Goal: Task Accomplishment & Management: Complete application form

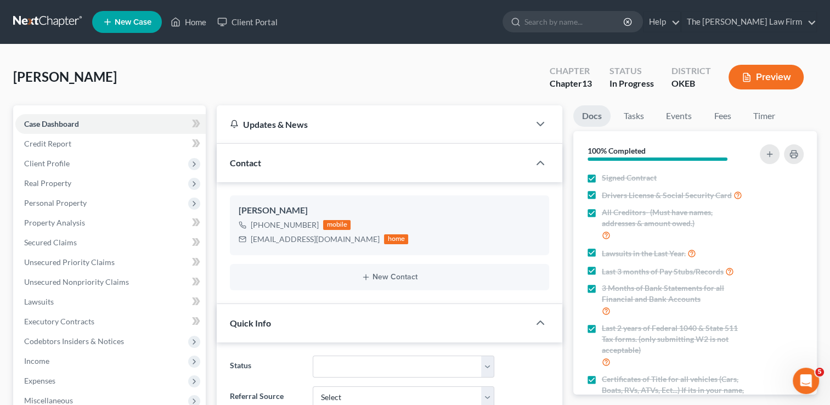
scroll to position [213, 0]
click at [426, 72] on div "[PERSON_NAME] Upgraded Chapter Chapter 13 Status In Progress District OKEB Prev…" at bounding box center [415, 82] width 804 height 48
drag, startPoint x: 448, startPoint y: 77, endPoint x: 326, endPoint y: 76, distance: 121.8
click at [448, 77] on div "[PERSON_NAME] Upgraded Chapter Chapter 13 Status In Progress District OKEB Prev…" at bounding box center [415, 82] width 804 height 48
click at [54, 161] on span "Client Profile" at bounding box center [47, 163] width 46 height 9
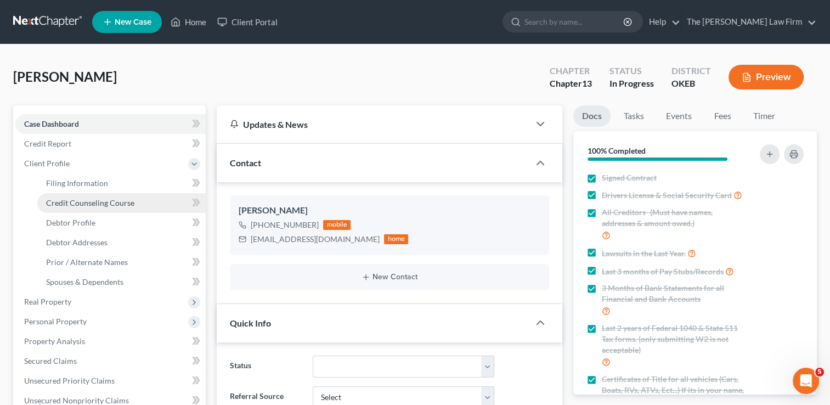
click at [107, 200] on span "Credit Counseling Course" at bounding box center [90, 202] width 88 height 9
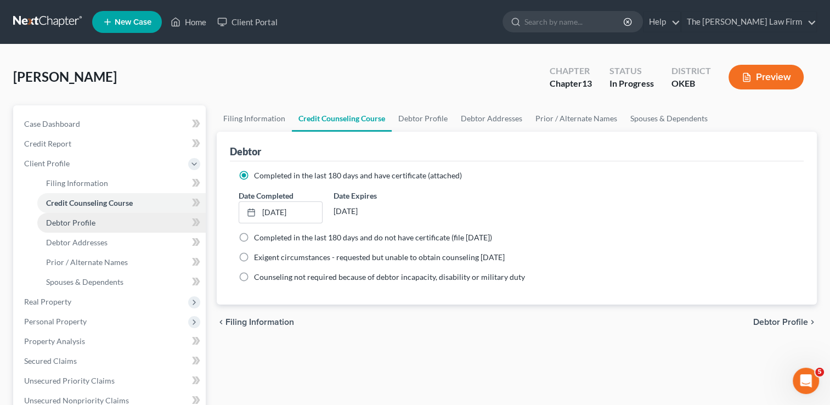
click at [89, 226] on span "Debtor Profile" at bounding box center [70, 222] width 49 height 9
select select "0"
select select "2"
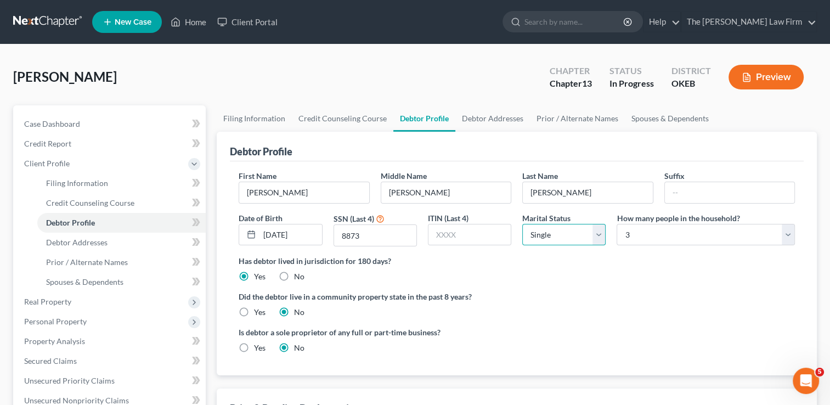
click at [597, 236] on select "Select Single Married Separated Divorced Widowed" at bounding box center [563, 235] width 83 height 22
click at [522, 224] on select "Select Single Married Separated Divorced Widowed" at bounding box center [563, 235] width 83 height 22
click at [597, 239] on select "Select Single Married Separated Divorced Widowed" at bounding box center [563, 235] width 83 height 22
click at [522, 224] on select "Select Single Married Separated Divorced Widowed" at bounding box center [563, 235] width 83 height 22
click at [786, 234] on select "Select 1 2 3 4 5 6 7 8 9 10 11 12 13 14 15 16 17 18 19 20" at bounding box center [705, 235] width 178 height 22
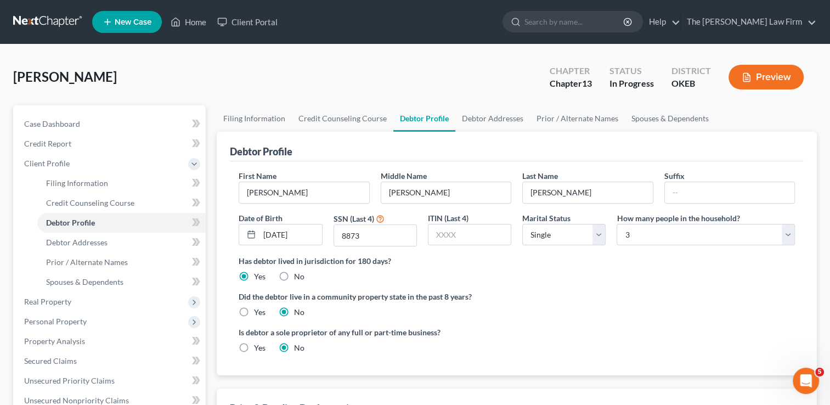
click at [600, 272] on div "Has debtor lived in jurisdiction for 180 days? Yes No Debtor must reside in jur…" at bounding box center [517, 268] width 556 height 27
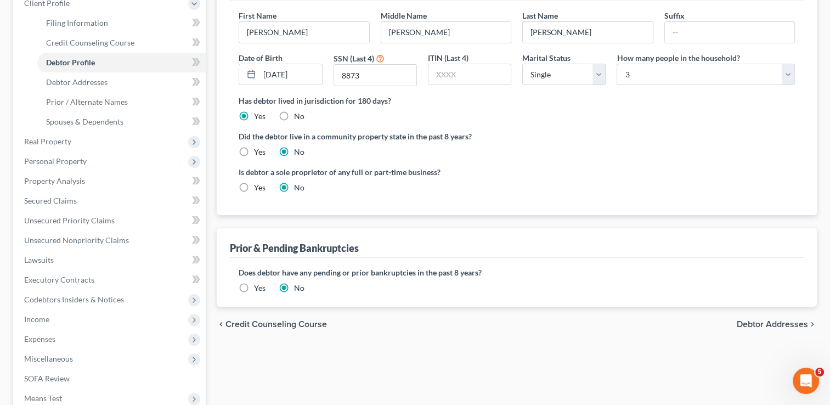
scroll to position [165, 0]
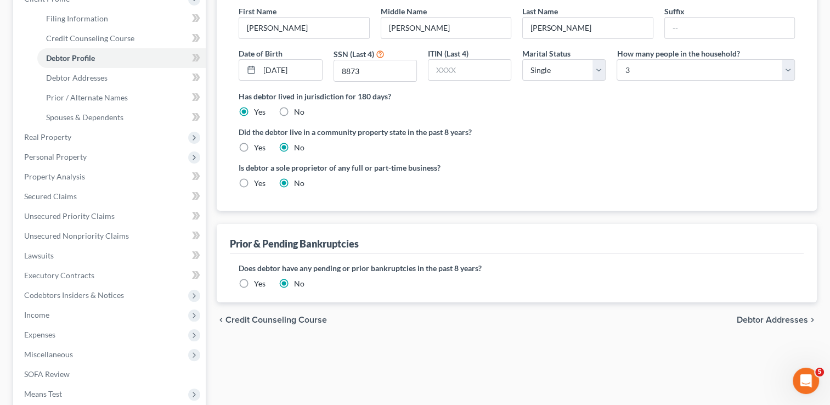
click at [254, 283] on label "Yes" at bounding box center [260, 283] width 12 height 11
click at [258, 283] on input "Yes" at bounding box center [261, 281] width 7 height 7
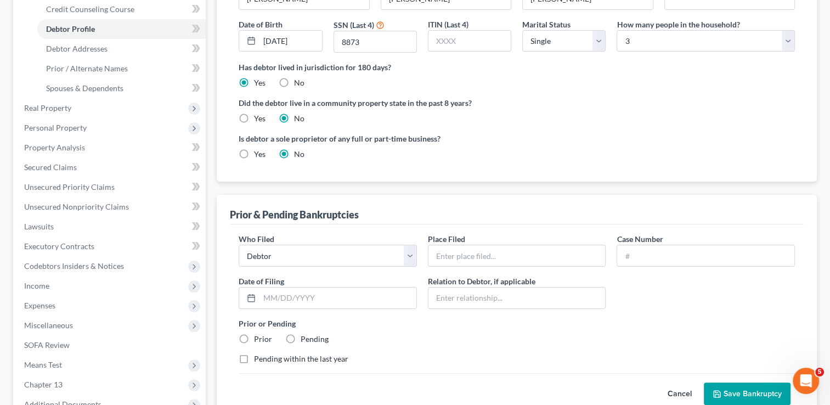
scroll to position [219, 0]
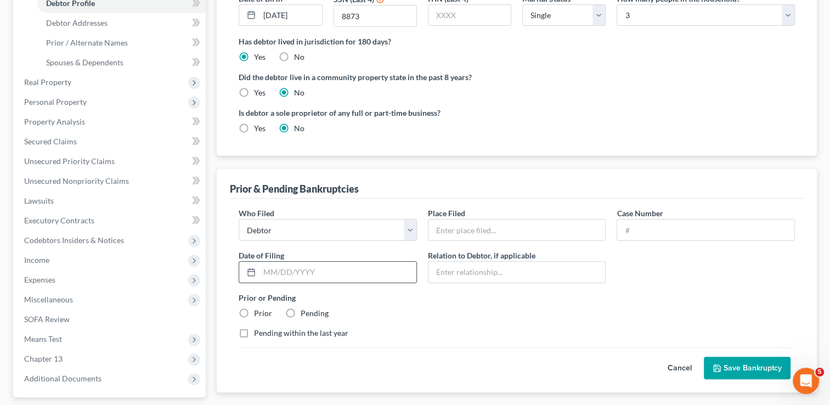
click at [310, 270] on input "text" at bounding box center [337, 272] width 157 height 21
click at [417, 308] on div "Prior or Pending Prior Pending" at bounding box center [516, 305] width 567 height 27
click at [254, 313] on label "Prior" at bounding box center [263, 313] width 18 height 11
click at [258, 313] on input "Prior" at bounding box center [261, 311] width 7 height 7
radio input "true"
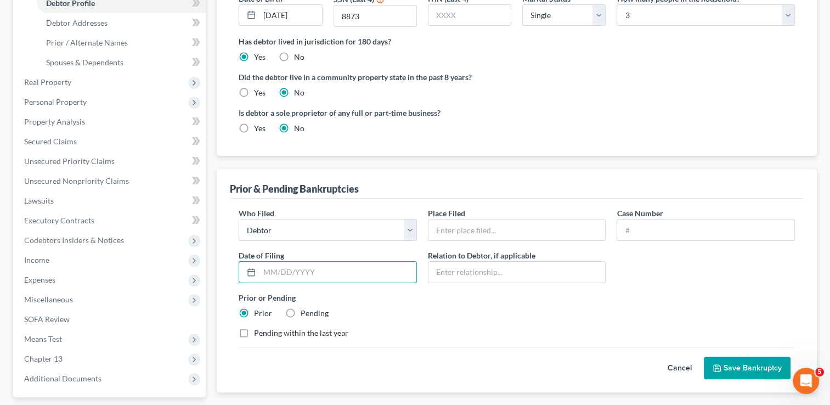
drag, startPoint x: 366, startPoint y: 264, endPoint x: 409, endPoint y: 287, distance: 48.9
click at [366, 264] on input "text" at bounding box center [337, 272] width 157 height 21
type input "12/2018"
click at [524, 305] on div "Prior or Pending Prior Pending" at bounding box center [516, 305] width 567 height 27
click at [735, 370] on button "Save Bankruptcy" at bounding box center [747, 368] width 87 height 23
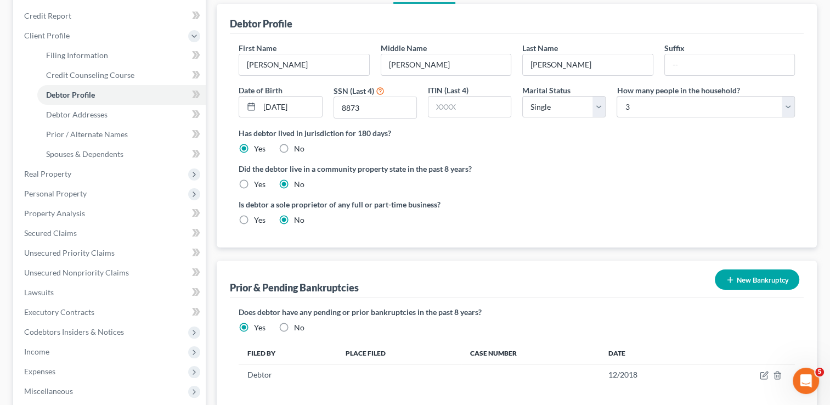
scroll to position [110, 0]
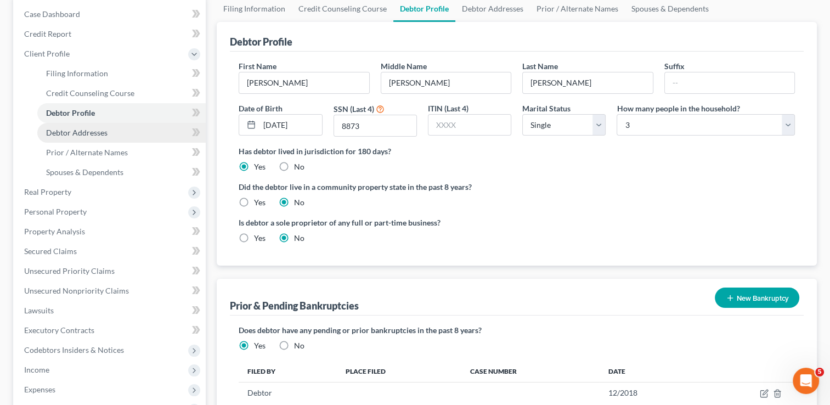
click at [103, 131] on span "Debtor Addresses" at bounding box center [76, 132] width 61 height 9
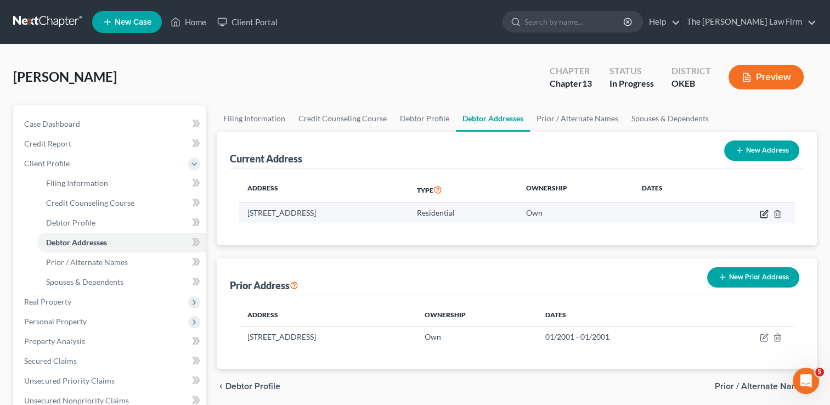
click at [762, 212] on icon "button" at bounding box center [764, 214] width 9 height 9
select select "37"
select select "0"
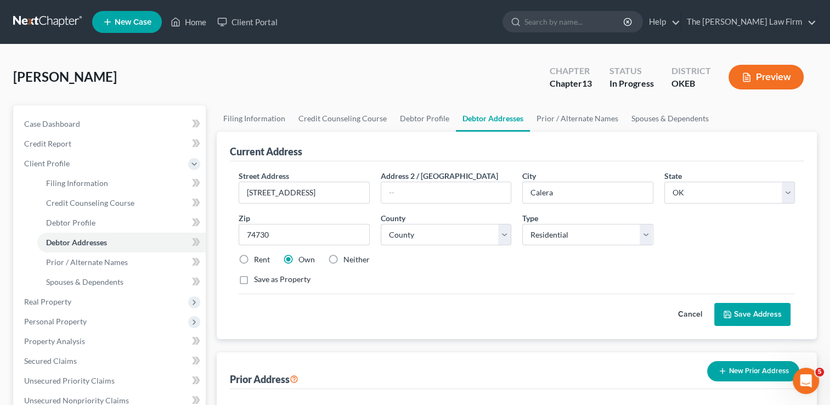
click at [254, 257] on label "Rent" at bounding box center [262, 259] width 16 height 11
click at [258, 257] on input "Rent" at bounding box center [261, 257] width 7 height 7
radio input "true"
click at [752, 310] on button "Save Address" at bounding box center [752, 314] width 76 height 23
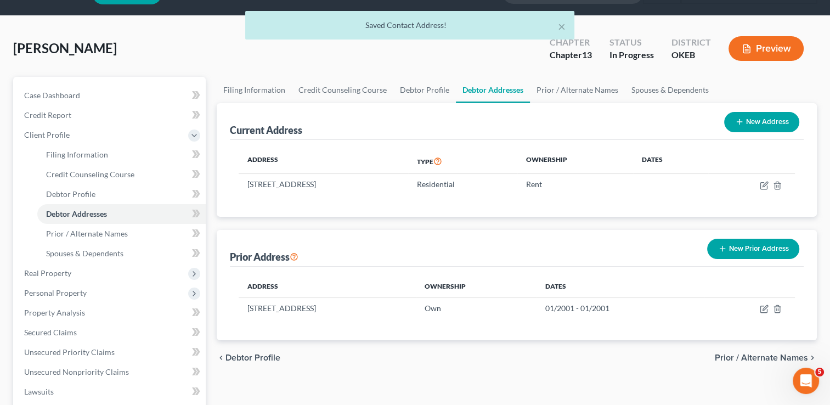
scroll to position [55, 0]
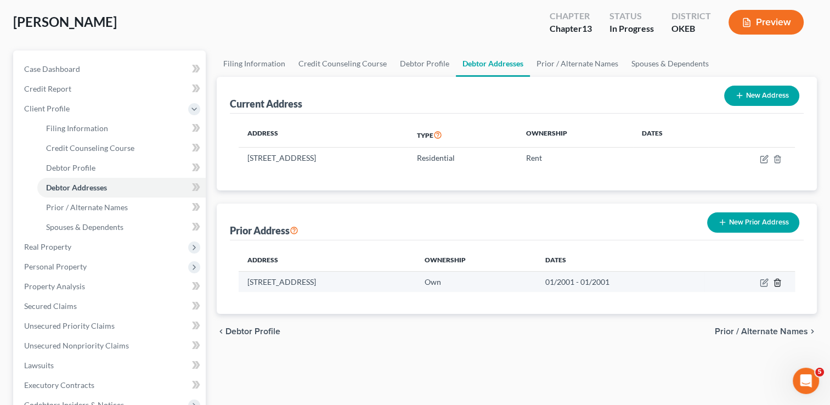
click at [777, 282] on line "button" at bounding box center [777, 283] width 0 height 2
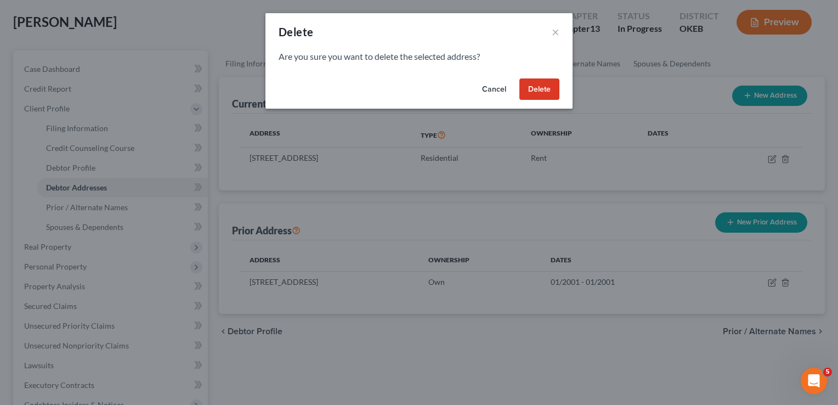
click at [542, 89] on button "Delete" at bounding box center [539, 89] width 40 height 22
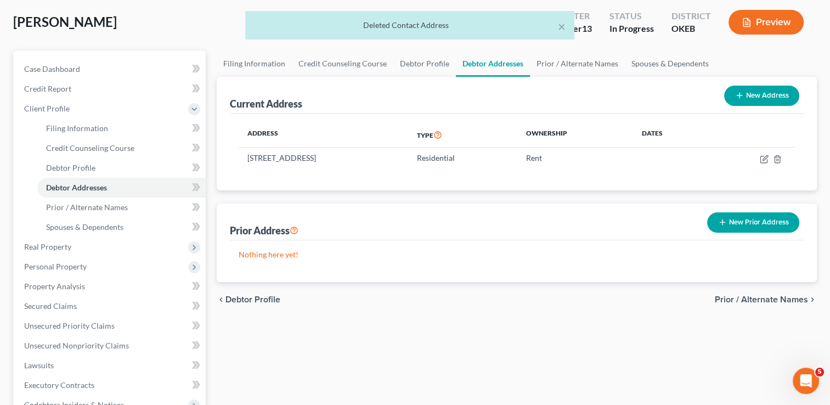
click at [758, 223] on button "New Prior Address" at bounding box center [753, 222] width 92 height 20
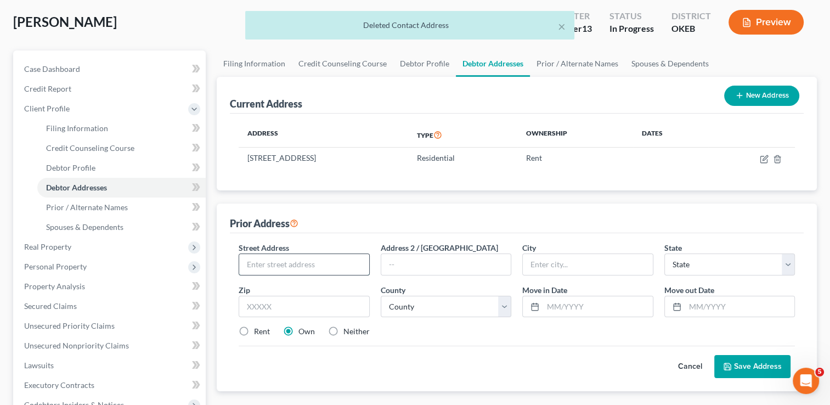
drag, startPoint x: 284, startPoint y: 262, endPoint x: 317, endPoint y: 258, distance: 33.1
click at [284, 261] on input "text" at bounding box center [303, 264] width 129 height 21
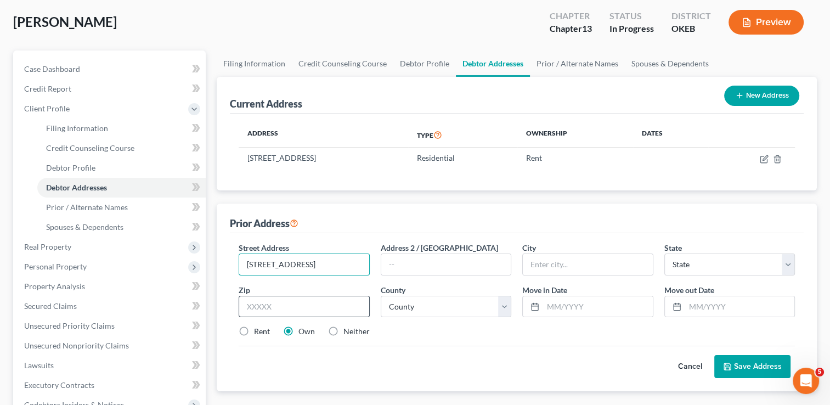
type input "922 W Mulberry St"
click at [336, 302] on input "text" at bounding box center [304, 307] width 131 height 22
type input "74701"
click at [416, 340] on div "Street Address * 922 W Mulberry St Address 2 / PO Box City * State * State AL A…" at bounding box center [516, 294] width 567 height 104
type input "Durant"
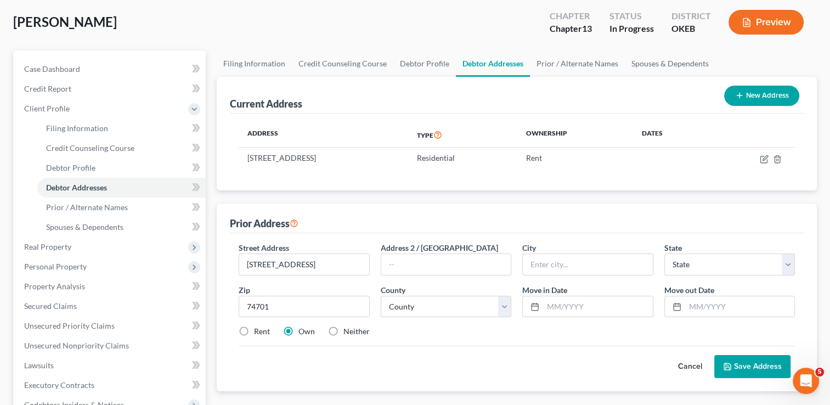
select select "37"
click at [504, 308] on select "County Adair County Alfalfa County Atoka County Beaver County Beckham County Bl…" at bounding box center [446, 307] width 131 height 22
select select "6"
click at [381, 296] on select "County Adair County Alfalfa County Atoka County Beaver County Beckham County Bl…" at bounding box center [446, 307] width 131 height 22
click at [491, 346] on div "Cancel Save Address" at bounding box center [517, 362] width 556 height 32
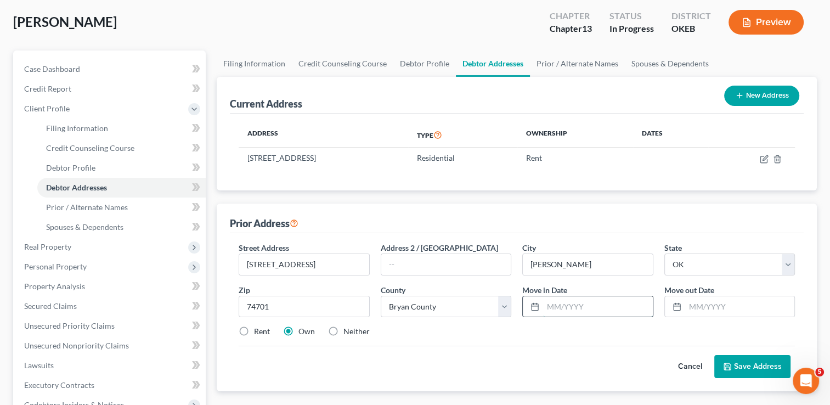
click at [565, 308] on input "text" at bounding box center [597, 306] width 109 height 21
type input "12/2018"
click at [706, 304] on input "text" at bounding box center [739, 306] width 109 height 21
type input "03/2024"
click at [641, 343] on div "Street Address * 922 W Mulberry St Address 2 / PO Box City * Durant State * Sta…" at bounding box center [516, 294] width 567 height 104
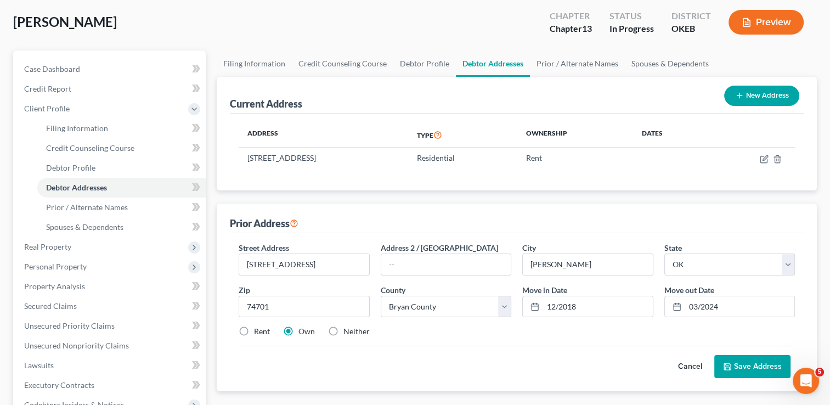
click at [754, 366] on button "Save Address" at bounding box center [752, 366] width 76 height 23
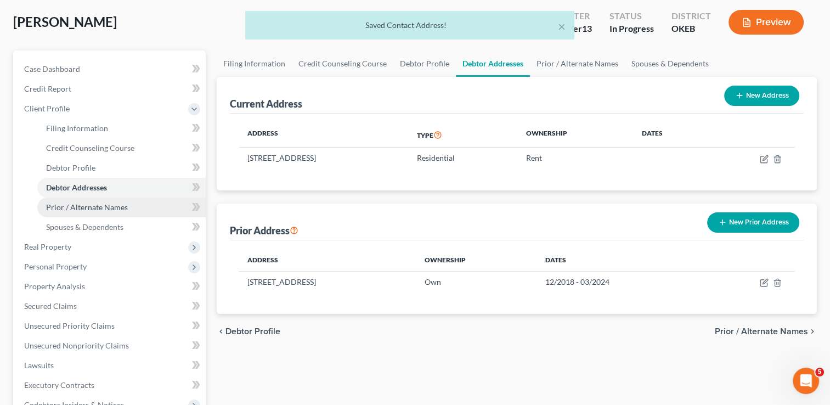
click at [112, 204] on span "Prior / Alternate Names" at bounding box center [87, 206] width 82 height 9
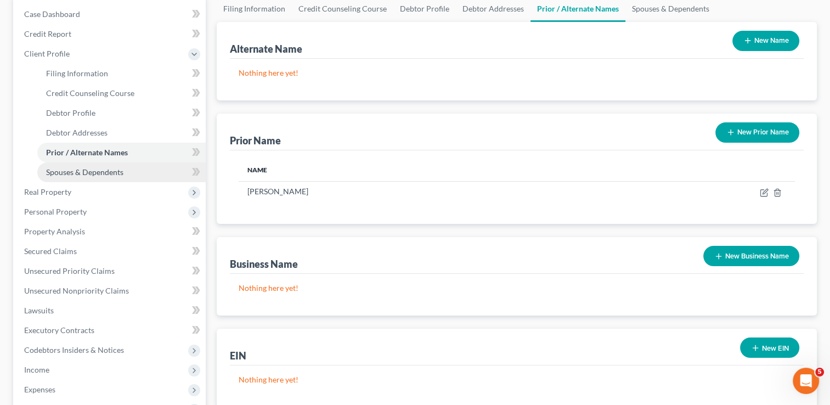
click at [72, 171] on span "Spouses & Dependents" at bounding box center [84, 171] width 77 height 9
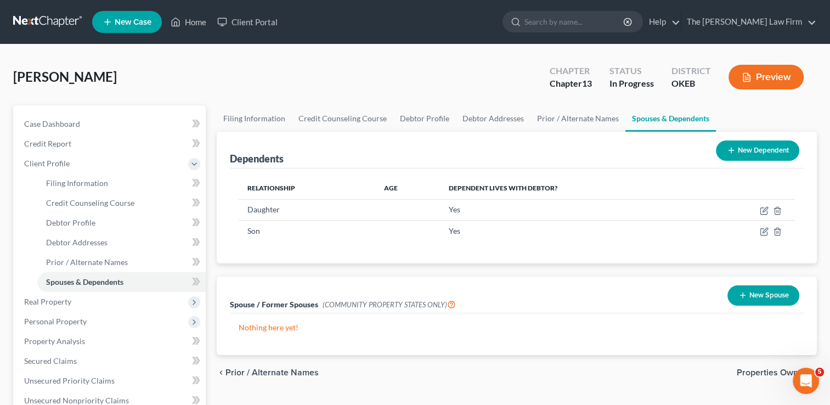
click at [755, 152] on button "New Dependent" at bounding box center [757, 150] width 83 height 20
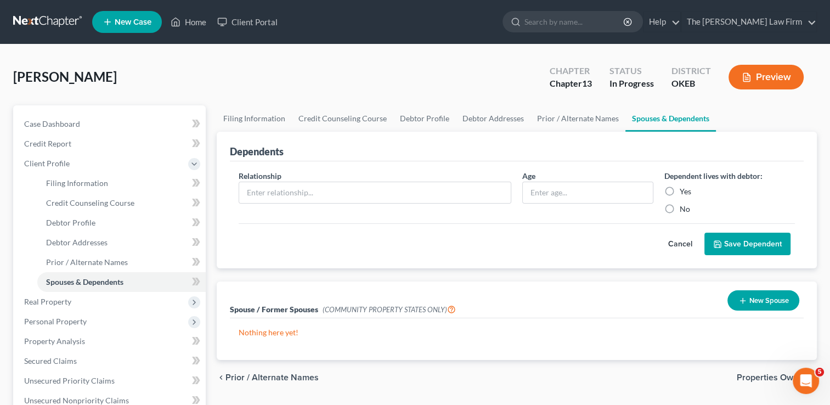
click at [671, 242] on button "Cancel" at bounding box center [680, 244] width 48 height 22
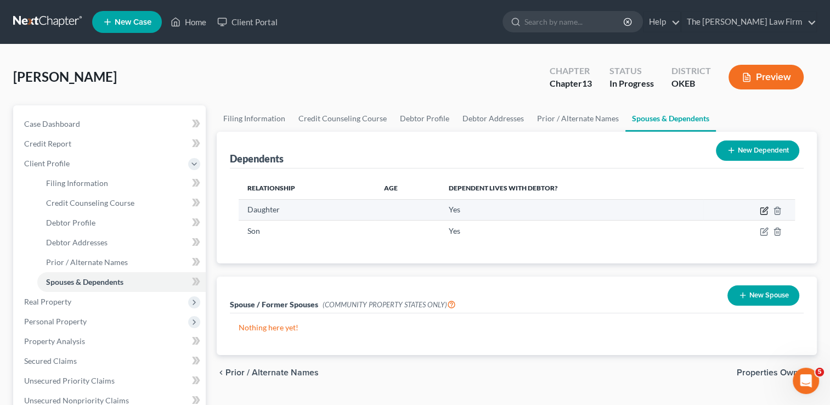
click at [762, 212] on icon "button" at bounding box center [764, 209] width 5 height 5
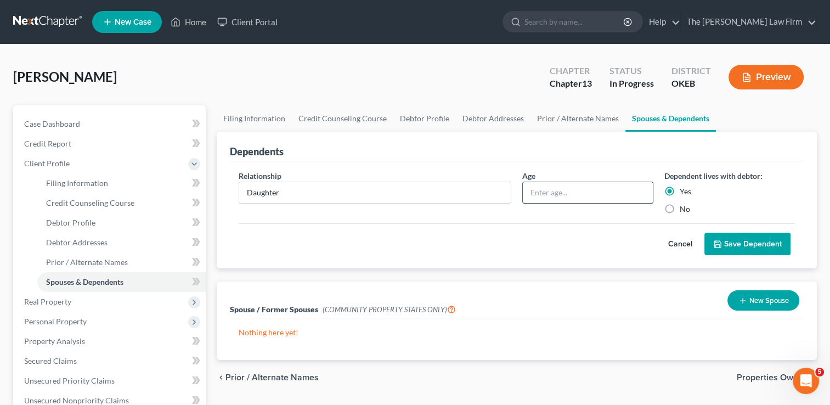
click at [569, 188] on input "text" at bounding box center [587, 192] width 129 height 21
type input "14"
click at [748, 245] on button "Save Dependent" at bounding box center [747, 244] width 86 height 23
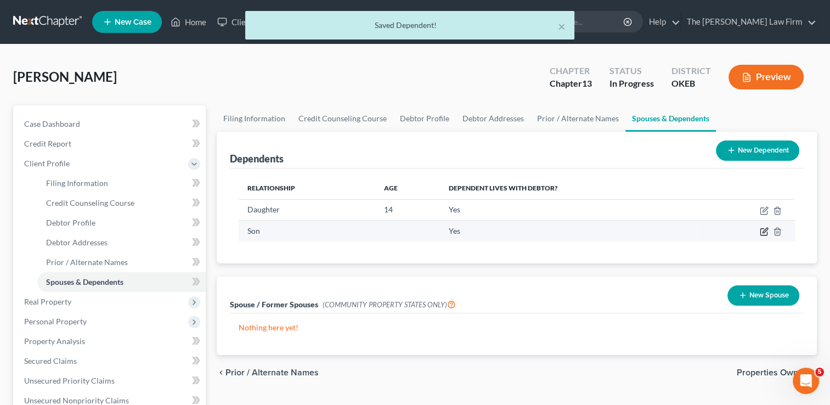
click at [761, 227] on icon "button" at bounding box center [764, 231] width 9 height 9
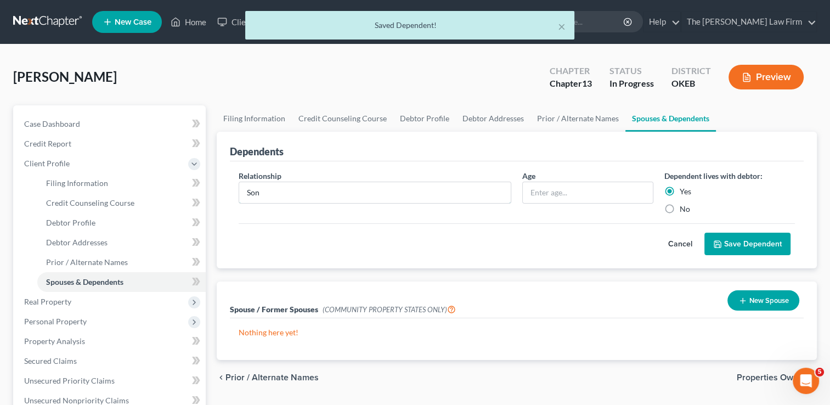
drag, startPoint x: 260, startPoint y: 191, endPoint x: 235, endPoint y: 189, distance: 25.4
click at [235, 189] on div "Relationship * Son" at bounding box center [375, 192] width 284 height 44
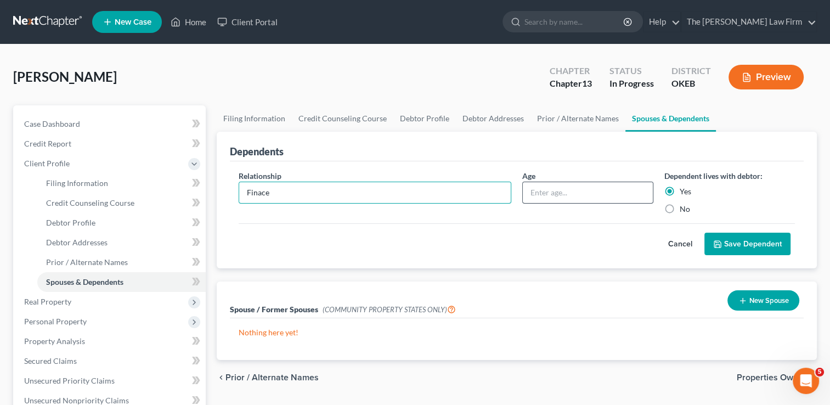
type input "Finace"
click at [559, 191] on input "text" at bounding box center [587, 192] width 129 height 21
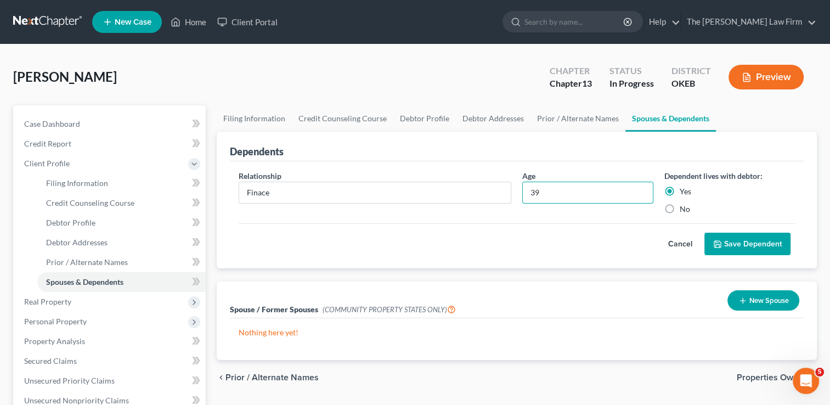
type input "39"
click at [742, 247] on button "Save Dependent" at bounding box center [747, 244] width 86 height 23
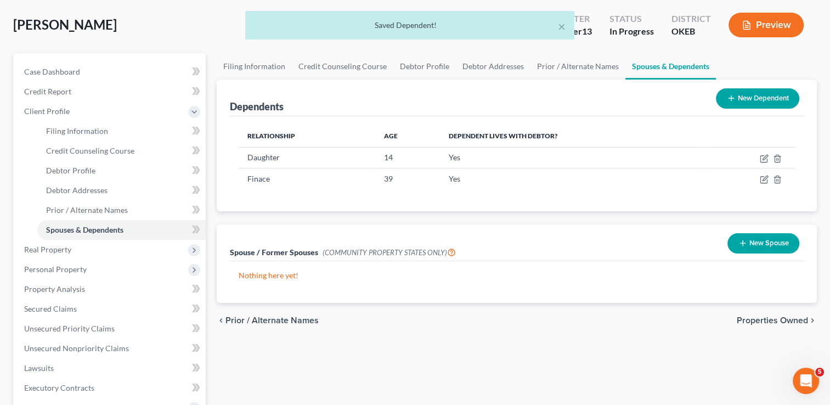
scroll to position [55, 0]
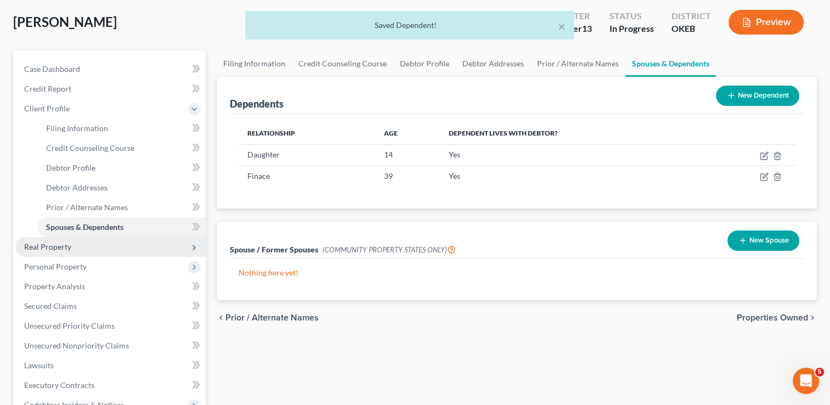
click at [59, 245] on span "Real Property" at bounding box center [47, 246] width 47 height 9
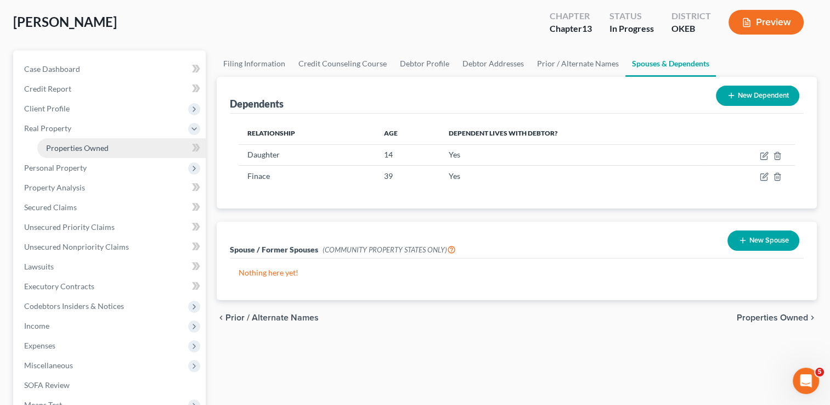
click at [101, 142] on link "Properties Owned" at bounding box center [121, 148] width 168 height 20
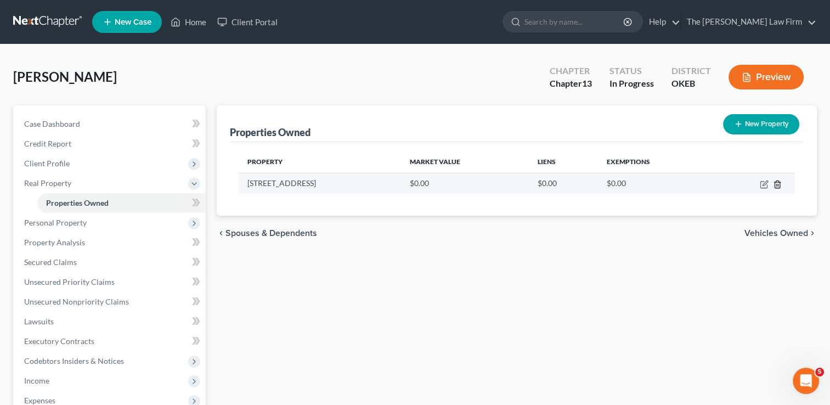
click at [779, 185] on icon "button" at bounding box center [776, 183] width 5 height 7
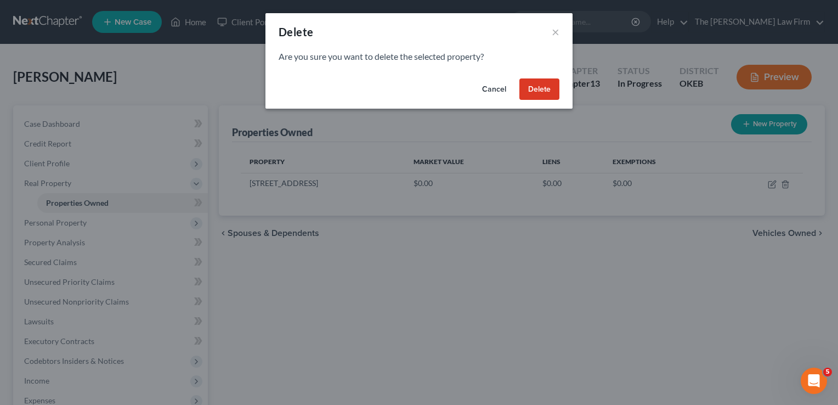
click at [542, 89] on button "Delete" at bounding box center [539, 89] width 40 height 22
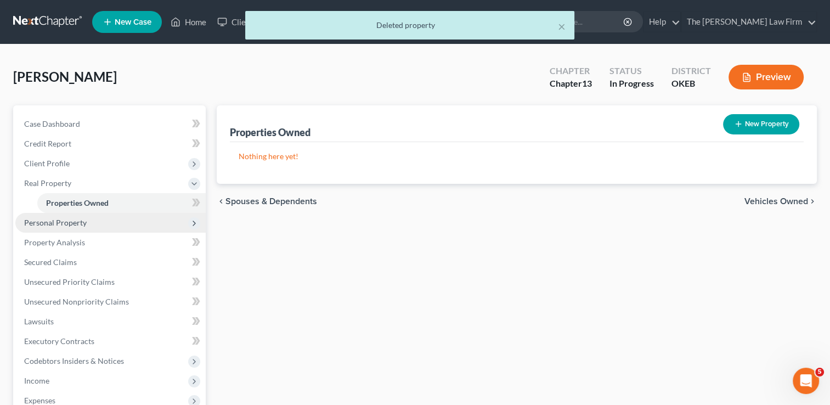
click at [55, 220] on span "Personal Property" at bounding box center [55, 222] width 63 height 9
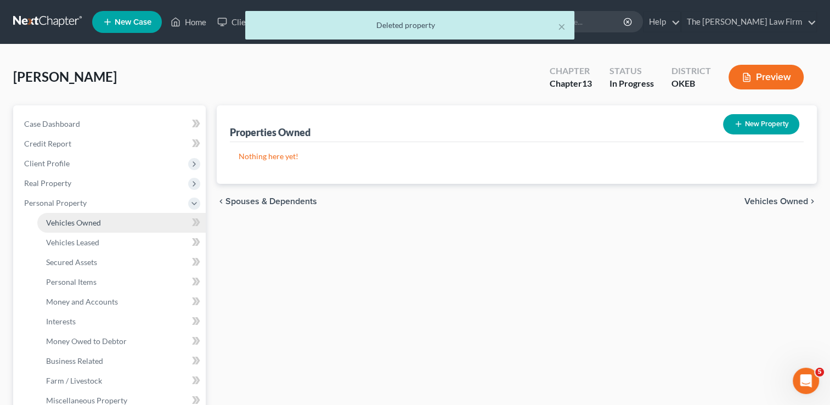
click at [87, 218] on span "Vehicles Owned" at bounding box center [73, 222] width 55 height 9
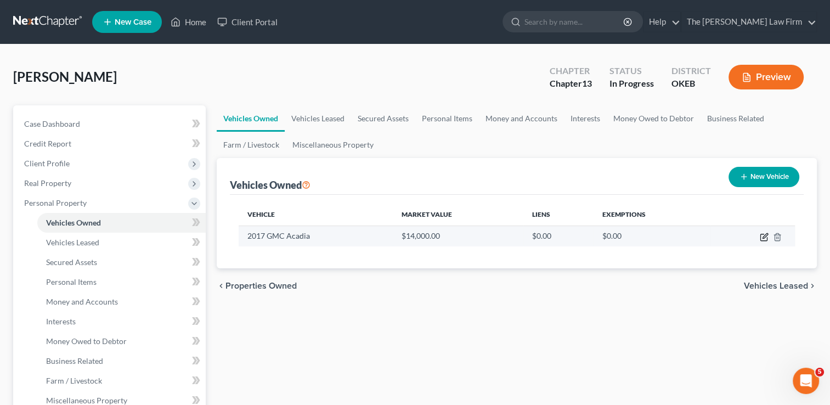
click at [766, 236] on icon "button" at bounding box center [764, 235] width 5 height 5
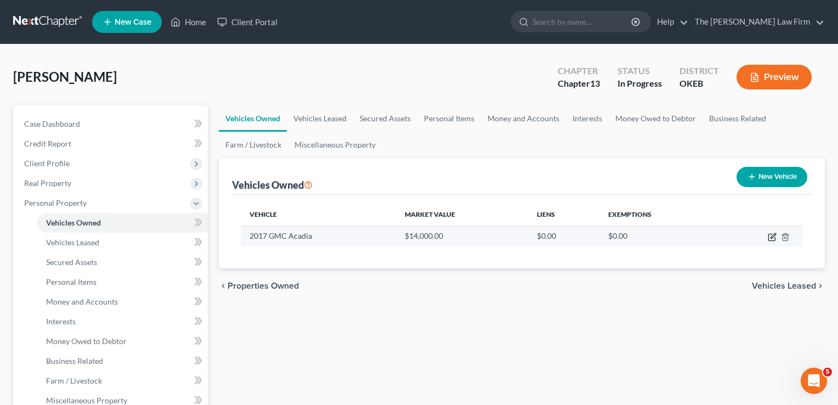
select select "0"
select select "9"
select select "0"
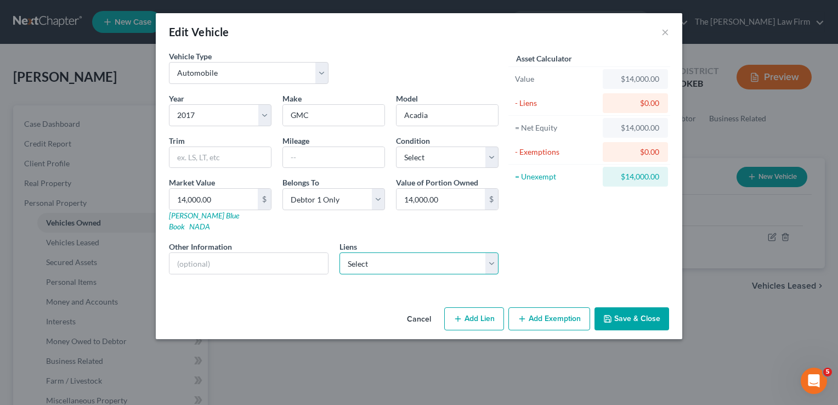
click at [493, 252] on select "Select Stone Haven - $24,750.00 Colonial Auto Finance/ - $17,391.00 Tidewater F…" at bounding box center [419, 263] width 160 height 22
click at [665, 32] on button "×" at bounding box center [665, 31] width 8 height 13
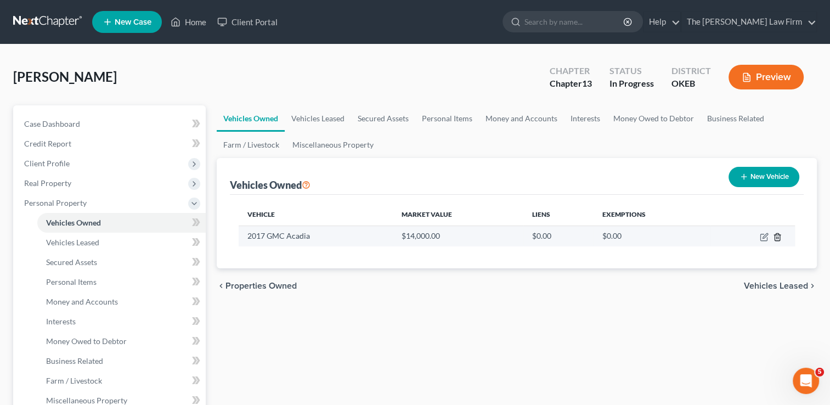
click at [777, 236] on line "button" at bounding box center [777, 237] width 0 height 2
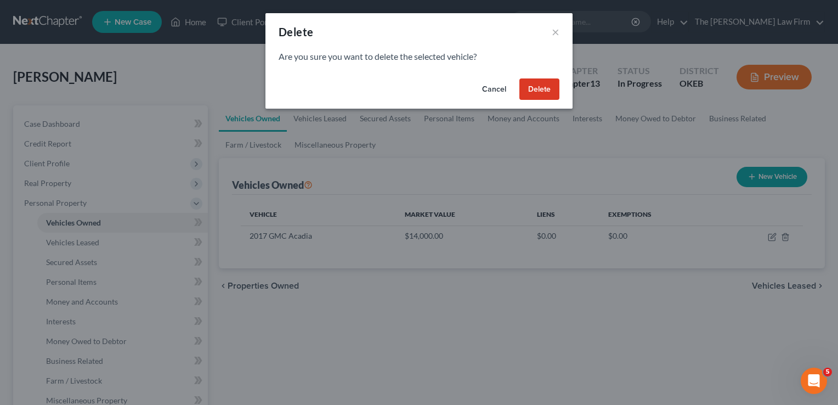
click at [537, 87] on button "Delete" at bounding box center [539, 89] width 40 height 22
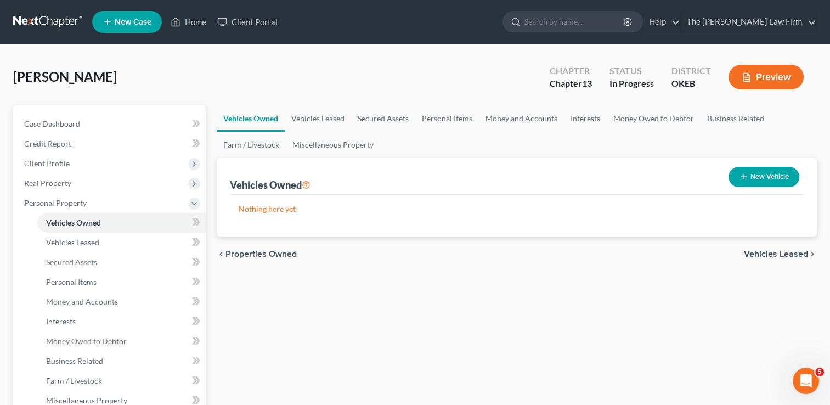
click at [769, 177] on button "New Vehicle" at bounding box center [763, 177] width 71 height 20
select select "0"
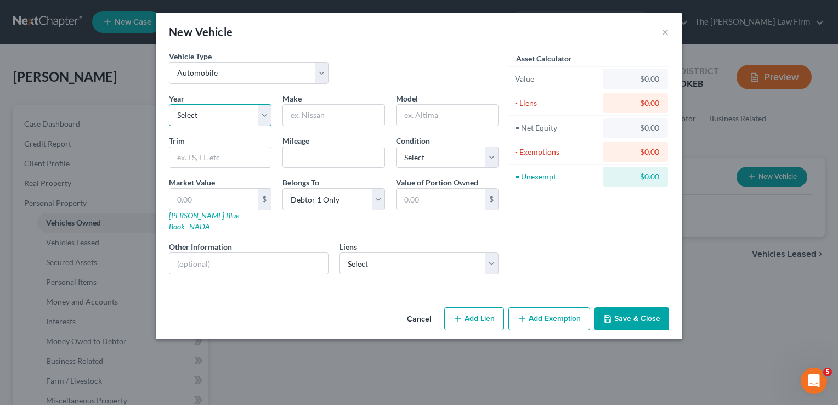
click at [214, 116] on select "Select 2026 2025 2024 2023 2022 2021 2020 2019 2018 2017 2016 2015 2014 2013 20…" at bounding box center [220, 115] width 103 height 22
select select "9"
click at [169, 104] on select "Select 2026 2025 2024 2023 2022 2021 2020 2019 2018 2017 2016 2015 2014 2013 20…" at bounding box center [220, 115] width 103 height 22
click at [329, 113] on input "text" at bounding box center [333, 115] width 101 height 21
type input "Range Rover"
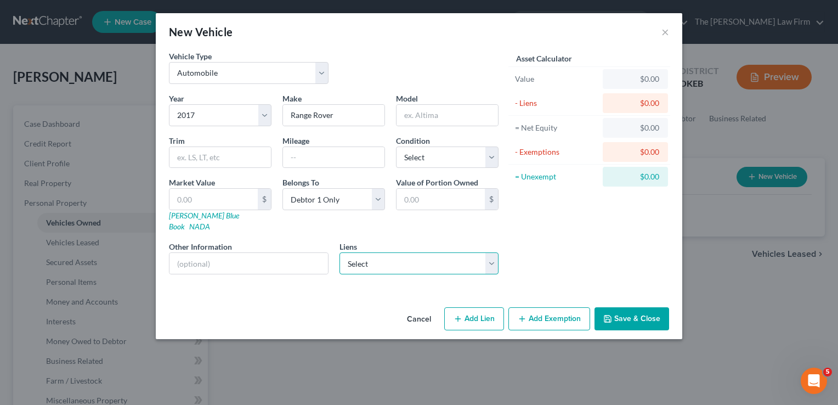
drag, startPoint x: 380, startPoint y: 245, endPoint x: 425, endPoint y: 241, distance: 45.1
click at [380, 252] on select "Select Stone Haven - $24,750.00 Colonial Auto Finance/ - $17,391.00 Tidewater F…" at bounding box center [419, 263] width 160 height 22
select select "0"
click at [339, 252] on select "Select Stone Haven - $24,750.00 Colonial Auto Finance/ - $17,391.00 Tidewater F…" at bounding box center [419, 263] width 160 height 22
select select
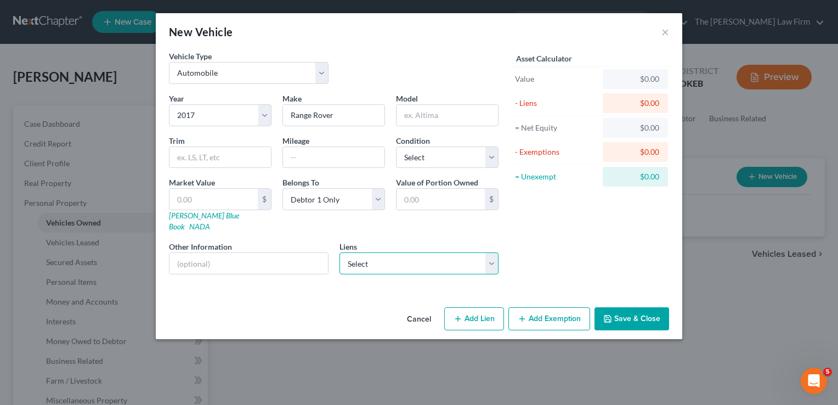
select select "37"
select select "0"
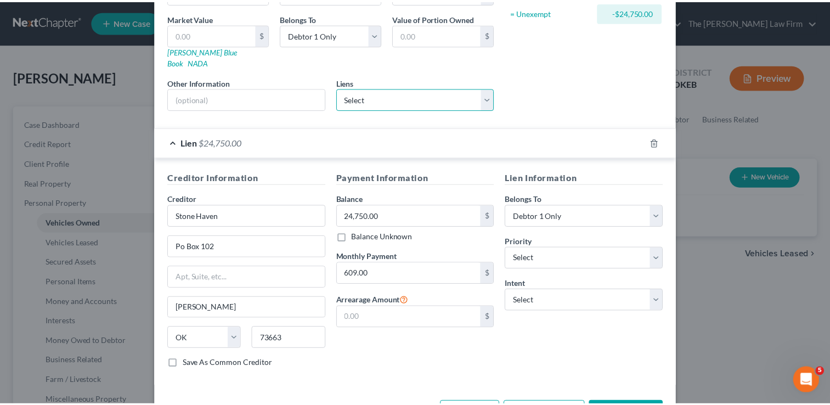
scroll to position [193, 0]
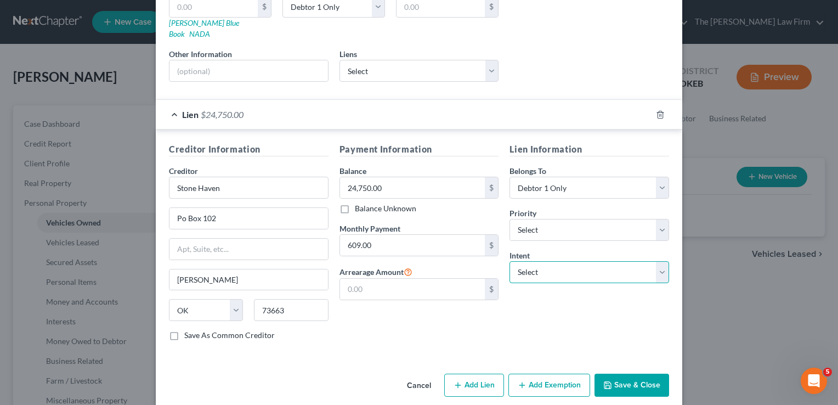
click at [567, 262] on select "Select Surrender Redeem Reaffirm Avoid Other" at bounding box center [590, 272] width 160 height 22
select select "0"
click at [510, 261] on select "Select Surrender Redeem Reaffirm Avoid Other" at bounding box center [590, 272] width 160 height 22
click at [623, 374] on button "Save & Close" at bounding box center [632, 385] width 75 height 23
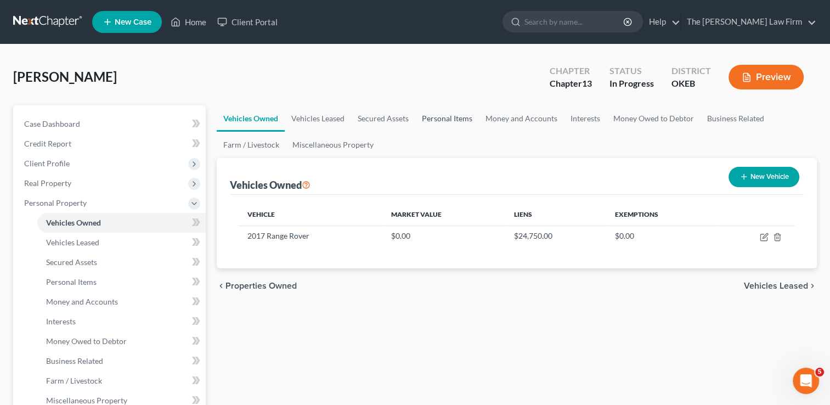
click at [438, 117] on link "Personal Items" at bounding box center [447, 118] width 64 height 26
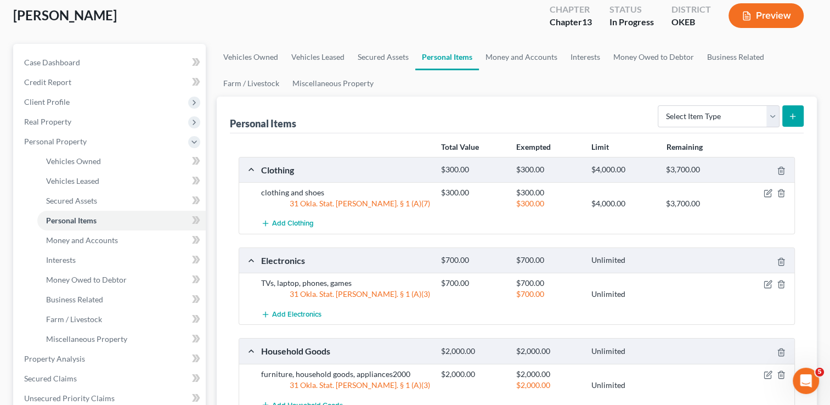
scroll to position [55, 0]
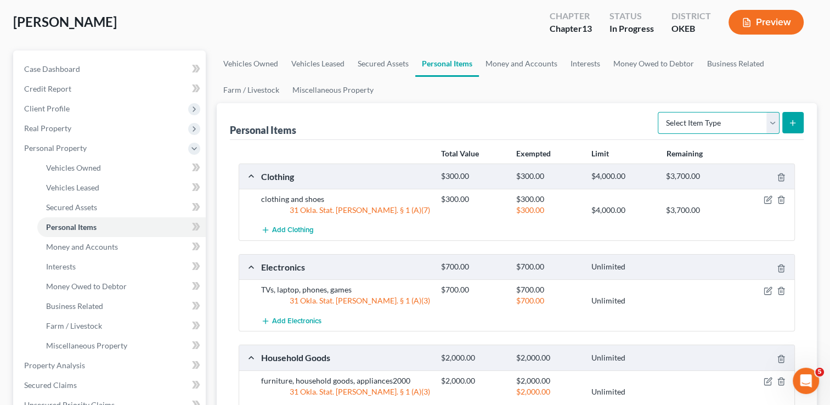
click at [772, 123] on select "Select Item Type Clothing Collectibles Of Value Electronics Firearms Household …" at bounding box center [719, 123] width 122 height 22
click at [524, 59] on link "Money and Accounts" at bounding box center [521, 63] width 85 height 26
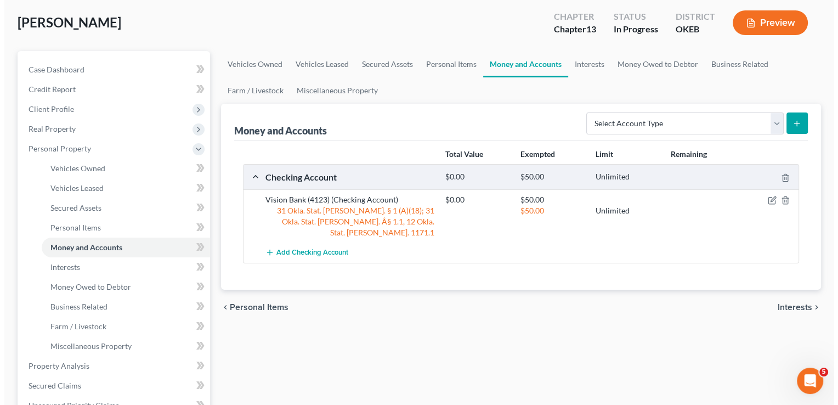
scroll to position [55, 0]
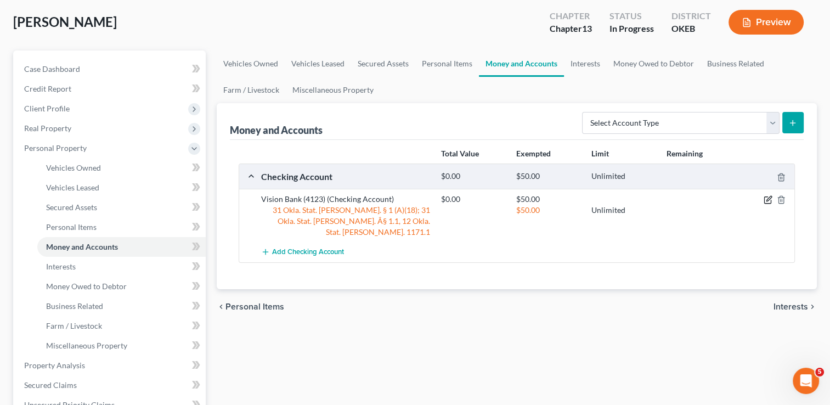
click at [766, 197] on icon "button" at bounding box center [767, 199] width 9 height 9
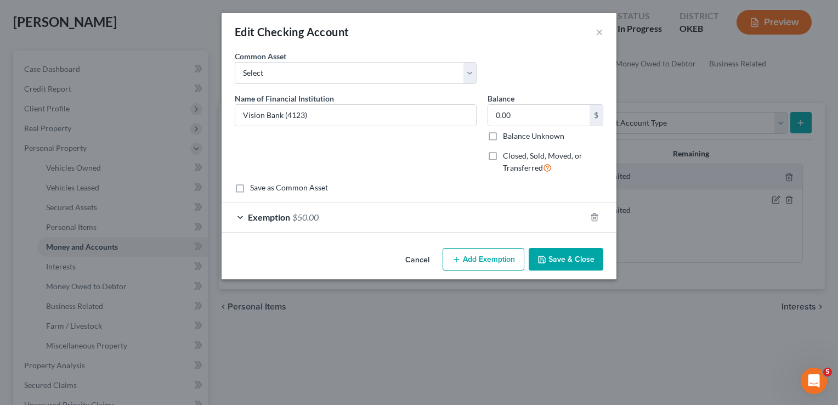
click at [358, 208] on div "Exemption $50.00" at bounding box center [404, 216] width 364 height 29
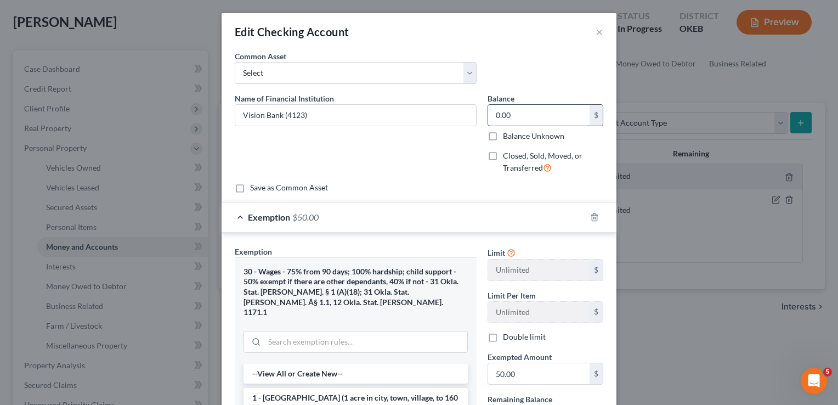
click at [536, 113] on input "0.00" at bounding box center [538, 115] width 101 height 21
type input "1,000"
click at [531, 369] on input "50.00" at bounding box center [538, 373] width 101 height 21
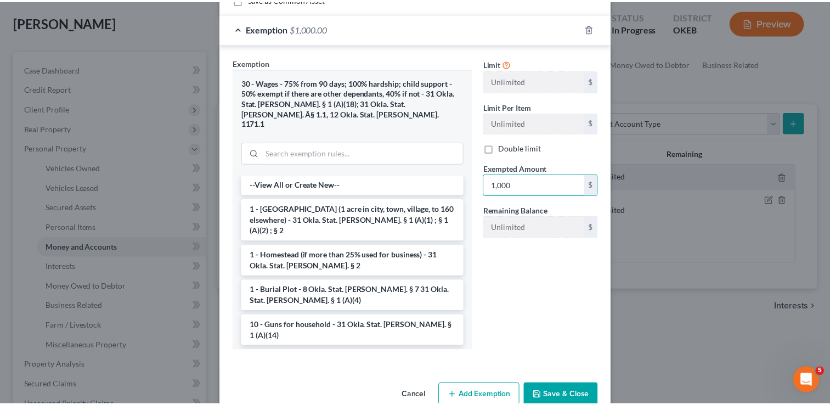
scroll to position [201, 0]
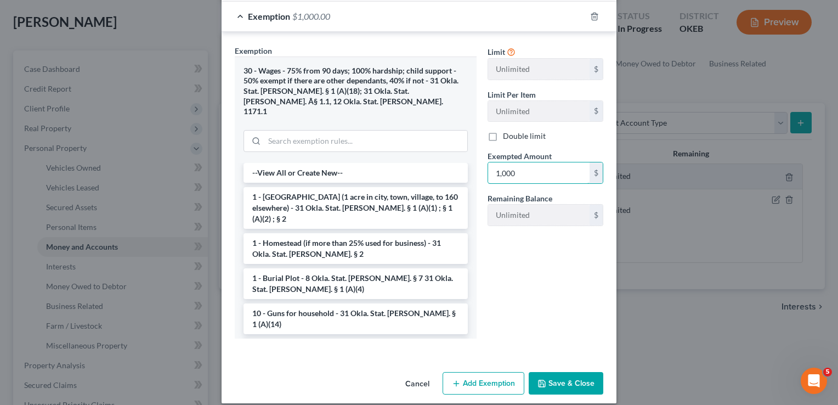
type input "1,000"
click at [568, 372] on button "Save & Close" at bounding box center [566, 383] width 75 height 23
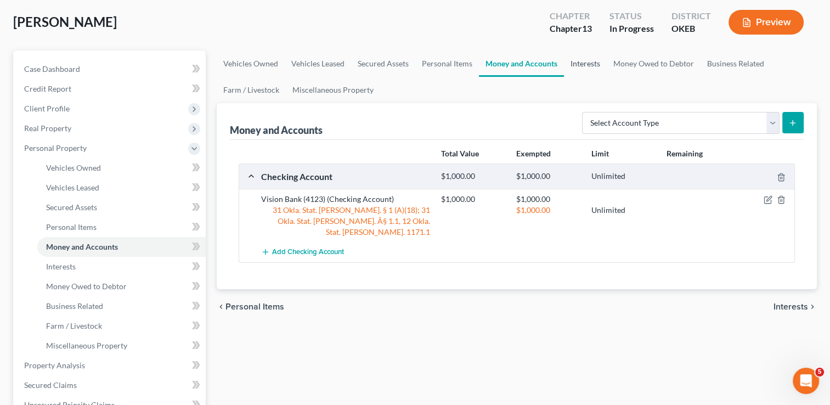
click at [587, 65] on link "Interests" at bounding box center [585, 63] width 43 height 26
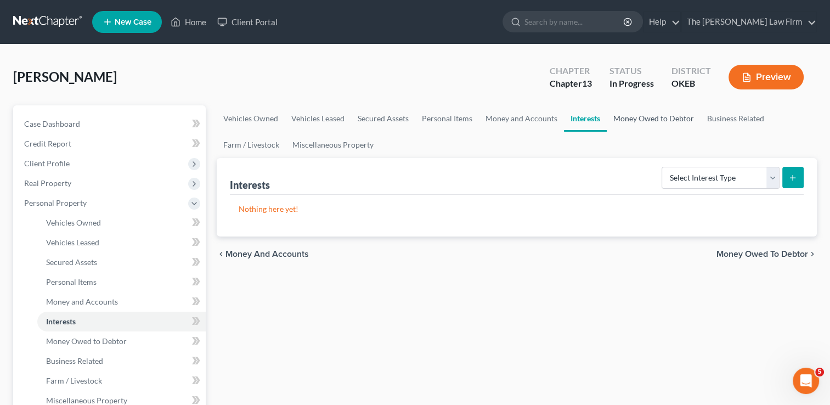
click at [653, 118] on link "Money Owed to Debtor" at bounding box center [654, 118] width 94 height 26
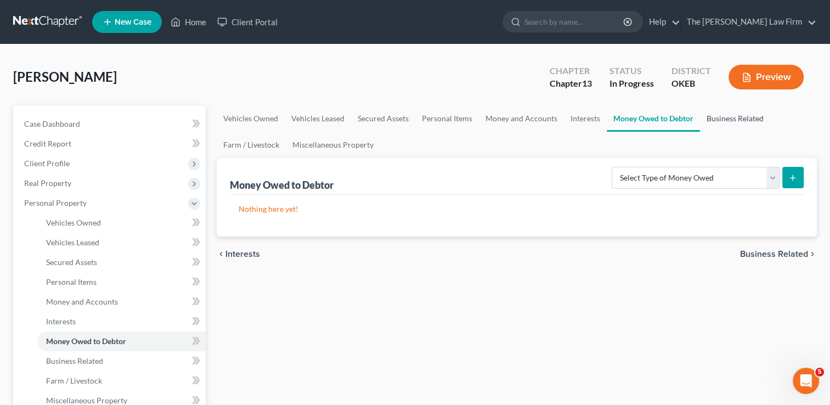
click at [737, 120] on link "Business Related" at bounding box center [735, 118] width 70 height 26
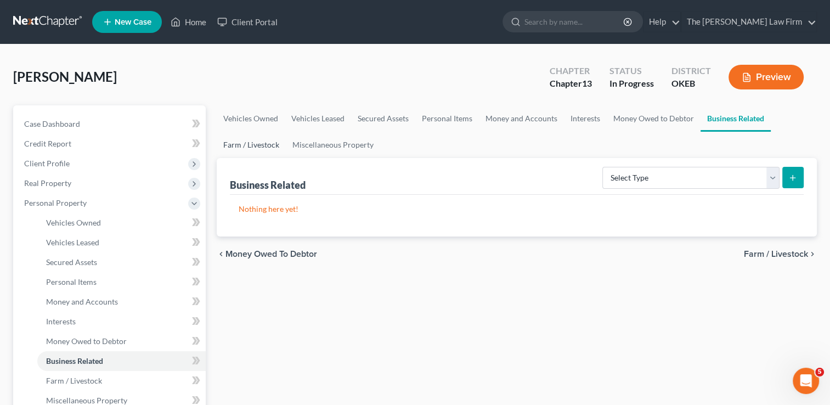
click at [261, 146] on link "Farm / Livestock" at bounding box center [251, 145] width 69 height 26
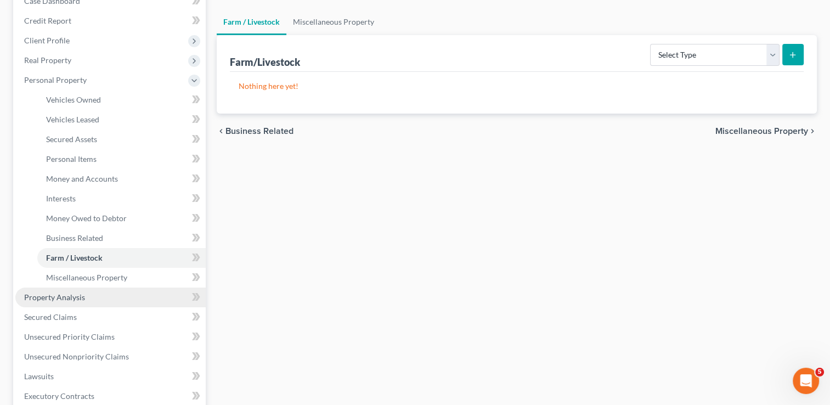
scroll to position [165, 0]
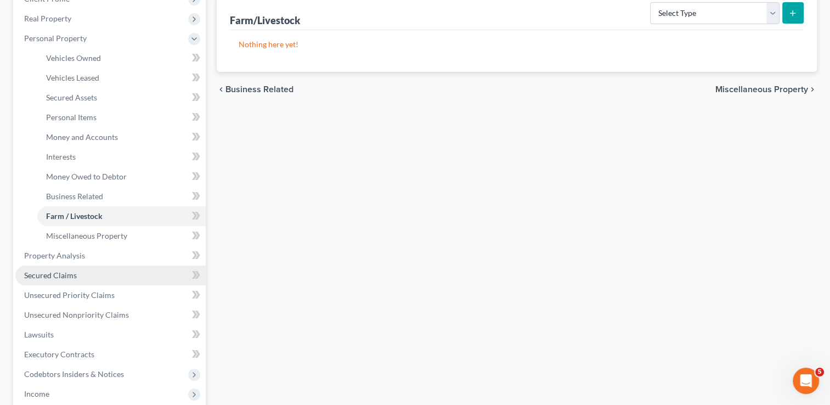
click at [56, 273] on span "Secured Claims" at bounding box center [50, 274] width 53 height 9
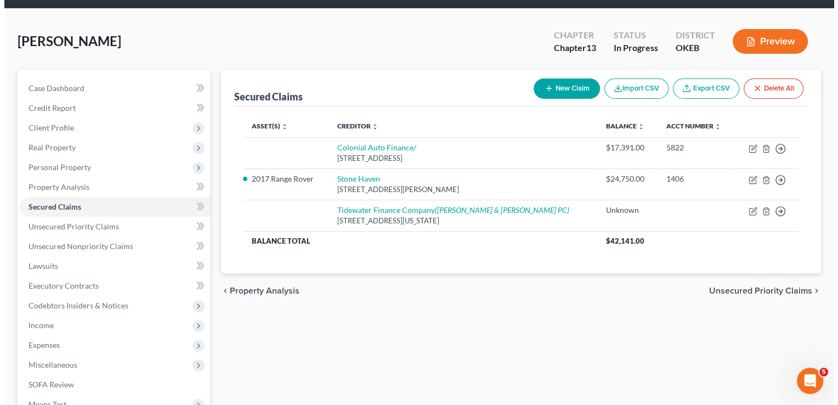
scroll to position [55, 0]
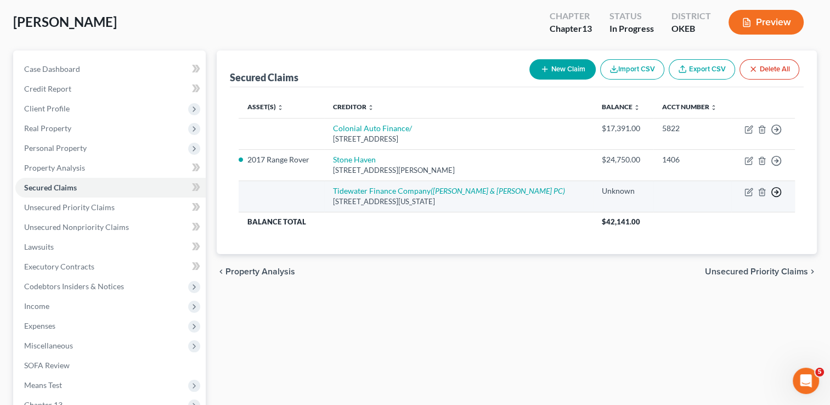
click at [777, 129] on line "button" at bounding box center [776, 129] width 4 height 0
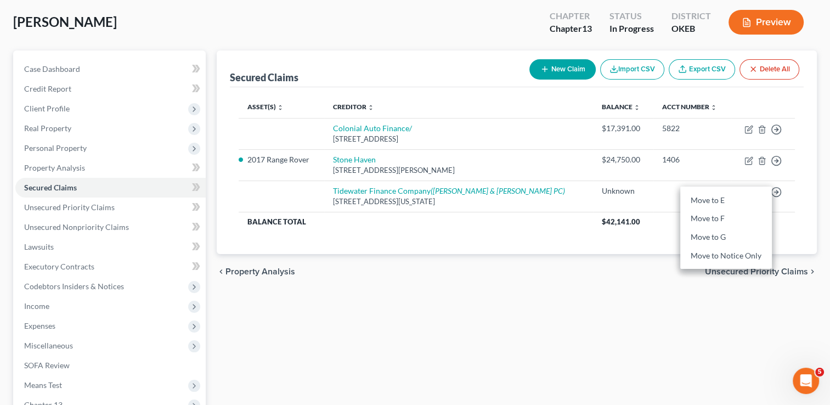
click at [627, 331] on div "Secured Claims New Claim Import CSV Export CSV Delete All Asset(s) expand_more …" at bounding box center [516, 278] width 611 height 456
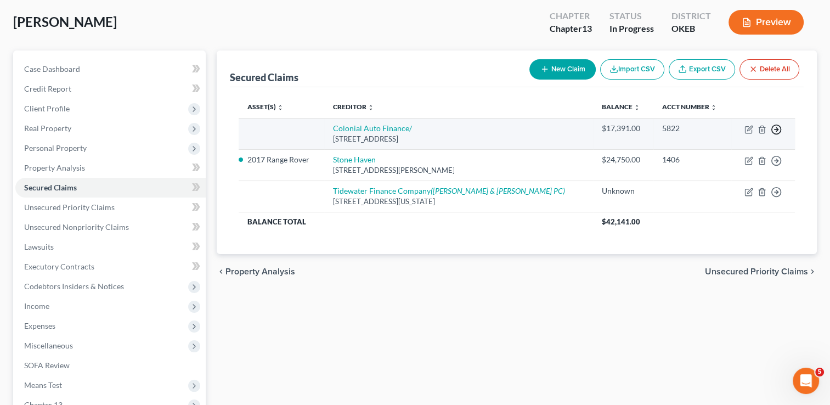
click at [776, 128] on icon "button" at bounding box center [776, 129] width 11 height 11
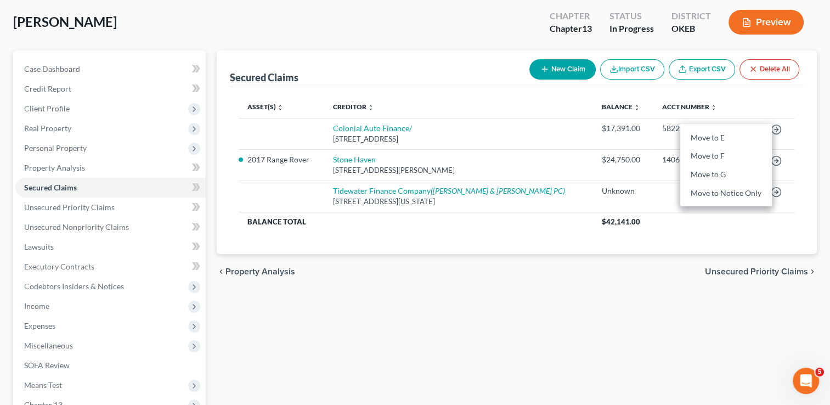
drag, startPoint x: 648, startPoint y: 308, endPoint x: 636, endPoint y: 303, distance: 12.8
click at [642, 303] on div "Secured Claims New Claim Import CSV Export CSV Delete All Asset(s) expand_more …" at bounding box center [516, 278] width 611 height 456
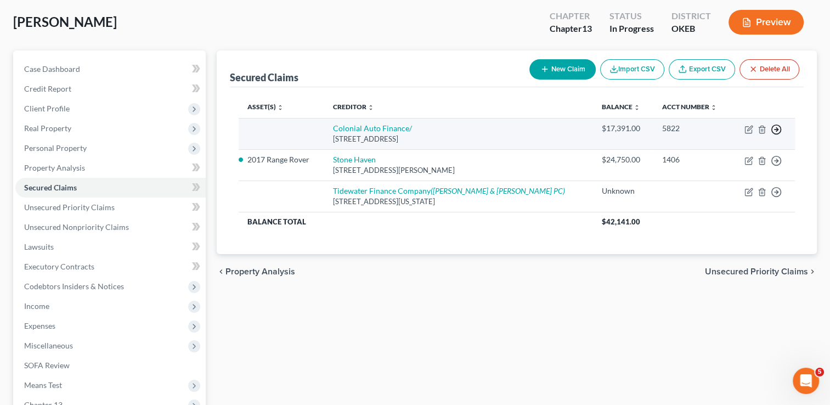
click at [776, 130] on polyline "button" at bounding box center [777, 130] width 2 height 4
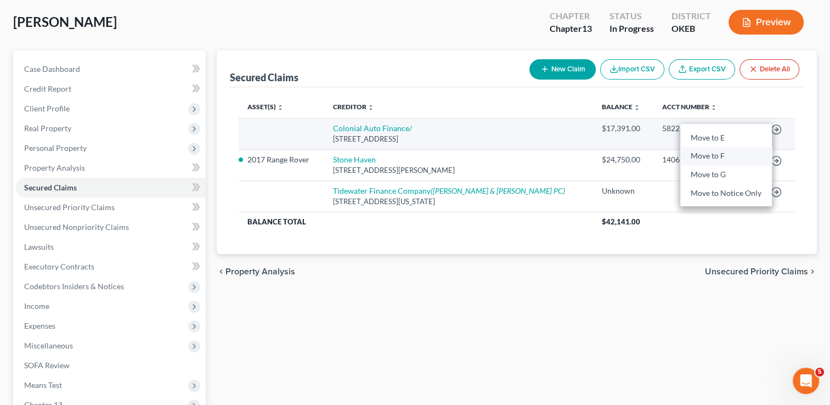
click at [717, 155] on link "Move to F" at bounding box center [726, 156] width 92 height 19
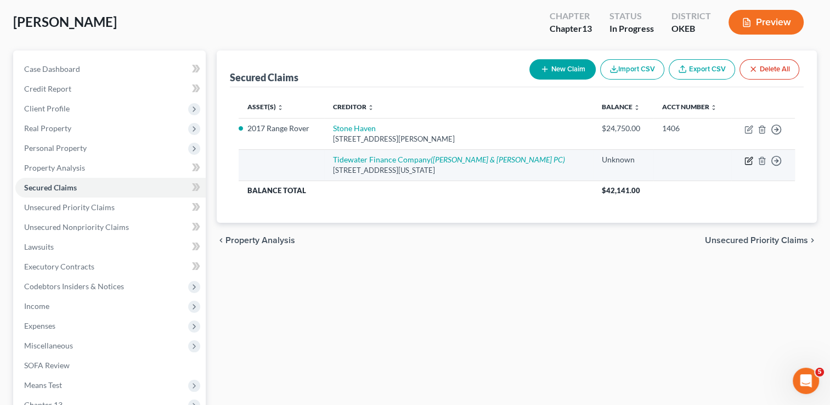
click at [748, 160] on icon "button" at bounding box center [748, 160] width 9 height 9
select select "48"
select select "0"
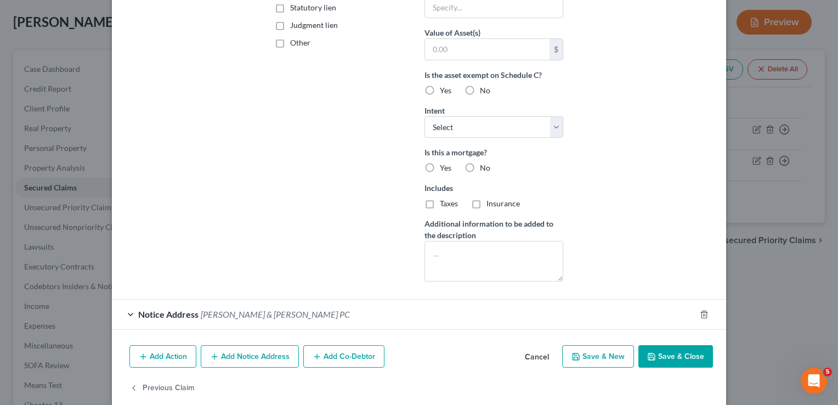
scroll to position [263, 0]
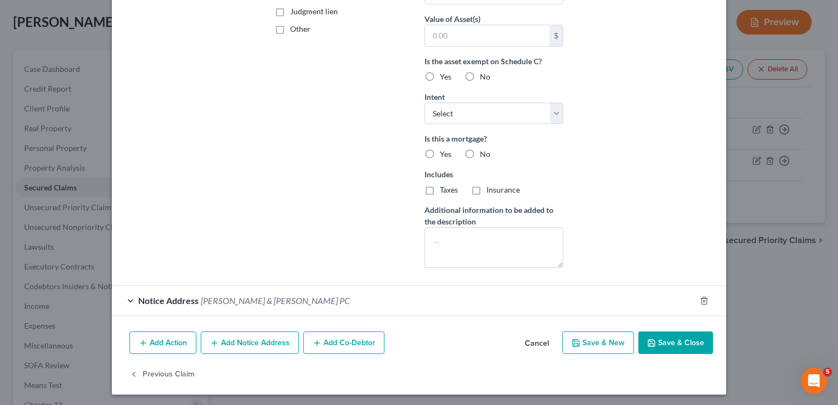
click at [160, 343] on button "Add Action" at bounding box center [162, 342] width 67 height 23
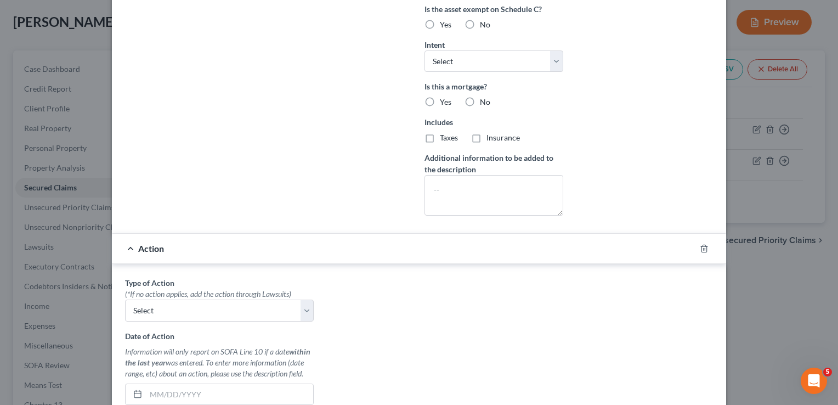
scroll to position [373, 0]
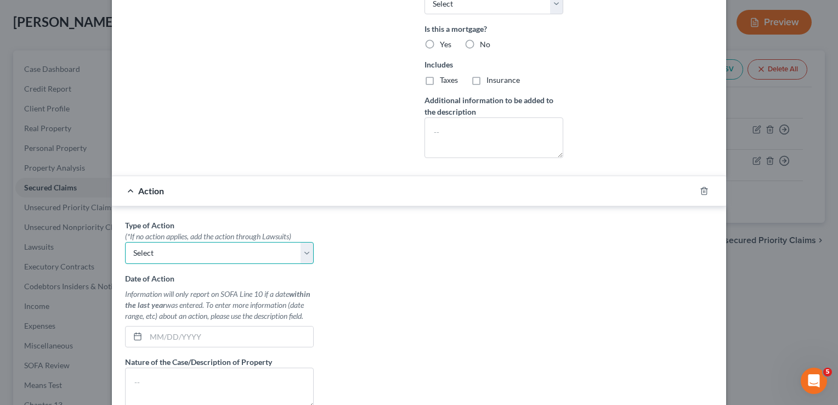
click at [195, 253] on select "Select Repossession Garnishment Foreclosure Personal Injury Attached, Seized, O…" at bounding box center [219, 253] width 189 height 22
select select "0"
click at [125, 242] on select "Select Repossession Garnishment Foreclosure Personal Injury Attached, Seized, O…" at bounding box center [219, 253] width 189 height 22
click at [345, 274] on div "Type of Action * (*If no action applies, add the action through Lawsuits) Selec…" at bounding box center [419, 356] width 599 height 275
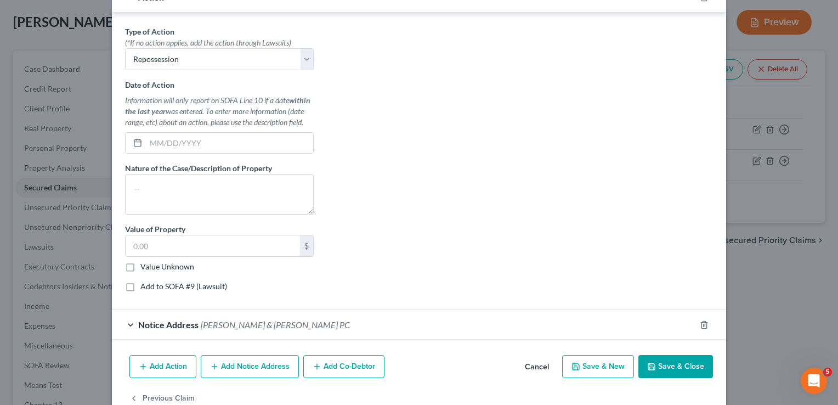
scroll to position [590, 0]
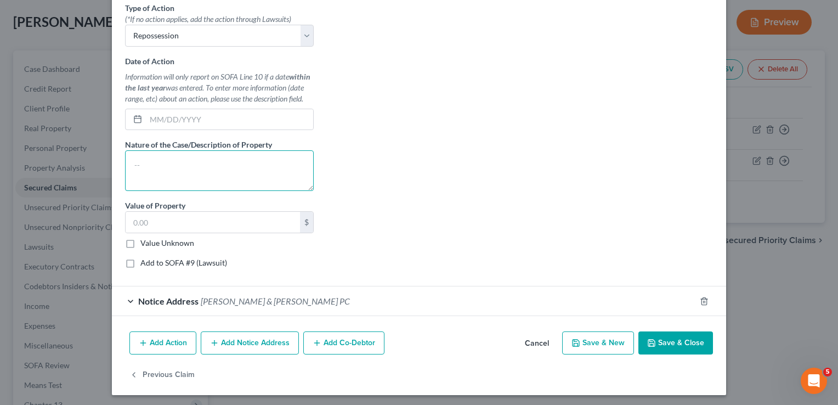
click at [190, 165] on textarea at bounding box center [219, 170] width 189 height 41
type textarea "GMC Acadia"
click at [670, 337] on button "Save & Close" at bounding box center [675, 342] width 75 height 23
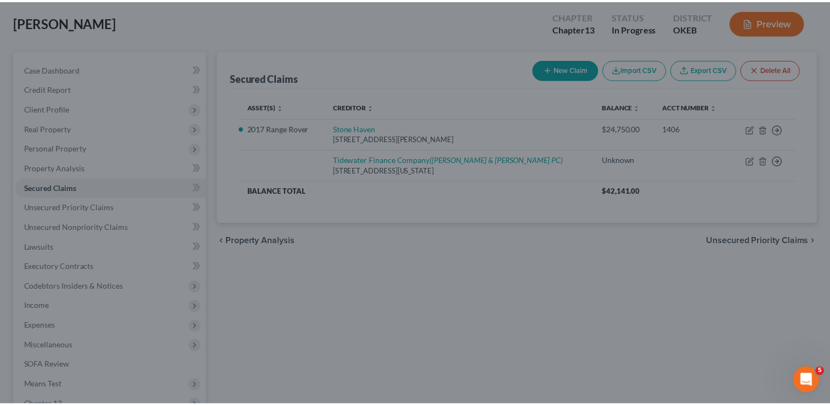
scroll to position [471, 0]
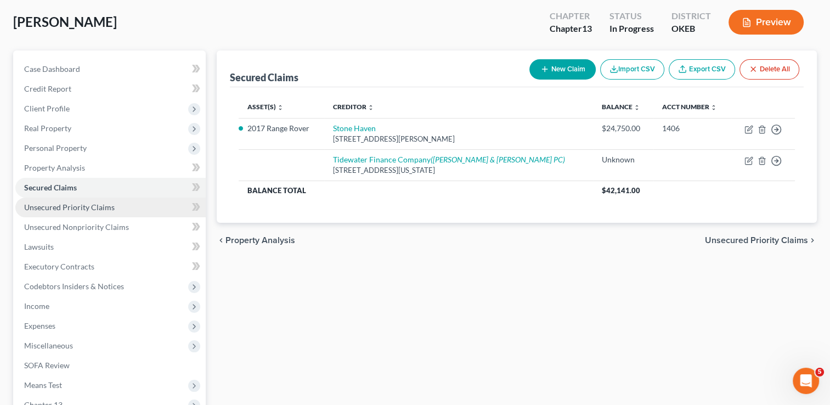
click at [109, 208] on span "Unsecured Priority Claims" at bounding box center [69, 206] width 90 height 9
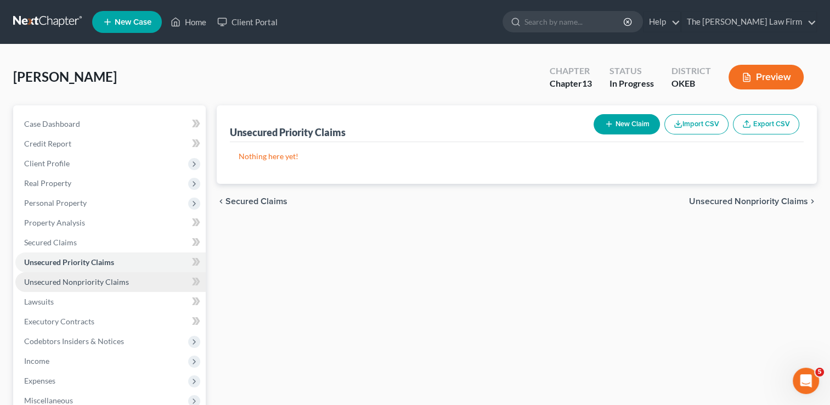
click at [92, 284] on span "Unsecured Nonpriority Claims" at bounding box center [76, 281] width 105 height 9
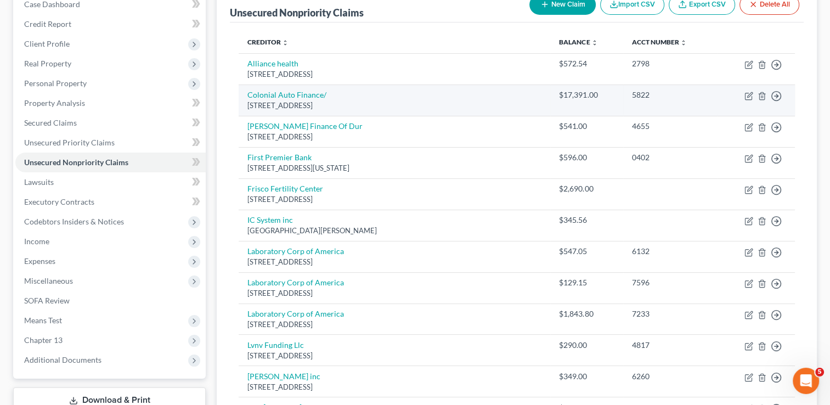
scroll to position [101, 0]
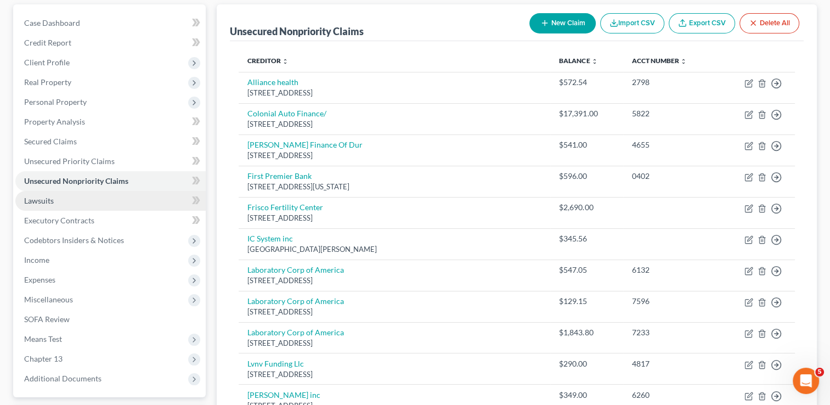
click at [64, 203] on link "Lawsuits" at bounding box center [110, 201] width 190 height 20
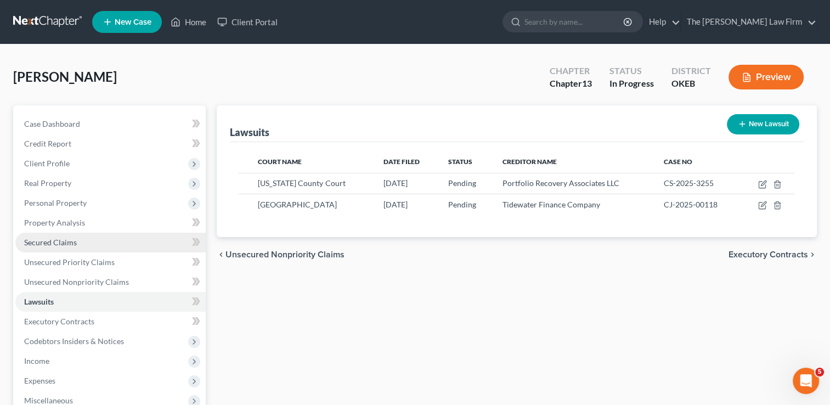
click at [70, 243] on span "Secured Claims" at bounding box center [50, 241] width 53 height 9
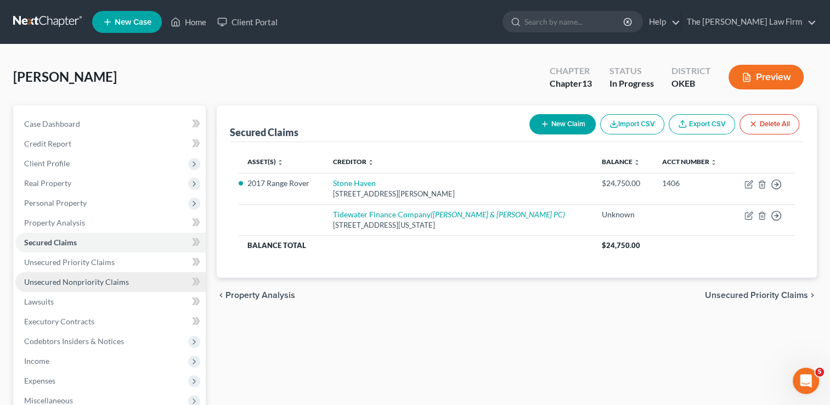
click at [89, 278] on span "Unsecured Nonpriority Claims" at bounding box center [76, 281] width 105 height 9
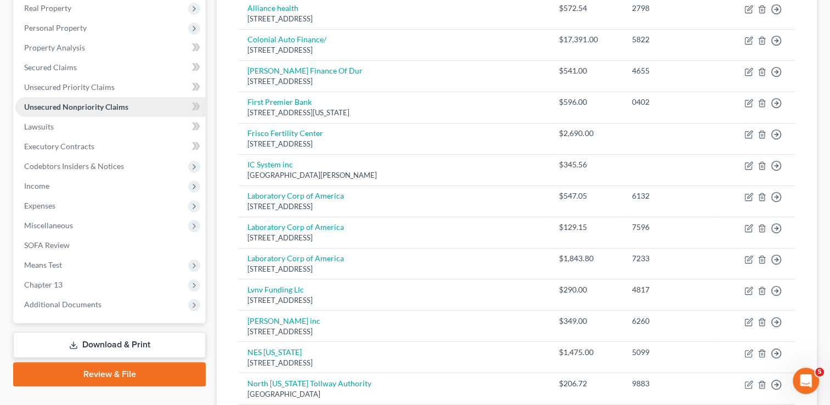
scroll to position [156, 0]
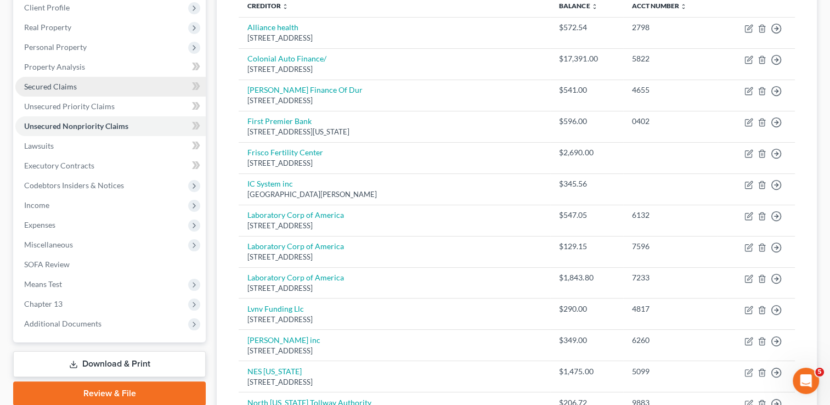
click at [76, 86] on link "Secured Claims" at bounding box center [110, 87] width 190 height 20
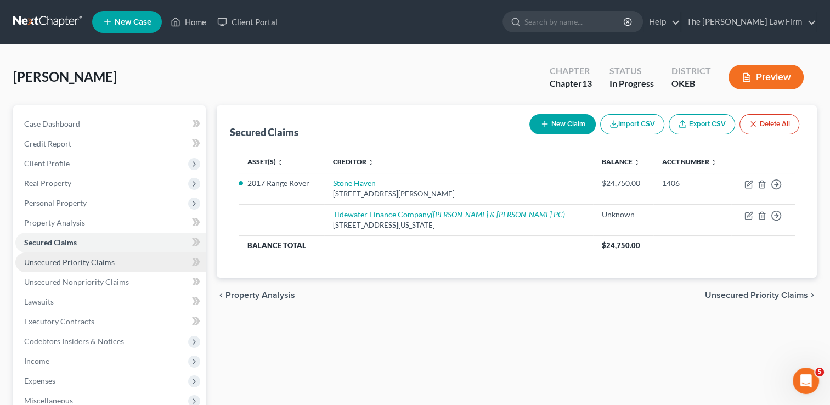
click at [76, 262] on span "Unsecured Priority Claims" at bounding box center [69, 261] width 90 height 9
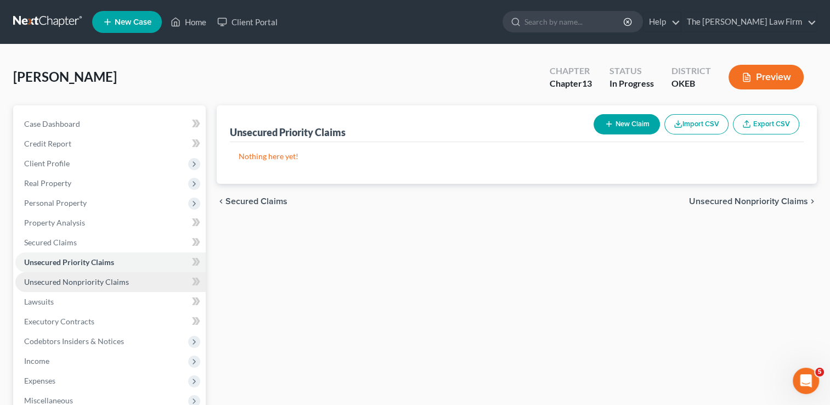
click at [90, 284] on span "Unsecured Nonpriority Claims" at bounding box center [76, 281] width 105 height 9
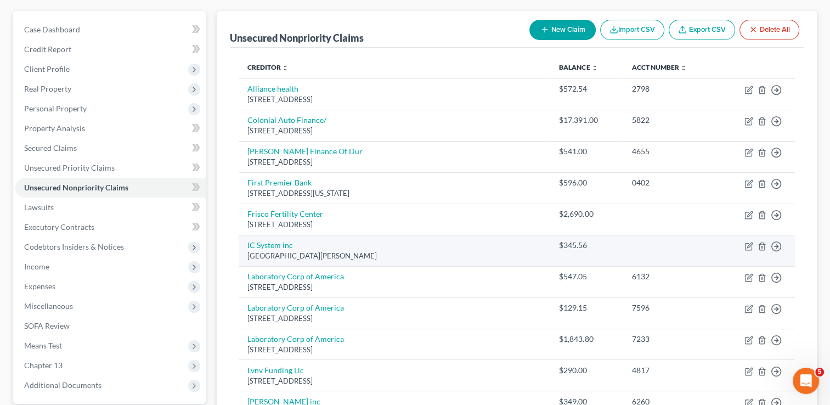
scroll to position [110, 0]
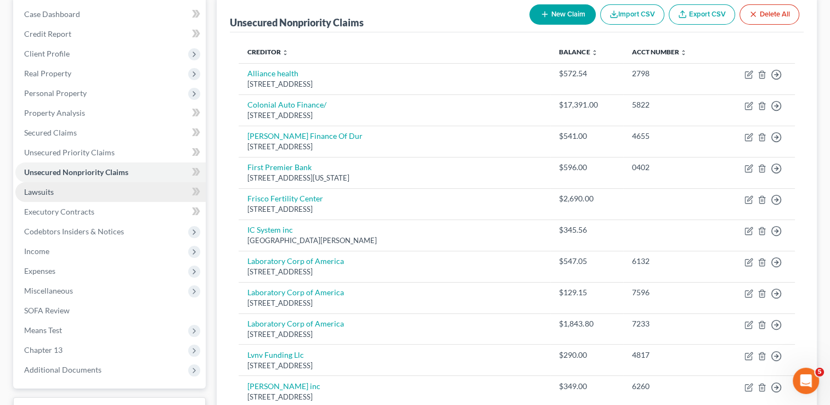
click at [58, 191] on link "Lawsuits" at bounding box center [110, 192] width 190 height 20
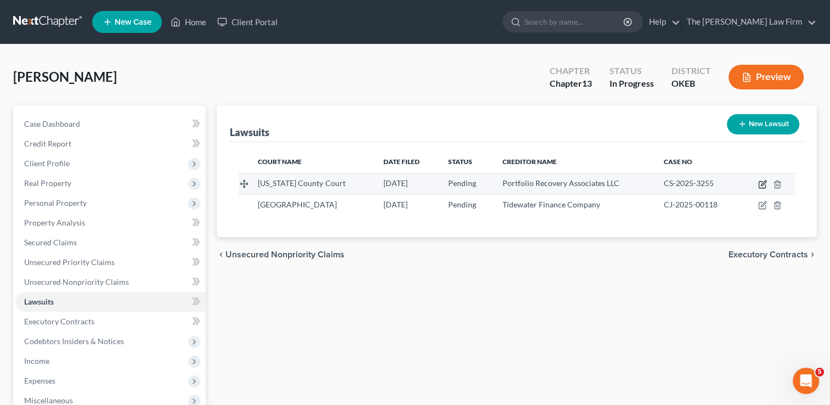
click at [761, 184] on icon "button" at bounding box center [762, 184] width 9 height 9
select select "37"
select select "0"
select select "4"
select select "48"
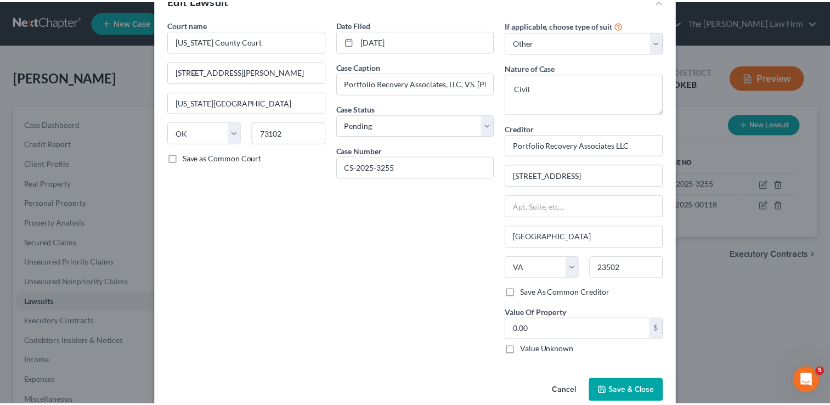
scroll to position [50, 0]
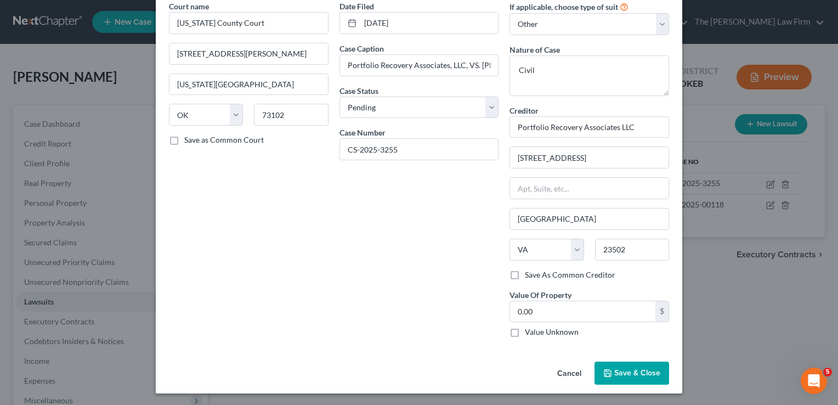
click at [625, 368] on span "Save & Close" at bounding box center [637, 372] width 46 height 9
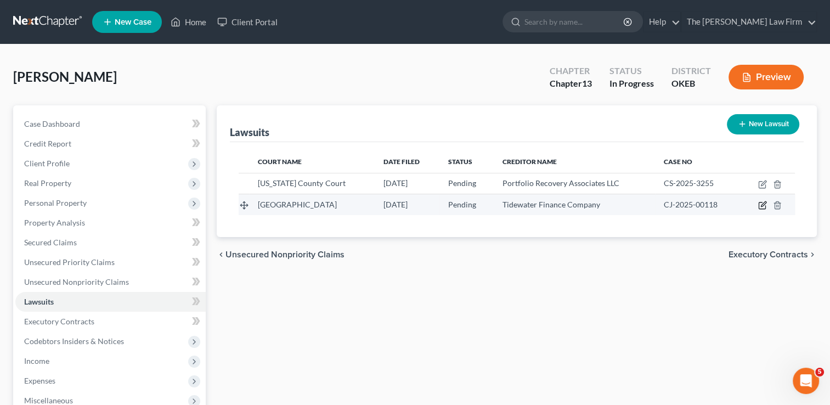
click at [762, 204] on icon "button" at bounding box center [762, 205] width 9 height 9
select select "37"
select select "0"
select select "4"
select select "48"
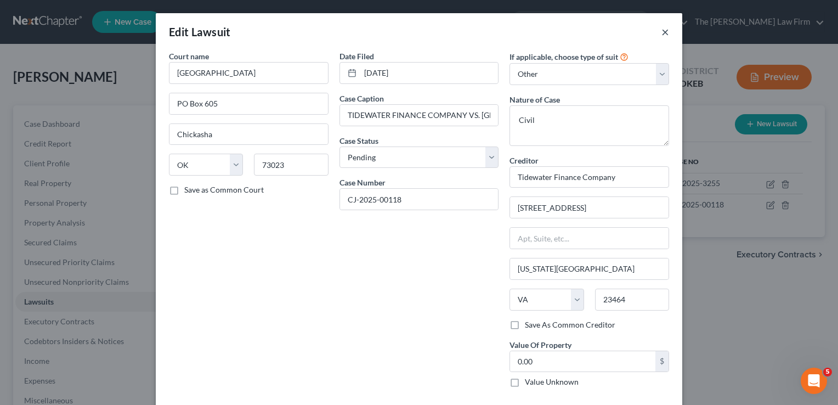
click at [661, 32] on button "×" at bounding box center [665, 31] width 8 height 13
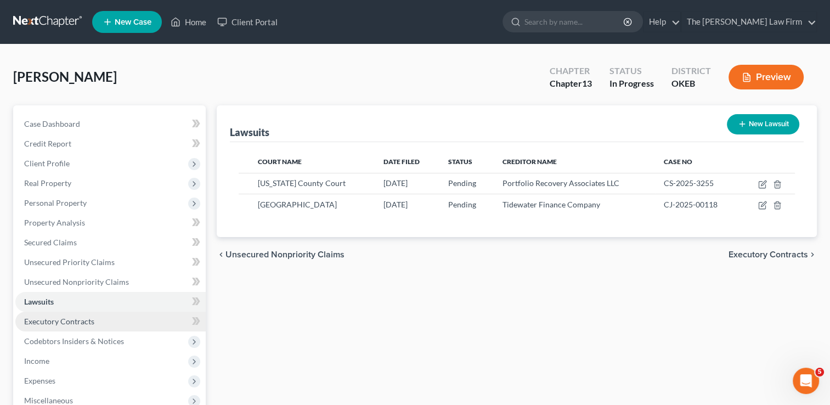
click at [74, 324] on span "Executory Contracts" at bounding box center [59, 320] width 70 height 9
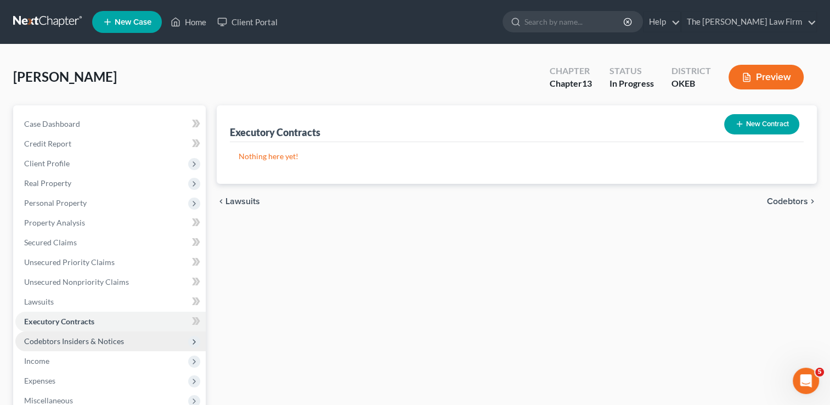
click at [65, 342] on span "Codebtors Insiders & Notices" at bounding box center [74, 340] width 100 height 9
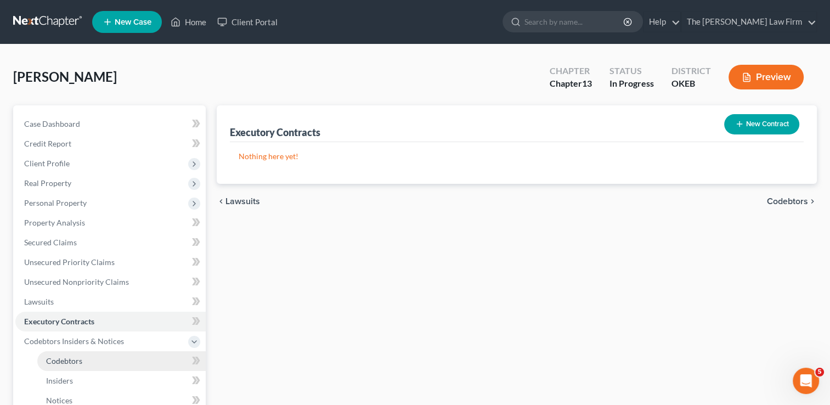
click at [53, 363] on span "Codebtors" at bounding box center [64, 360] width 36 height 9
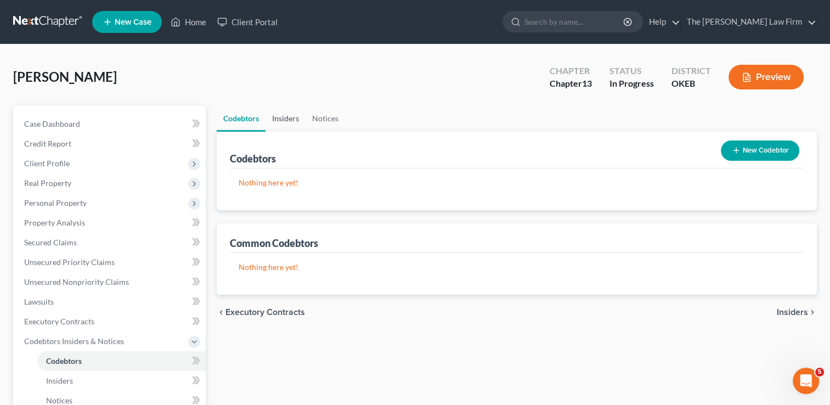
click at [284, 120] on link "Insiders" at bounding box center [285, 118] width 40 height 26
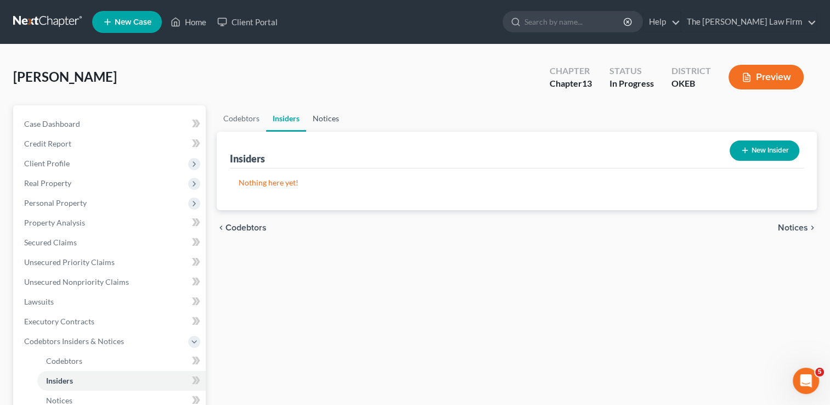
click at [331, 118] on link "Notices" at bounding box center [325, 118] width 39 height 26
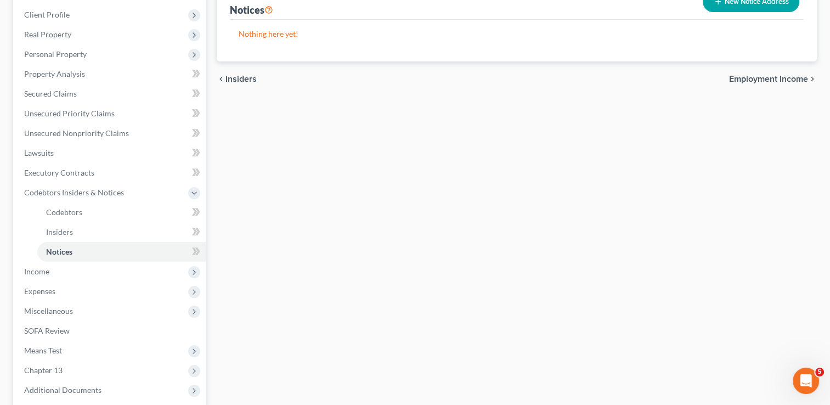
scroll to position [165, 0]
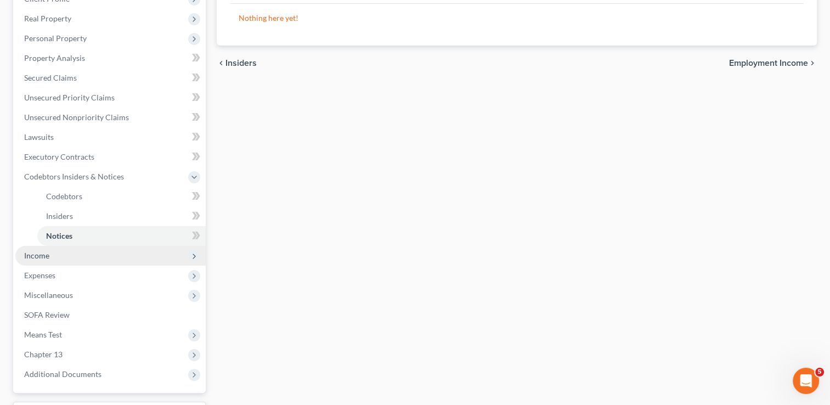
click at [60, 253] on span "Income" at bounding box center [110, 256] width 190 height 20
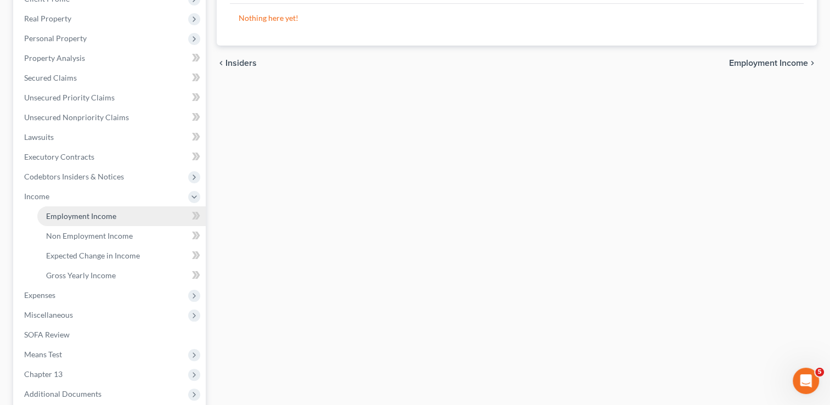
click at [86, 211] on span "Employment Income" at bounding box center [81, 215] width 70 height 9
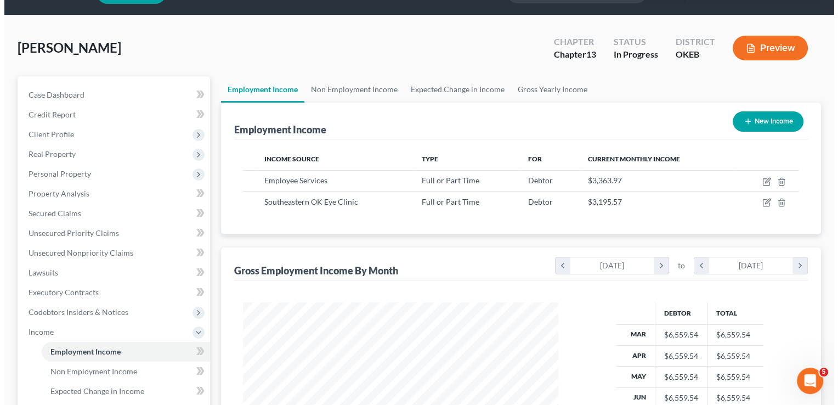
scroll to position [55, 0]
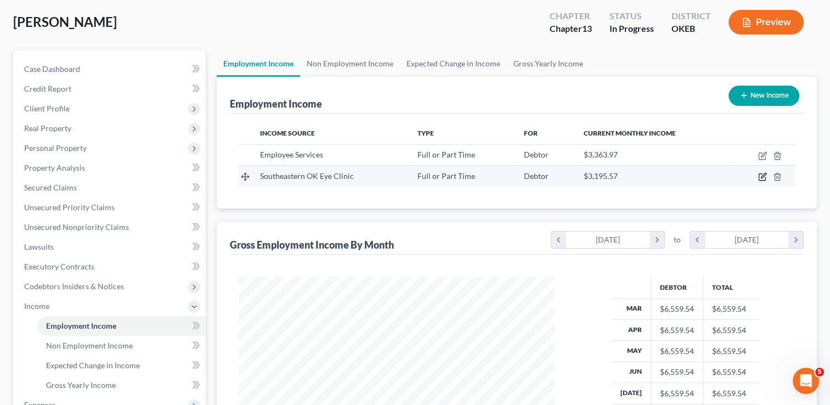
click at [760, 177] on icon "button" at bounding box center [762, 176] width 9 height 9
select select "0"
select select "2"
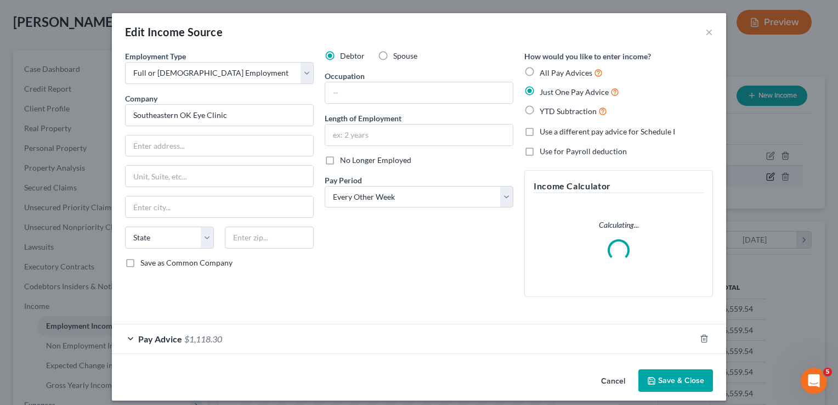
scroll to position [195, 340]
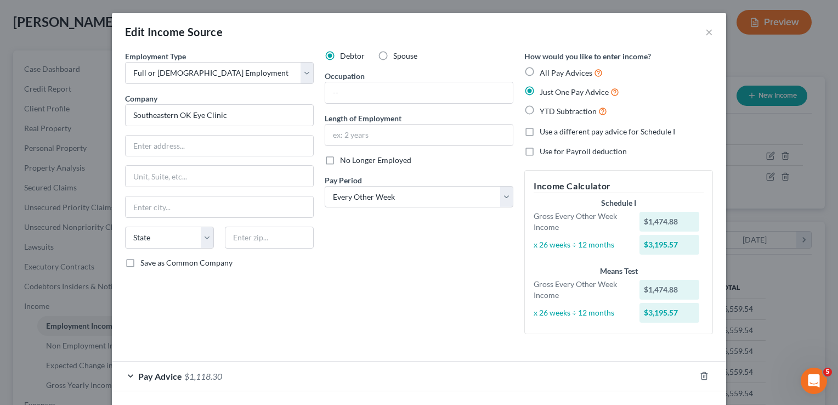
click at [340, 160] on label "No Longer Employed" at bounding box center [375, 160] width 71 height 11
click at [344, 160] on input "No Longer Employed" at bounding box center [347, 158] width 7 height 7
checkbox input "true"
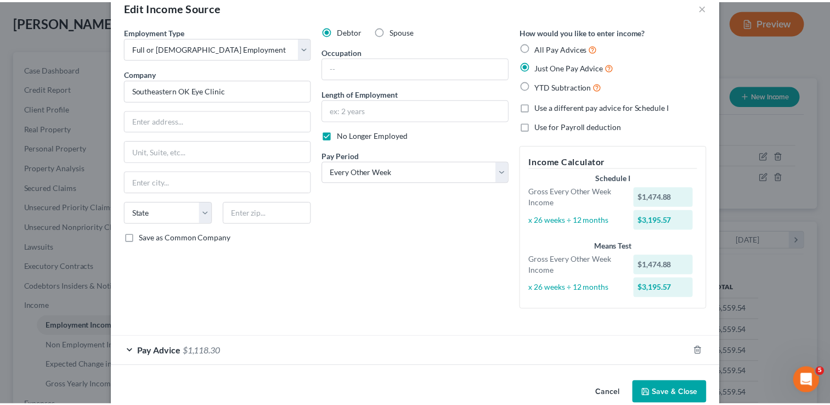
scroll to position [46, 0]
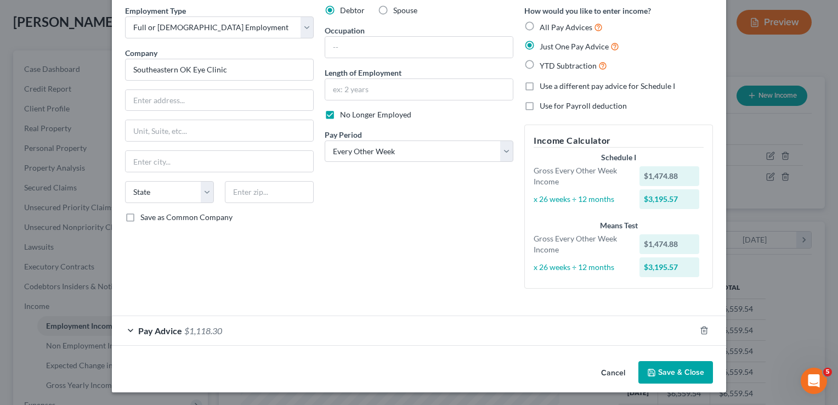
click at [671, 369] on button "Save & Close" at bounding box center [675, 372] width 75 height 23
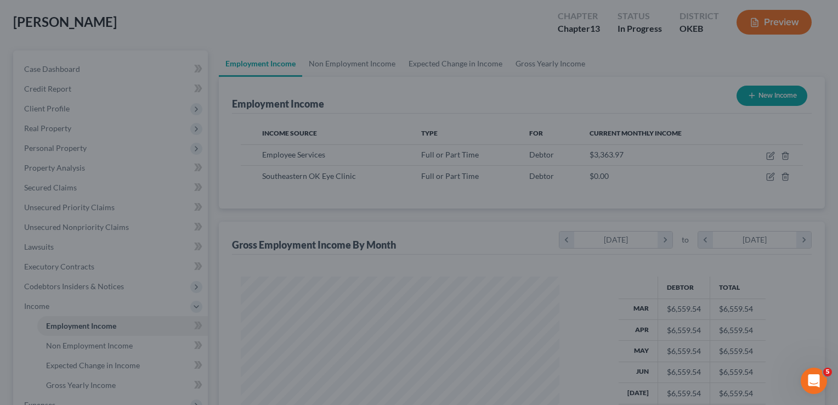
scroll to position [548269, 548128]
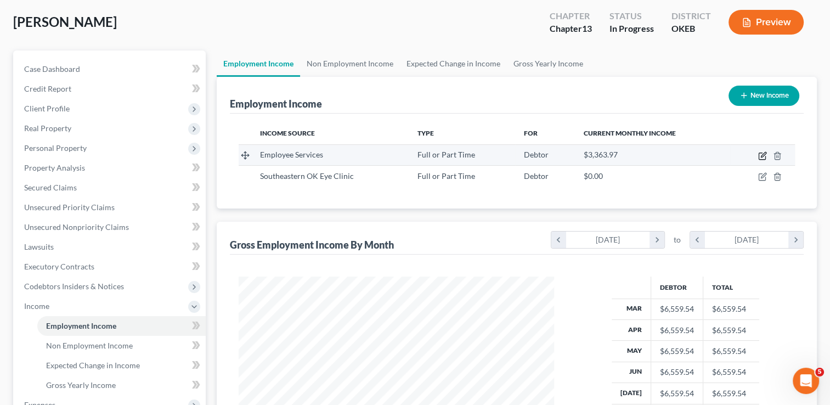
click at [759, 157] on icon "button" at bounding box center [762, 155] width 9 height 9
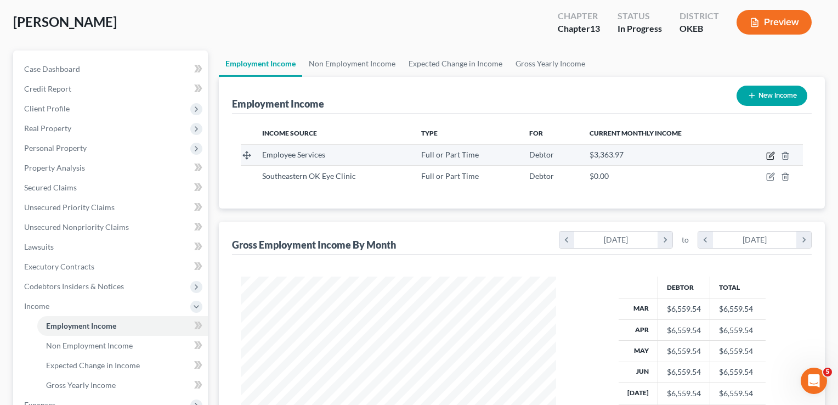
select select "0"
select select "2"
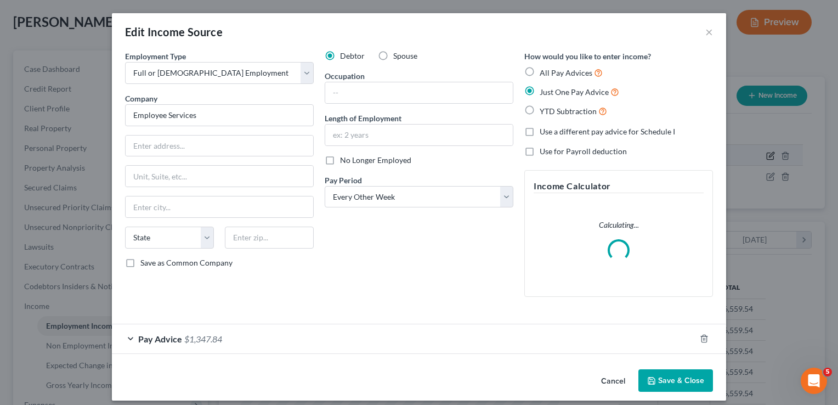
scroll to position [195, 340]
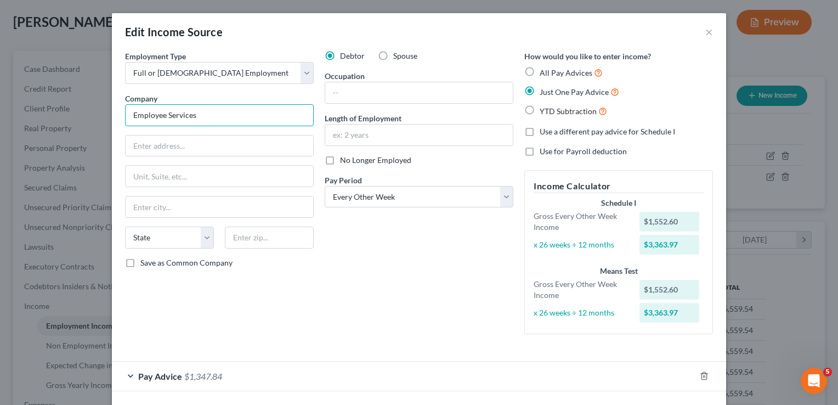
drag, startPoint x: 197, startPoint y: 113, endPoint x: 114, endPoint y: 119, distance: 83.6
click at [114, 119] on div "Employment Type * Select Full or Part Time Employment Self Employment Company *…" at bounding box center [419, 226] width 614 height 352
type input "PharmCare"
click at [203, 145] on input "text" at bounding box center [220, 145] width 188 height 21
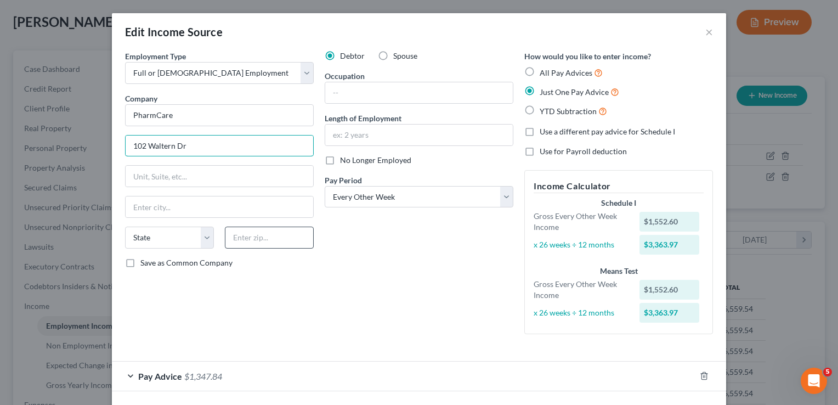
type input "102 Waltern Dr"
click at [267, 238] on input "text" at bounding box center [269, 238] width 89 height 22
type input "74701"
click at [383, 219] on div "Debtor Spouse Occupation Length of Employment No Longer Employed Pay Period * S…" at bounding box center [419, 196] width 200 height 292
type input "Durant"
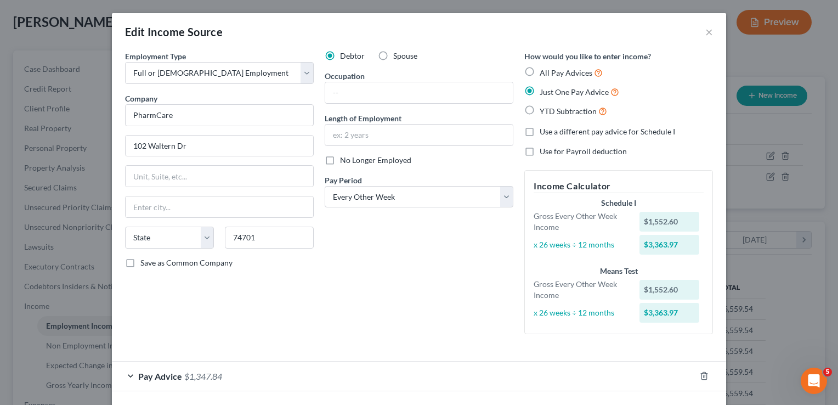
select select "37"
click at [159, 146] on input "102 Waltern Dr" at bounding box center [220, 145] width 188 height 21
type input "102 Waldern Dr"
click at [376, 258] on div "Debtor Spouse Occupation Length of Employment No Longer Employed Pay Period * S…" at bounding box center [419, 196] width 200 height 292
click at [376, 91] on input "text" at bounding box center [419, 92] width 188 height 21
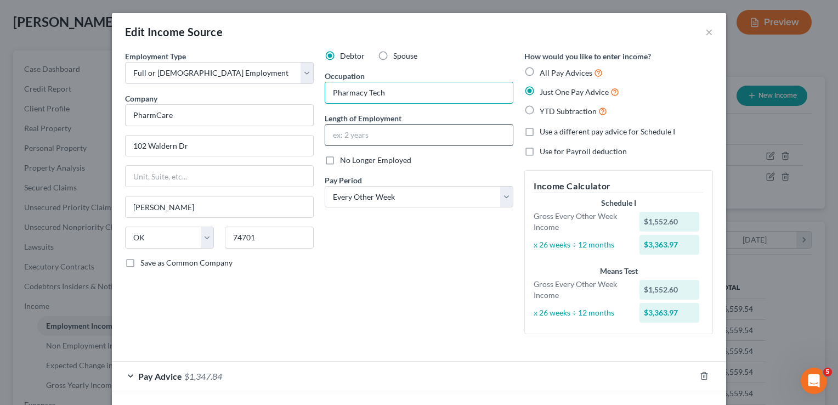
type input "Pharmacy Tech"
click at [367, 133] on input "text" at bounding box center [419, 135] width 188 height 21
type input "1 Month"
click at [384, 276] on div "Debtor Spouse Occupation Pharmacy Tech Length of Employment 1 Month No Longer E…" at bounding box center [419, 196] width 200 height 292
click at [444, 271] on div "Debtor Spouse Occupation Pharmacy Tech Length of Employment 1 Month No Longer E…" at bounding box center [419, 196] width 200 height 292
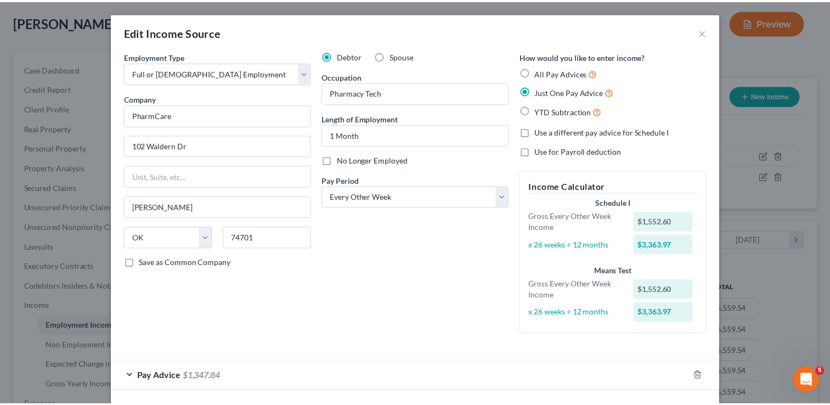
scroll to position [46, 0]
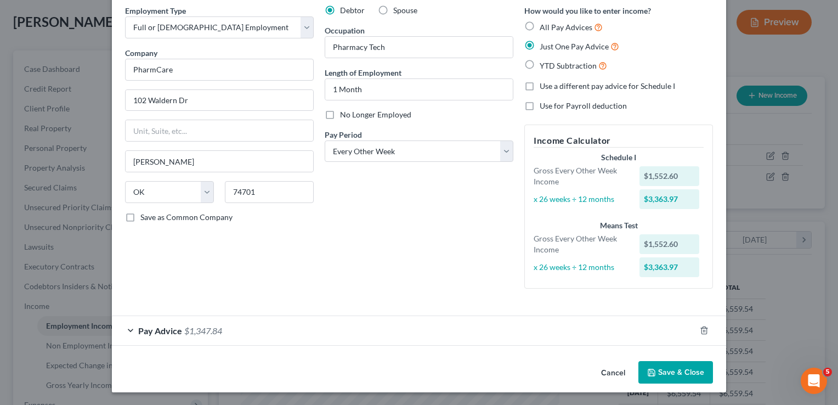
click at [669, 366] on button "Save & Close" at bounding box center [675, 372] width 75 height 23
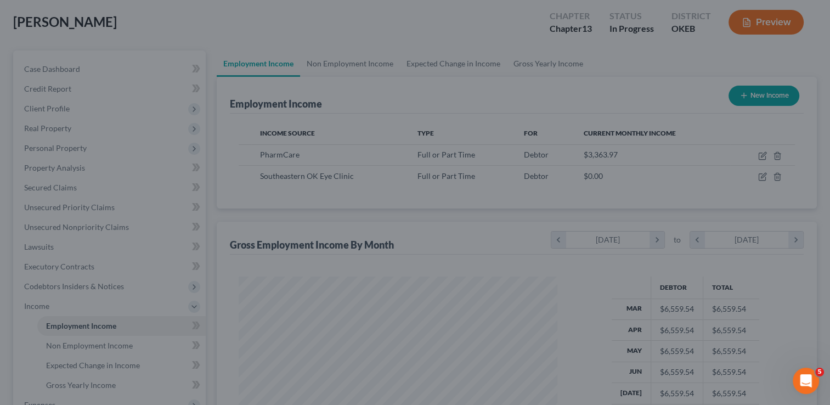
scroll to position [548269, 548128]
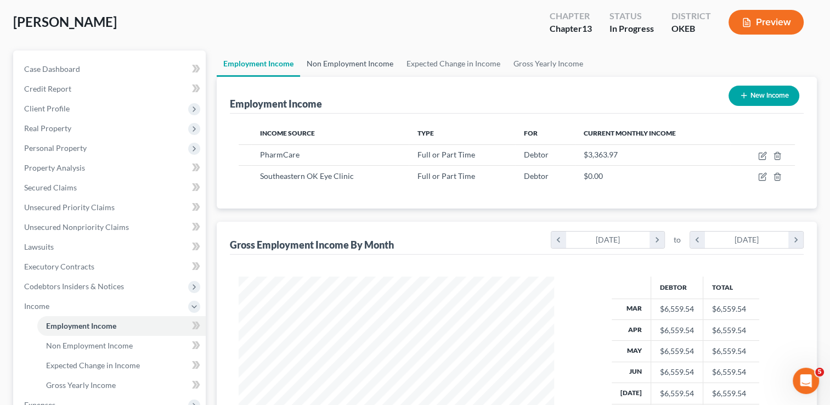
click at [348, 64] on link "Non Employment Income" at bounding box center [350, 63] width 100 height 26
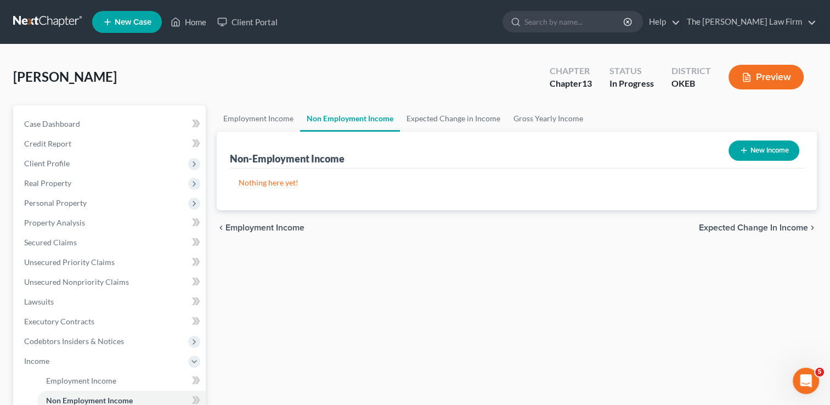
click at [749, 148] on button "New Income" at bounding box center [763, 150] width 71 height 20
select select "0"
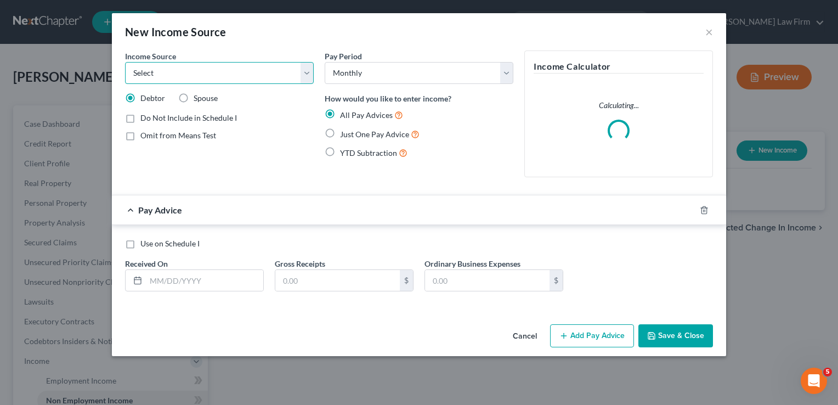
click at [239, 77] on select "Select Unemployment Disability (from employer) Pension Retirement Social Securi…" at bounding box center [219, 73] width 189 height 22
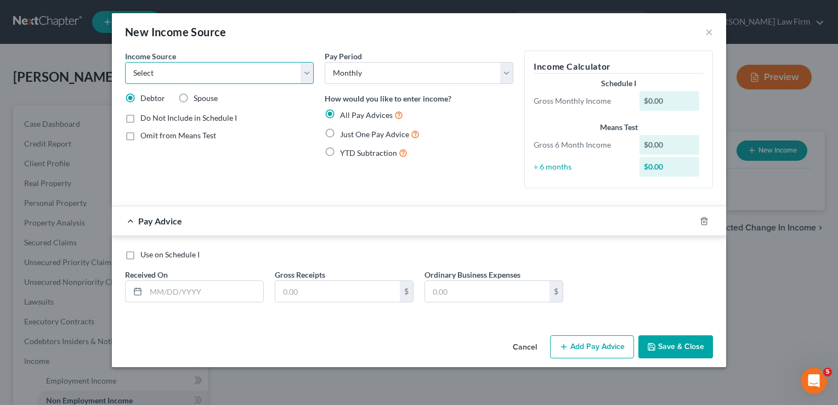
select select "8"
click at [125, 62] on select "Select Unemployment Disability (from employer) Pension Retirement Social Securi…" at bounding box center [219, 73] width 189 height 22
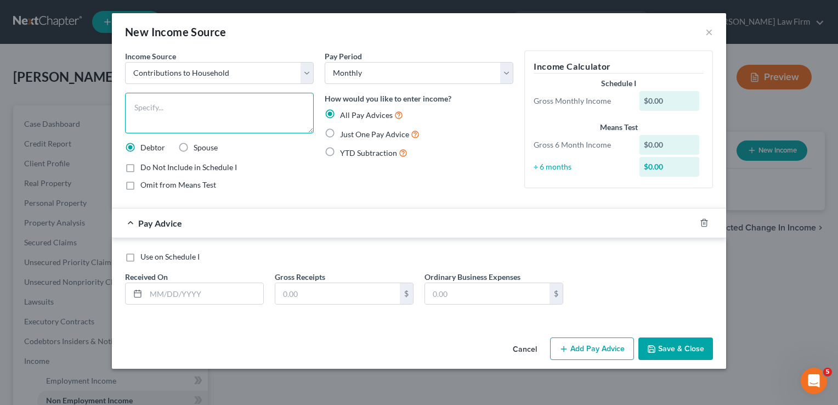
click at [215, 106] on textarea at bounding box center [219, 113] width 189 height 41
type textarea "Fiancé contributions to bills"
drag, startPoint x: 329, startPoint y: 133, endPoint x: 261, endPoint y: 205, distance: 98.9
click at [340, 132] on label "Just One Pay Advice" at bounding box center [380, 134] width 80 height 13
click at [344, 132] on input "Just One Pay Advice" at bounding box center [347, 131] width 7 height 7
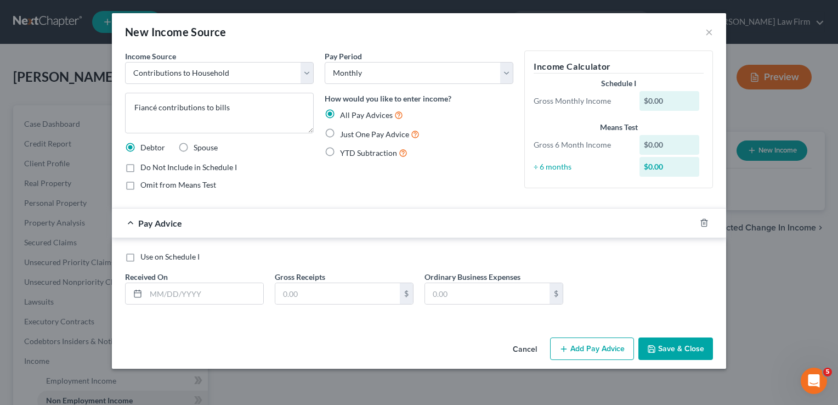
radio input "true"
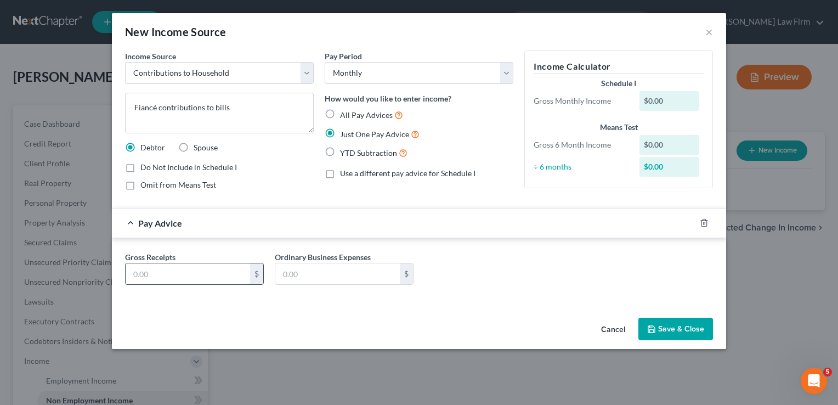
click at [190, 270] on input "text" at bounding box center [188, 273] width 125 height 21
type input "550.00"
click at [682, 330] on button "Save & Close" at bounding box center [675, 329] width 75 height 23
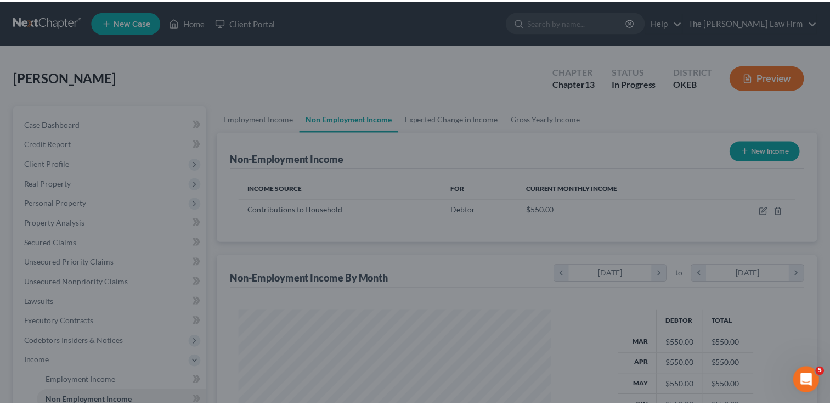
scroll to position [548269, 548128]
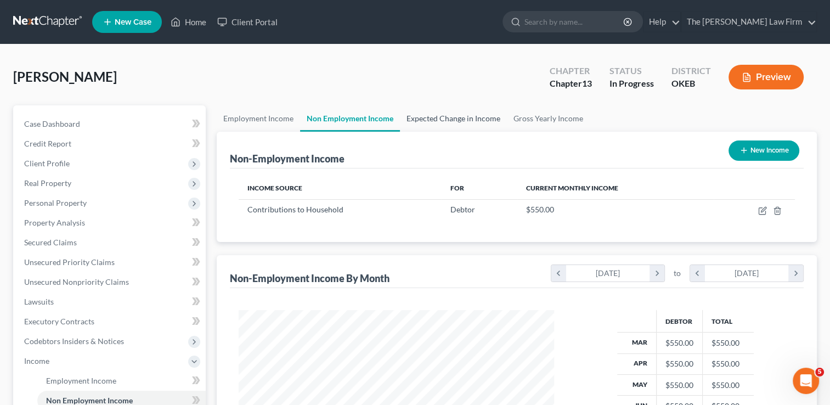
click at [452, 123] on link "Expected Change in Income" at bounding box center [453, 118] width 107 height 26
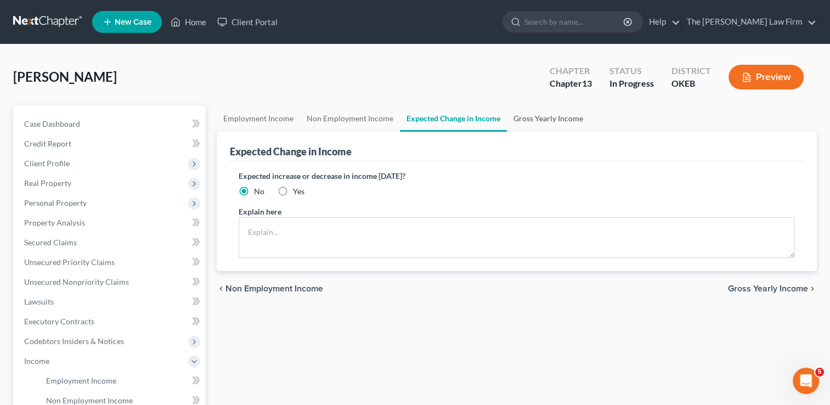
click at [557, 122] on link "Gross Yearly Income" at bounding box center [548, 118] width 83 height 26
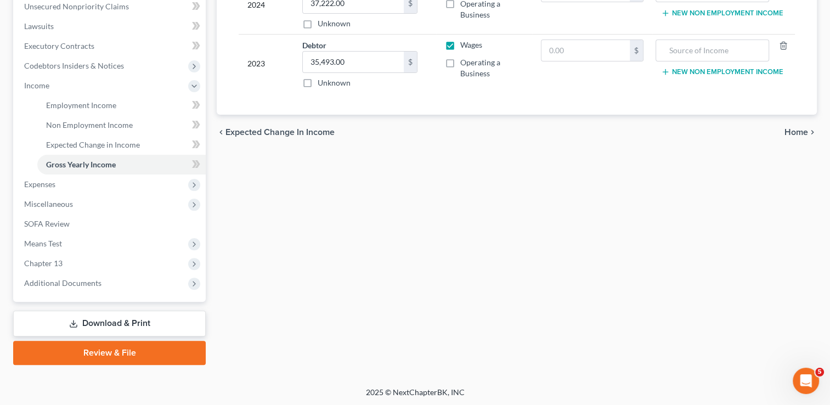
scroll to position [276, 0]
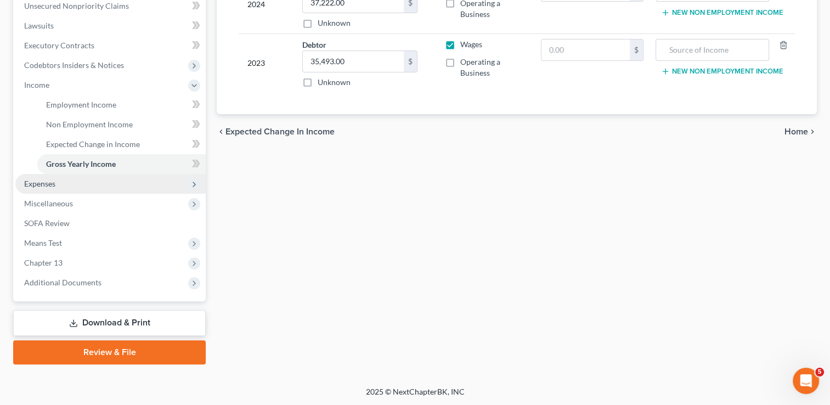
click at [52, 187] on span "Expenses" at bounding box center [39, 183] width 31 height 9
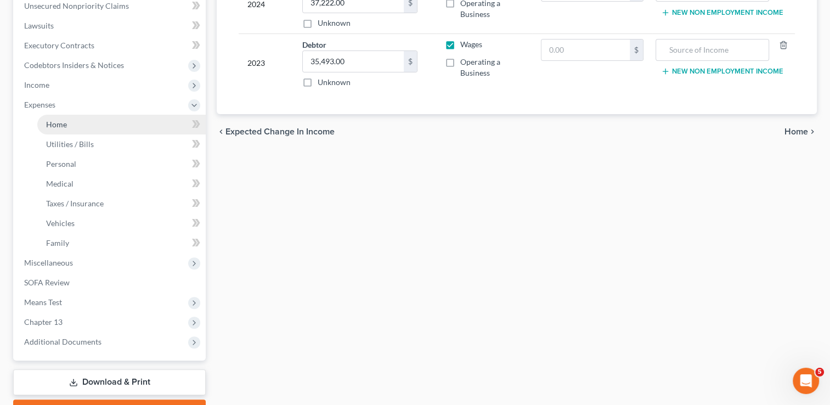
click at [76, 131] on link "Home" at bounding box center [121, 125] width 168 height 20
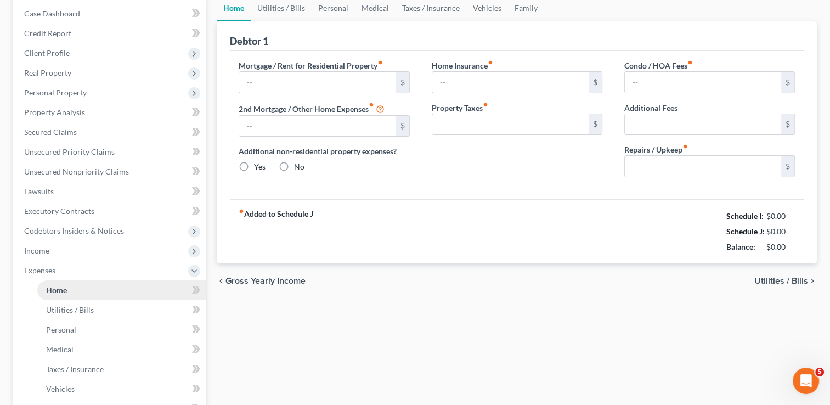
scroll to position [15, 0]
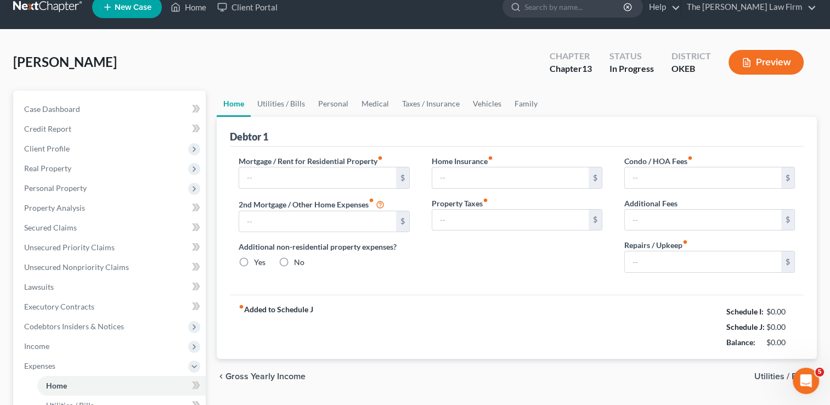
type input "0.00"
radio input "true"
type input "0.00"
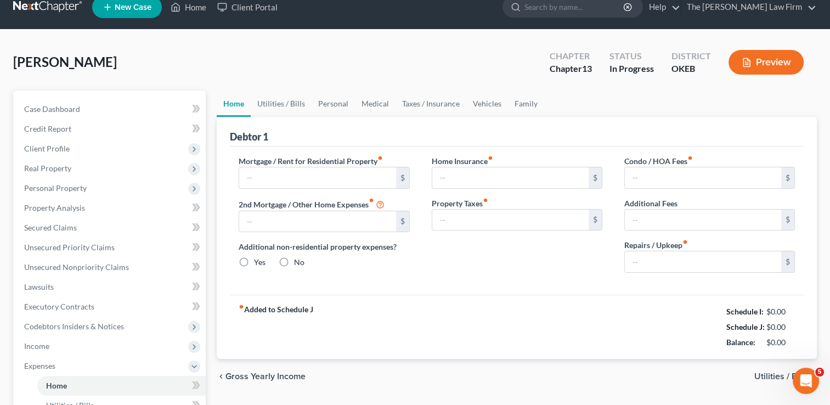
type input "0.00"
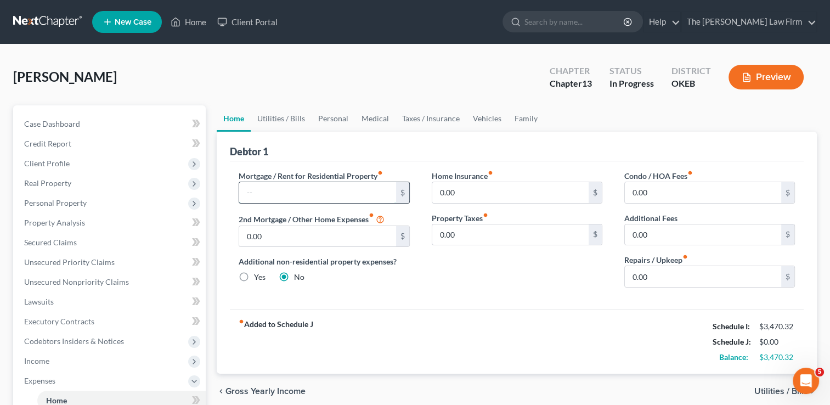
click at [281, 186] on input "text" at bounding box center [317, 192] width 156 height 21
type input "1,150"
click at [283, 117] on link "Utilities / Bills" at bounding box center [281, 118] width 61 height 26
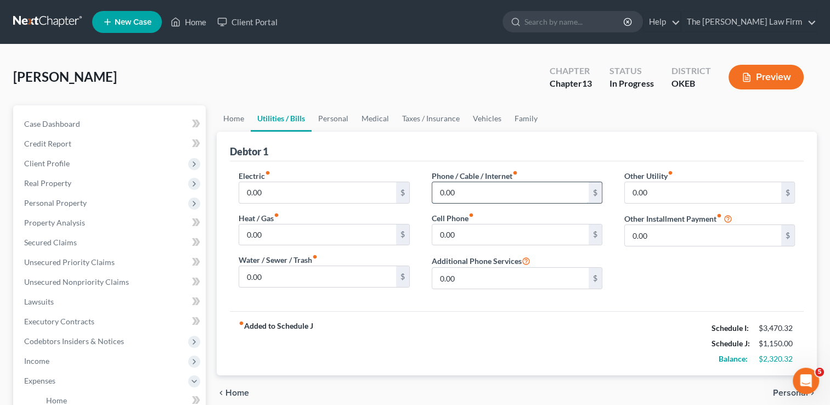
click at [465, 193] on input "0.00" at bounding box center [510, 192] width 156 height 21
type input "2"
type input "4"
type input "5"
type input "45.00"
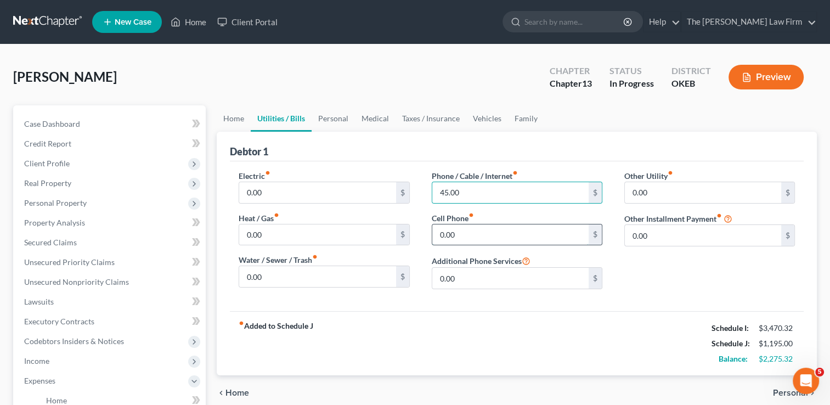
click at [476, 235] on input "0.00" at bounding box center [510, 234] width 156 height 21
type input "100.00"
click at [380, 118] on link "Medical" at bounding box center [375, 118] width 41 height 26
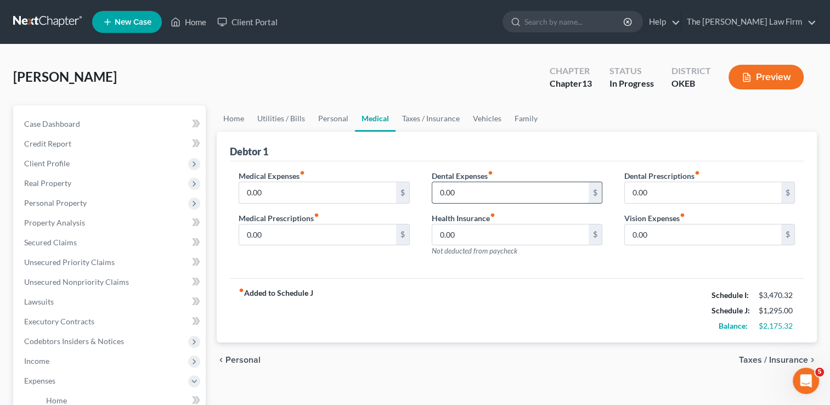
click at [472, 188] on input "0.00" at bounding box center [510, 192] width 156 height 21
type input "150.00"
click at [616, 260] on div "Dental Prescriptions fiber_manual_record 0.00 $ Vision Expenses fiber_manual_re…" at bounding box center [709, 217] width 193 height 95
click at [429, 118] on link "Taxes / Insurance" at bounding box center [430, 118] width 71 height 26
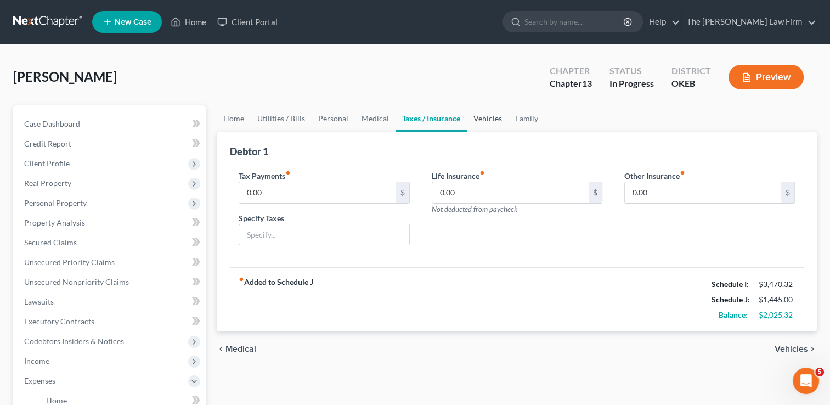
click at [479, 115] on link "Vehicles" at bounding box center [488, 118] width 42 height 26
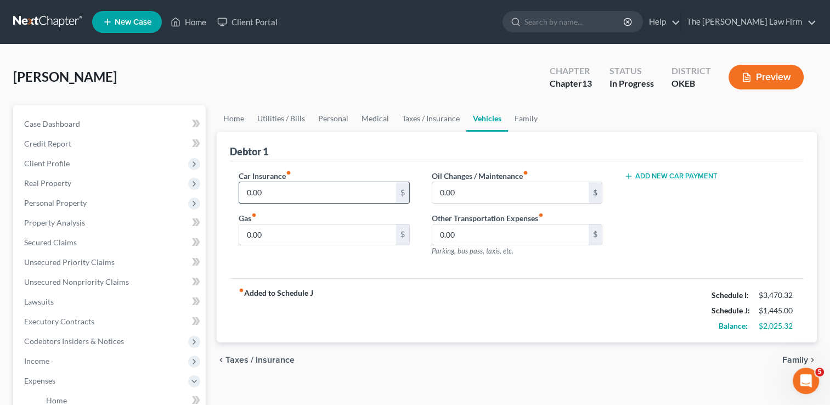
click at [275, 192] on input "0.00" at bounding box center [317, 192] width 156 height 21
type input "2"
type input "220.00"
click at [274, 234] on input "0.00" at bounding box center [317, 234] width 156 height 21
click at [501, 190] on input "0.00" at bounding box center [510, 192] width 156 height 21
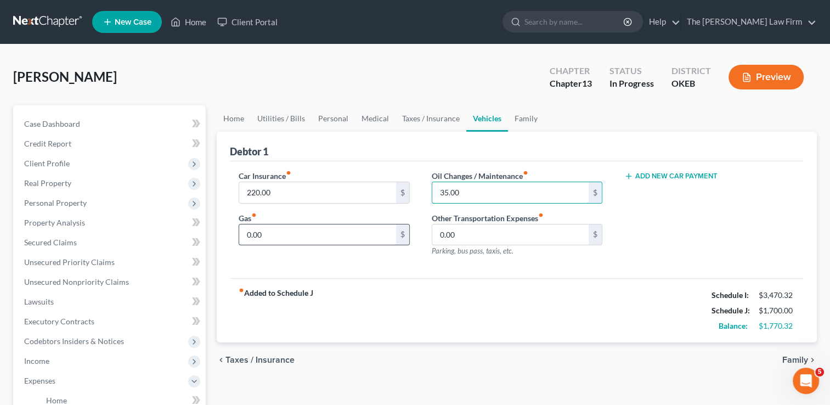
type input "35.00"
click at [307, 231] on input "0.00" at bounding box center [317, 234] width 156 height 21
type input "100.00"
click at [367, 274] on div "Car Insurance fiber_manual_record 220.00 $ Gas fiber_manual_record 100.00 $ Oil…" at bounding box center [517, 219] width 574 height 117
drag, startPoint x: 524, startPoint y: 120, endPoint x: 529, endPoint y: 126, distance: 7.0
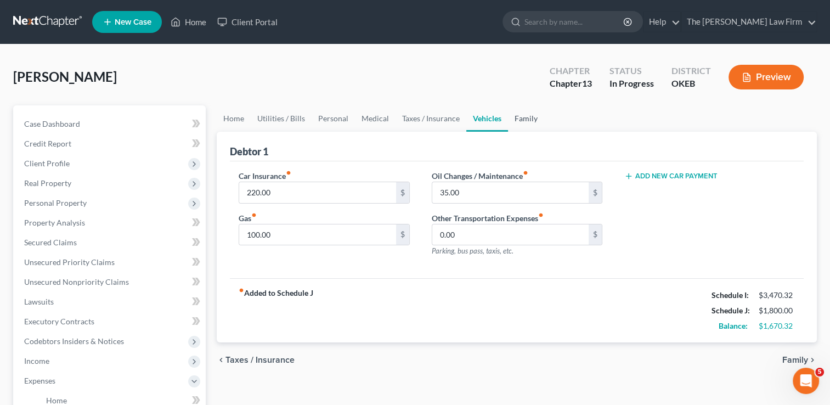
click at [525, 120] on link "Family" at bounding box center [526, 118] width 36 height 26
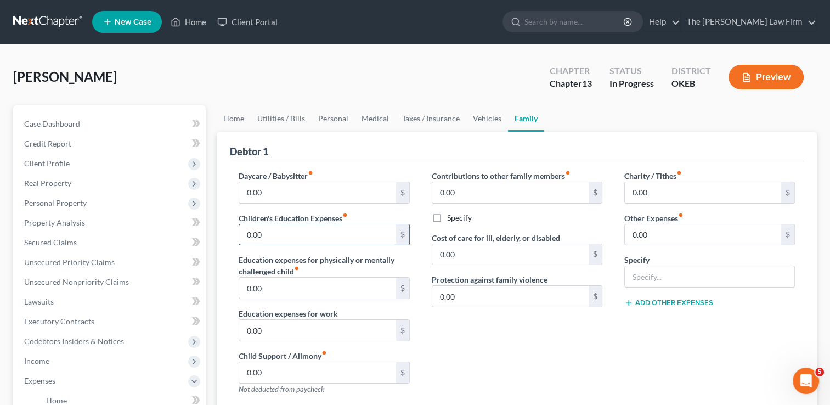
click at [298, 231] on input "0.00" at bounding box center [317, 234] width 156 height 21
type input "125.00"
click at [459, 333] on div "Contributions to other family members fiber_manual_record 0.00 $ Specify Cost o…" at bounding box center [517, 286] width 193 height 233
click at [298, 230] on input "125.00" at bounding box center [317, 234] width 156 height 21
click at [296, 234] on input "125.00" at bounding box center [317, 234] width 156 height 21
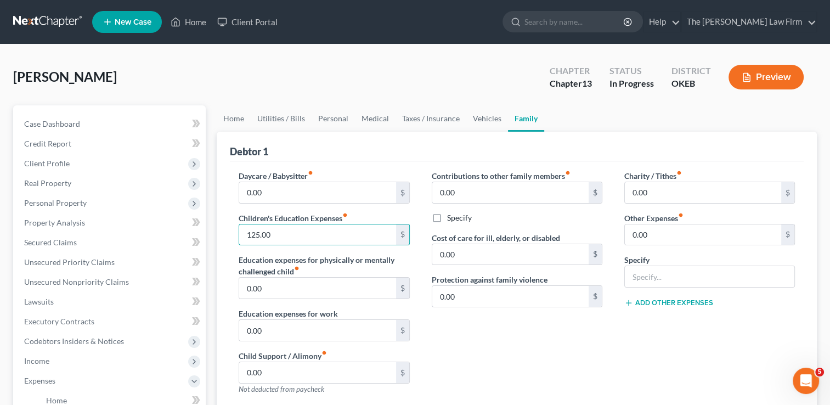
click at [465, 348] on div "Contributions to other family members fiber_manual_record 0.00 $ Specify Cost o…" at bounding box center [517, 286] width 193 height 233
click at [503, 338] on div "Contributions to other family members fiber_manual_record 0.00 $ Specify Cost o…" at bounding box center [517, 286] width 193 height 233
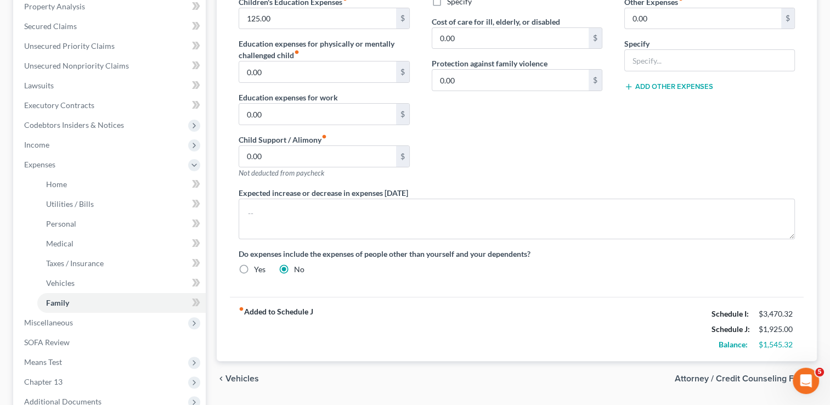
scroll to position [219, 0]
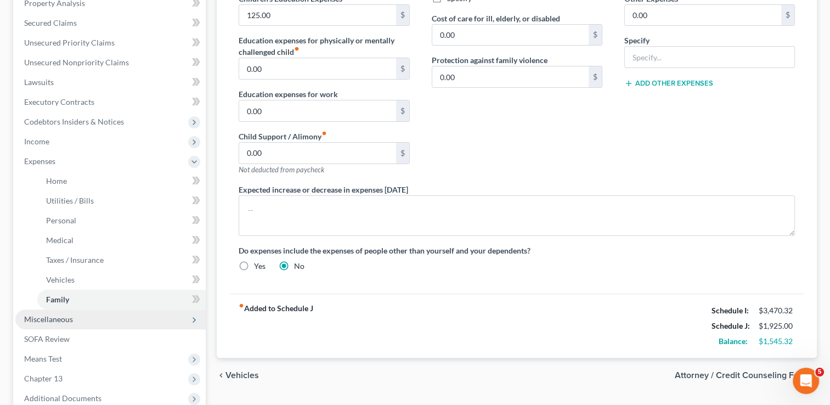
click at [46, 316] on span "Miscellaneous" at bounding box center [48, 318] width 49 height 9
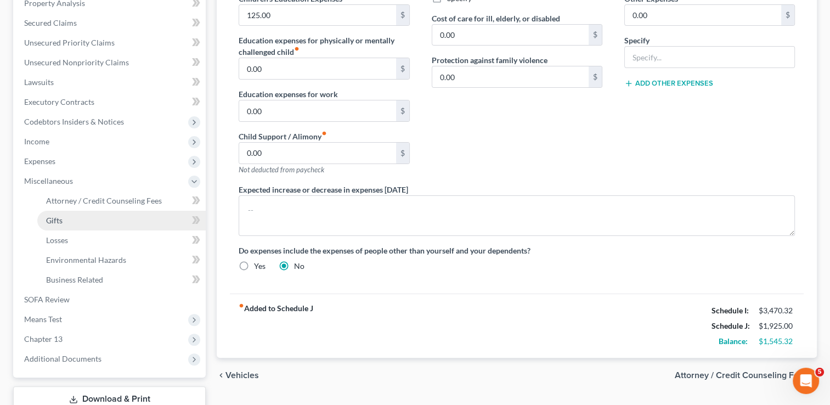
click at [72, 214] on link "Gifts" at bounding box center [121, 221] width 168 height 20
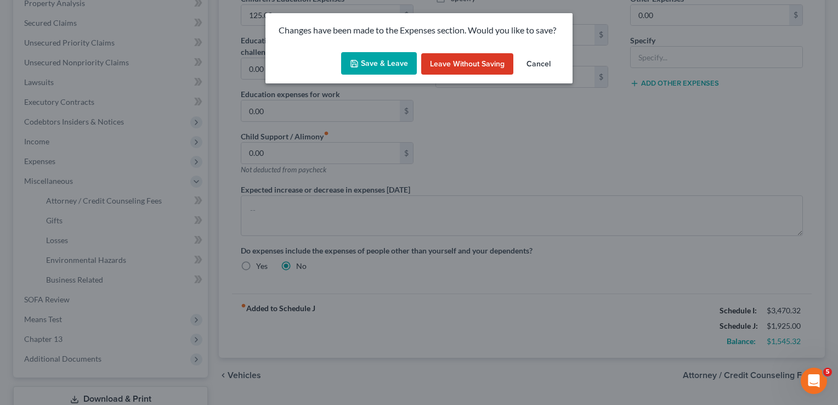
click at [371, 63] on button "Save & Leave" at bounding box center [379, 63] width 76 height 23
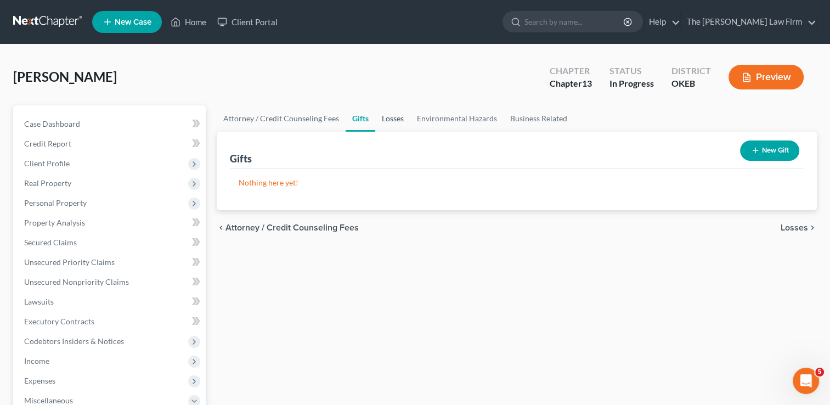
click at [391, 118] on link "Losses" at bounding box center [392, 118] width 35 height 26
click at [459, 120] on link "Environmental Hazards" at bounding box center [456, 118] width 93 height 26
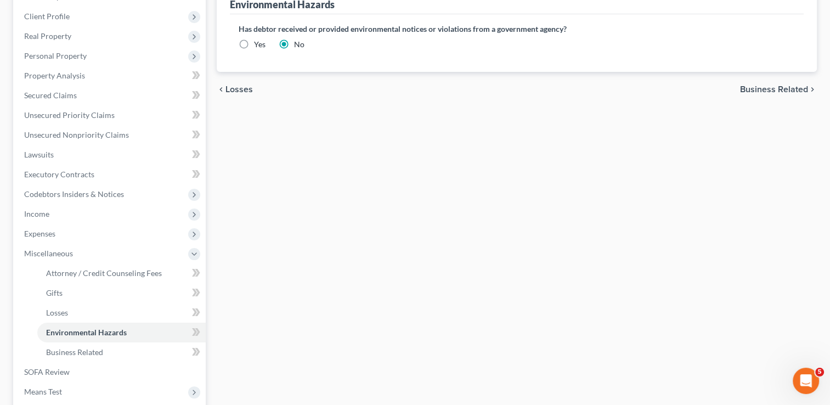
scroll to position [219, 0]
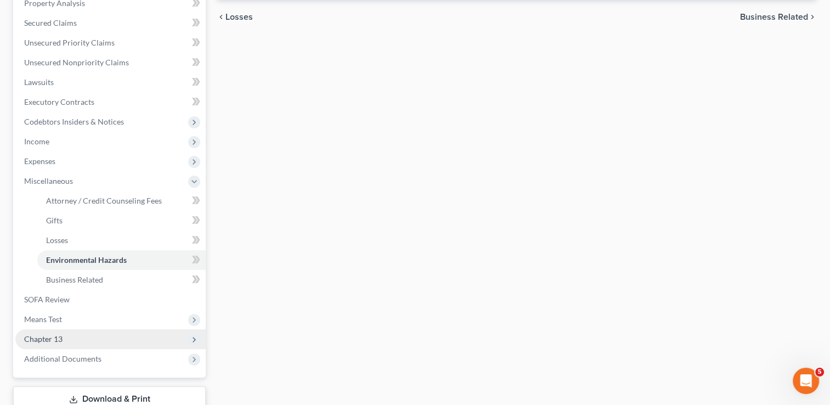
click at [66, 339] on span "Chapter 13" at bounding box center [110, 339] width 190 height 20
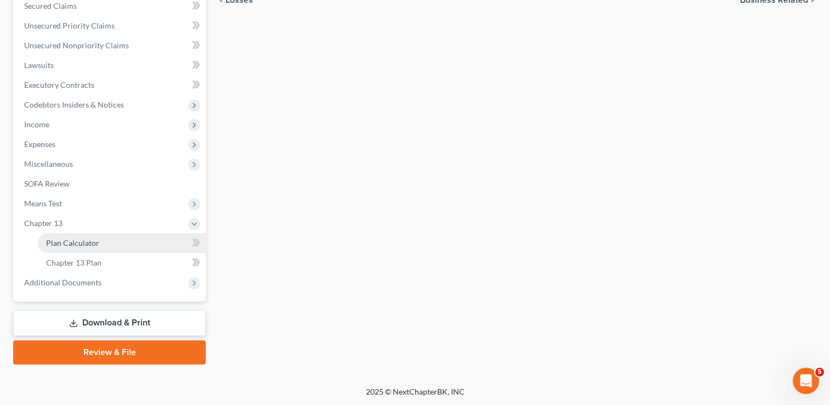
click at [74, 238] on span "Plan Calculator" at bounding box center [72, 242] width 53 height 9
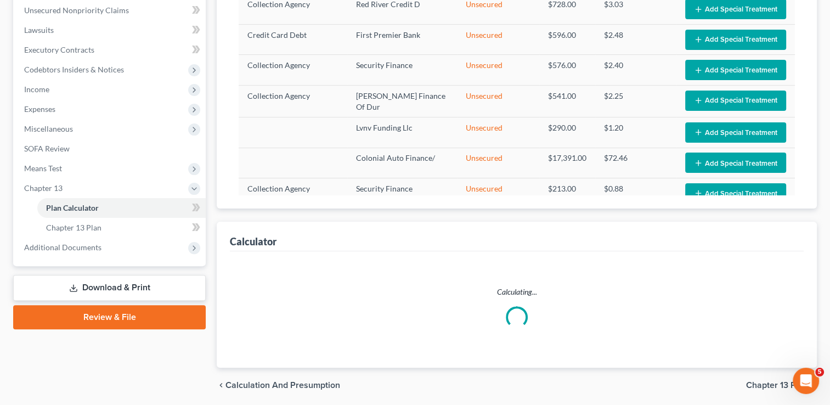
scroll to position [274, 0]
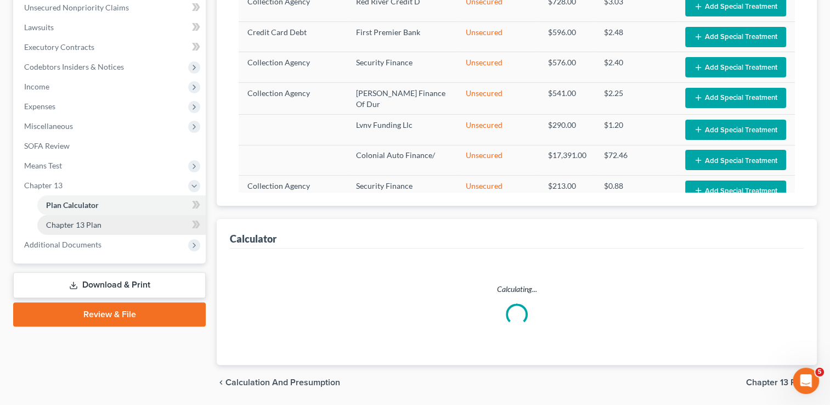
select select "59"
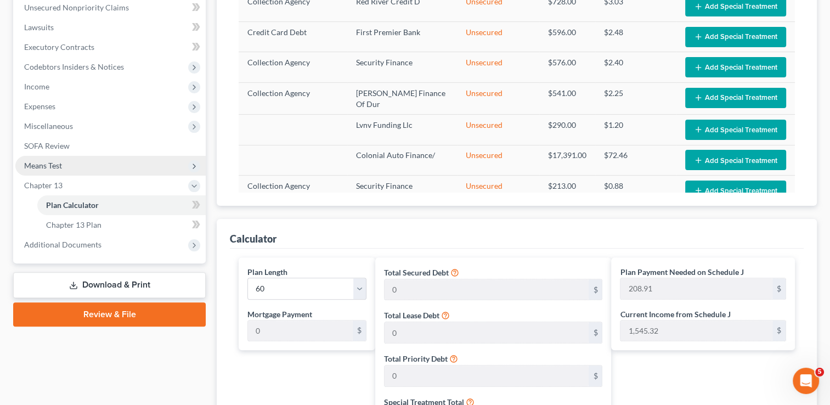
click at [58, 163] on span "Means Test" at bounding box center [43, 165] width 38 height 9
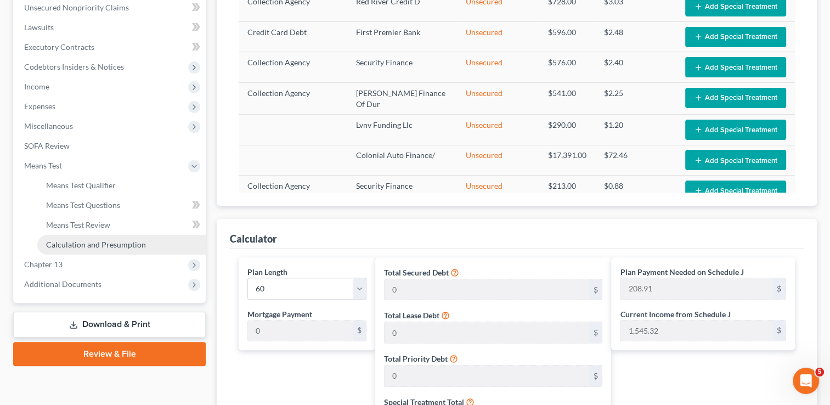
click at [94, 241] on span "Calculation and Presumption" at bounding box center [96, 244] width 100 height 9
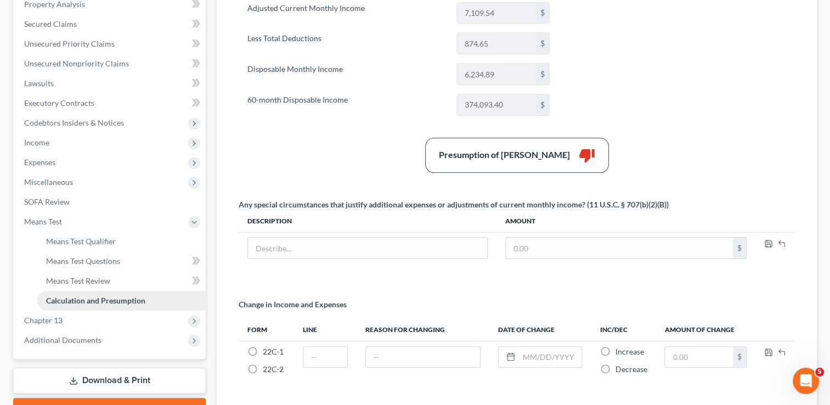
scroll to position [219, 0]
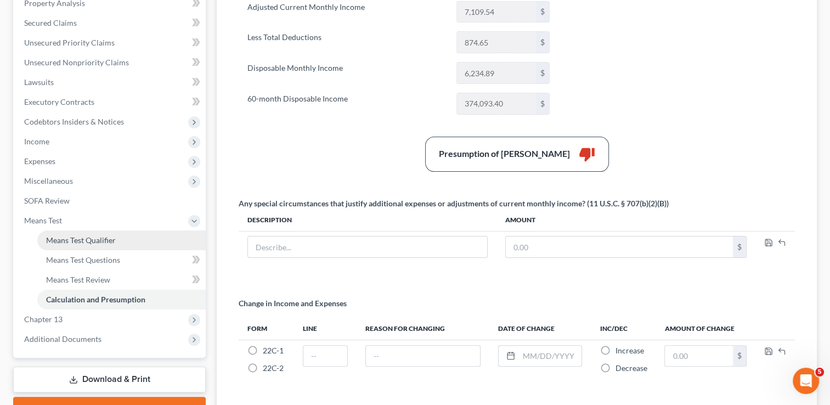
click at [101, 236] on span "Means Test Qualifier" at bounding box center [81, 239] width 70 height 9
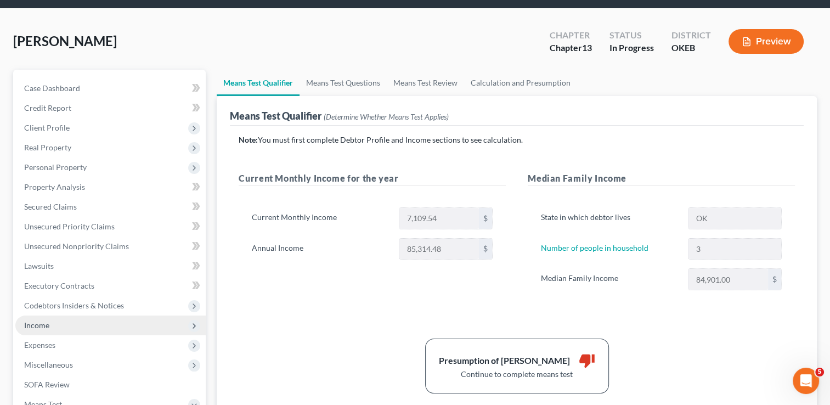
scroll to position [55, 0]
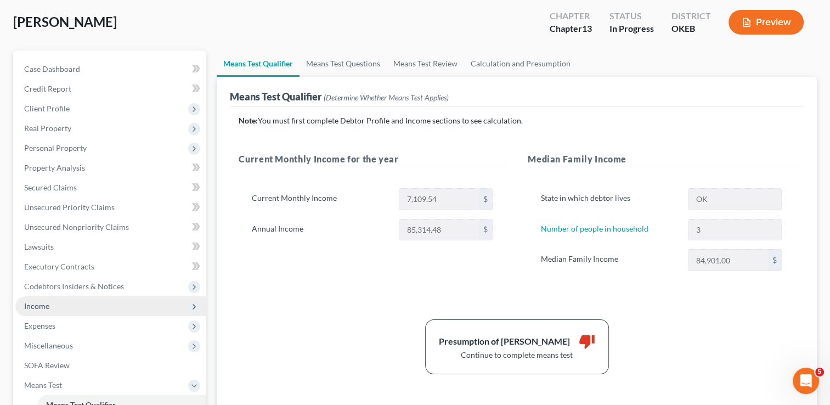
click at [64, 304] on span "Income" at bounding box center [110, 306] width 190 height 20
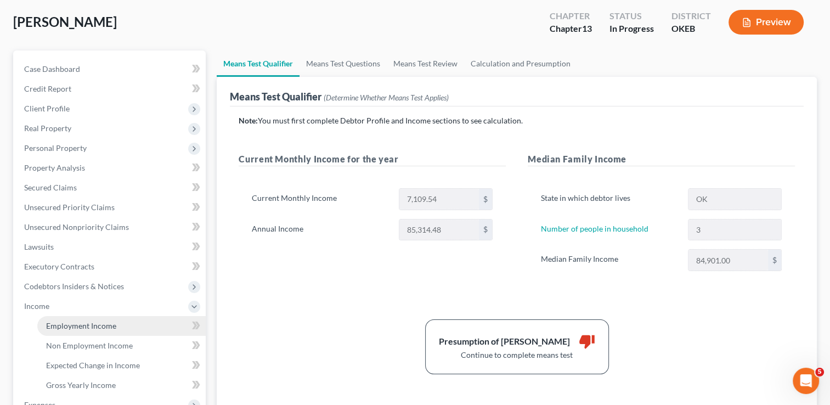
click at [110, 328] on span "Employment Income" at bounding box center [81, 325] width 70 height 9
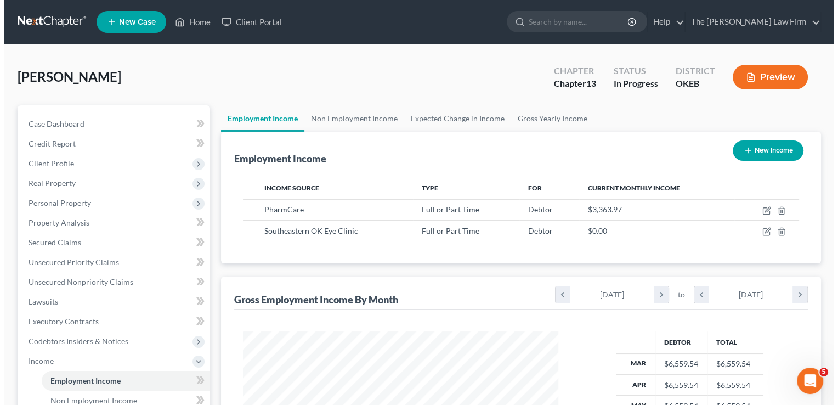
scroll to position [195, 337]
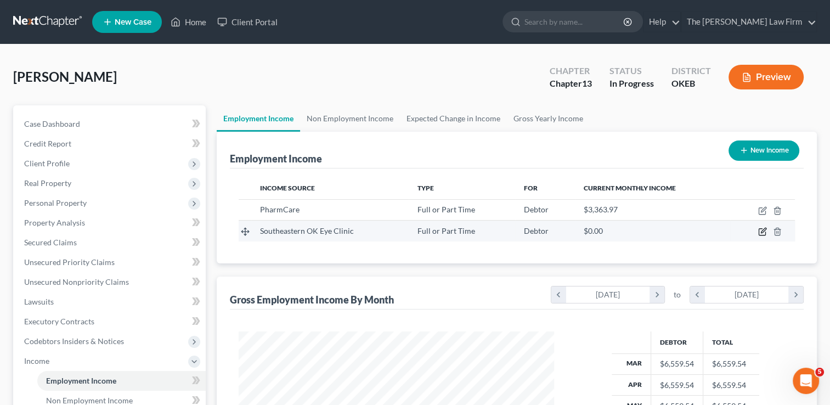
click at [760, 234] on icon "button" at bounding box center [762, 231] width 9 height 9
select select "0"
select select "2"
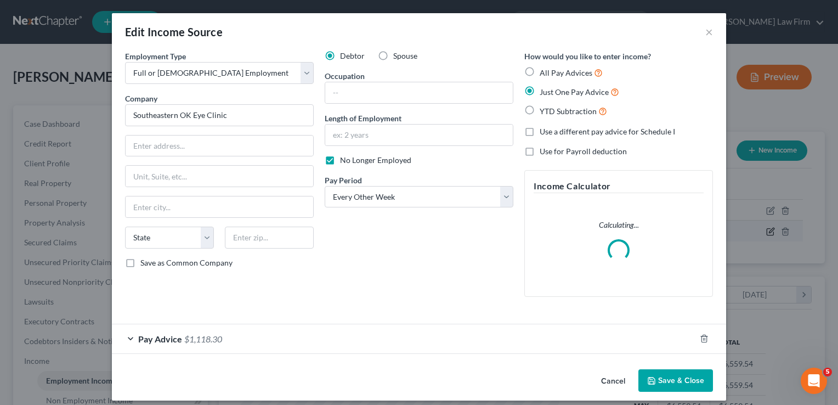
scroll to position [195, 340]
click at [702, 305] on div "How would you like to enter income? All Pay Advices Just One Pay Advice YTD Sub…" at bounding box center [619, 177] width 200 height 255
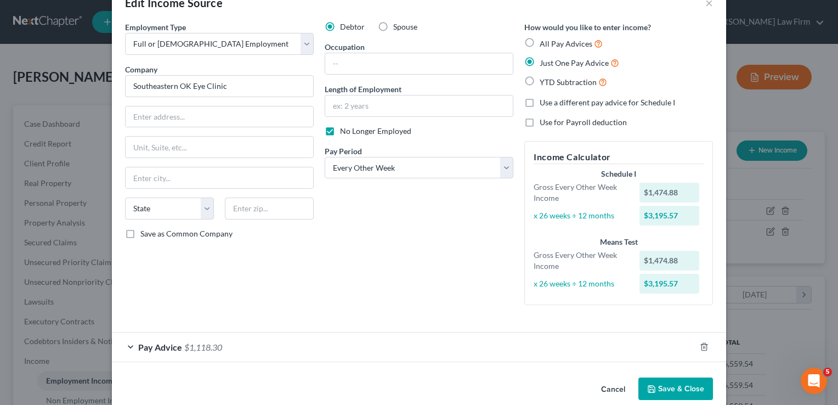
scroll to position [46, 0]
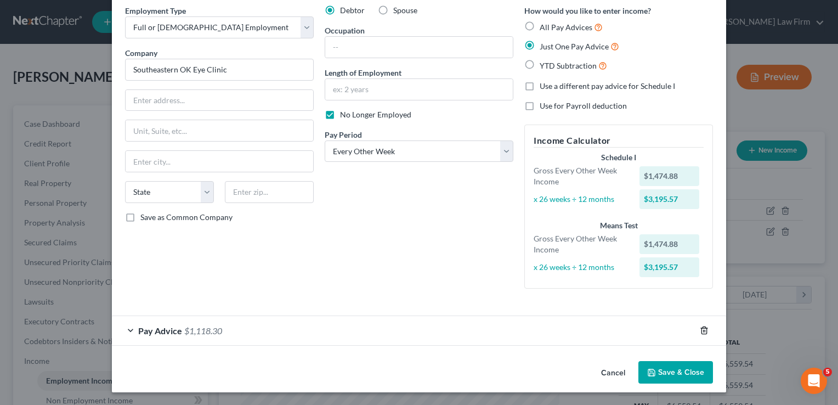
click at [705, 330] on line "button" at bounding box center [705, 331] width 0 height 2
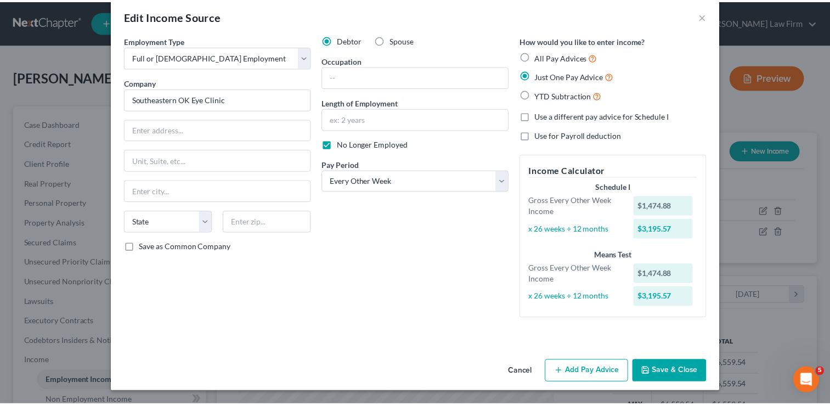
scroll to position [15, 0]
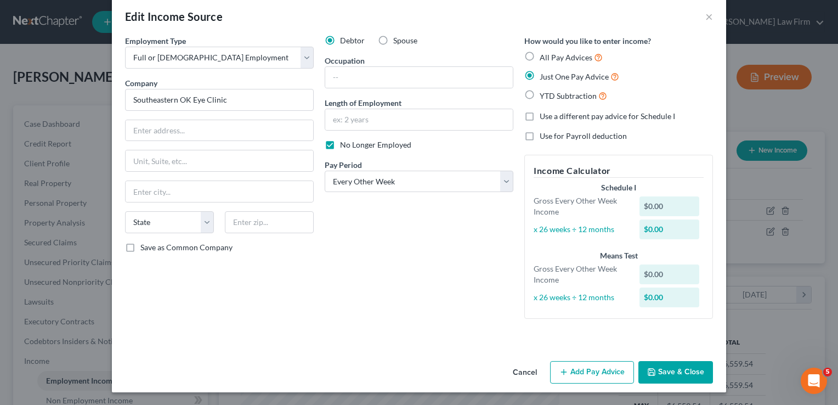
click at [670, 378] on button "Save & Close" at bounding box center [675, 372] width 75 height 23
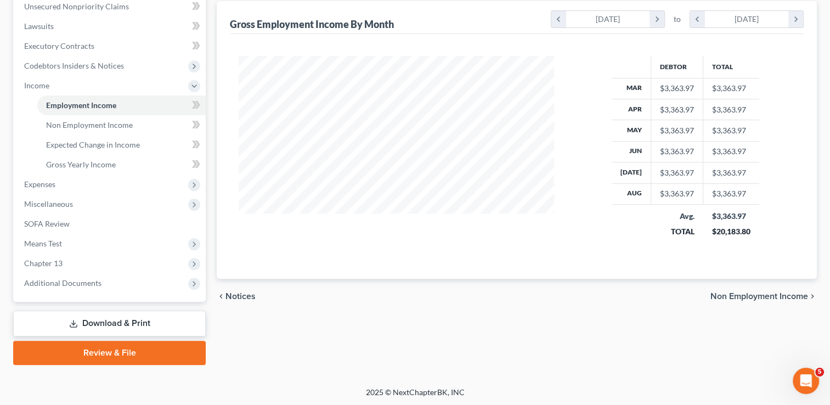
scroll to position [276, 0]
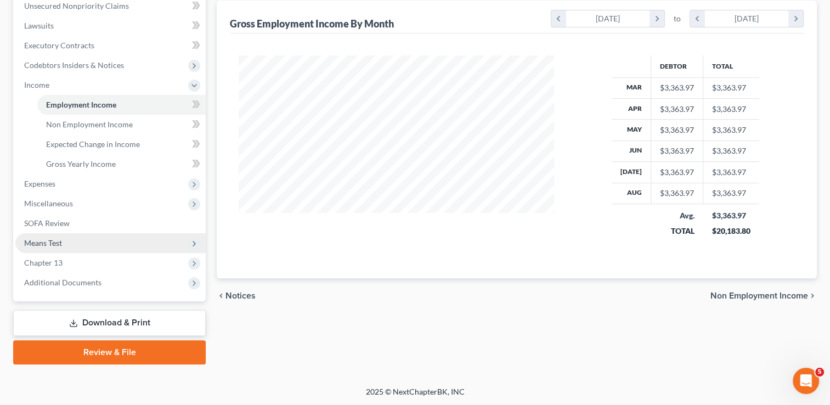
click at [42, 239] on span "Means Test" at bounding box center [43, 242] width 38 height 9
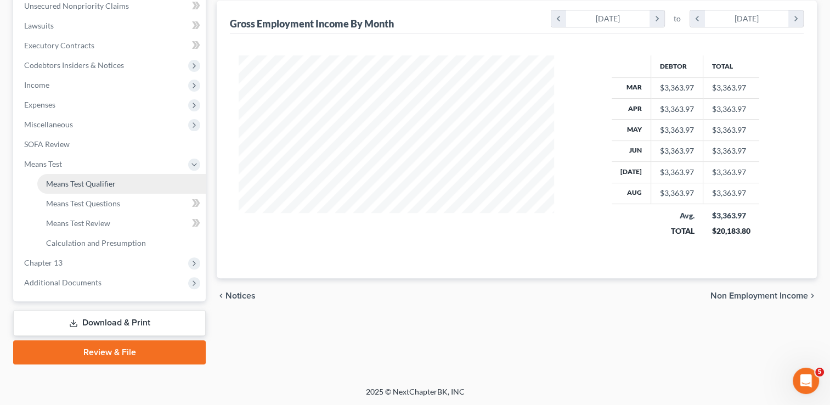
click at [94, 179] on span "Means Test Qualifier" at bounding box center [81, 183] width 70 height 9
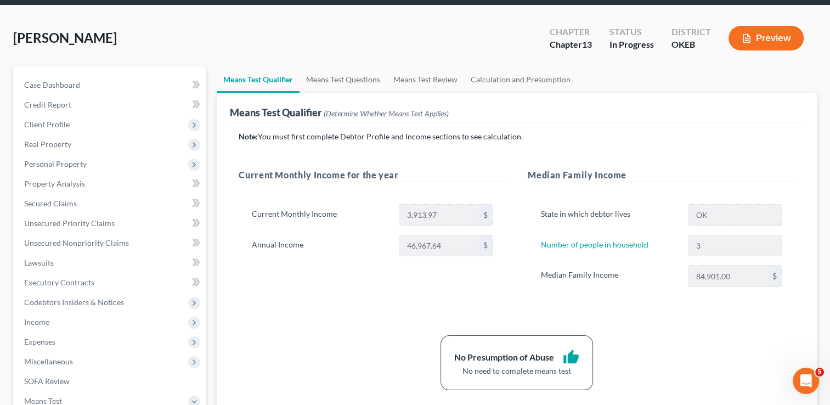
scroll to position [165, 0]
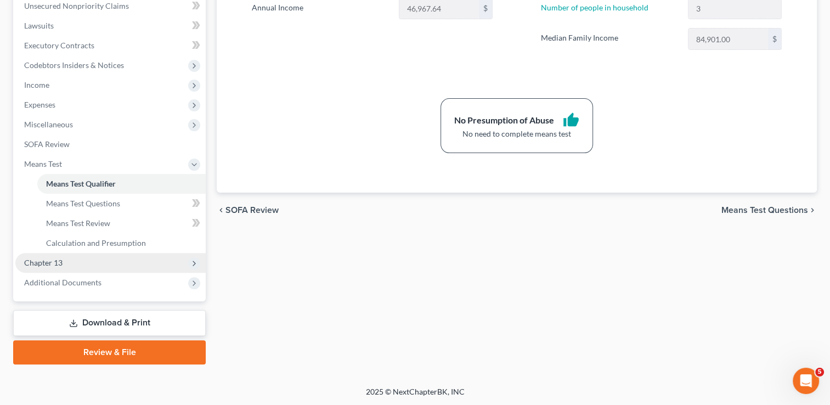
click at [75, 258] on span "Chapter 13" at bounding box center [110, 263] width 190 height 20
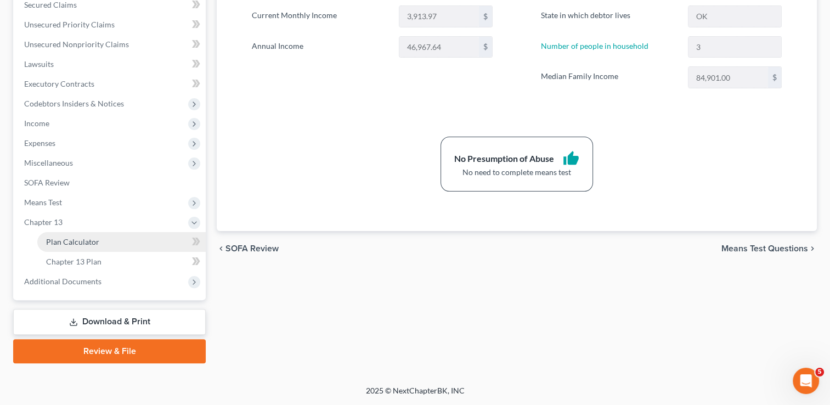
scroll to position [236, 0]
click at [118, 236] on link "Plan Calculator" at bounding box center [121, 243] width 168 height 20
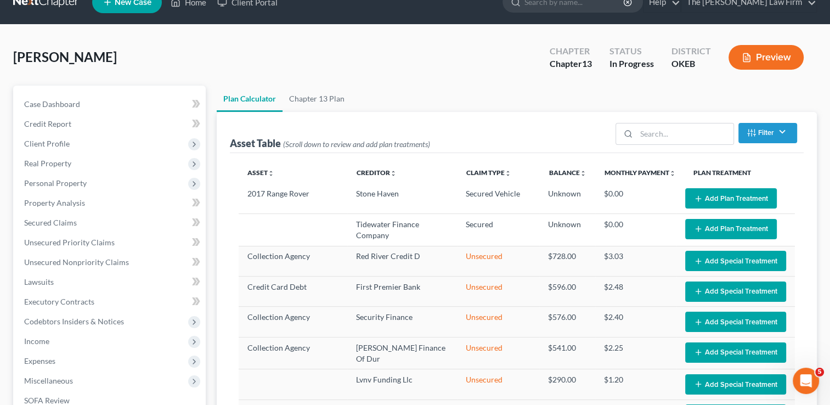
select select "59"
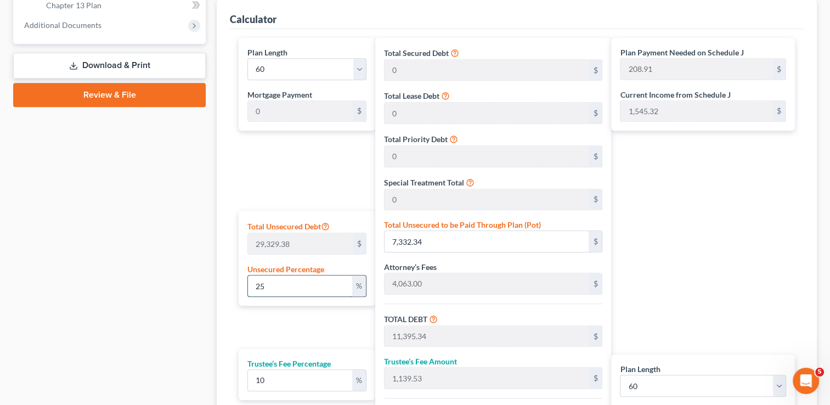
click at [298, 282] on input "25" at bounding box center [300, 285] width 104 height 21
type input "2"
type input "586.58"
type input "4,649.58"
type input "464.95"
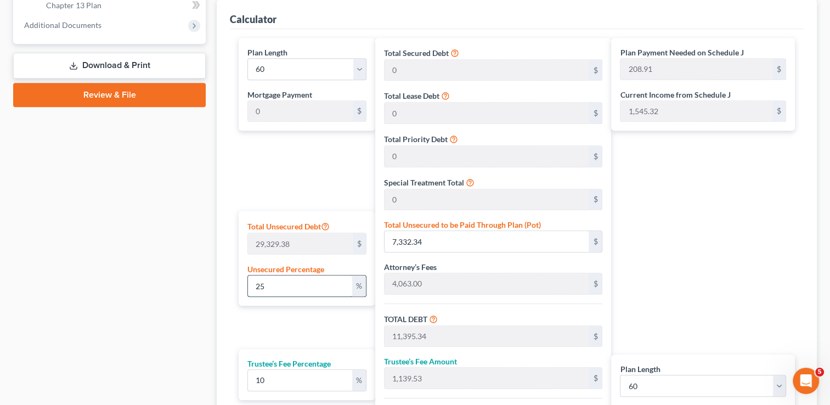
type input "5,114.54"
type input "85.24"
type input "4,063.00"
type input "406.30"
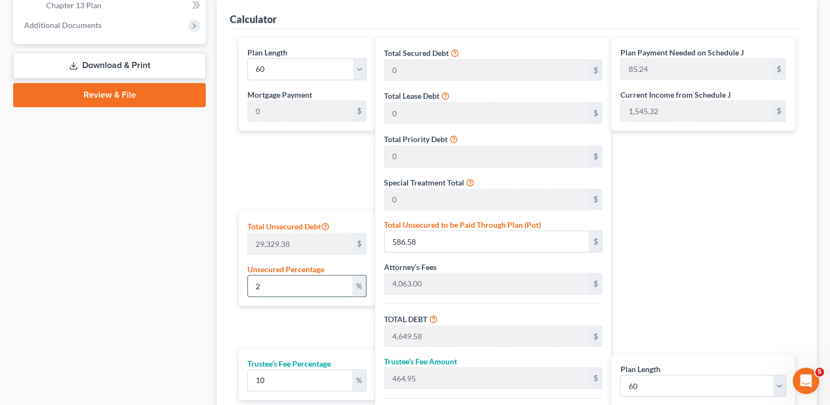
type input "4,469.30"
type input "74.48"
type input "0"
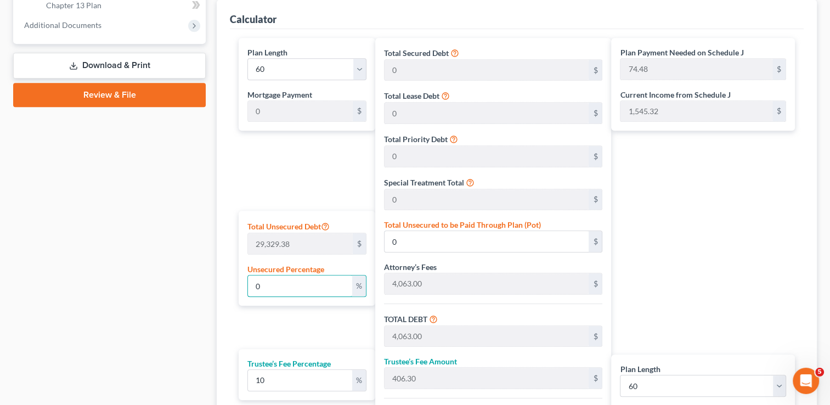
type input "0"
click at [163, 174] on div "Case Dashboard Payments Invoices Payments Payments Credit Report Client Profile" at bounding box center [109, 72] width 203 height 920
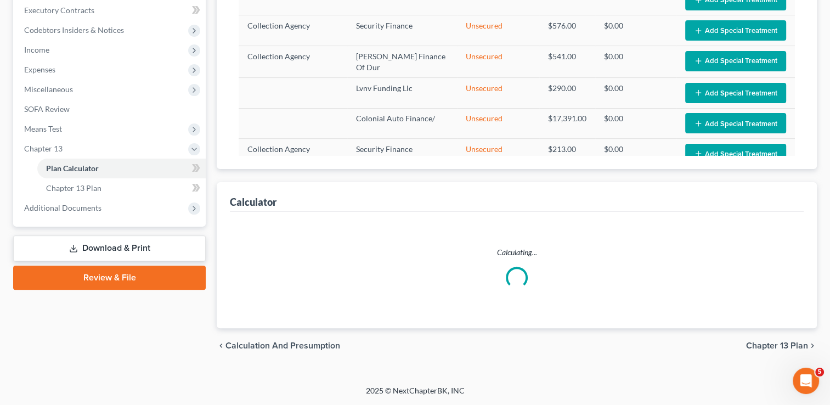
select select "59"
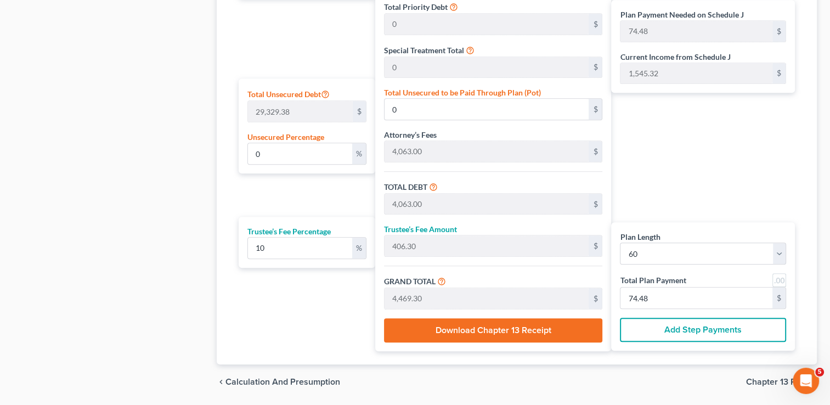
scroll to position [660, 0]
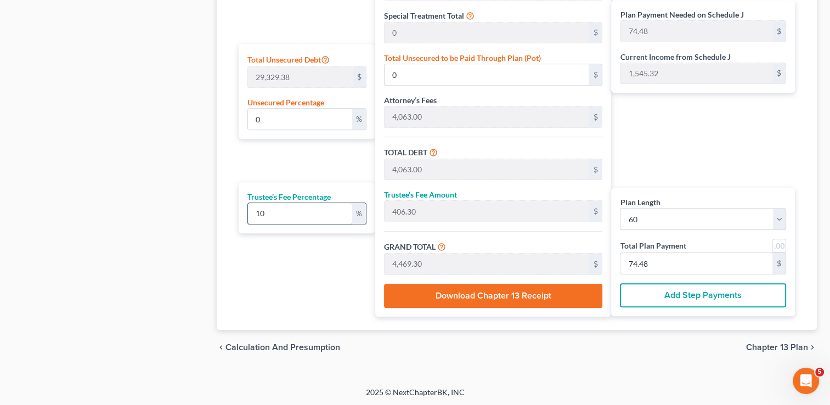
click at [270, 207] on input "10" at bounding box center [300, 213] width 104 height 21
type input "1"
type input "40.63"
type input "4,103.63"
type input "68.39"
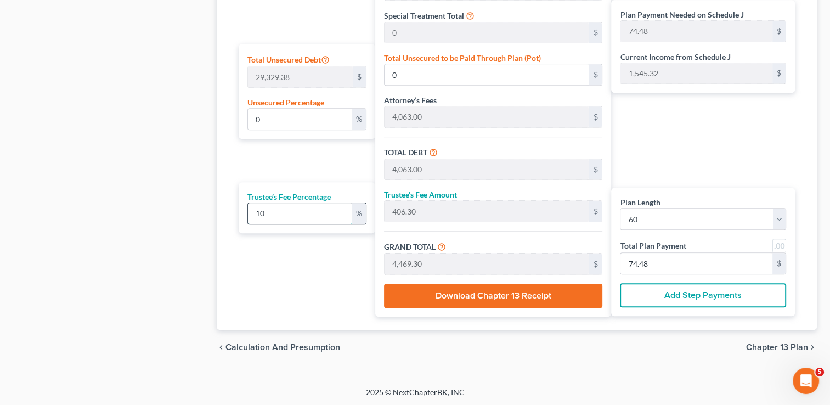
type input "68.39"
type input "0"
type input "6"
type input "243.78"
type input "4,306.78"
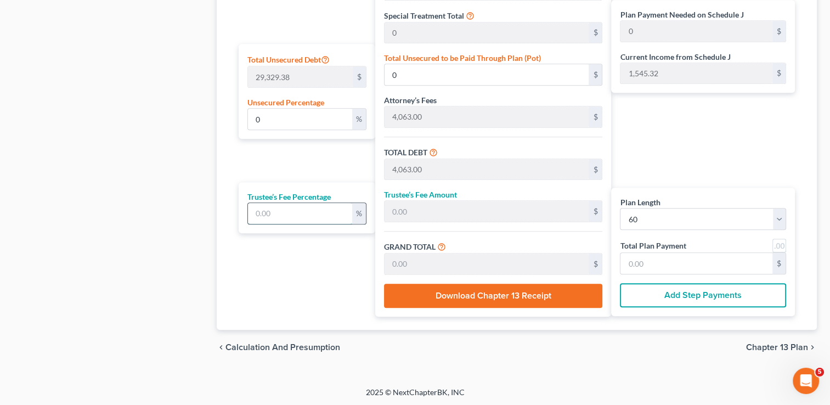
type input "71.77"
type input "6.00"
click at [247, 269] on div "Plan Length 1 2 3 4 5 6 7 8 9 10 11 12 13 14 15 16 17 18 19 20 21 22 23 24 25 2…" at bounding box center [304, 93] width 142 height 445
click at [652, 218] on select "1 2 3 4 5 6 7 8 9 10 11 12 13 14 15 16 17 18 19 20 21 22 23 24 25 26 27 28 29 3…" at bounding box center [703, 219] width 166 height 22
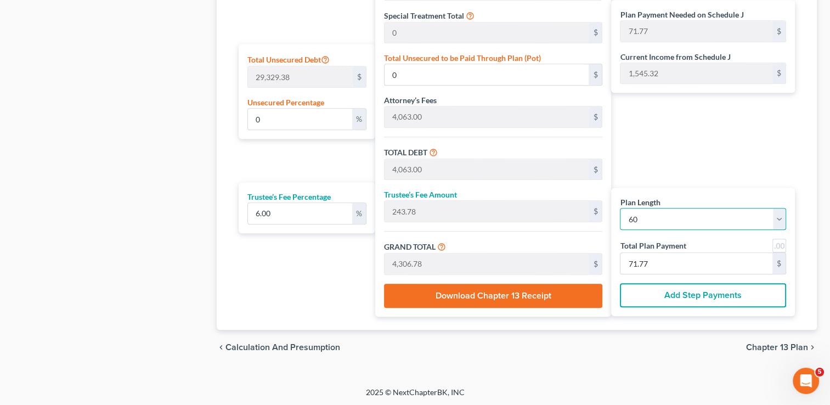
select select "35"
click at [620, 208] on select "1 2 3 4 5 6 7 8 9 10 11 12 13 14 15 16 17 18 19 20 21 22 23 24 25 26 27 28 29 3…" at bounding box center [703, 219] width 166 height 22
select select "35"
type input "119.63"
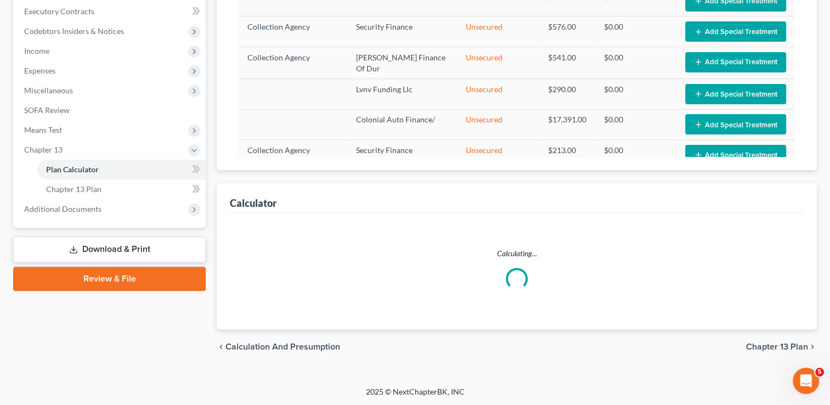
select select "35"
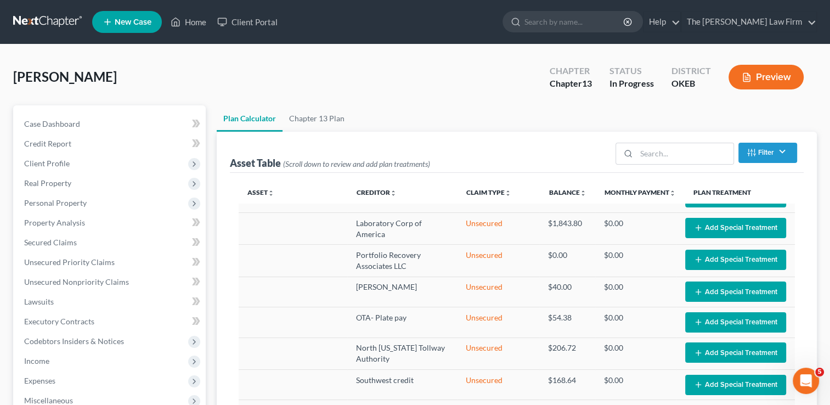
scroll to position [0, 0]
click at [47, 125] on span "Case Dashboard" at bounding box center [52, 123] width 56 height 9
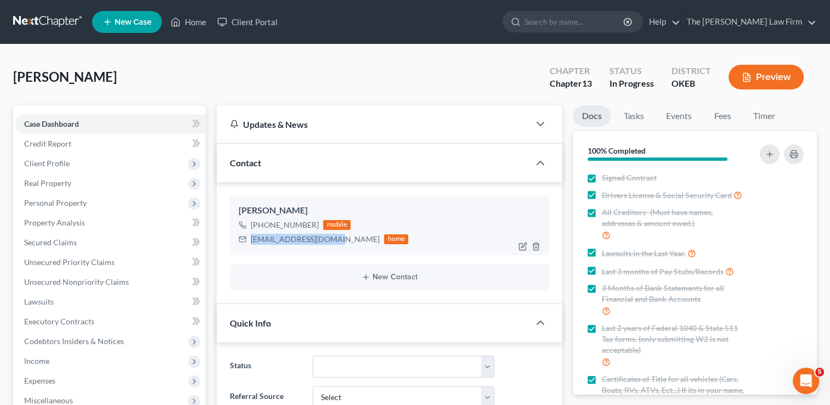
drag, startPoint x: 250, startPoint y: 240, endPoint x: 331, endPoint y: 242, distance: 80.7
click at [331, 242] on div "tiffany8516@gmail.com home" at bounding box center [323, 239] width 169 height 14
drag, startPoint x: 331, startPoint y: 242, endPoint x: 293, endPoint y: 239, distance: 38.0
copy div "tiffany8516@gmail.com"
click at [222, 66] on div "Sims, Tiffany Upgraded Chapter Chapter 13 Status In Progress District OKEB Prev…" at bounding box center [415, 82] width 804 height 48
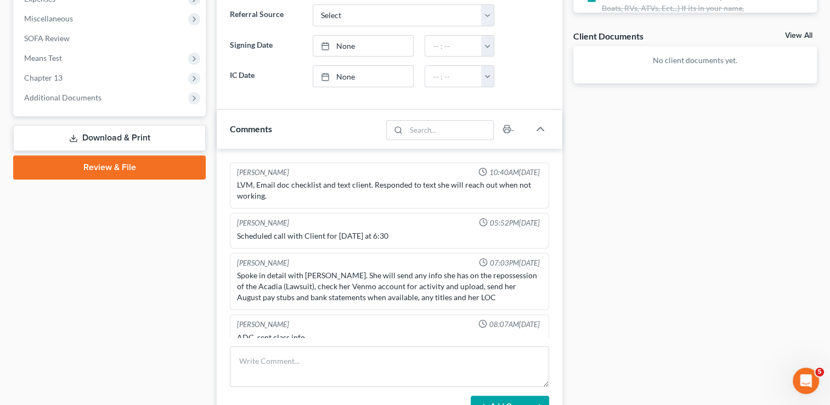
scroll to position [384, 0]
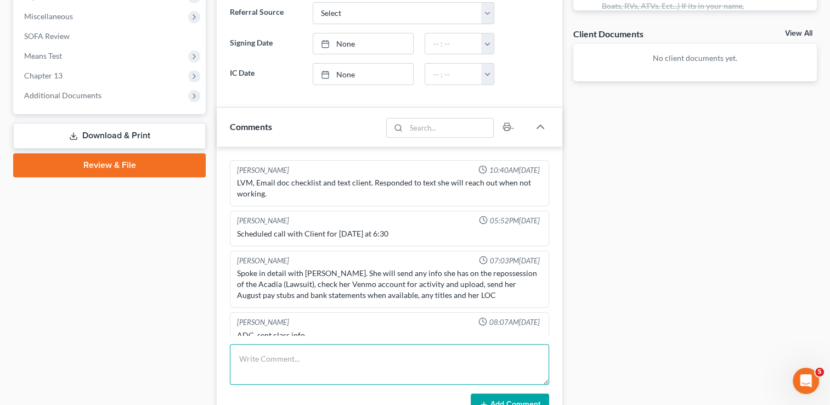
click at [320, 356] on textarea at bounding box center [389, 364] width 319 height 41
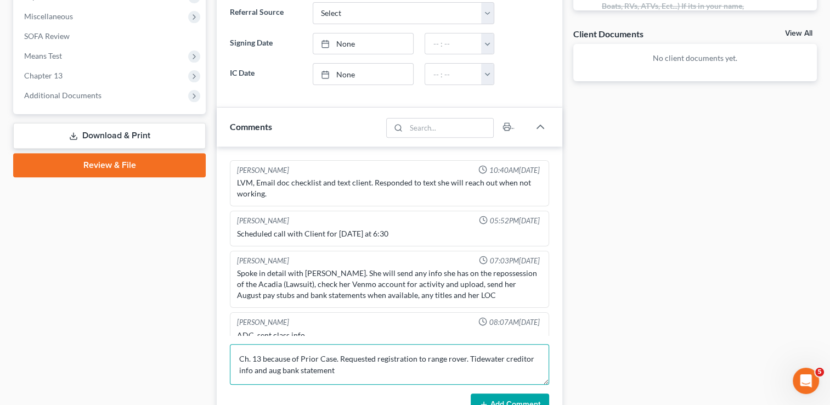
type textarea "Ch. 13 because of Prior Case. Requested registration to range rover. Tidewater …"
click at [513, 393] on button "Add Comment" at bounding box center [510, 404] width 78 height 23
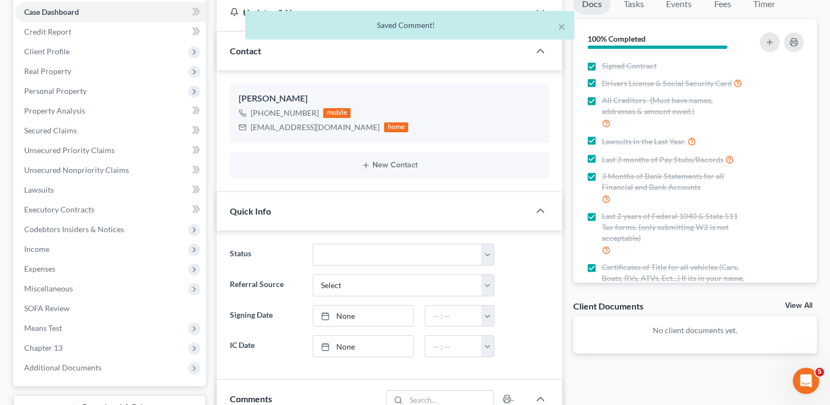
scroll to position [0, 0]
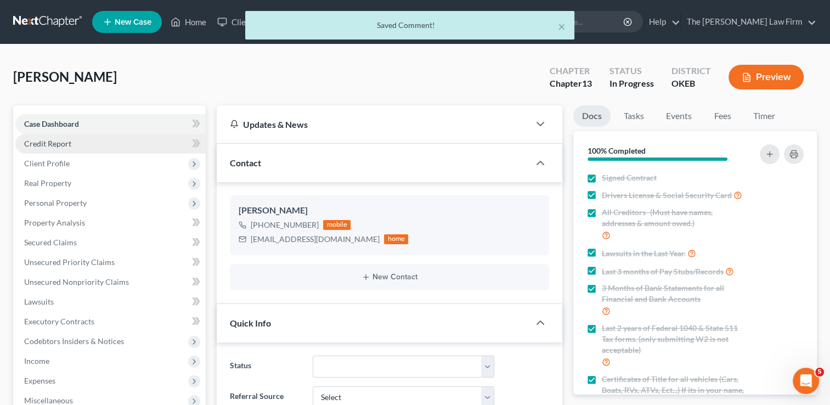
click at [84, 143] on link "Credit Report" at bounding box center [110, 144] width 190 height 20
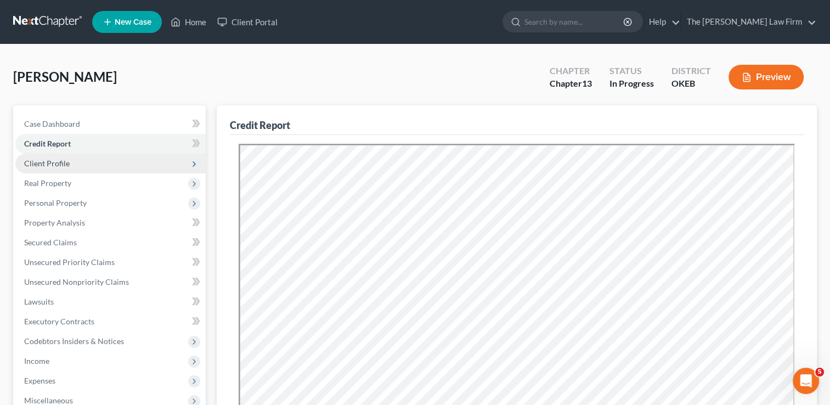
click at [76, 163] on span "Client Profile" at bounding box center [110, 164] width 190 height 20
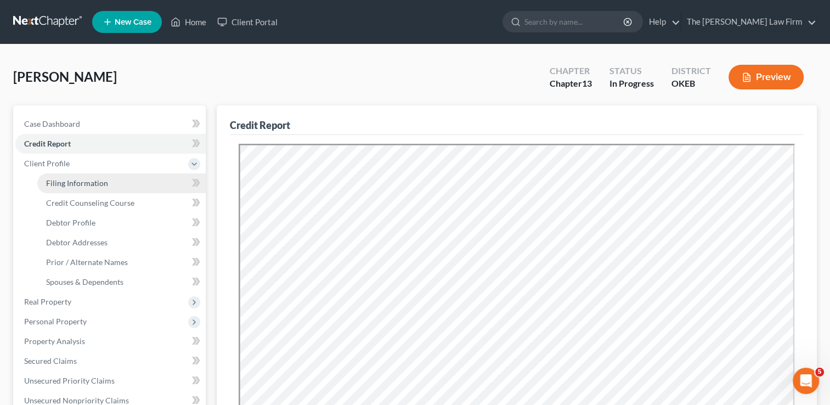
click at [77, 181] on span "Filing Information" at bounding box center [77, 182] width 62 height 9
select select "1"
select select "0"
select select "3"
select select "37"
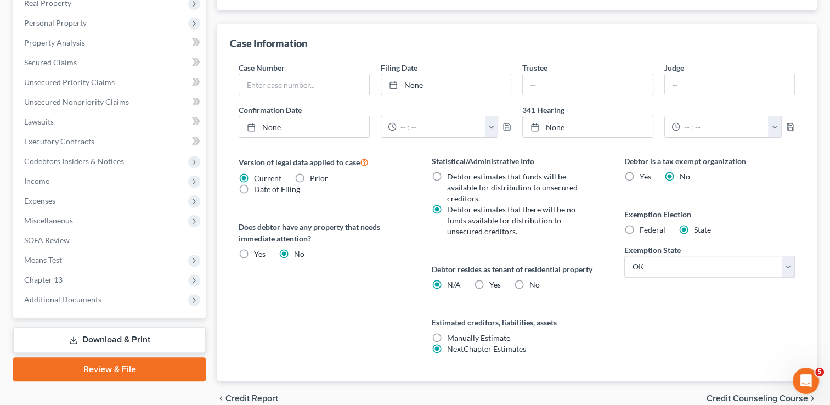
scroll to position [349, 0]
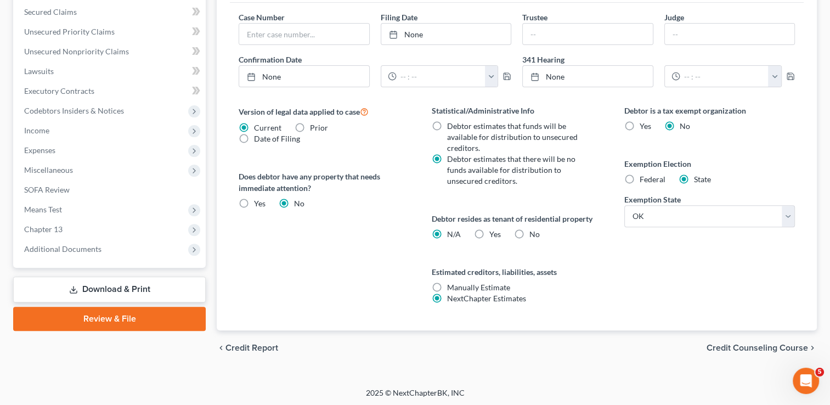
click at [489, 230] on label "Yes Yes" at bounding box center [495, 234] width 12 height 11
click at [494, 230] on input "Yes Yes" at bounding box center [497, 232] width 7 height 7
radio input "true"
radio input "false"
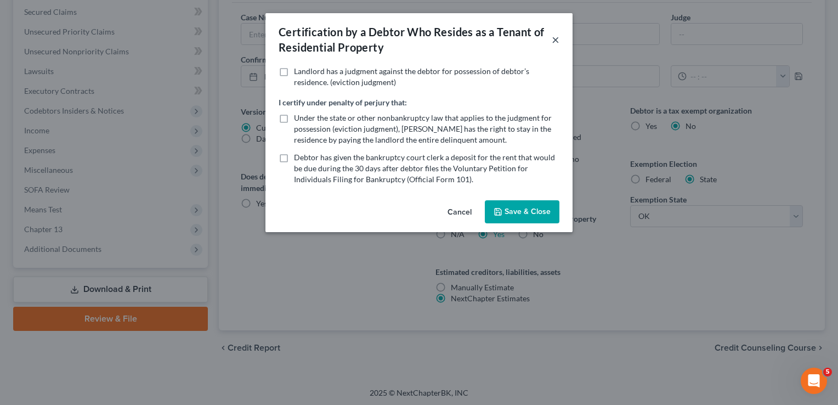
click at [554, 38] on button "×" at bounding box center [556, 39] width 8 height 13
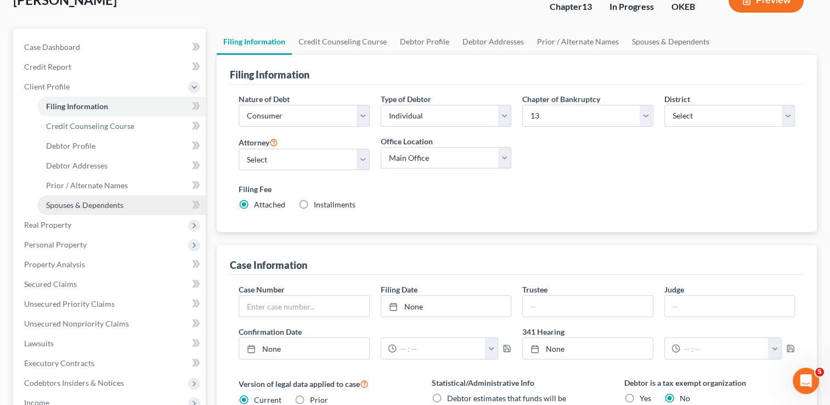
scroll to position [75, 0]
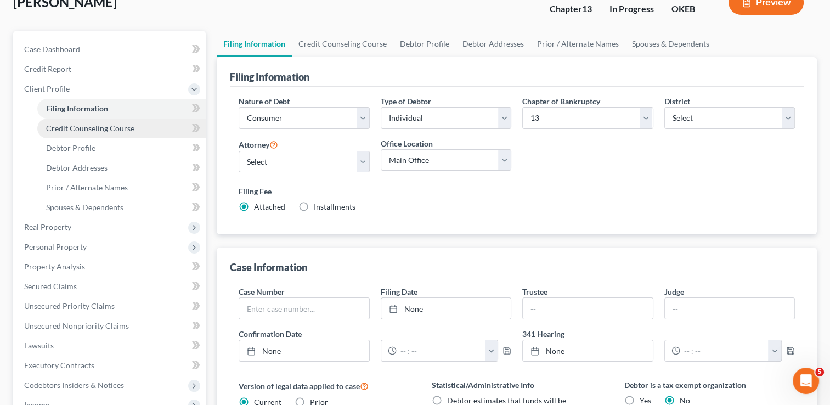
click at [109, 126] on span "Credit Counseling Course" at bounding box center [90, 127] width 88 height 9
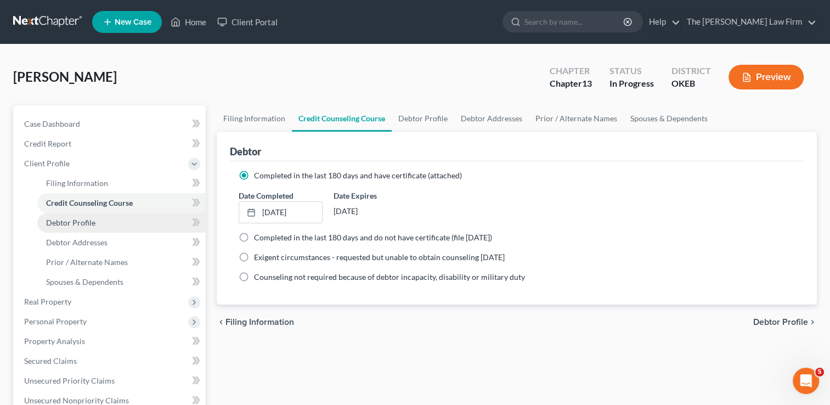
click at [88, 222] on span "Debtor Profile" at bounding box center [70, 222] width 49 height 9
select select "0"
select select "2"
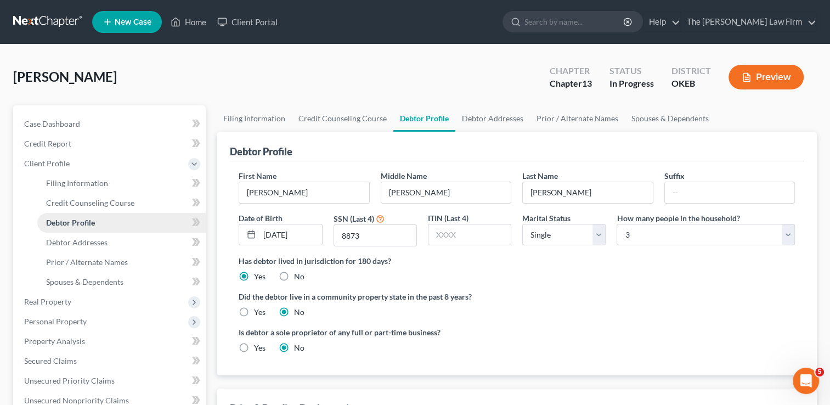
radio input "true"
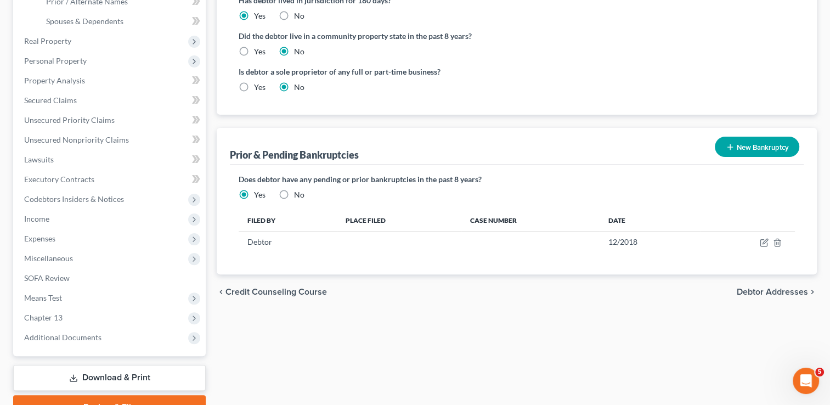
scroll to position [274, 0]
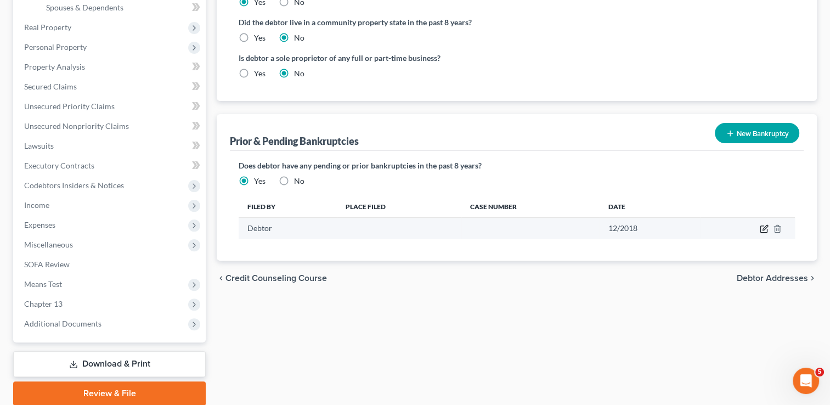
click at [764, 230] on icon "button" at bounding box center [764, 228] width 9 height 9
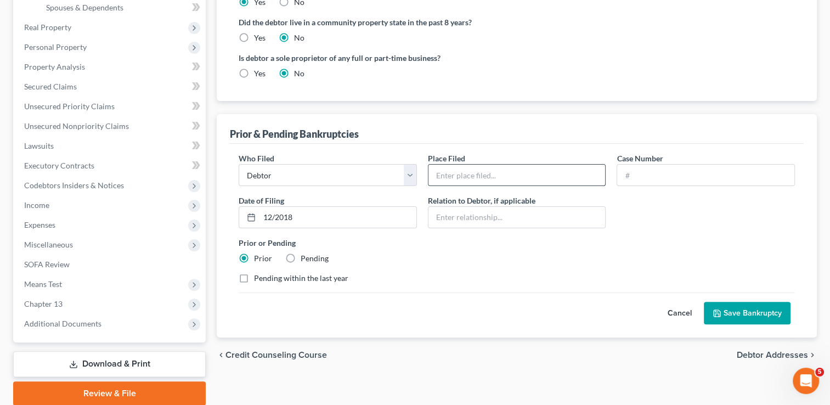
click at [501, 174] on input "text" at bounding box center [516, 175] width 177 height 21
type input "OKEB"
click at [665, 174] on input "text" at bounding box center [705, 175] width 177 height 21
drag, startPoint x: 676, startPoint y: 167, endPoint x: 614, endPoint y: 188, distance: 65.7
click at [608, 180] on div "Who Filed * Debtor Other Place Filed * OKEB Case Number 19-807994 Date of Filin…" at bounding box center [516, 222] width 567 height 140
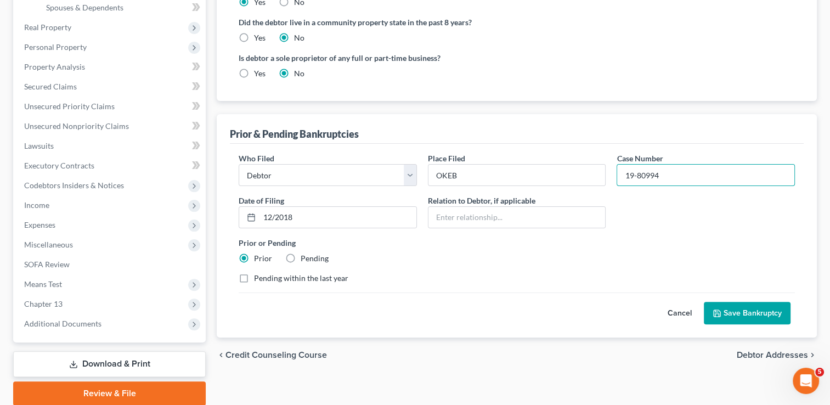
type input "19-80994"
click at [646, 240] on label "Prior or Pending" at bounding box center [517, 243] width 556 height 12
click at [308, 216] on input "12/2018" at bounding box center [337, 217] width 157 height 21
type input "1"
type input "08/30/2019"
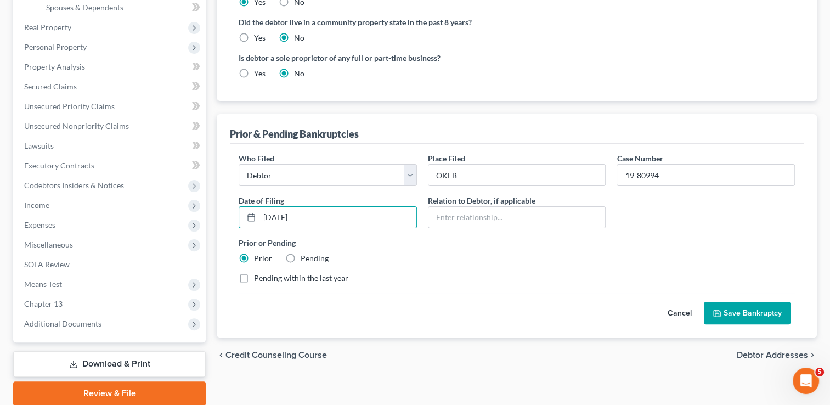
click at [431, 265] on div "Who Filed * Debtor Other Place Filed * OKEB Case Number 19-80994 Date of Filing…" at bounding box center [516, 222] width 567 height 140
click at [753, 313] on button "Save Bankruptcy" at bounding box center [747, 313] width 87 height 23
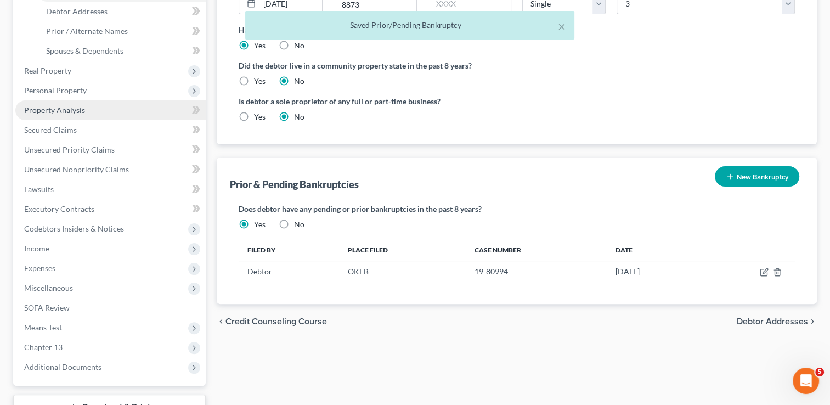
scroll to position [165, 0]
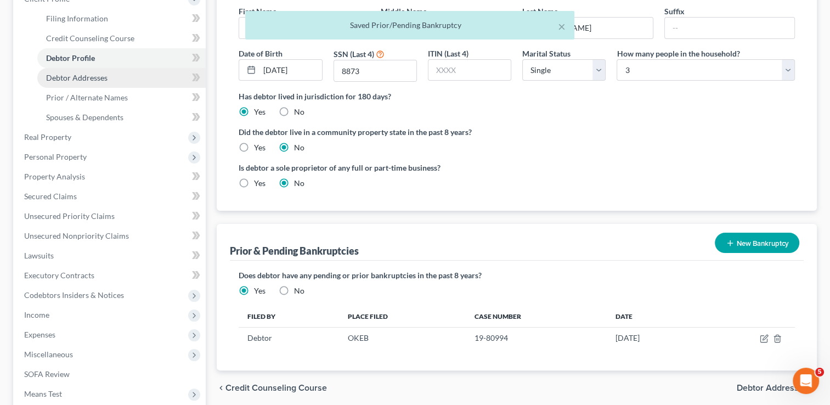
click at [101, 77] on span "Debtor Addresses" at bounding box center [76, 77] width 61 height 9
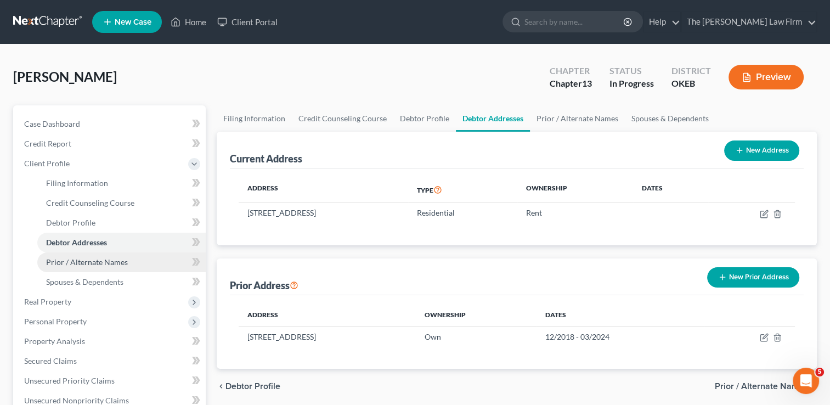
click at [109, 263] on span "Prior / Alternate Names" at bounding box center [87, 261] width 82 height 9
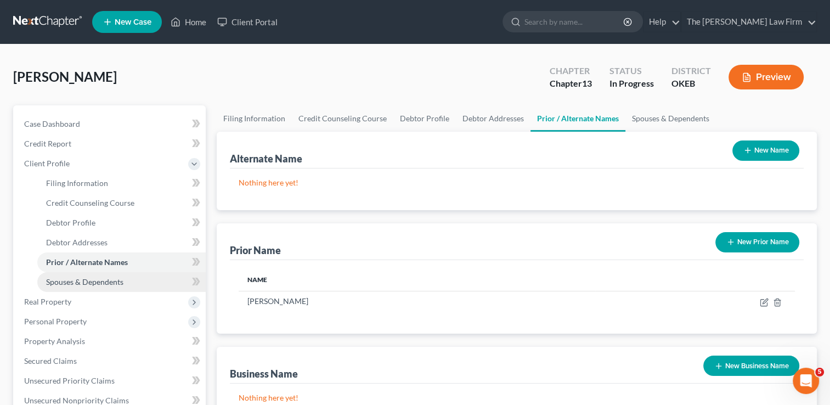
click at [92, 281] on span "Spouses & Dependents" at bounding box center [84, 281] width 77 height 9
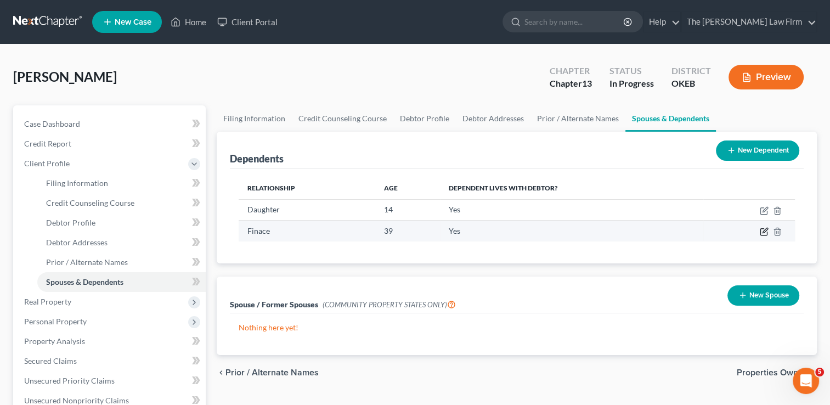
click at [763, 229] on icon "button" at bounding box center [764, 231] width 9 height 9
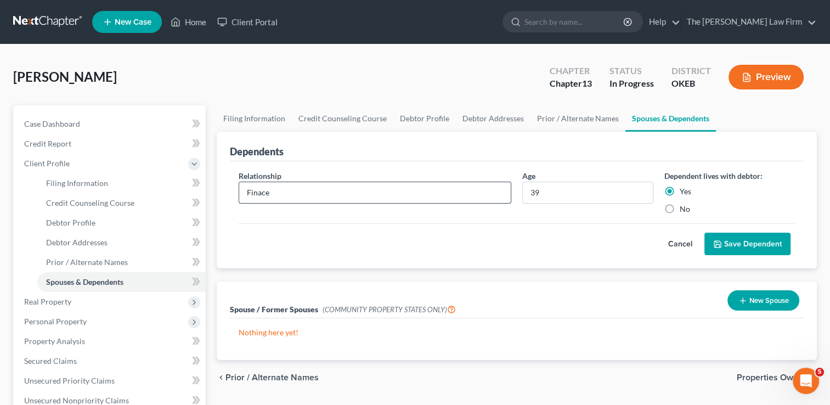
click at [285, 190] on input "Finace" at bounding box center [374, 192] width 271 height 21
type input "Fiancé"
click at [755, 244] on button "Save Dependent" at bounding box center [747, 244] width 86 height 23
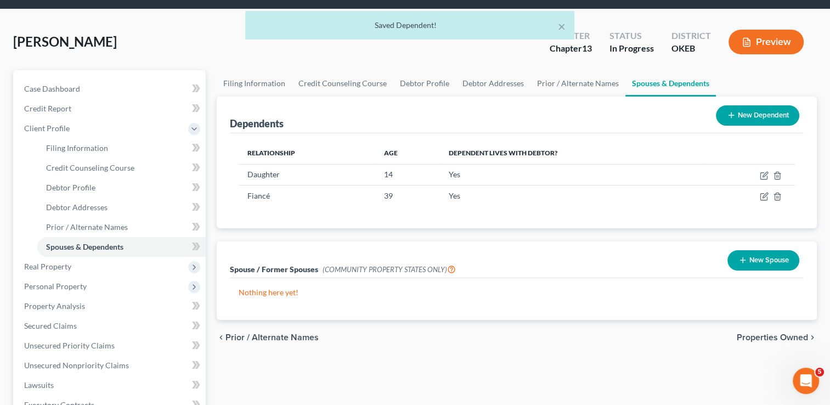
scroll to position [55, 0]
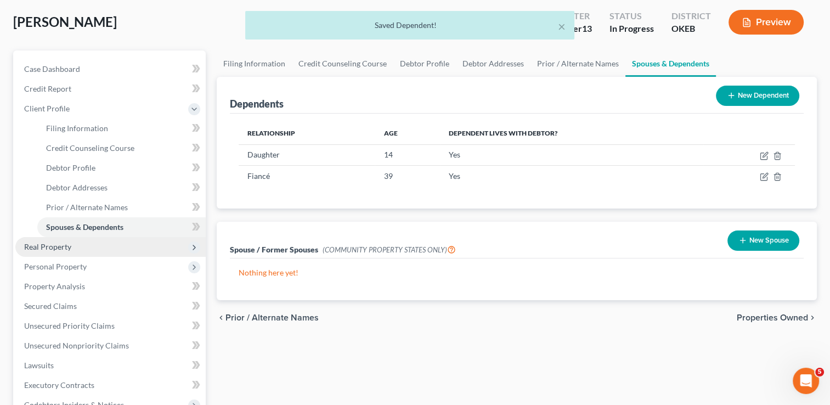
click at [58, 249] on span "Real Property" at bounding box center [47, 246] width 47 height 9
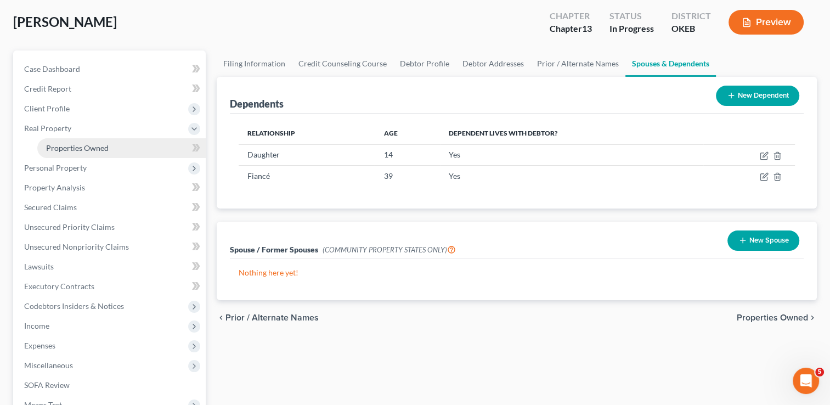
click at [74, 148] on span "Properties Owned" at bounding box center [77, 147] width 63 height 9
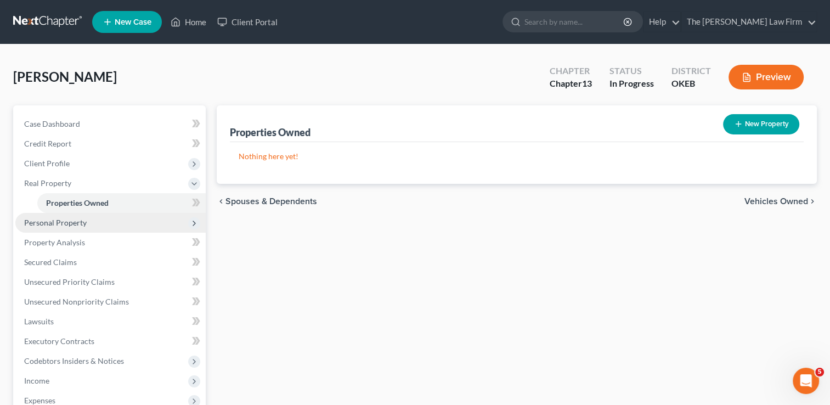
click at [69, 222] on span "Personal Property" at bounding box center [55, 222] width 63 height 9
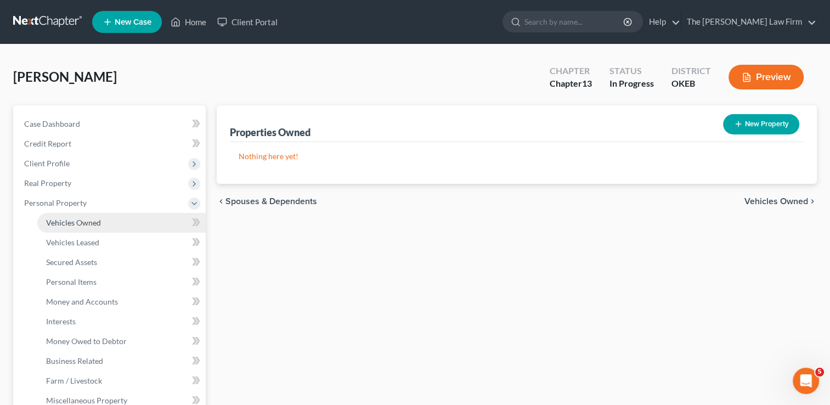
click at [77, 225] on span "Vehicles Owned" at bounding box center [73, 222] width 55 height 9
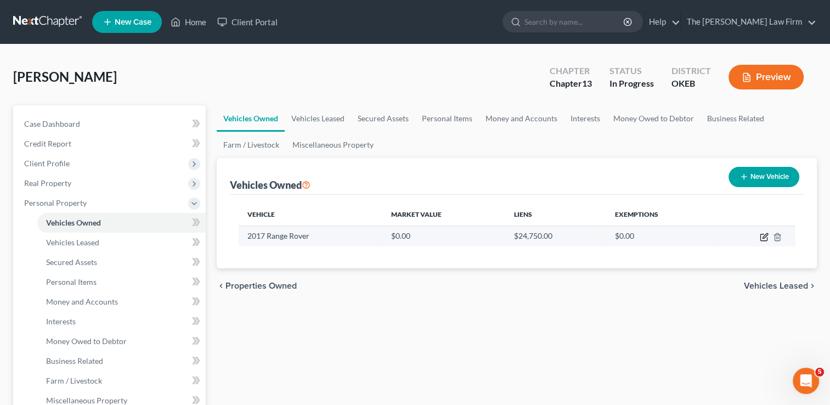
click at [764, 236] on icon "button" at bounding box center [764, 235] width 5 height 5
select select "0"
select select "9"
select select "0"
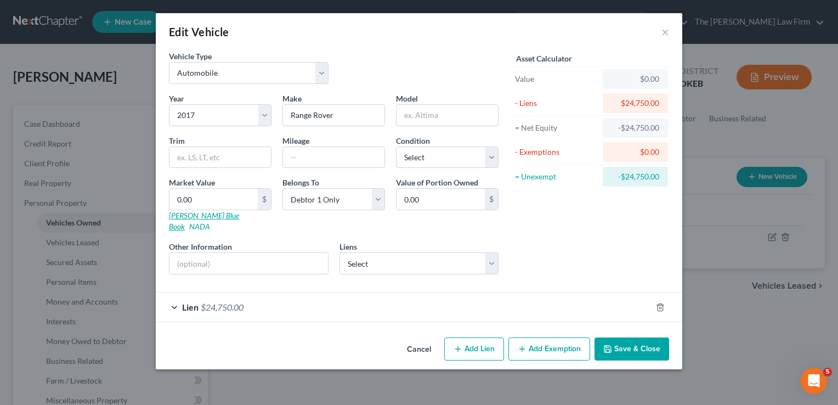
click at [191, 212] on link "Kelly Blue Book" at bounding box center [204, 221] width 70 height 20
drag, startPoint x: 342, startPoint y: 114, endPoint x: 274, endPoint y: 117, distance: 68.1
click at [273, 115] on div "Year Select 2026 2025 2024 2023 2022 2021 2020 2019 2018 2017 2016 2015 2014 20…" at bounding box center [333, 188] width 341 height 190
type input "Land Rover"
type input "Range Rover"
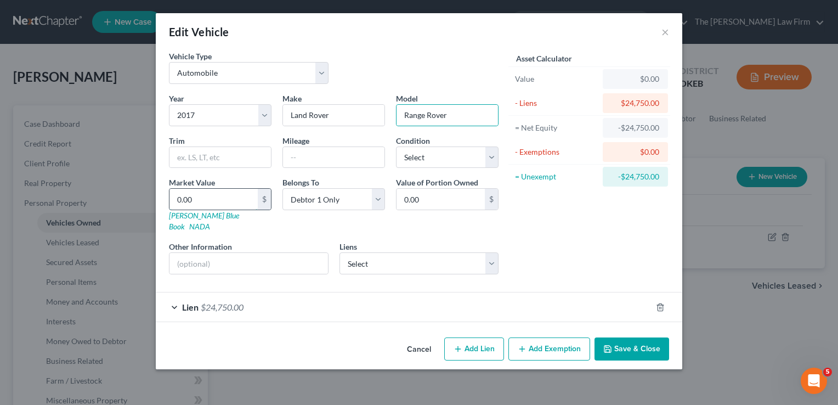
click at [208, 201] on input "0.00" at bounding box center [213, 199] width 88 height 21
type input "1"
type input "1.00"
type input "14"
type input "14.00"
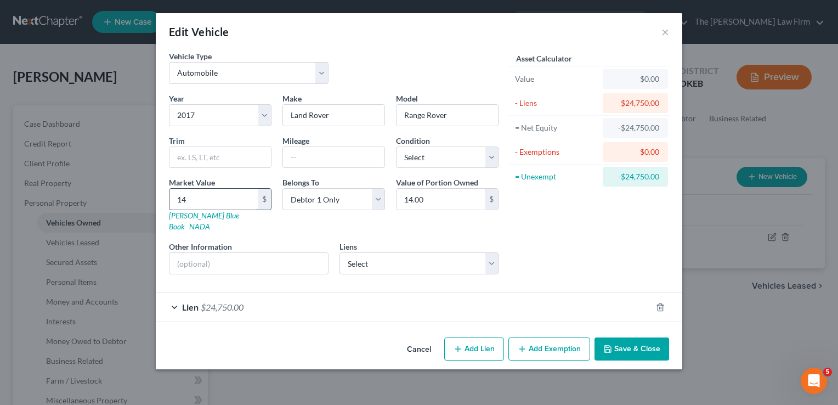
type input "140"
type input "140.00"
type input "1400"
type input "1,400.00"
type input "14,000"
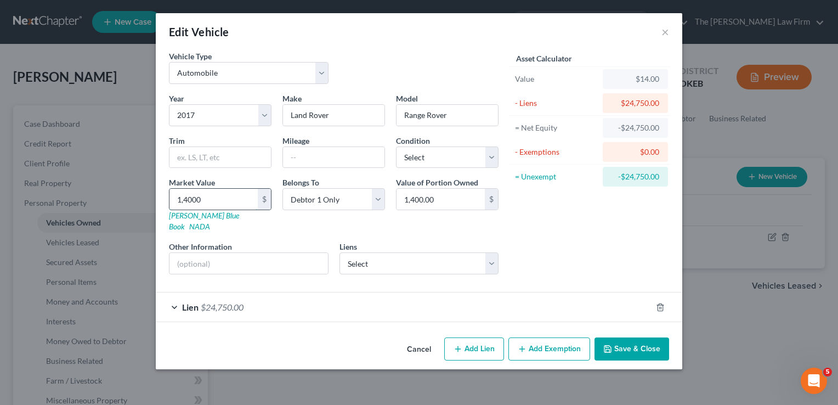
type input "14,000.00"
type input "14,000"
click at [545, 225] on div "Asset Calculator Value $14,000.00 - Liens $24,750.00 = Net Equity -$24,736.00 -…" at bounding box center [589, 166] width 171 height 233
click at [301, 292] on div "Lien $24,750.00" at bounding box center [404, 306] width 496 height 29
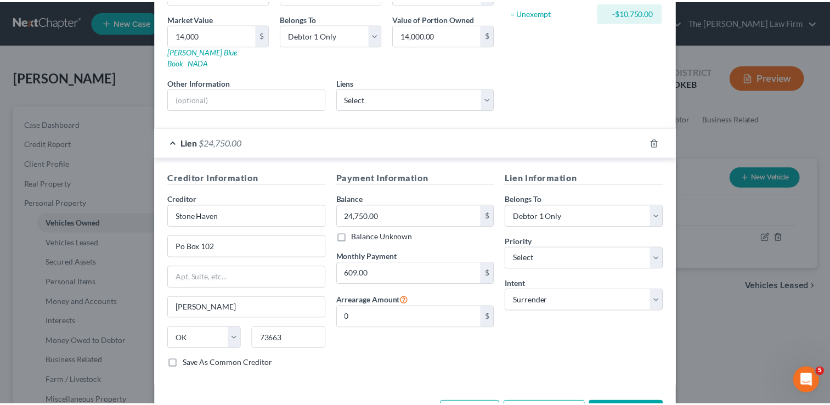
scroll to position [193, 0]
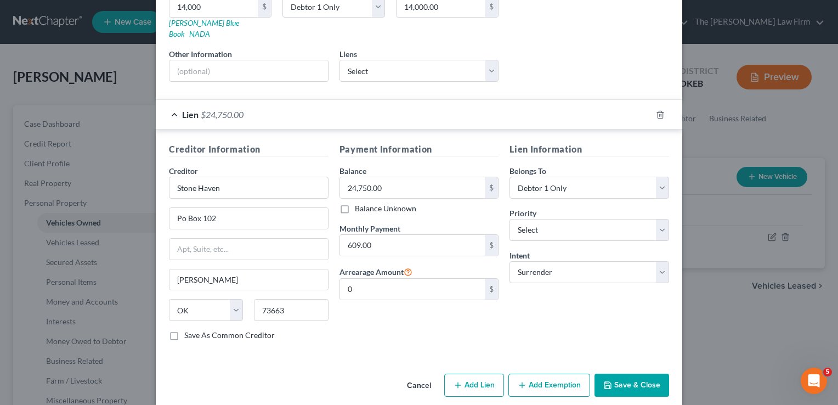
click at [642, 374] on button "Save & Close" at bounding box center [632, 385] width 75 height 23
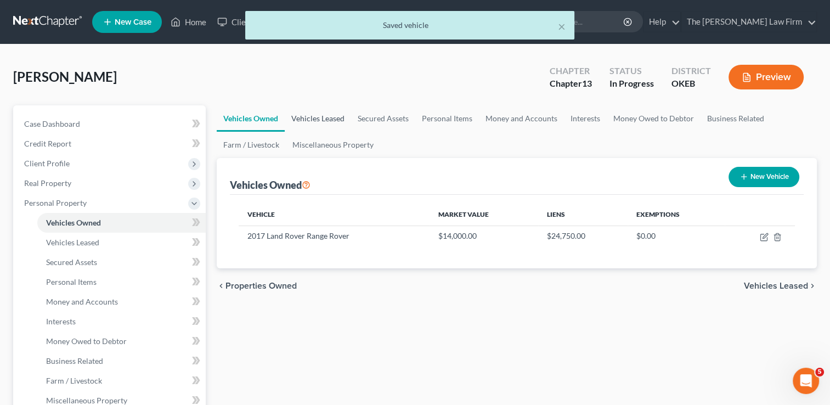
click at [322, 118] on link "Vehicles Leased" at bounding box center [318, 118] width 66 height 26
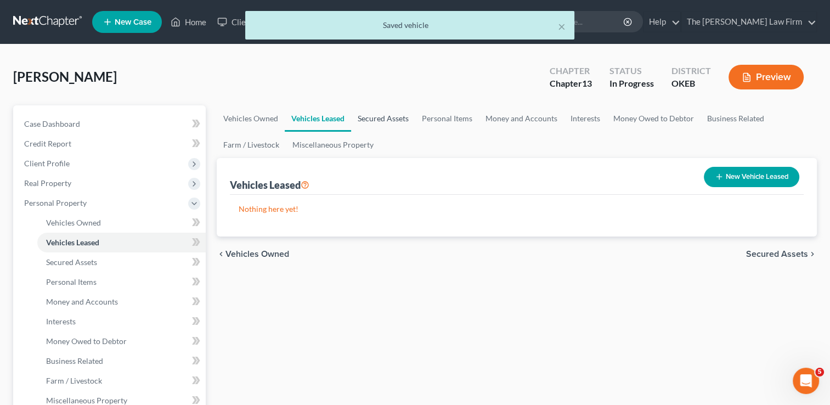
drag, startPoint x: 391, startPoint y: 117, endPoint x: 435, endPoint y: 119, distance: 45.0
click at [391, 117] on link "Secured Assets" at bounding box center [383, 118] width 64 height 26
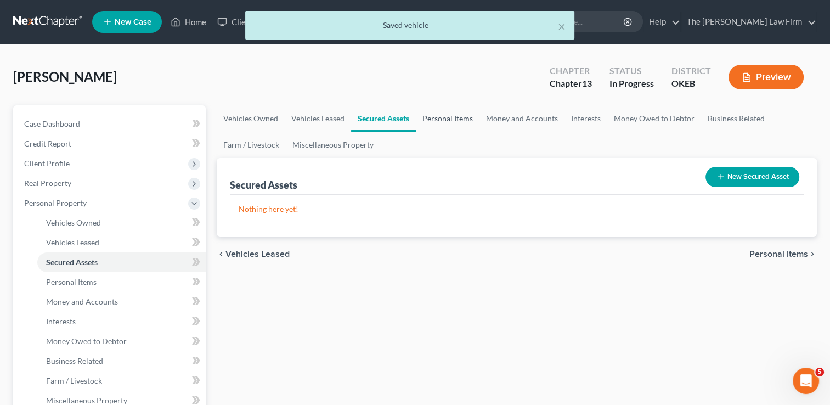
click at [440, 118] on link "Personal Items" at bounding box center [448, 118] width 64 height 26
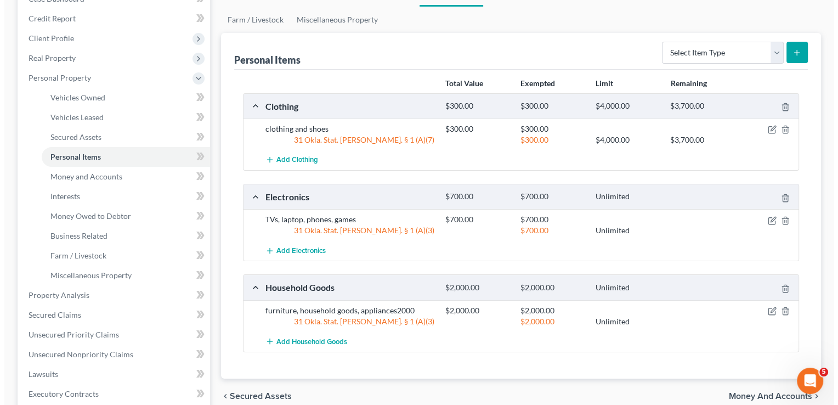
scroll to position [110, 0]
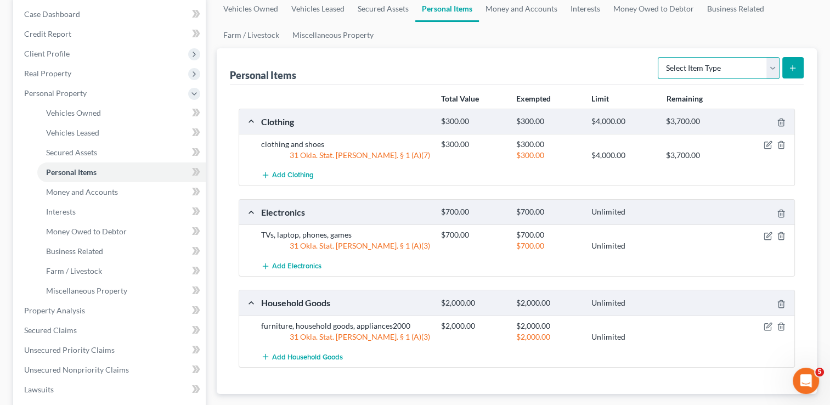
click at [770, 69] on select "Select Item Type Clothing Collectibles Of Value Electronics Firearms Household …" at bounding box center [719, 68] width 122 height 22
select select "jewelry"
click at [659, 57] on select "Select Item Type Clothing Collectibles Of Value Electronics Firearms Household …" at bounding box center [719, 68] width 122 height 22
click at [794, 64] on icon "submit" at bounding box center [792, 68] width 9 height 9
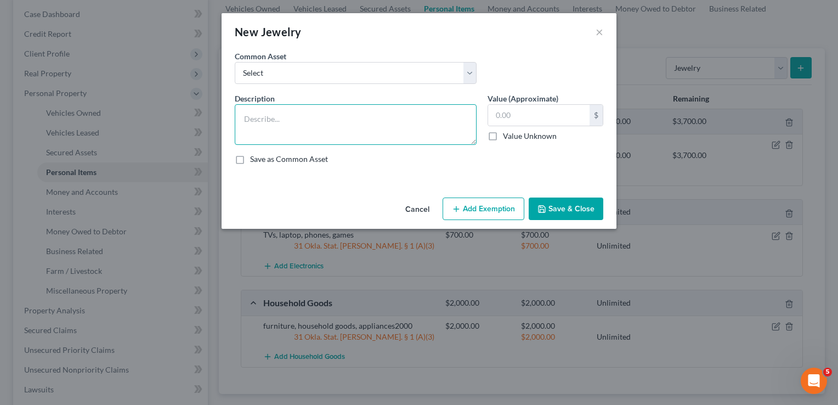
click at [296, 117] on textarea at bounding box center [356, 124] width 242 height 41
type textarea "Engagement Rings"
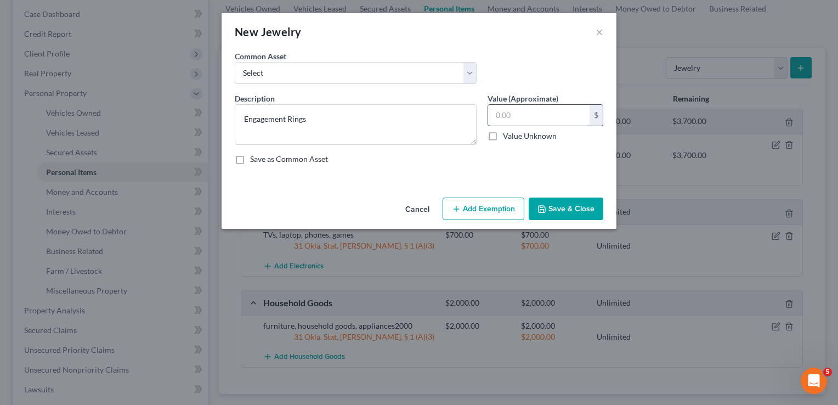
click at [520, 111] on input "text" at bounding box center [538, 115] width 101 height 21
type input "450.00"
click at [507, 210] on button "Add Exemption" at bounding box center [484, 208] width 82 height 23
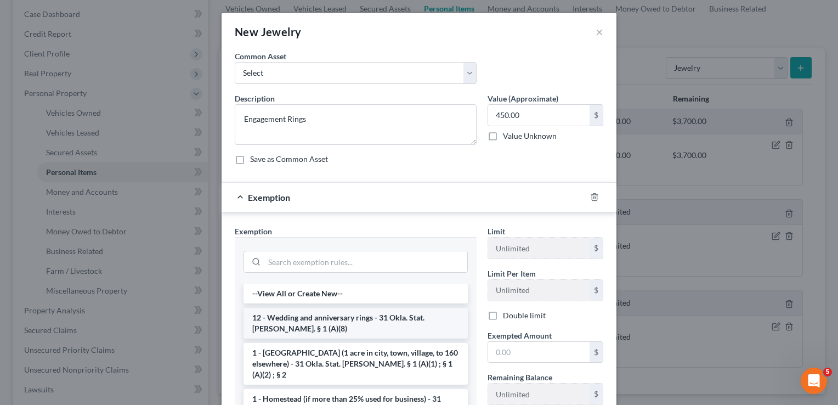
click at [329, 320] on li "12 - Wedding and anniversary rings - 31 Okla. Stat. Ann. § 1 (A)(8)" at bounding box center [356, 323] width 224 height 31
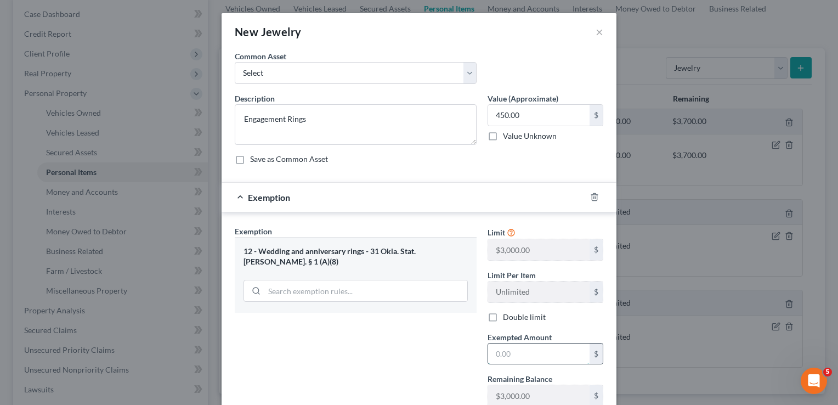
click at [530, 354] on input "text" at bounding box center [538, 353] width 101 height 21
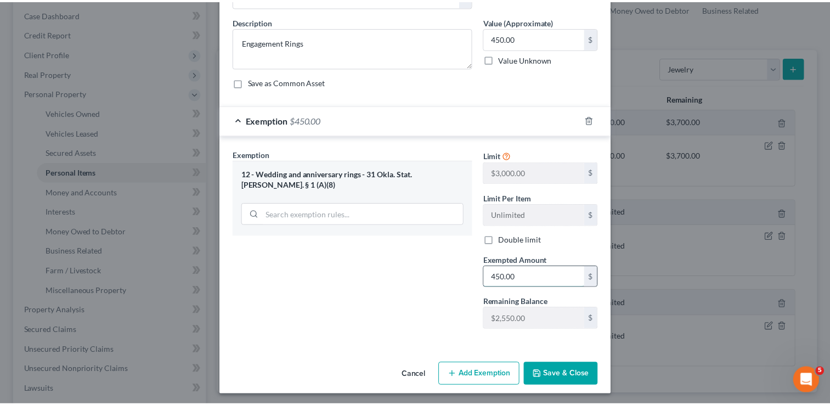
scroll to position [78, 0]
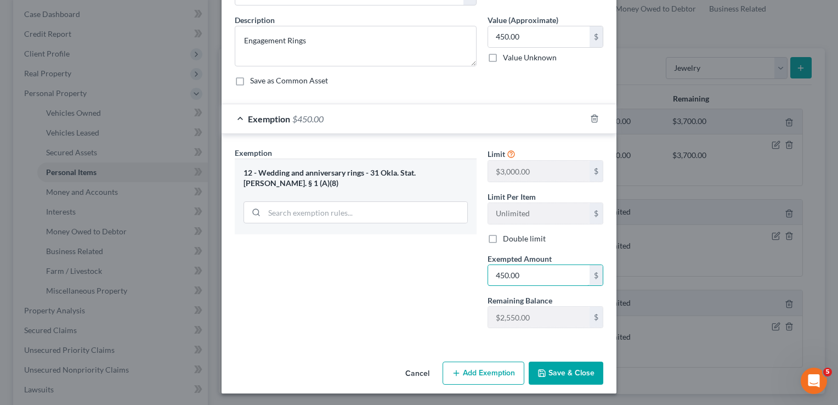
type input "450.00"
click at [557, 369] on button "Save & Close" at bounding box center [566, 372] width 75 height 23
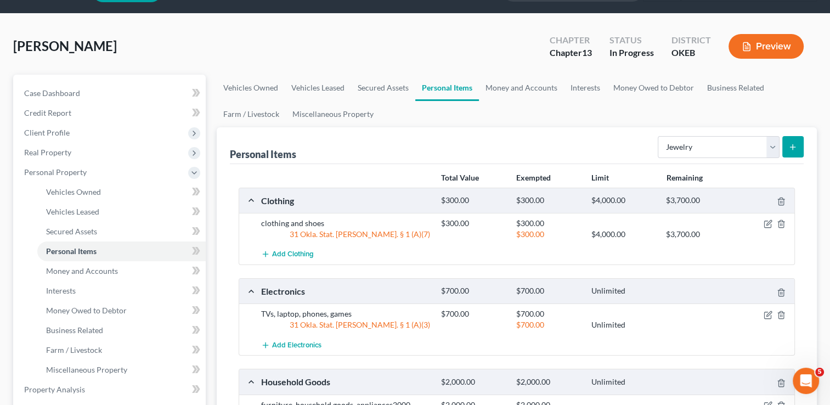
scroll to position [0, 0]
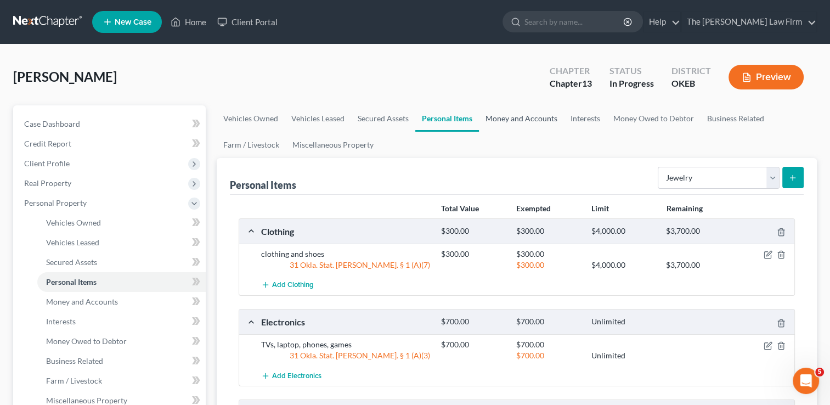
click at [528, 123] on link "Money and Accounts" at bounding box center [521, 118] width 85 height 26
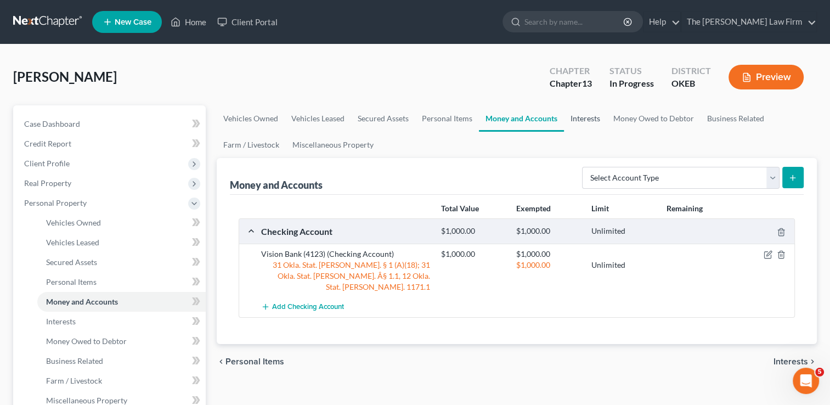
click at [584, 120] on link "Interests" at bounding box center [585, 118] width 43 height 26
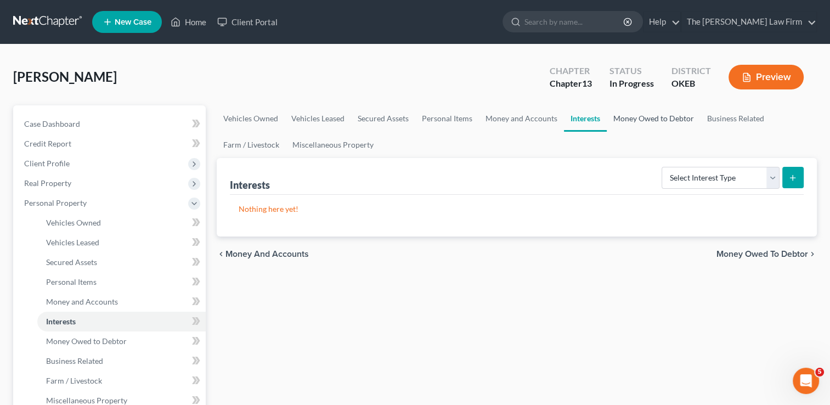
click at [641, 117] on link "Money Owed to Debtor" at bounding box center [654, 118] width 94 height 26
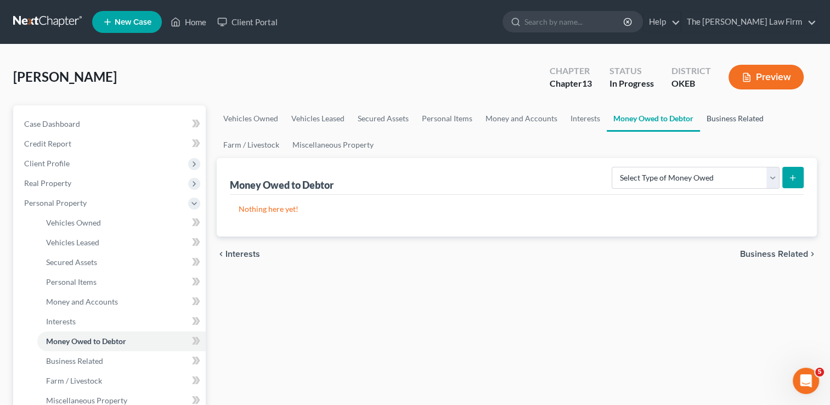
click at [727, 117] on link "Business Related" at bounding box center [735, 118] width 70 height 26
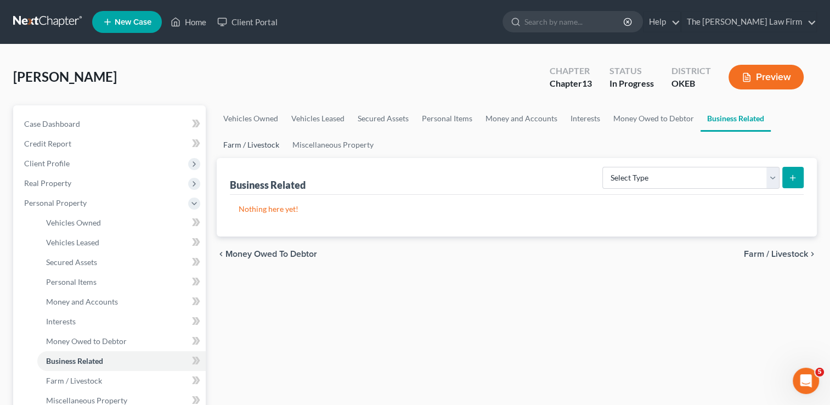
click at [259, 144] on link "Farm / Livestock" at bounding box center [251, 145] width 69 height 26
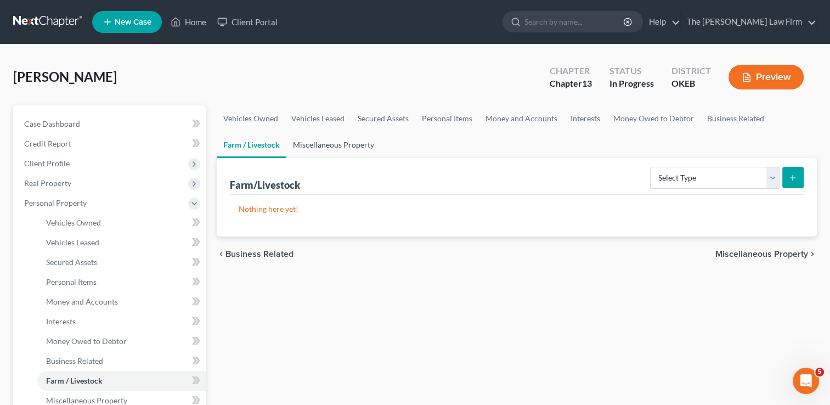
click at [324, 144] on link "Miscellaneous Property" at bounding box center [333, 145] width 94 height 26
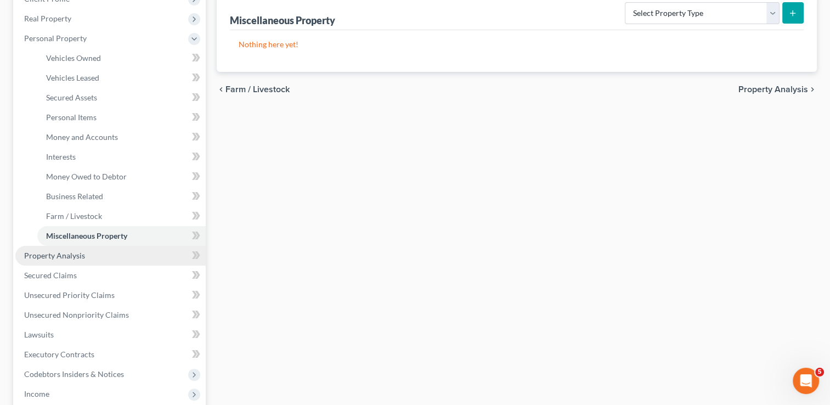
click at [67, 256] on span "Property Analysis" at bounding box center [54, 255] width 61 height 9
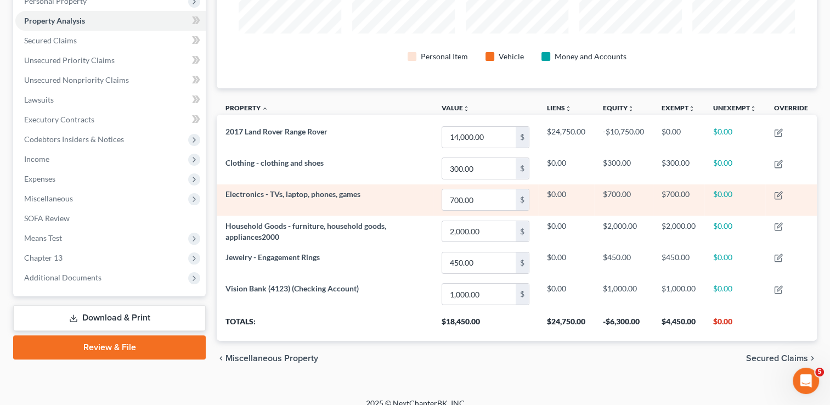
scroll to position [212, 0]
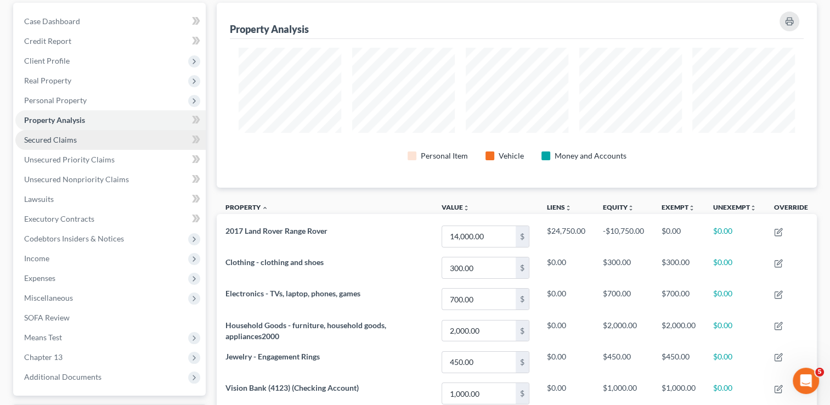
click at [60, 142] on span "Secured Claims" at bounding box center [50, 139] width 53 height 9
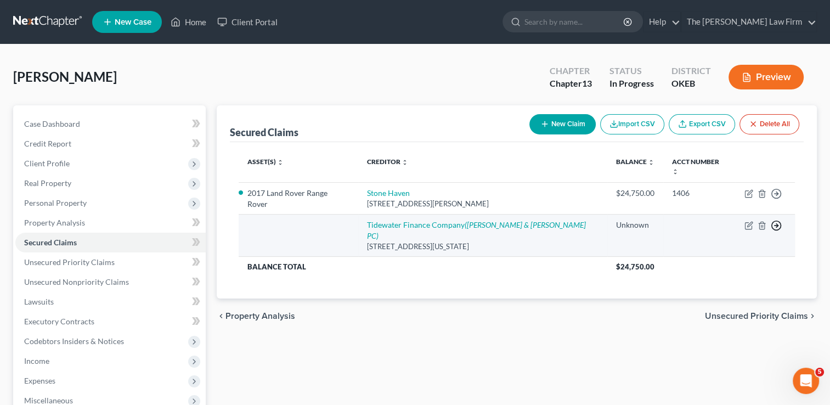
click at [774, 194] on line "button" at bounding box center [776, 194] width 4 height 0
click at [724, 244] on link "Move to F" at bounding box center [726, 253] width 92 height 19
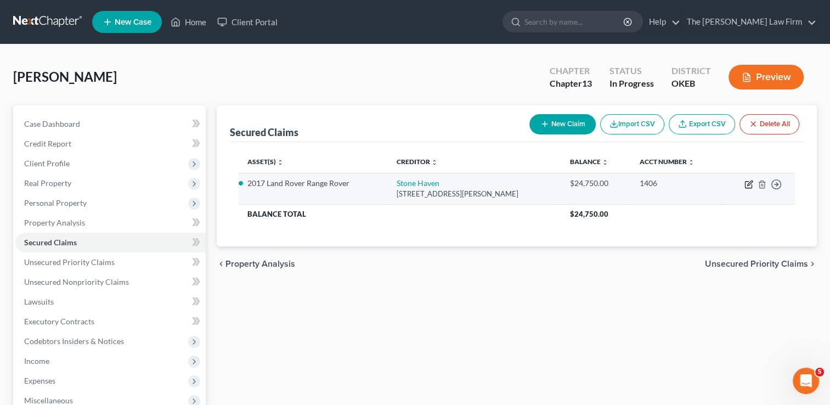
click at [749, 183] on icon "button" at bounding box center [748, 184] width 9 height 9
select select "37"
select select "0"
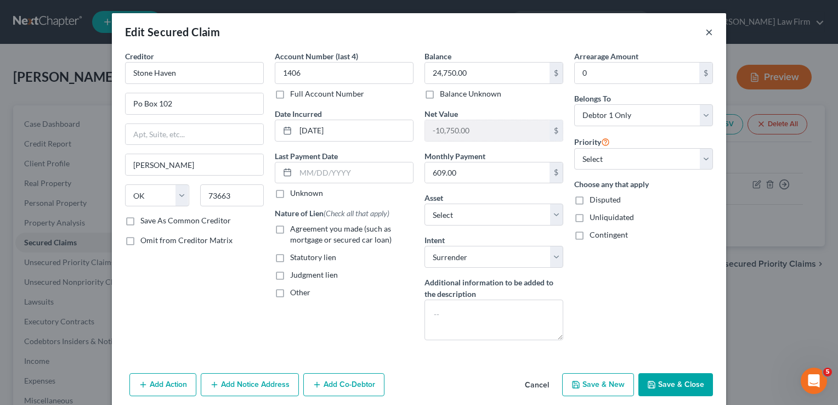
click at [705, 31] on button "×" at bounding box center [709, 31] width 8 height 13
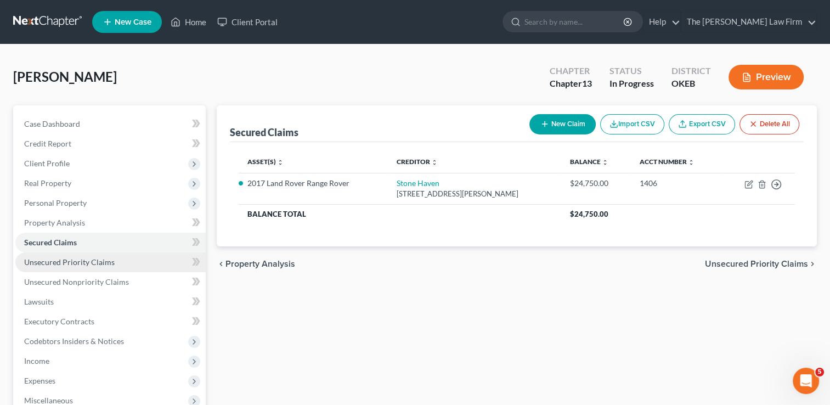
click at [97, 255] on link "Unsecured Priority Claims" at bounding box center [110, 262] width 190 height 20
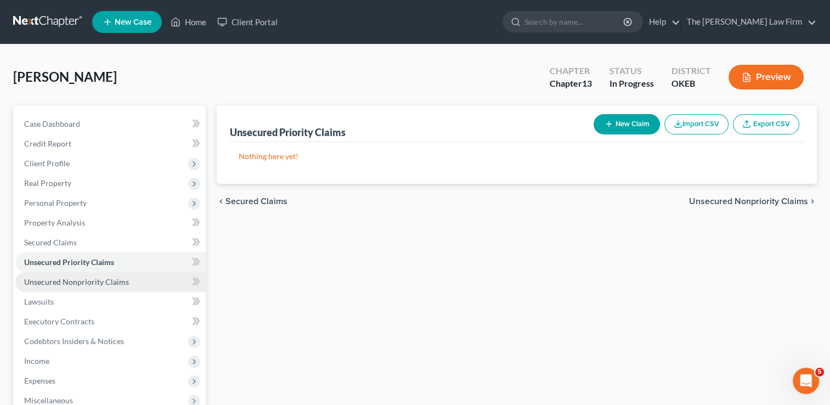
click at [86, 281] on span "Unsecured Nonpriority Claims" at bounding box center [76, 281] width 105 height 9
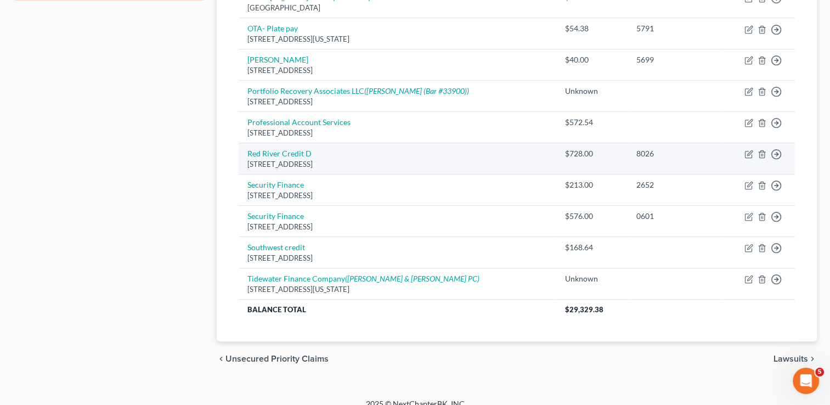
scroll to position [571, 0]
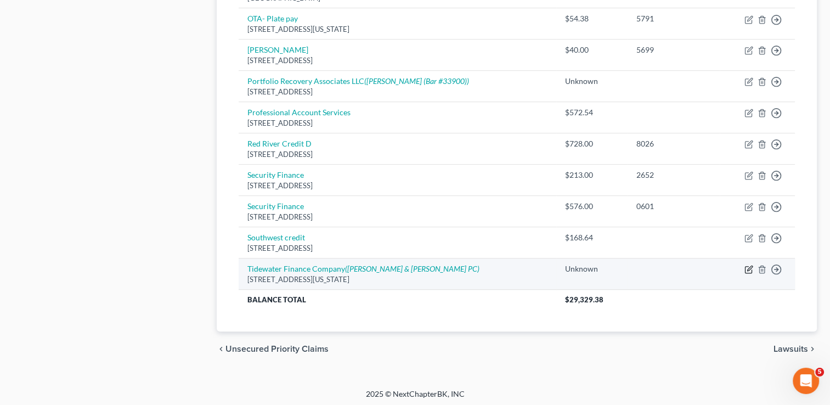
click at [746, 266] on icon "button" at bounding box center [748, 269] width 9 height 9
select select "48"
select select "0"
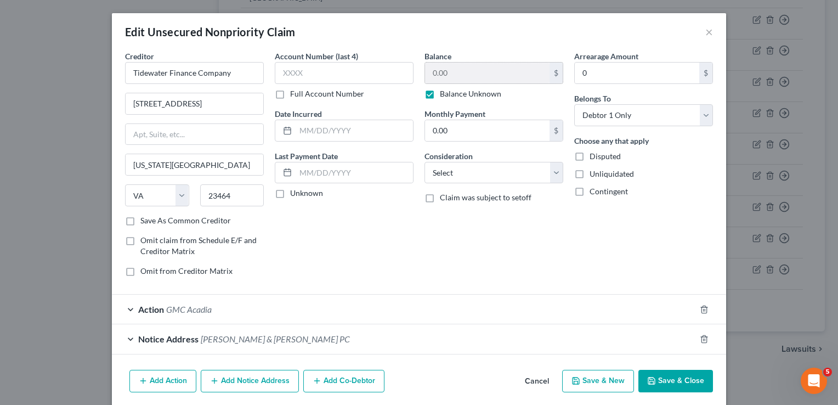
drag, startPoint x: 424, startPoint y: 95, endPoint x: 456, endPoint y: 81, distance: 35.6
click at [440, 95] on label "Balance Unknown" at bounding box center [470, 93] width 61 height 11
click at [444, 95] on input "Balance Unknown" at bounding box center [447, 91] width 7 height 7
checkbox input "false"
click at [459, 75] on input "0.00" at bounding box center [487, 73] width 125 height 21
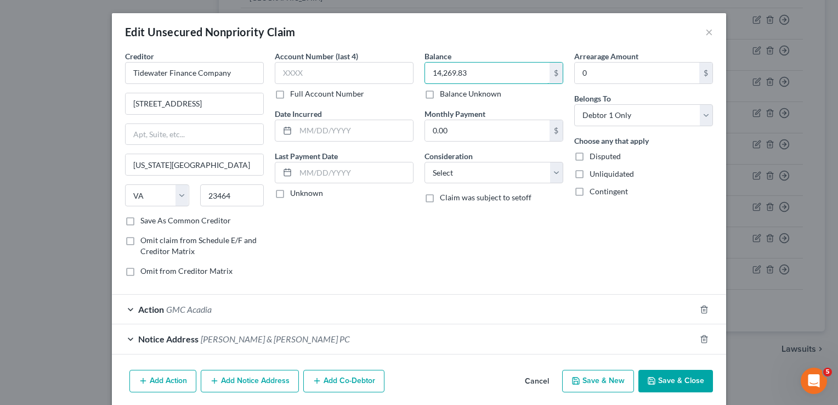
type input "14,269.83"
click at [563, 265] on div "Balance 14,269.83 $ Balance Unknown Balance Undetermined 14,269.83 $ Balance Un…" at bounding box center [494, 167] width 150 height 235
click at [683, 376] on button "Save & Close" at bounding box center [675, 381] width 75 height 23
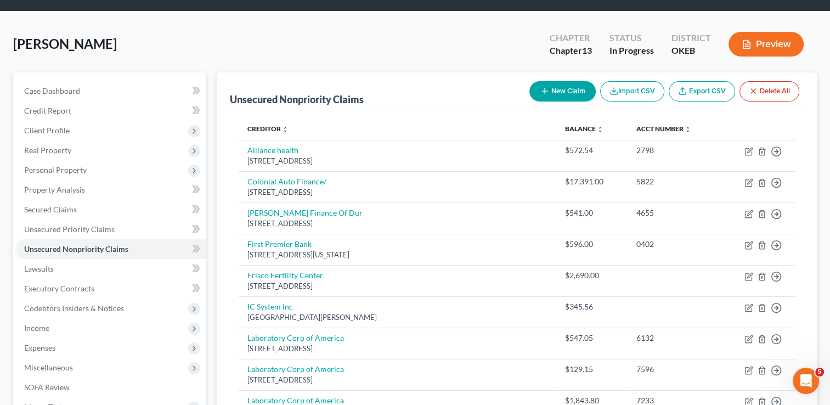
scroll to position [0, 0]
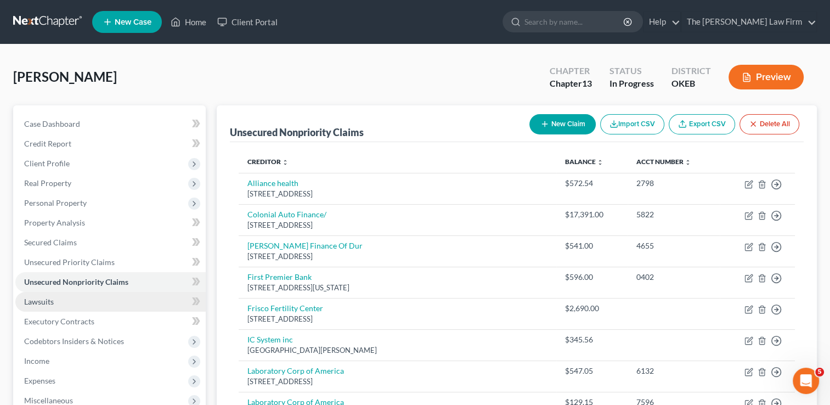
click at [50, 298] on span "Lawsuits" at bounding box center [39, 301] width 30 height 9
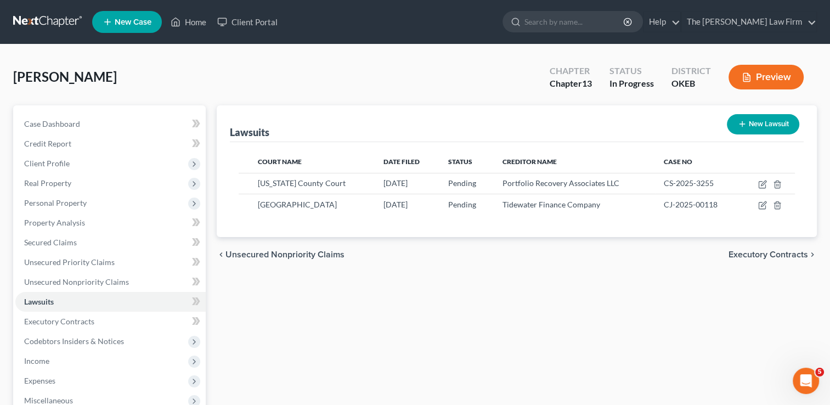
scroll to position [55, 0]
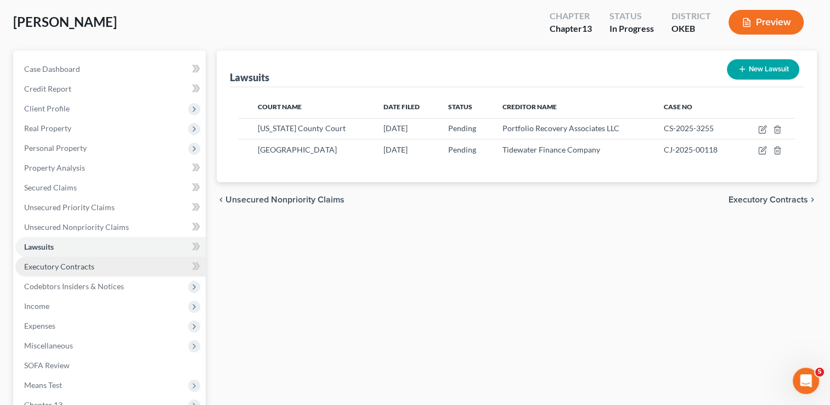
click at [77, 262] on span "Executory Contracts" at bounding box center [59, 266] width 70 height 9
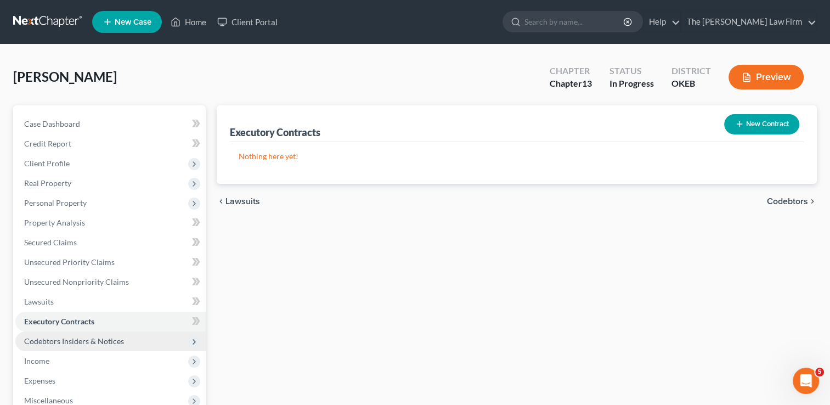
click at [77, 343] on span "Codebtors Insiders & Notices" at bounding box center [74, 340] width 100 height 9
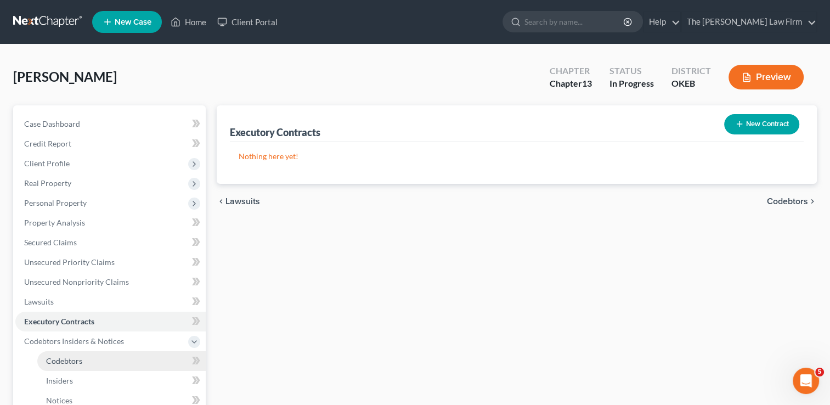
click at [67, 360] on span "Codebtors" at bounding box center [64, 360] width 36 height 9
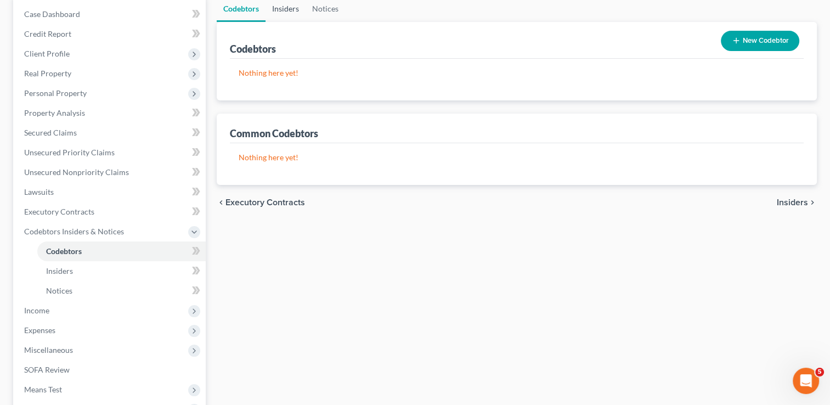
click at [288, 9] on link "Insiders" at bounding box center [285, 9] width 40 height 26
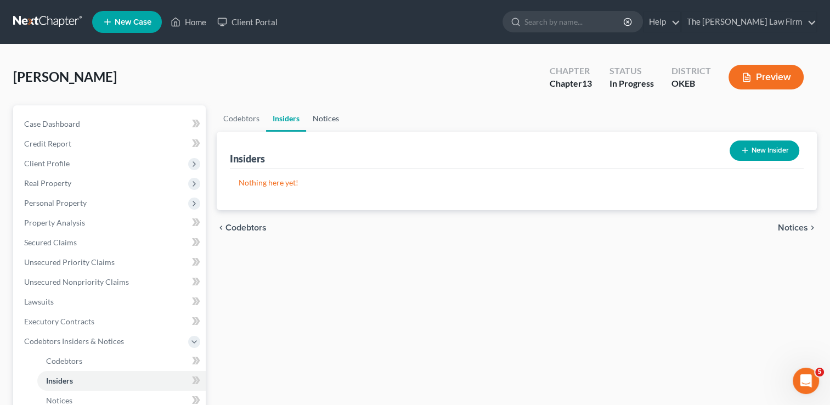
click at [327, 117] on link "Notices" at bounding box center [325, 118] width 39 height 26
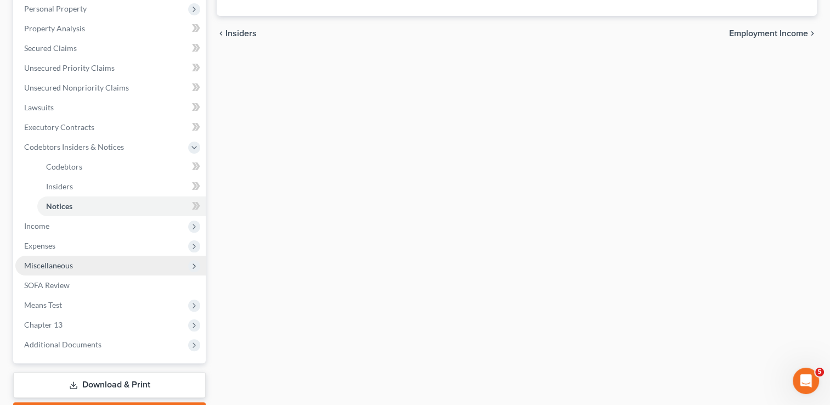
scroll to position [219, 0]
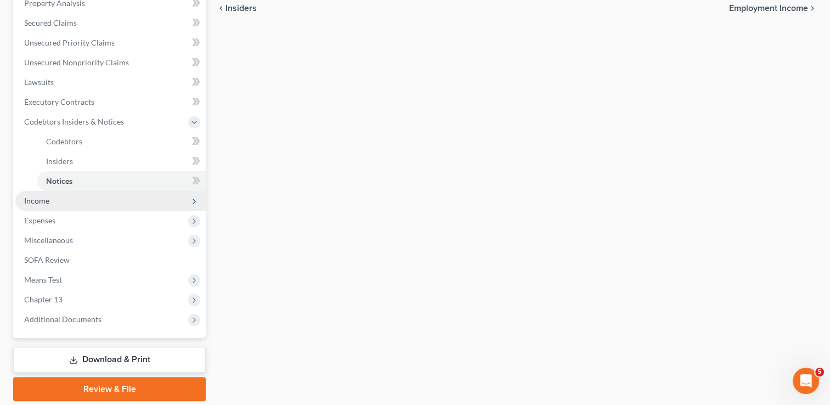
click at [42, 206] on span "Income" at bounding box center [110, 201] width 190 height 20
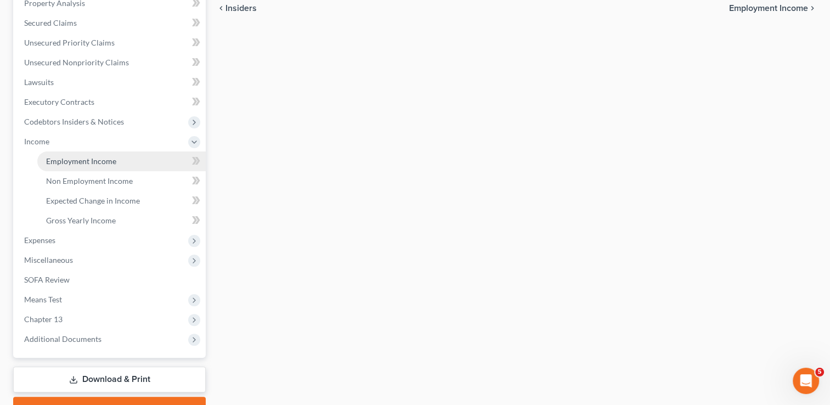
click at [95, 155] on link "Employment Income" at bounding box center [121, 161] width 168 height 20
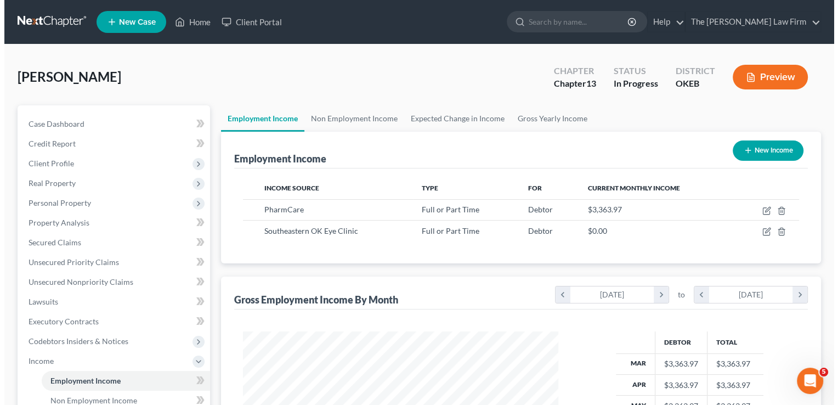
scroll to position [195, 337]
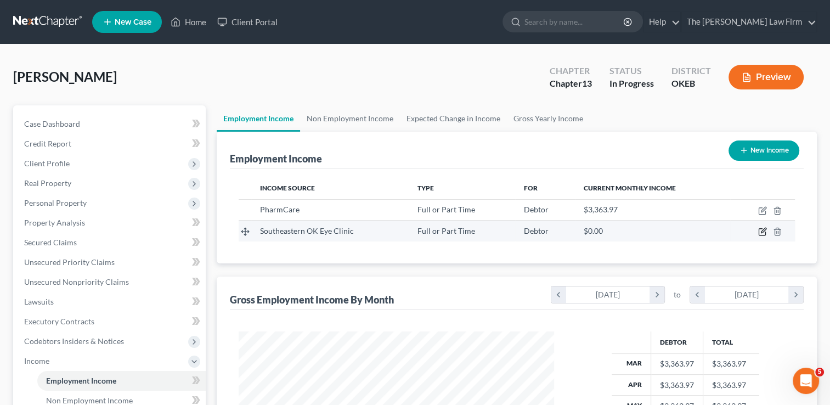
click at [760, 231] on icon "button" at bounding box center [762, 231] width 9 height 9
select select "0"
select select "2"
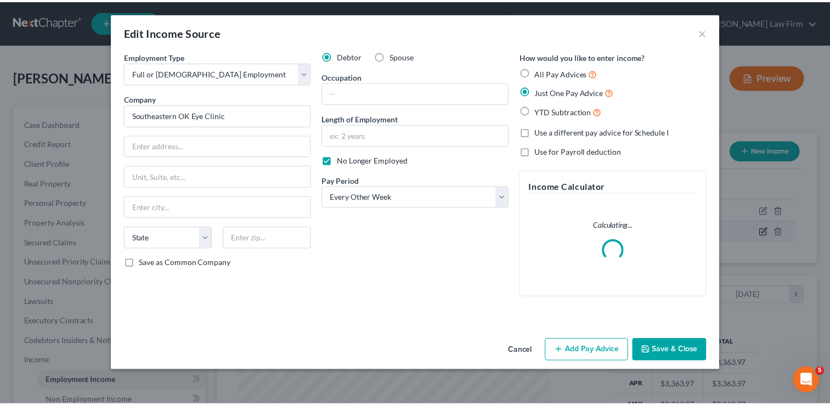
scroll to position [195, 340]
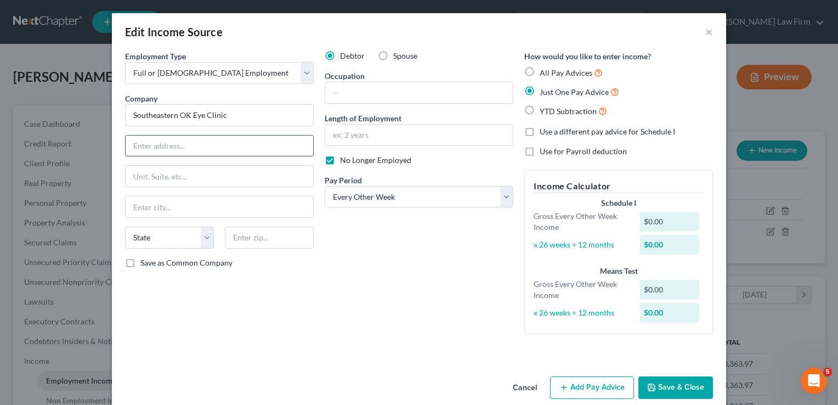
click at [206, 144] on input "text" at bounding box center [220, 145] width 188 height 21
type input "1901 W University blvd"
click at [270, 230] on input "text" at bounding box center [269, 238] width 89 height 22
type input "74701"
click at [358, 215] on div "Debtor Spouse Occupation Length of Employment No Longer Employed Pay Period * S…" at bounding box center [419, 196] width 200 height 292
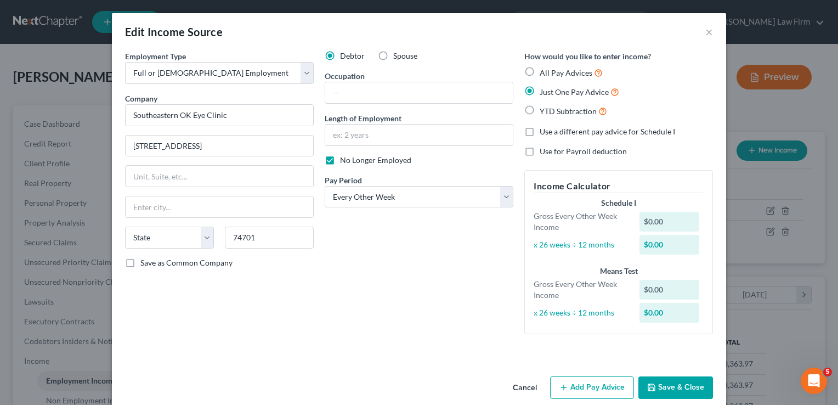
type input "Durant"
select select "37"
click at [668, 387] on button "Save & Close" at bounding box center [675, 387] width 75 height 23
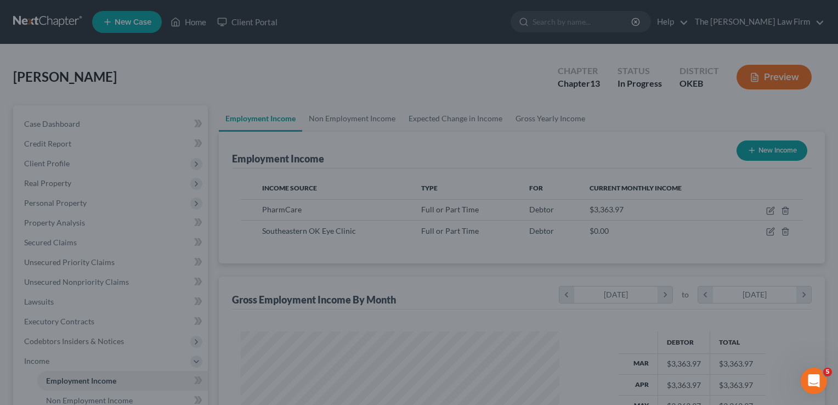
scroll to position [548269, 548128]
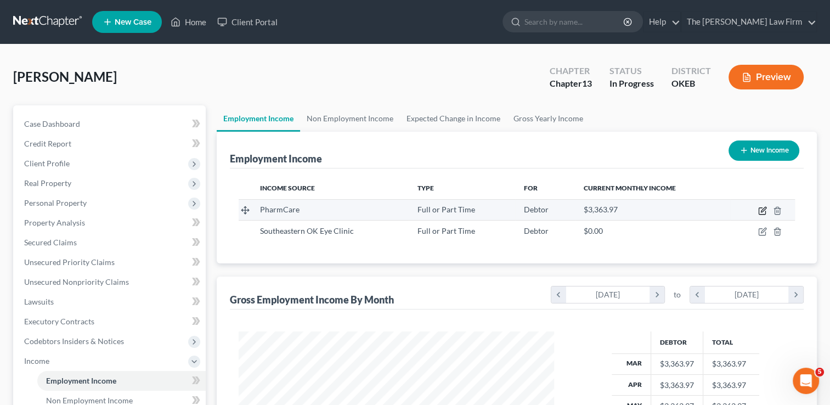
click at [763, 210] on icon "button" at bounding box center [763, 209] width 5 height 5
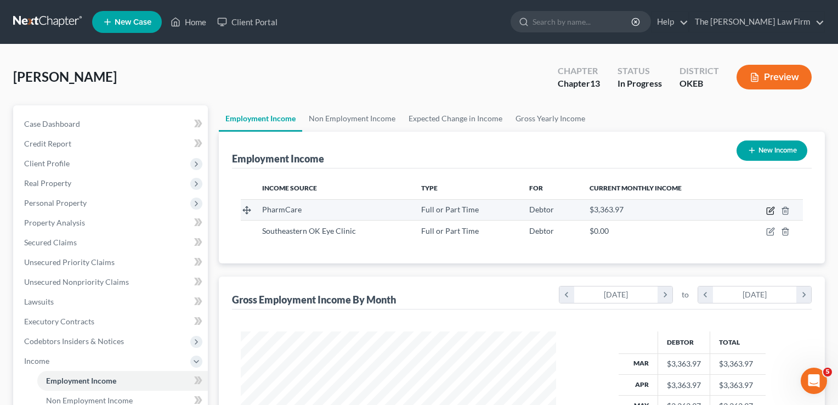
select select "0"
select select "37"
select select "2"
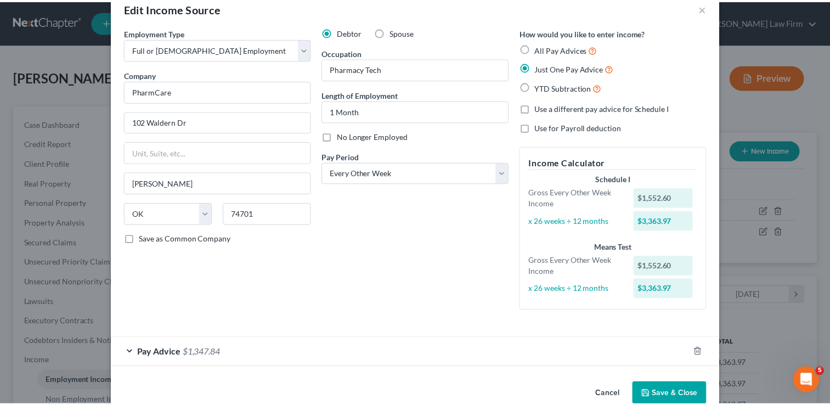
scroll to position [46, 0]
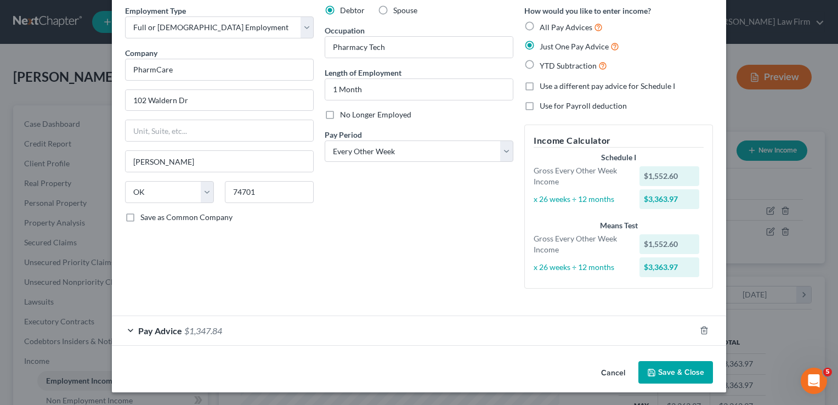
click at [671, 374] on button "Save & Close" at bounding box center [675, 372] width 75 height 23
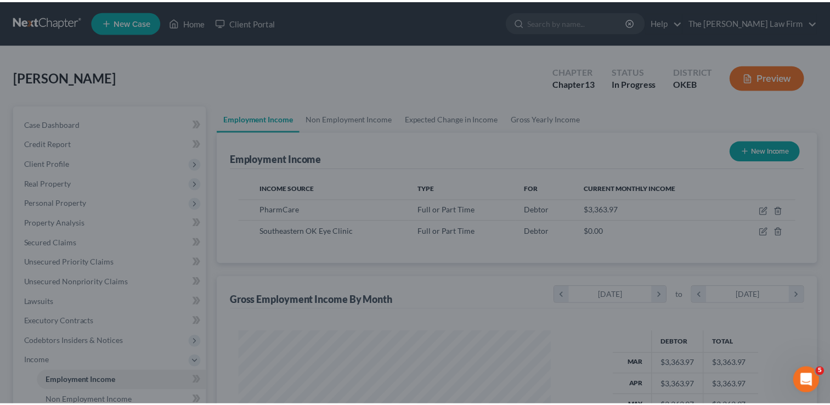
scroll to position [548269, 548128]
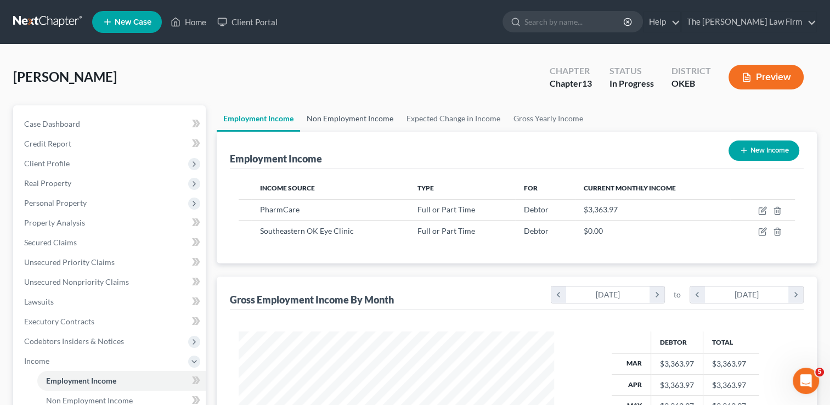
click at [358, 115] on link "Non Employment Income" at bounding box center [350, 118] width 100 height 26
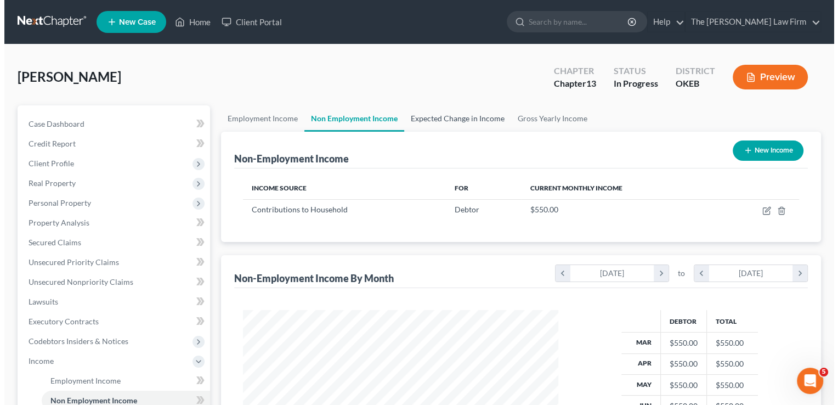
scroll to position [195, 337]
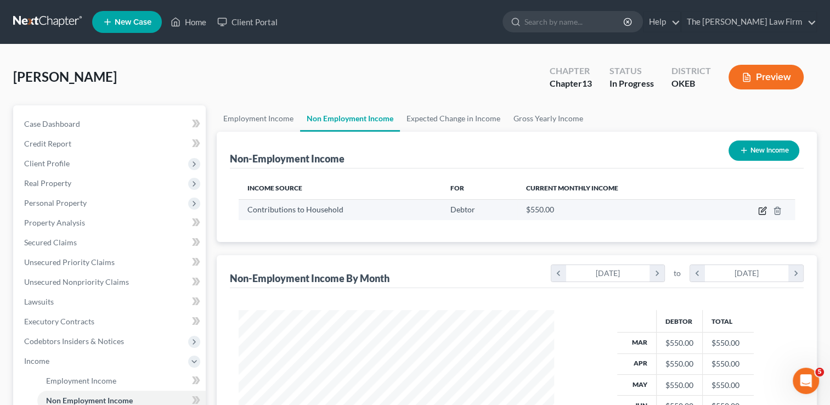
click at [761, 212] on icon "button" at bounding box center [762, 210] width 9 height 9
select select "8"
select select "0"
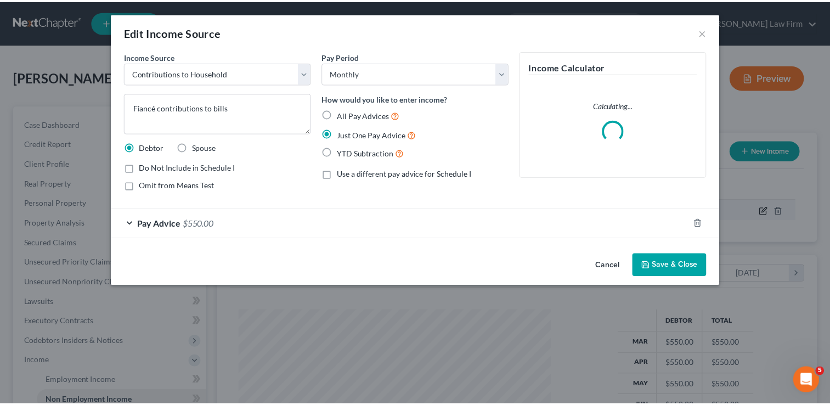
scroll to position [195, 340]
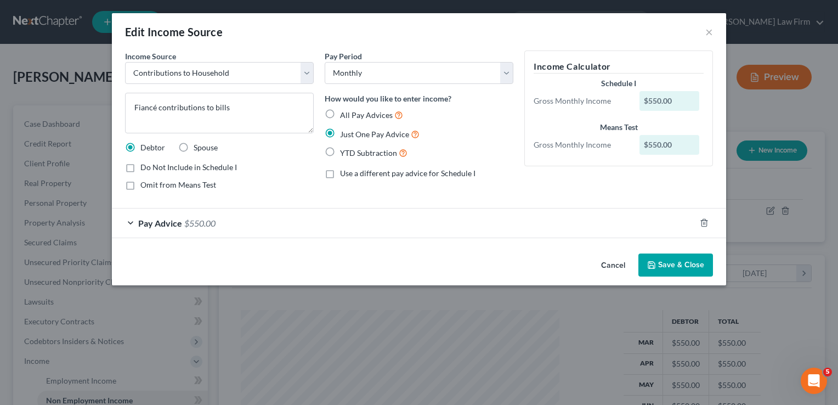
click at [680, 264] on button "Save & Close" at bounding box center [675, 264] width 75 height 23
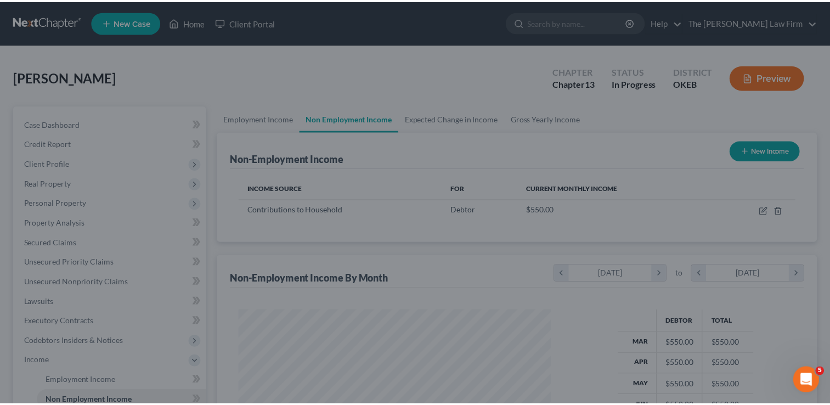
scroll to position [548269, 548128]
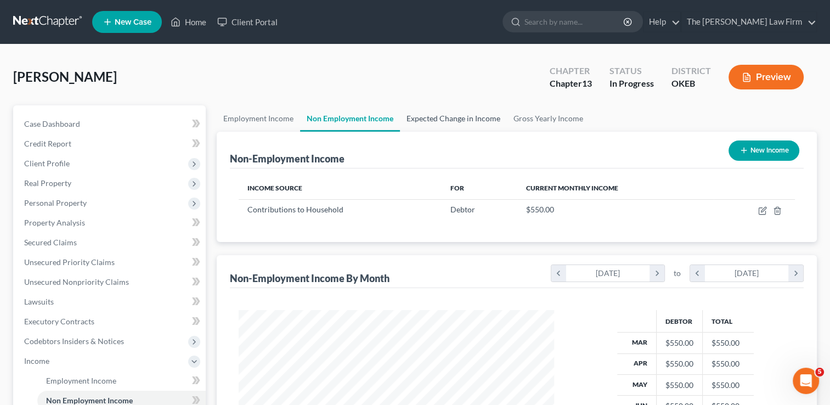
click at [457, 120] on link "Expected Change in Income" at bounding box center [453, 118] width 107 height 26
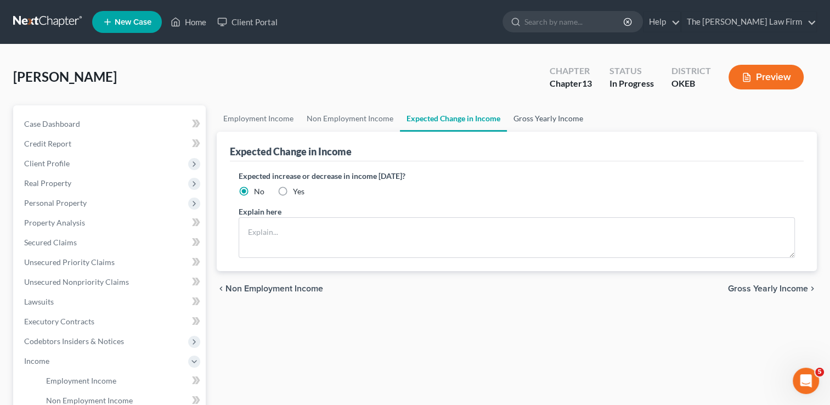
click at [559, 117] on link "Gross Yearly Income" at bounding box center [548, 118] width 83 height 26
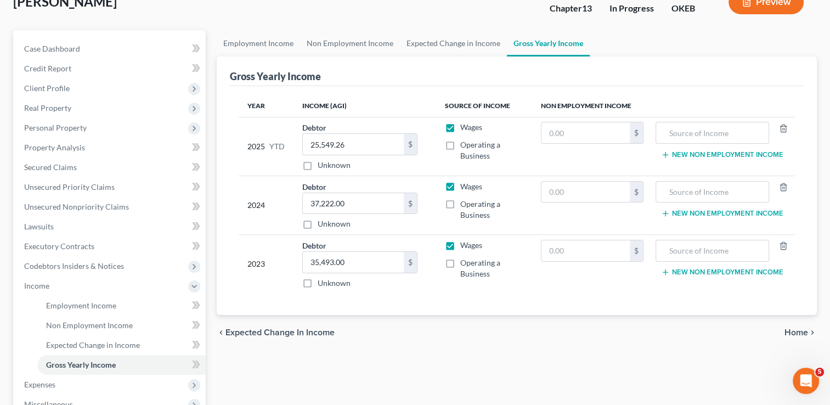
scroll to position [110, 0]
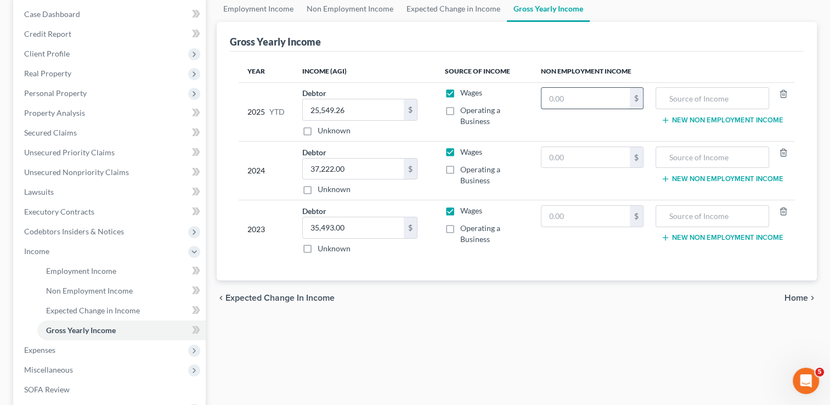
click at [601, 98] on input "text" at bounding box center [585, 98] width 88 height 21
type input "4,400"
click at [717, 103] on input "text" at bounding box center [711, 98] width 101 height 21
type input "Contributions"
click at [655, 35] on div "Gross Yearly Income" at bounding box center [517, 37] width 574 height 30
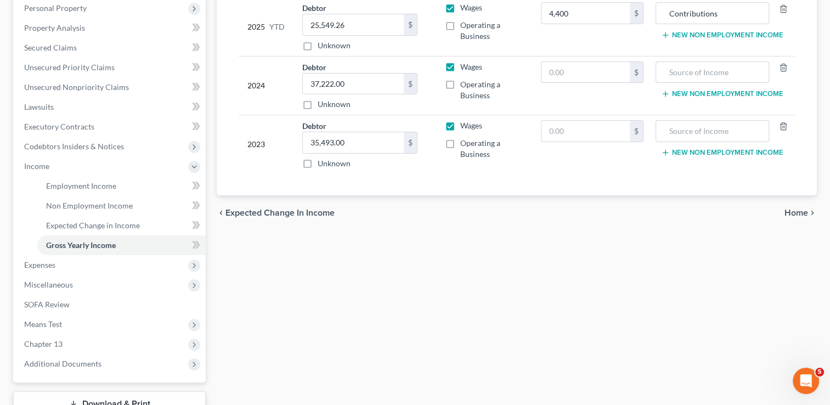
scroll to position [219, 0]
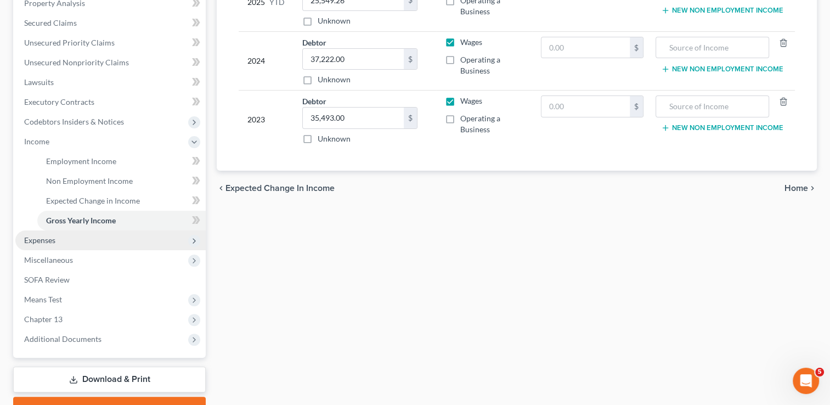
click at [55, 238] on span "Expenses" at bounding box center [39, 239] width 31 height 9
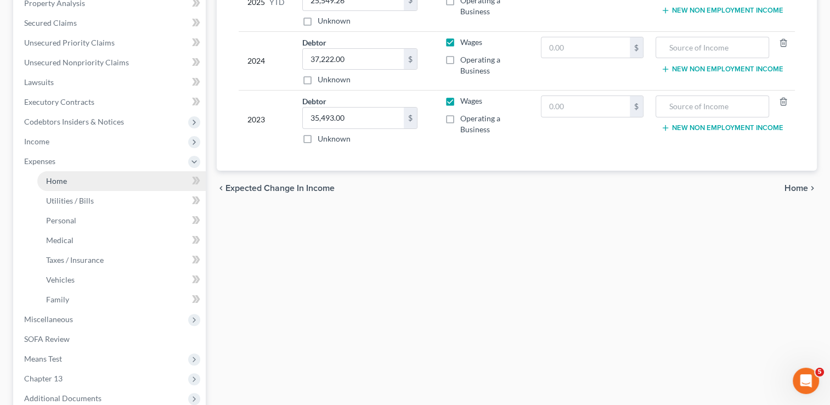
click at [72, 177] on link "Home" at bounding box center [121, 181] width 168 height 20
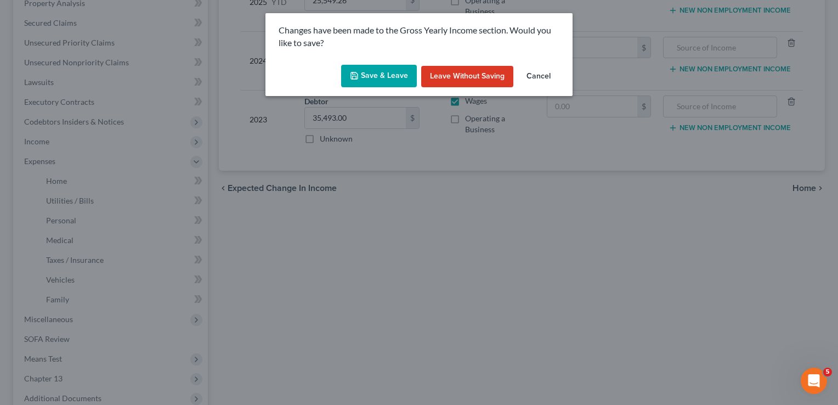
click at [383, 69] on button "Save & Leave" at bounding box center [379, 76] width 76 height 23
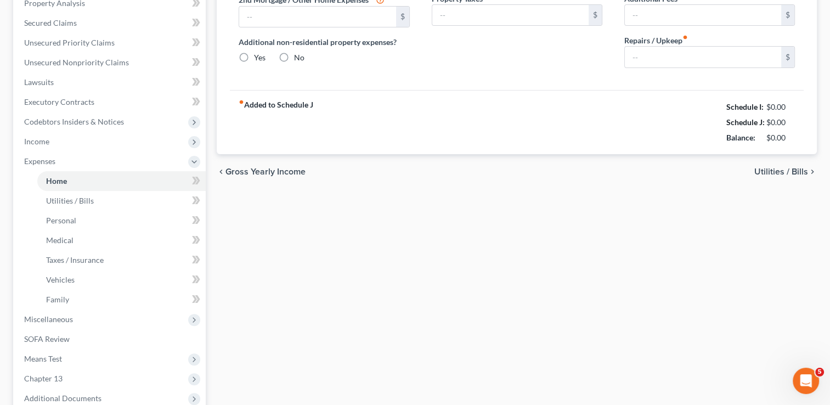
type input "1,150.00"
type input "0.00"
radio input "true"
type input "0.00"
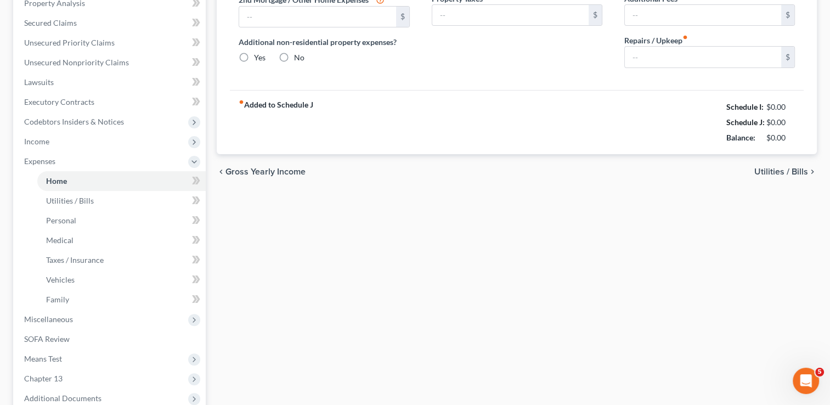
type input "0.00"
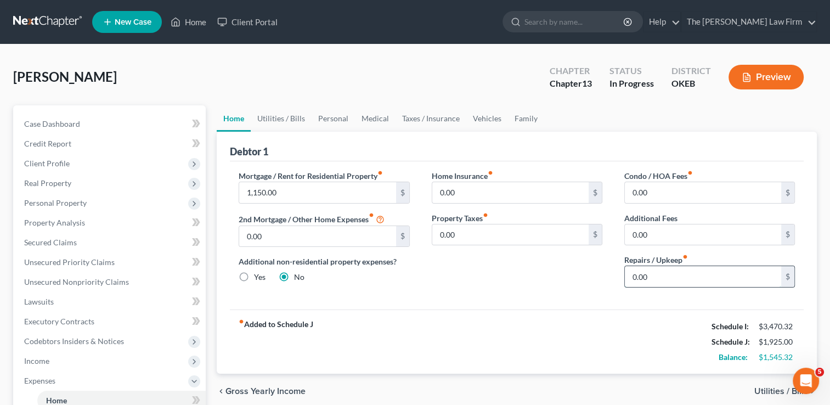
click at [678, 276] on input "0.00" at bounding box center [703, 276] width 156 height 21
type input "50.00"
click at [567, 279] on div "Home Insurance fiber_manual_record 0.00 $ Property Taxes fiber_manual_record 0.…" at bounding box center [517, 233] width 193 height 126
click at [347, 117] on link "Personal" at bounding box center [333, 118] width 43 height 26
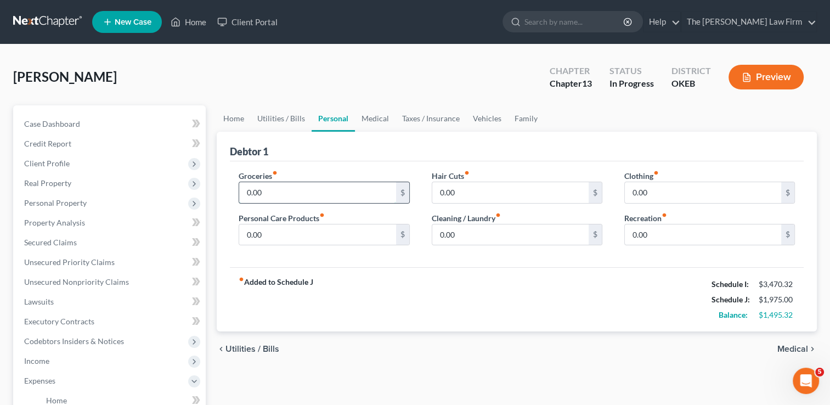
click at [279, 192] on input "0.00" at bounding box center [317, 192] width 156 height 21
type input "1,000"
click at [330, 236] on input "0.00" at bounding box center [317, 234] width 156 height 21
type input "90.00"
click at [483, 233] on input "0.00" at bounding box center [510, 234] width 156 height 21
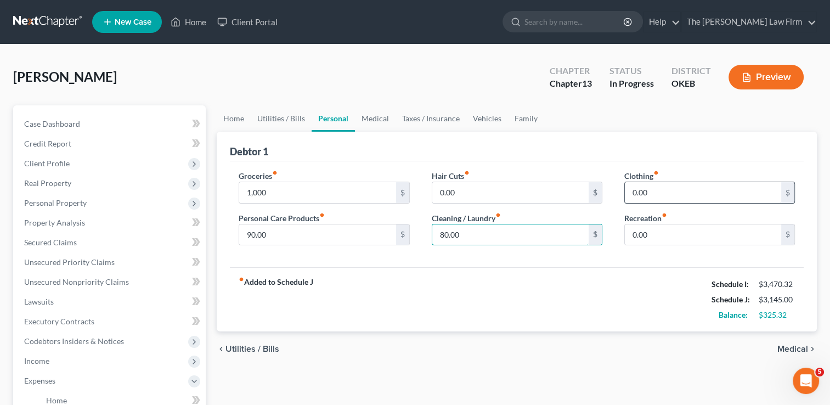
type input "80.00"
click at [665, 194] on input "0.00" at bounding box center [703, 192] width 156 height 21
type input "25.00"
click at [498, 185] on input "0.00" at bounding box center [510, 192] width 156 height 21
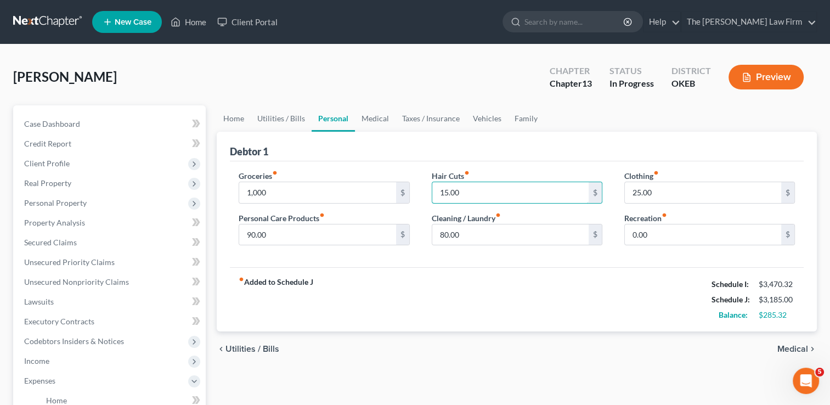
type input "15.00"
click at [527, 268] on div "fiber_manual_record Added to Schedule J Schedule I: $3,470.32 Schedule J: $3,18…" at bounding box center [517, 299] width 574 height 64
click at [279, 190] on input "1,000" at bounding box center [317, 192] width 156 height 21
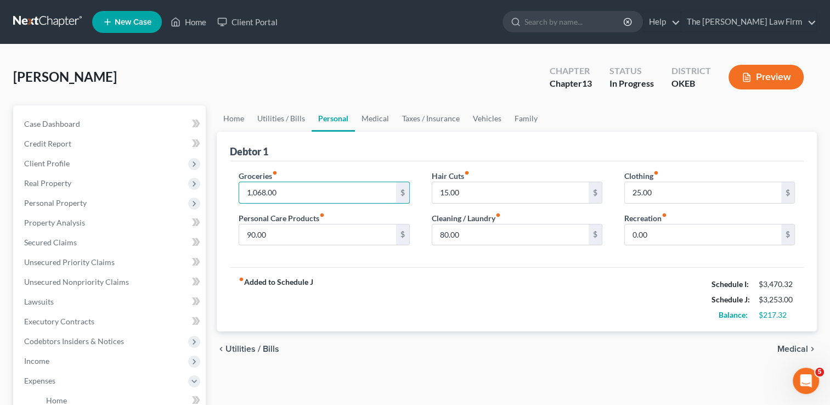
type input "1,068.00"
click at [294, 156] on div "Debtor 1" at bounding box center [517, 147] width 574 height 30
click at [239, 117] on link "Home" at bounding box center [234, 118] width 34 height 26
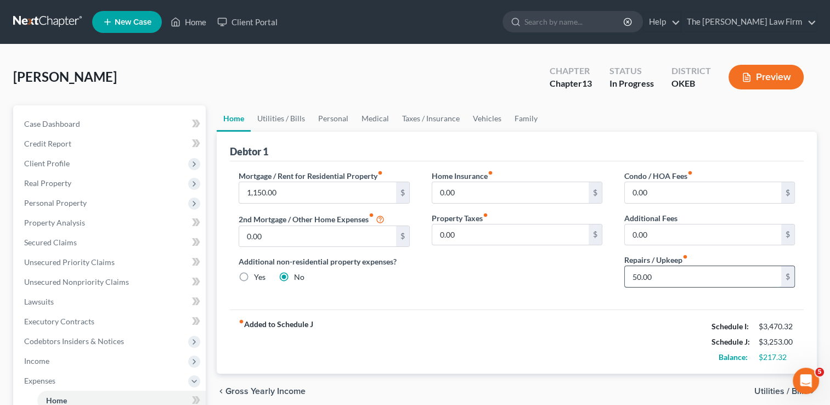
click at [660, 271] on input "50.00" at bounding box center [703, 276] width 156 height 21
type input "75.00"
click at [512, 284] on div "Home Insurance fiber_manual_record 0.00 $ Property Taxes fiber_manual_record 0.…" at bounding box center [517, 233] width 193 height 126
click at [290, 117] on link "Utilities / Bills" at bounding box center [281, 118] width 61 height 26
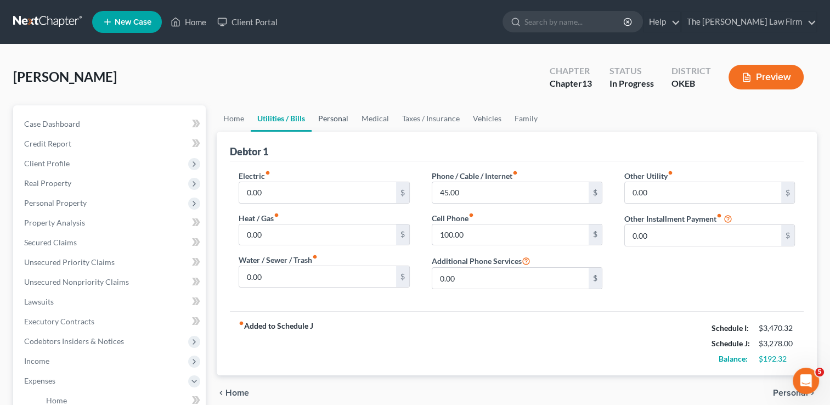
click at [327, 122] on link "Personal" at bounding box center [333, 118] width 43 height 26
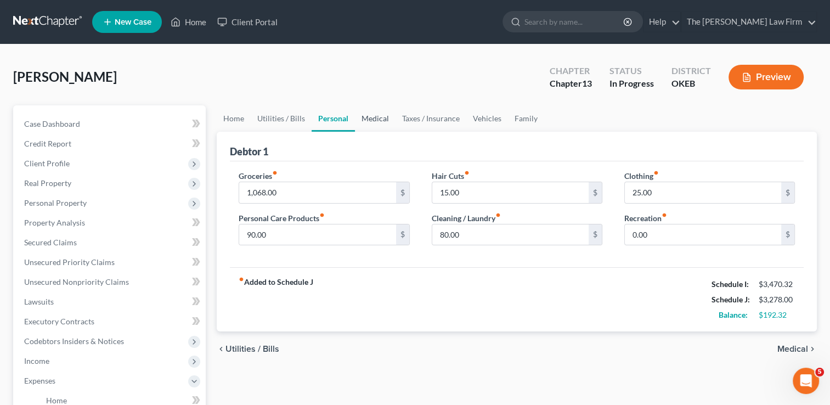
click at [380, 117] on link "Medical" at bounding box center [375, 118] width 41 height 26
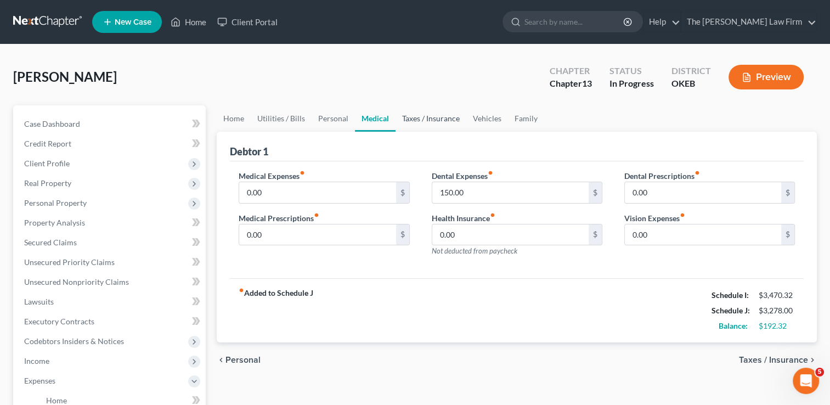
click at [418, 118] on link "Taxes / Insurance" at bounding box center [430, 118] width 71 height 26
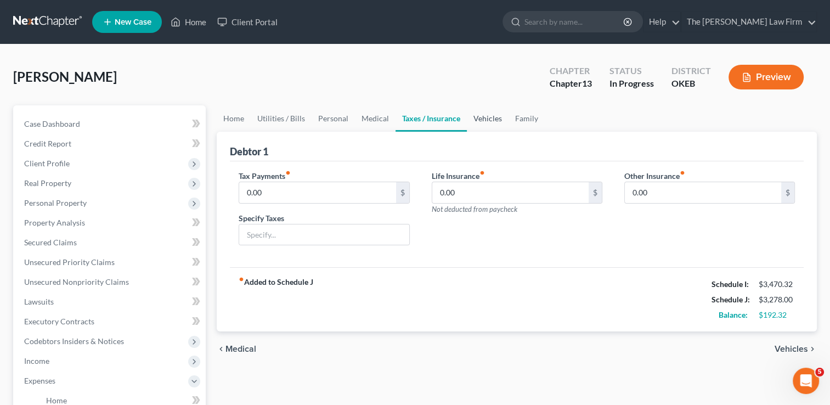
click at [491, 111] on link "Vehicles" at bounding box center [488, 118] width 42 height 26
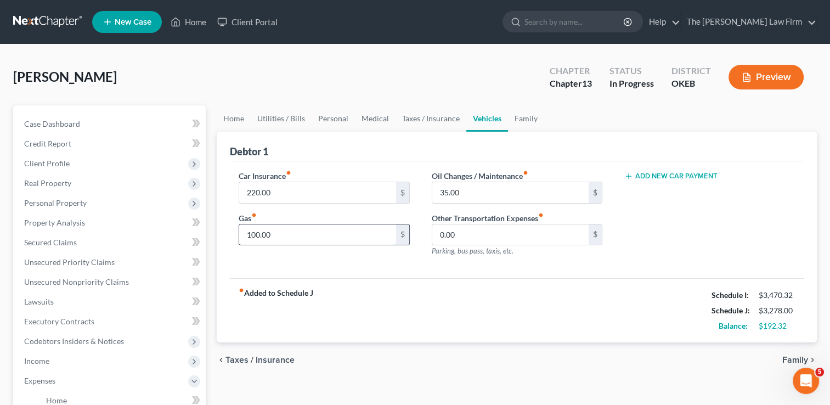
click at [295, 230] on input "100.00" at bounding box center [317, 234] width 156 height 21
type input "150.00"
click at [523, 116] on link "Family" at bounding box center [526, 118] width 36 height 26
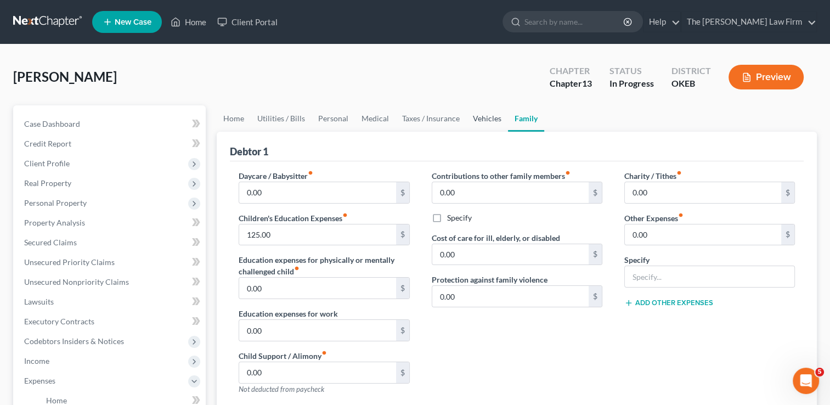
drag, startPoint x: 494, startPoint y: 114, endPoint x: 484, endPoint y: 122, distance: 12.8
click at [494, 113] on link "Vehicles" at bounding box center [487, 118] width 42 height 26
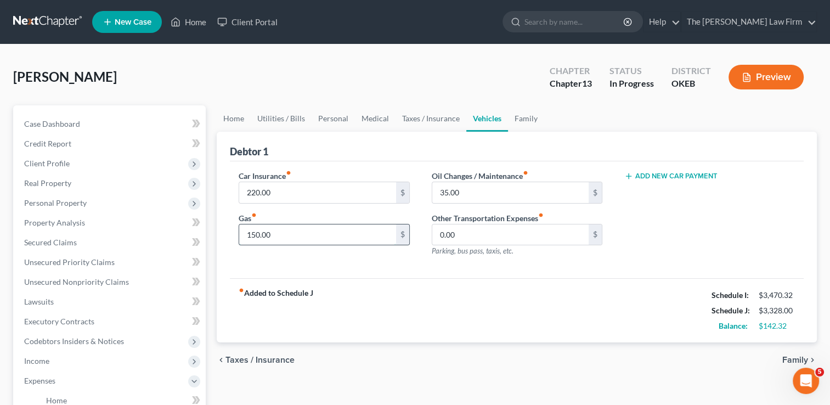
click at [277, 235] on input "150.00" at bounding box center [317, 234] width 156 height 21
drag, startPoint x: 283, startPoint y: 231, endPoint x: 275, endPoint y: 236, distance: 8.8
click at [283, 231] on input "150.00" at bounding box center [317, 234] width 156 height 21
type input "200.00"
click at [359, 278] on div "fiber_manual_record Added to Schedule J Schedule I: $3,470.32 Schedule J: $3,37…" at bounding box center [517, 310] width 574 height 64
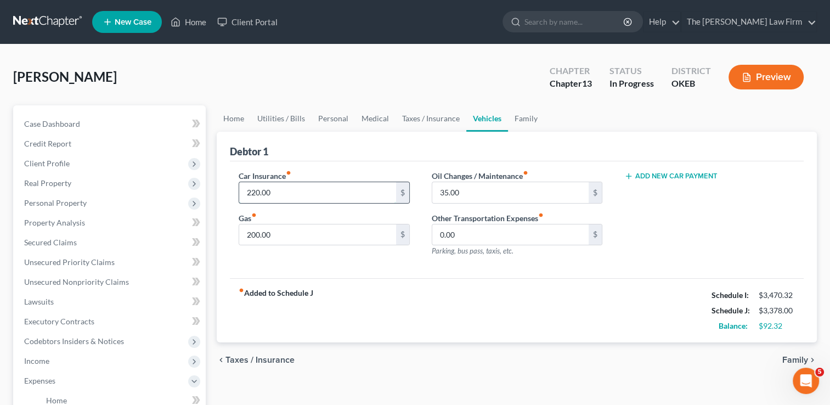
click at [296, 194] on input "220.00" at bounding box center [317, 192] width 156 height 21
type input "230.00"
click at [488, 189] on input "35.00" at bounding box center [510, 192] width 156 height 21
type input "45.00"
click at [369, 265] on div "Car Insurance fiber_manual_record 230.00 $ Gas fiber_manual_record 200.00 $ Oil…" at bounding box center [517, 219] width 574 height 117
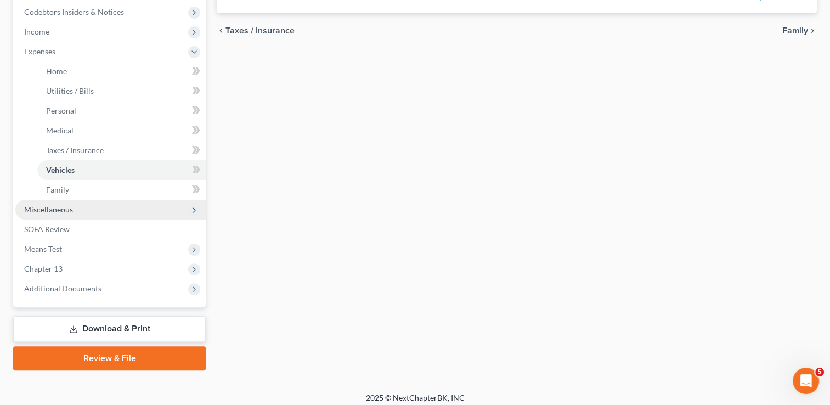
click at [73, 211] on span "Miscellaneous" at bounding box center [110, 210] width 190 height 20
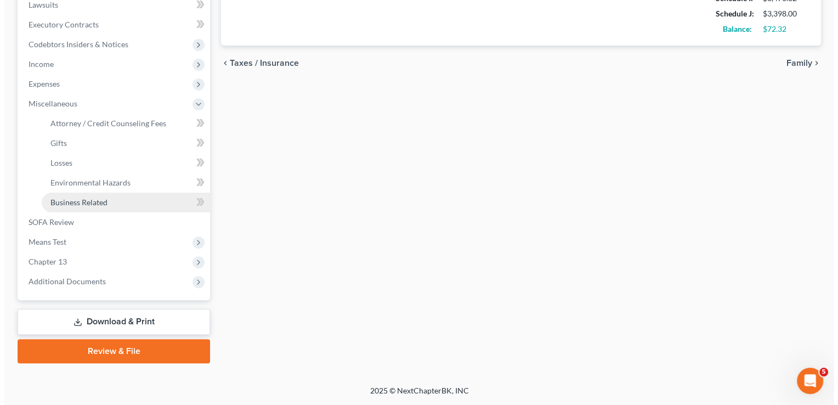
scroll to position [296, 0]
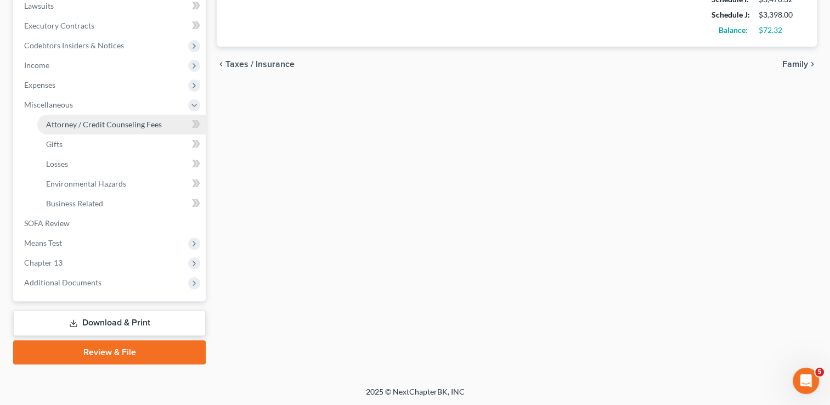
click at [105, 126] on span "Attorney / Credit Counseling Fees" at bounding box center [104, 124] width 116 height 9
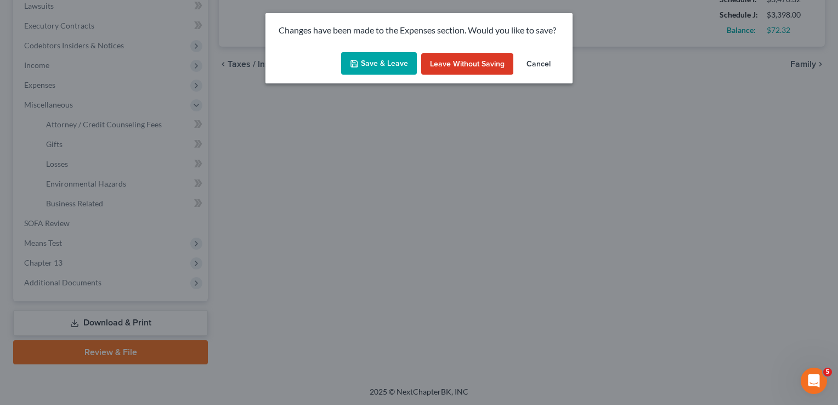
click at [388, 56] on button "Save & Leave" at bounding box center [379, 63] width 76 height 23
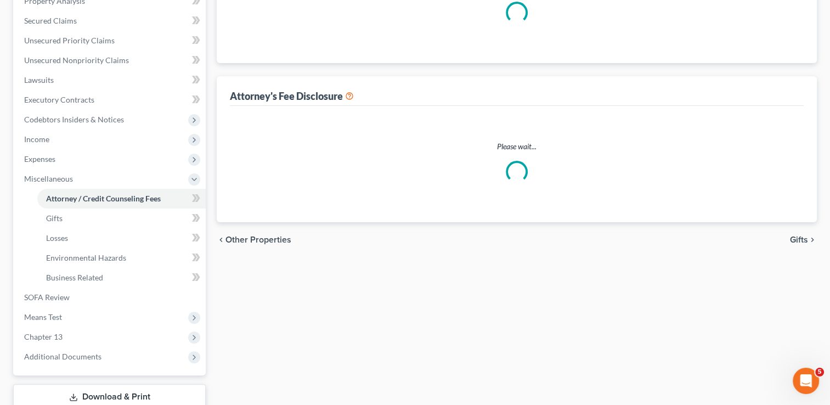
scroll to position [90, 0]
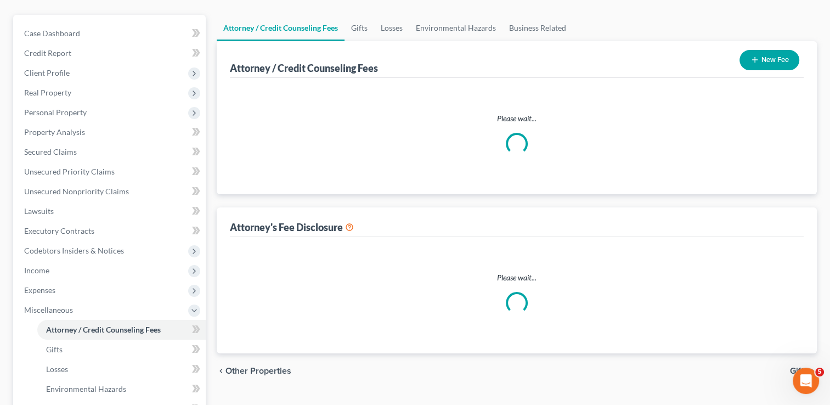
select select "0"
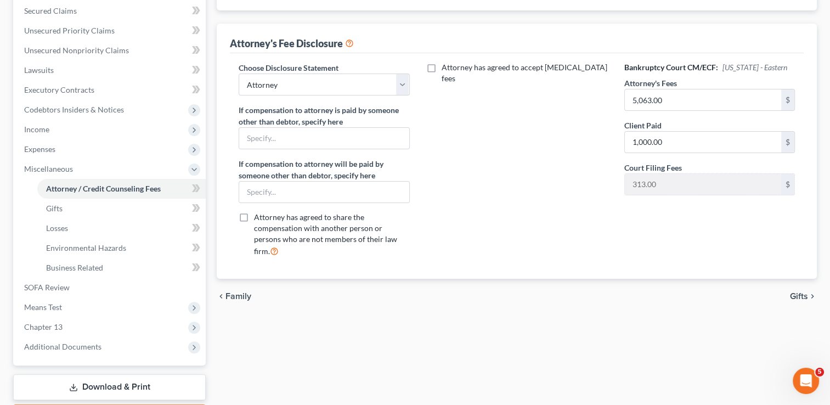
scroll to position [274, 0]
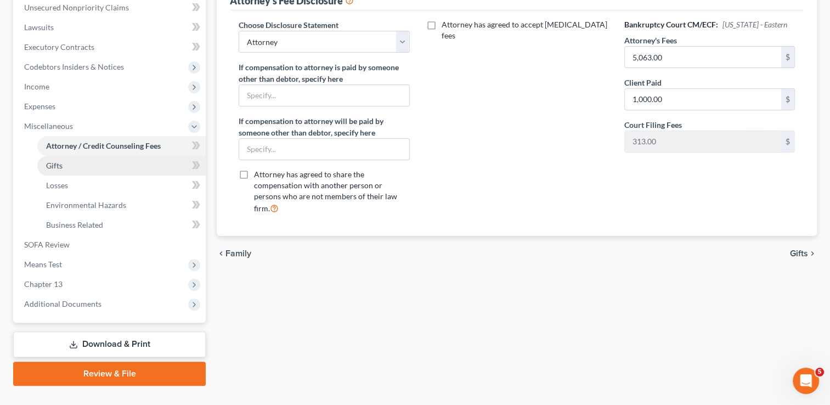
click at [62, 166] on span "Gifts" at bounding box center [54, 165] width 16 height 9
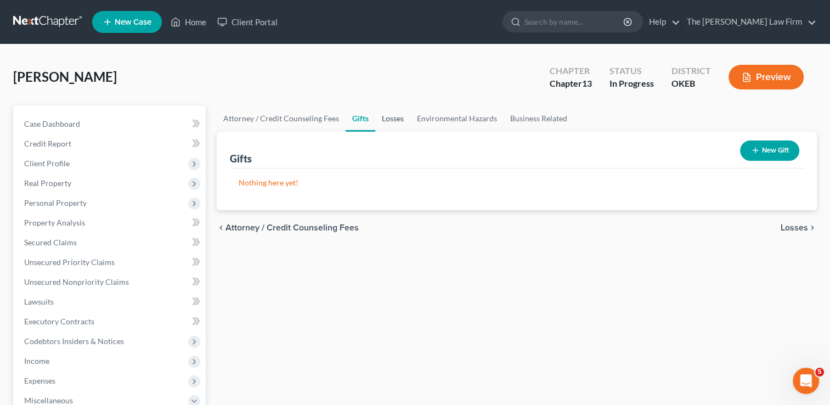
click at [393, 120] on link "Losses" at bounding box center [392, 118] width 35 height 26
click at [463, 117] on link "Environmental Hazards" at bounding box center [456, 118] width 93 height 26
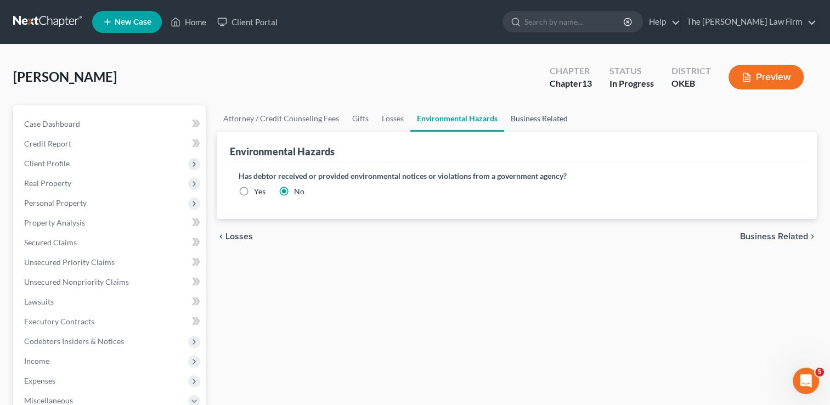
click at [542, 118] on link "Business Related" at bounding box center [539, 118] width 70 height 26
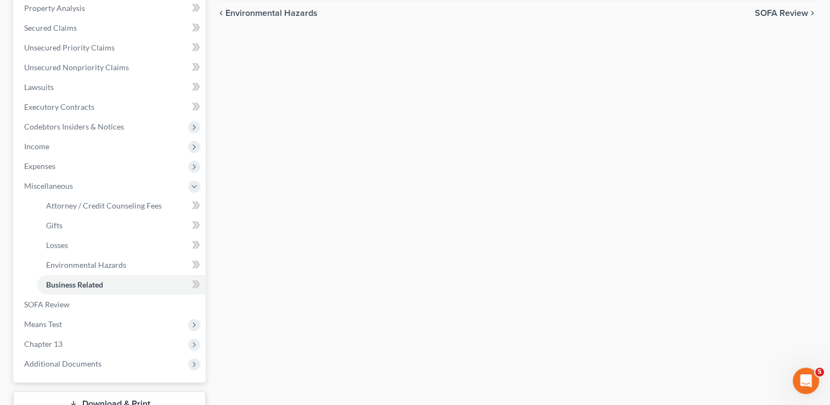
scroll to position [219, 0]
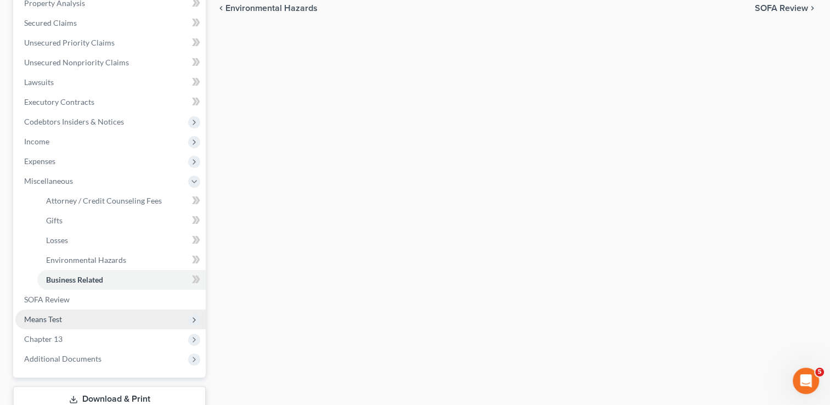
click at [52, 318] on span "Means Test" at bounding box center [43, 318] width 38 height 9
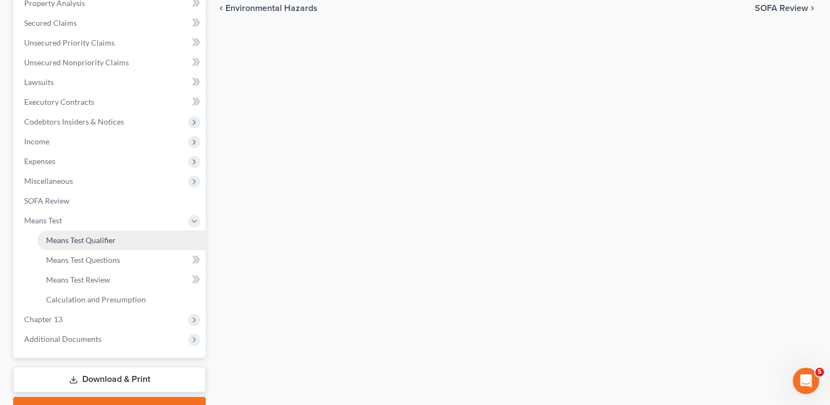
click at [115, 242] on span "Means Test Qualifier" at bounding box center [81, 239] width 70 height 9
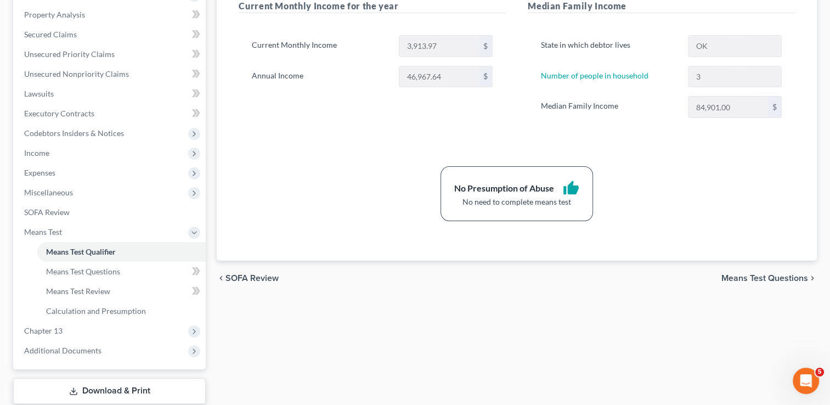
scroll to position [219, 0]
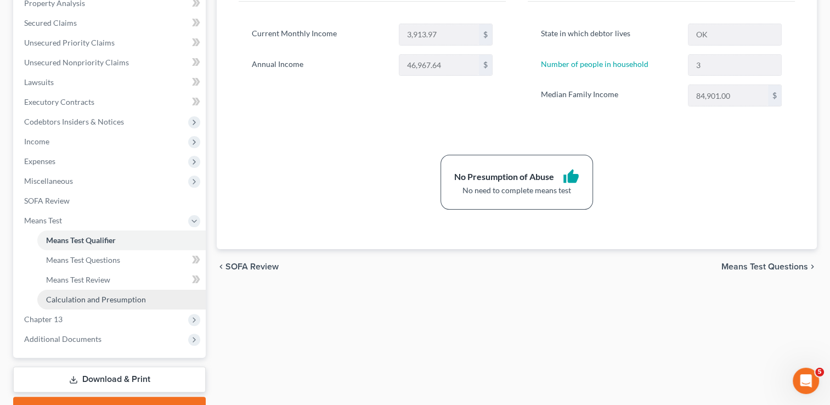
click at [93, 299] on span "Calculation and Presumption" at bounding box center [96, 299] width 100 height 9
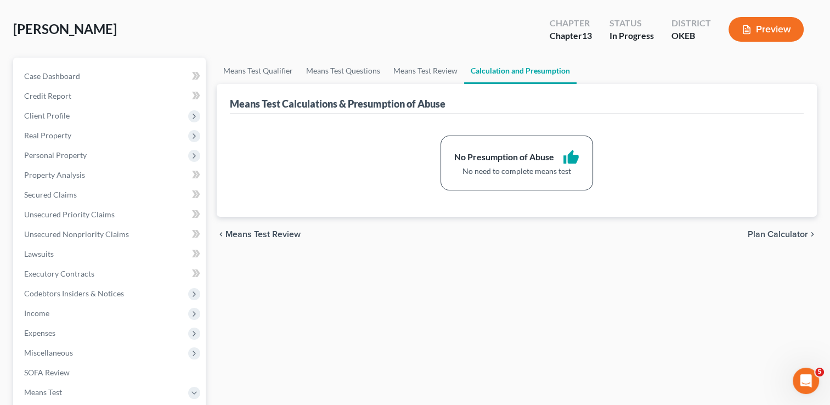
scroll to position [165, 0]
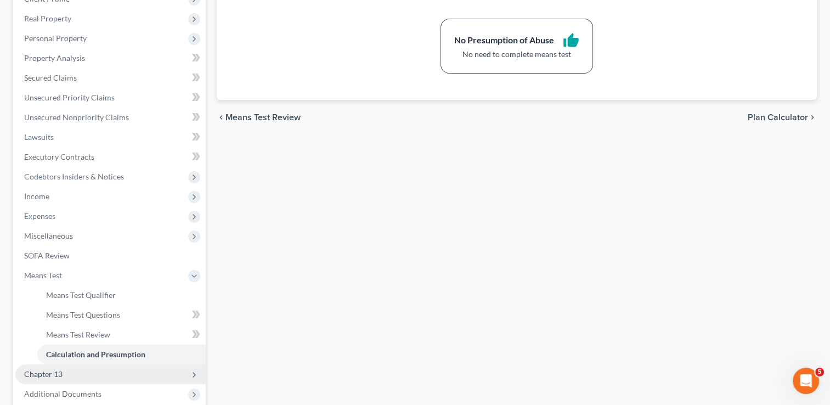
click at [55, 374] on span "Chapter 13" at bounding box center [43, 373] width 38 height 9
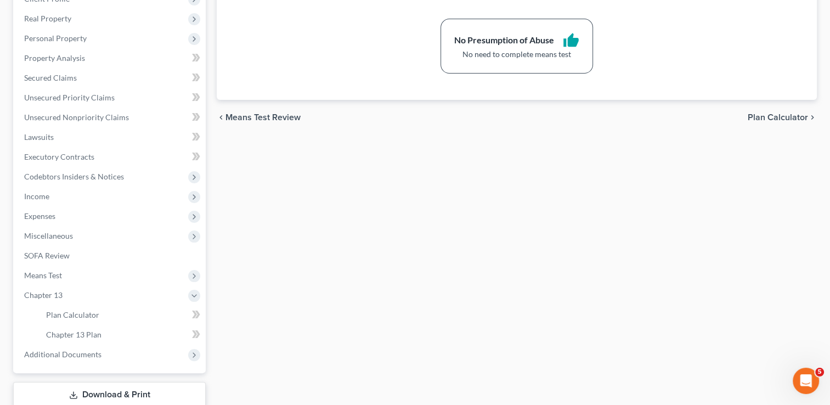
scroll to position [236, 0]
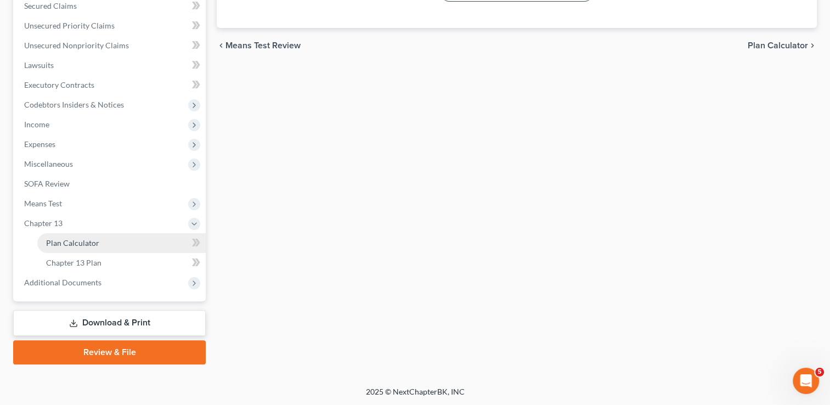
click at [83, 246] on span "Plan Calculator" at bounding box center [72, 242] width 53 height 9
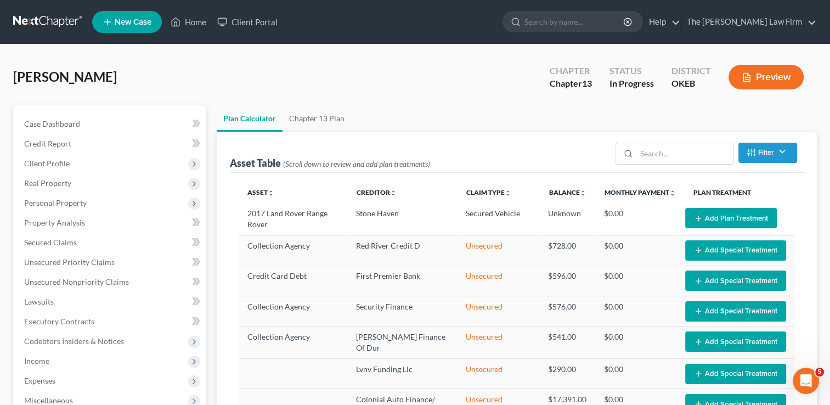
select select "35"
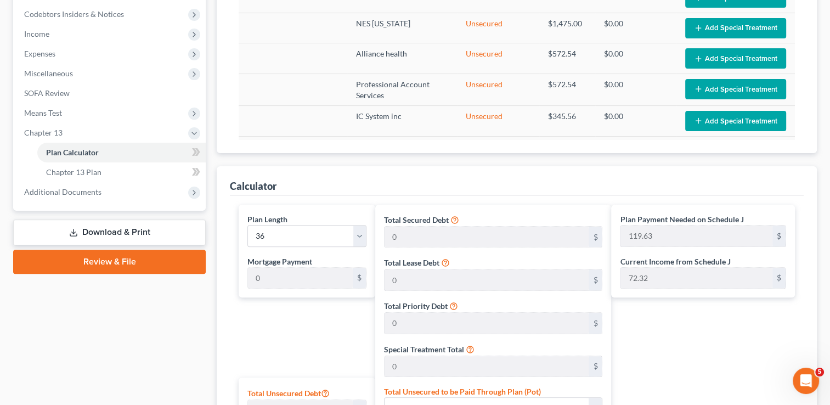
scroll to position [222, 0]
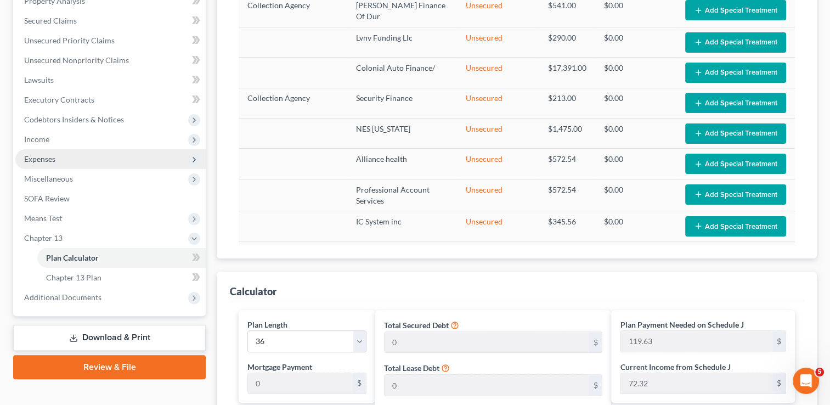
click at [57, 161] on span "Expenses" at bounding box center [110, 159] width 190 height 20
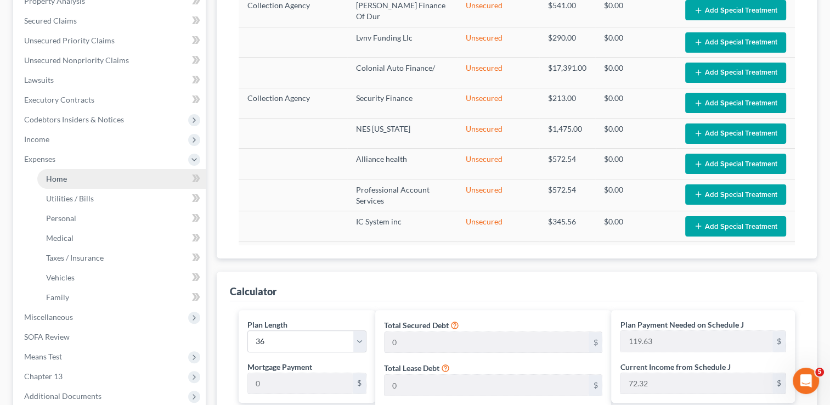
click at [79, 182] on link "Home" at bounding box center [121, 179] width 168 height 20
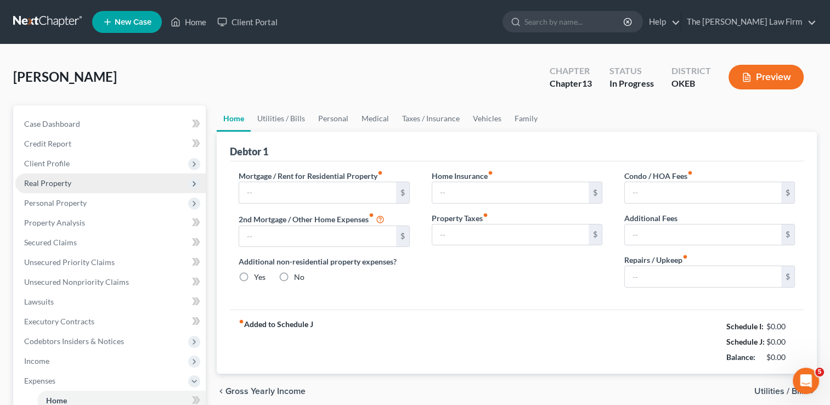
type input "1,150.00"
type input "0.00"
radio input "true"
type input "0.00"
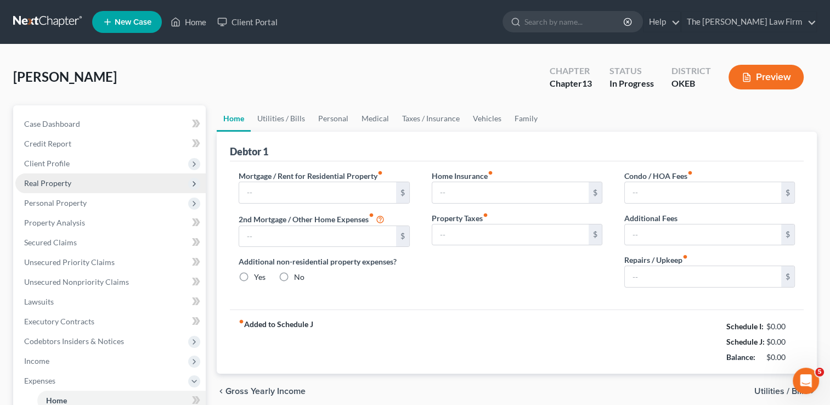
type input "0.00"
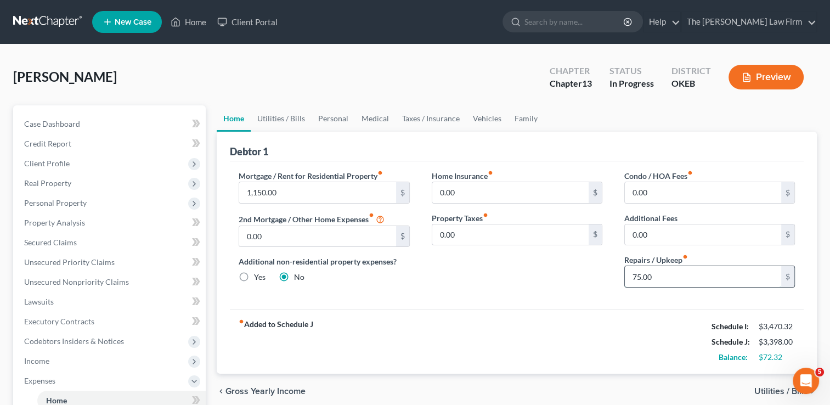
click at [669, 273] on input "75.00" at bounding box center [703, 276] width 156 height 21
type input "25.00"
click at [573, 269] on div "Home Insurance fiber_manual_record 0.00 $ Property Taxes fiber_manual_record 0.…" at bounding box center [517, 233] width 193 height 126
click at [279, 115] on link "Utilities / Bills" at bounding box center [281, 118] width 61 height 26
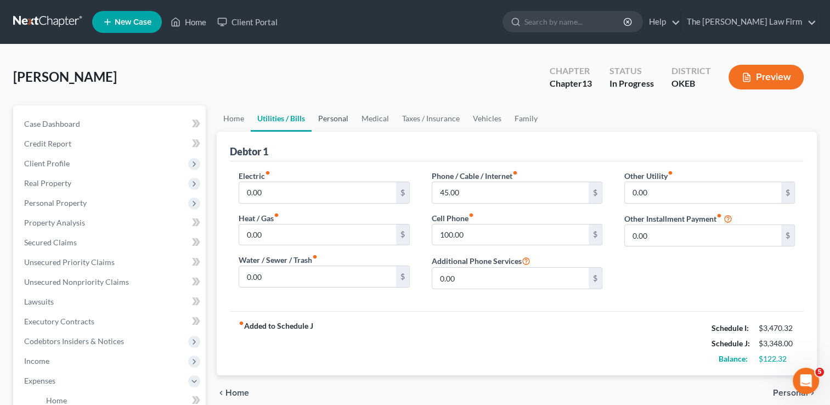
click at [337, 117] on link "Personal" at bounding box center [333, 118] width 43 height 26
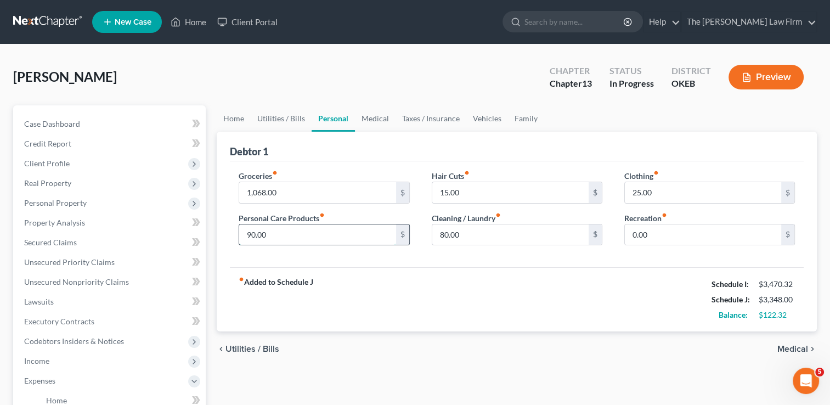
click at [283, 234] on input "90.00" at bounding box center [317, 234] width 156 height 21
type input "80.00"
click at [505, 267] on div "fiber_manual_record Added to Schedule J Schedule I: $3,470.32 Schedule J: $3,33…" at bounding box center [517, 299] width 574 height 64
click at [473, 236] on input "80.00" at bounding box center [510, 234] width 156 height 21
type input "70.00"
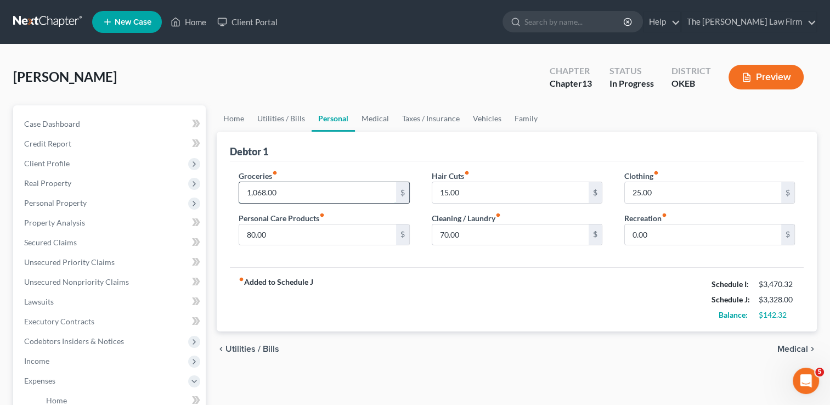
click at [299, 190] on input "1,068.00" at bounding box center [317, 192] width 156 height 21
type input "900.00"
click at [399, 143] on div "Debtor 1" at bounding box center [517, 147] width 574 height 30
click at [529, 117] on link "Family" at bounding box center [526, 118] width 36 height 26
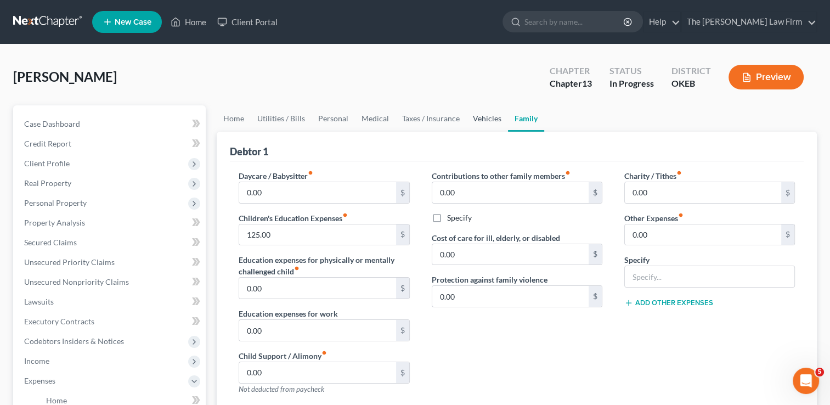
click at [474, 121] on link "Vehicles" at bounding box center [487, 118] width 42 height 26
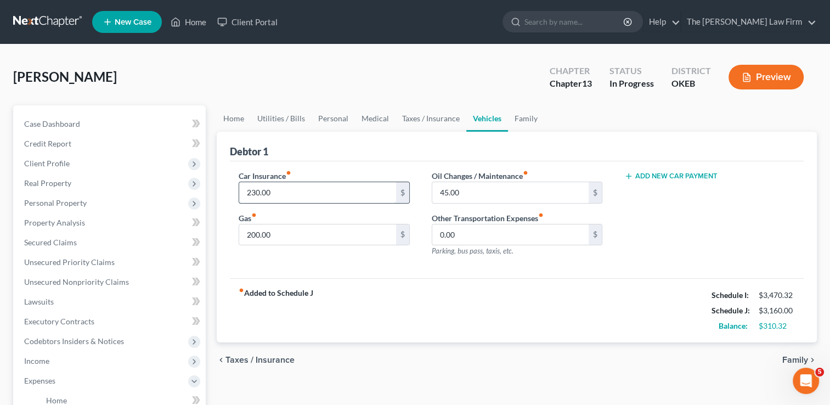
click at [287, 190] on input "230.00" at bounding box center [317, 192] width 156 height 21
type input "220.00"
click at [290, 236] on input "200.00" at bounding box center [317, 234] width 156 height 21
type input "100.00"
click at [399, 294] on div "fiber_manual_record Added to Schedule J Schedule I: $3,470.32 Schedule J: $3,05…" at bounding box center [517, 310] width 574 height 64
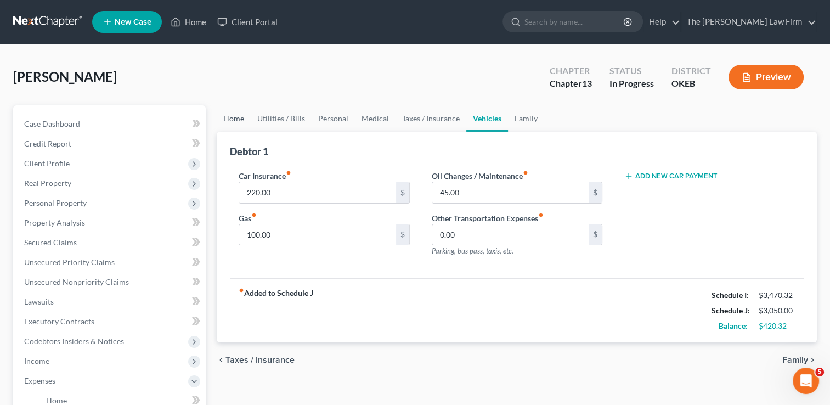
click at [237, 116] on link "Home" at bounding box center [234, 118] width 34 height 26
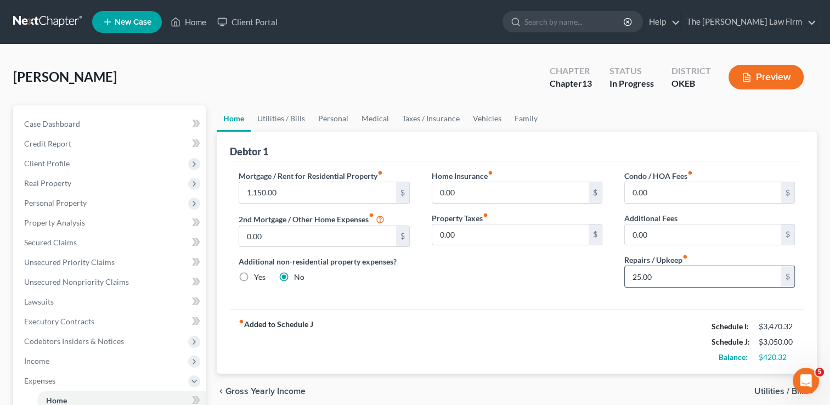
click at [663, 271] on input "25.00" at bounding box center [703, 276] width 156 height 21
type input "50.00"
click at [550, 278] on div "Home Insurance fiber_manual_record 0.00 $ Property Taxes fiber_manual_record 0.…" at bounding box center [517, 233] width 193 height 126
click at [296, 117] on link "Utilities / Bills" at bounding box center [281, 118] width 61 height 26
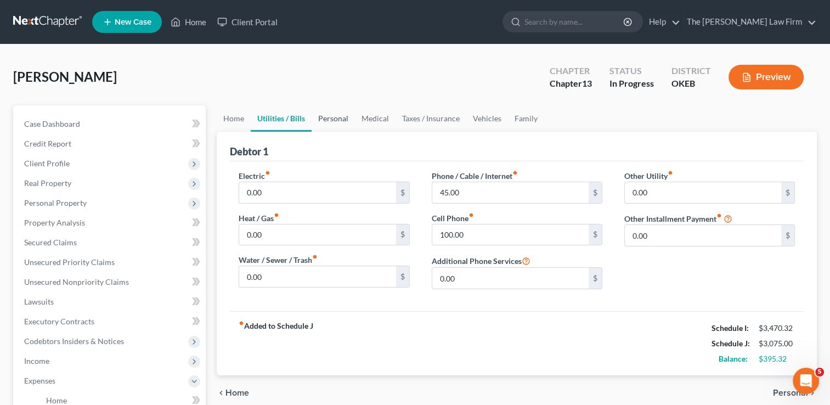
click at [338, 118] on link "Personal" at bounding box center [333, 118] width 43 height 26
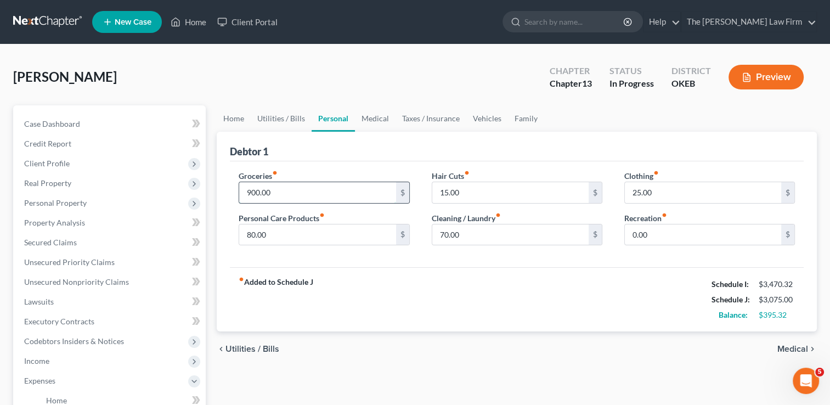
click at [285, 190] on input "900.00" at bounding box center [317, 192] width 156 height 21
type input "950.00"
click at [422, 274] on div "fiber_manual_record Added to Schedule J Schedule I: $3,470.32 Schedule J: $3,12…" at bounding box center [517, 299] width 574 height 64
click at [276, 231] on input "80.00" at bounding box center [317, 234] width 156 height 21
type input "90.00"
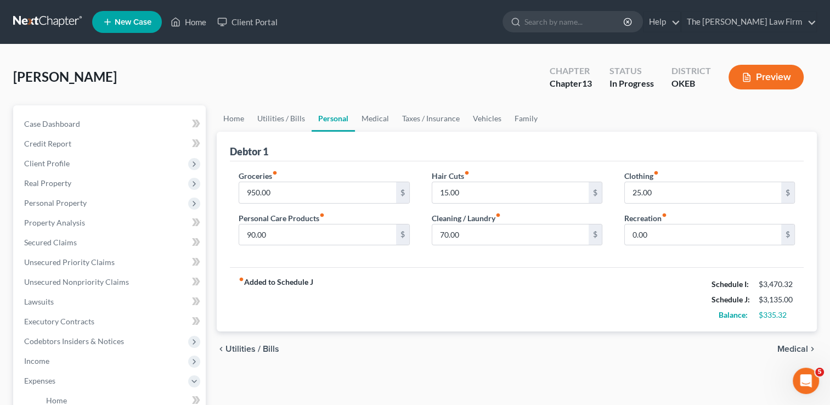
click at [344, 259] on div "Groceries fiber_manual_record 950.00 $ Personal Care Products fiber_manual_reco…" at bounding box center [517, 214] width 574 height 106
click at [377, 118] on link "Medical" at bounding box center [375, 118] width 41 height 26
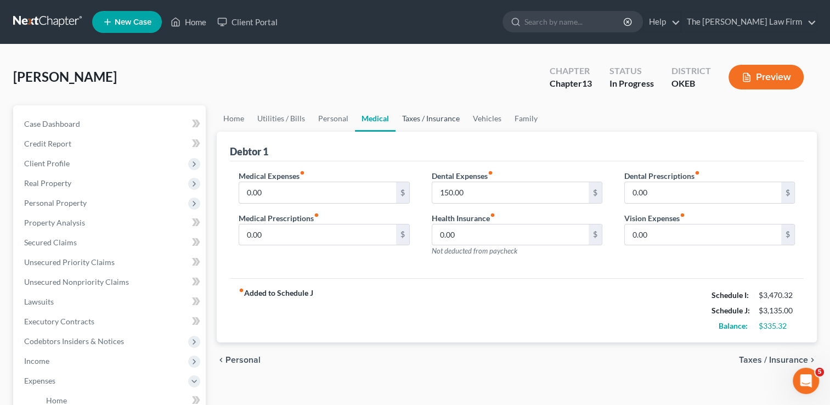
click at [434, 119] on link "Taxes / Insurance" at bounding box center [430, 118] width 71 height 26
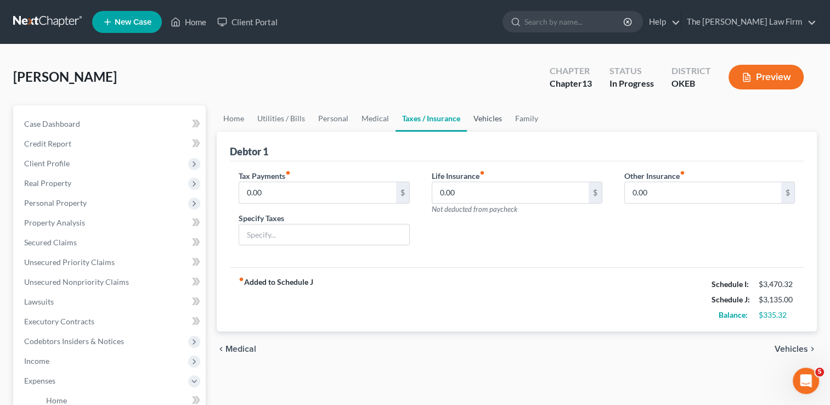
click at [483, 117] on link "Vehicles" at bounding box center [488, 118] width 42 height 26
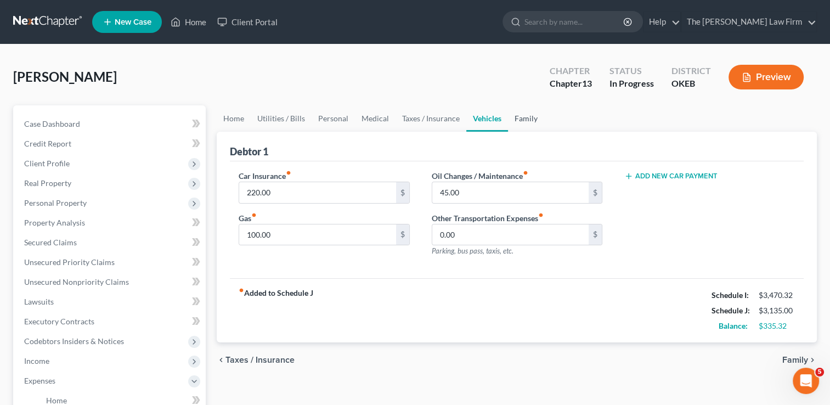
click at [525, 118] on link "Family" at bounding box center [526, 118] width 36 height 26
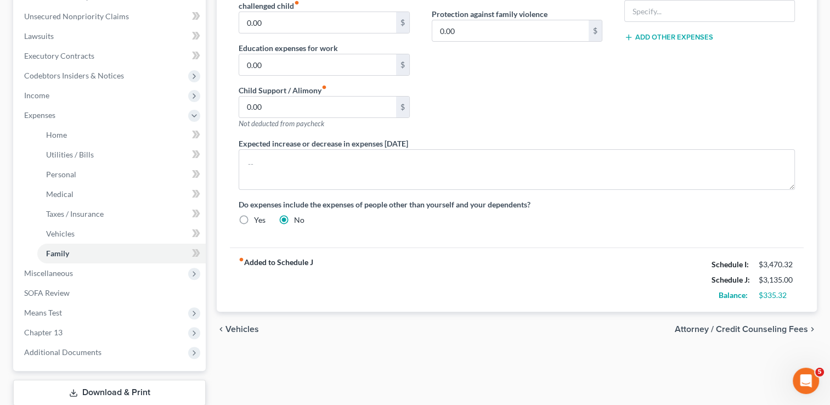
scroll to position [329, 0]
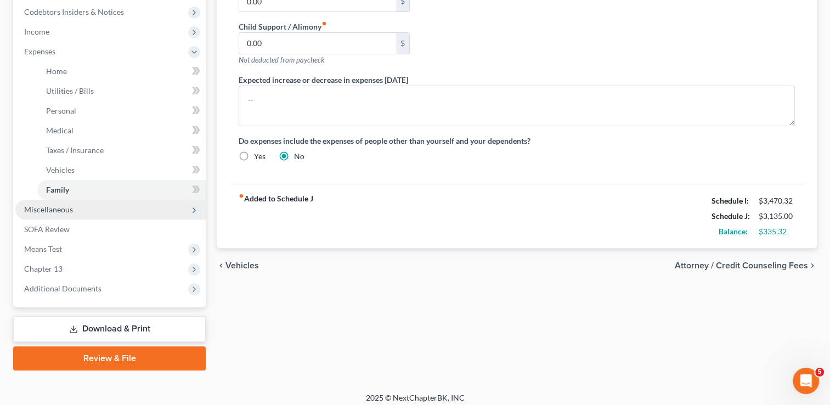
click at [71, 212] on span "Miscellaneous" at bounding box center [48, 209] width 49 height 9
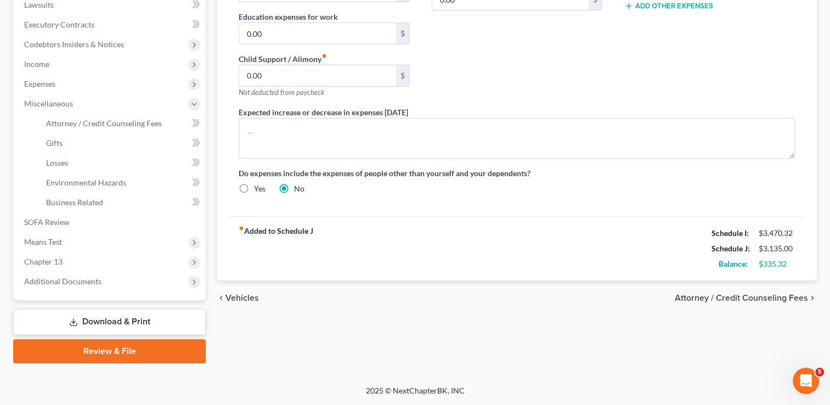
scroll to position [296, 0]
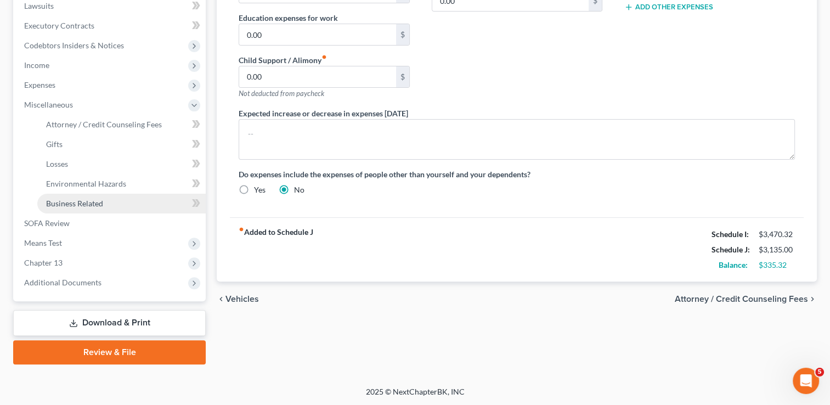
click at [96, 205] on span "Business Related" at bounding box center [74, 203] width 57 height 9
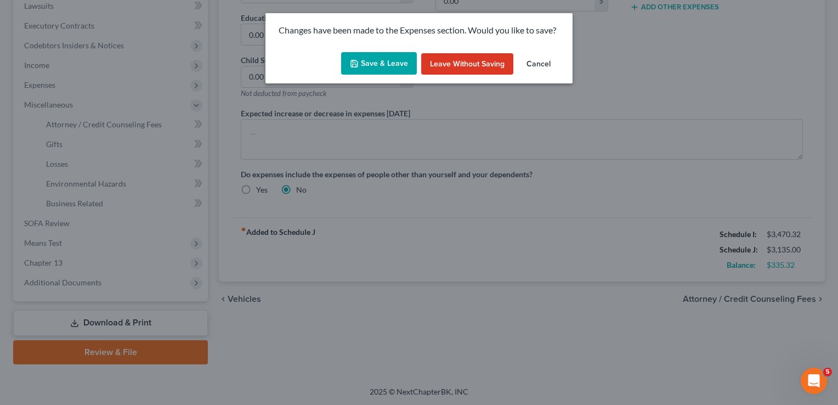
click at [369, 60] on button "Save & Leave" at bounding box center [379, 63] width 76 height 23
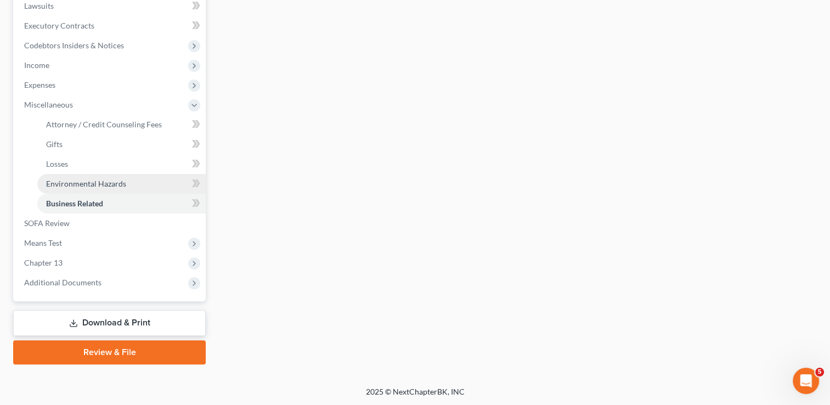
scroll to position [241, 0]
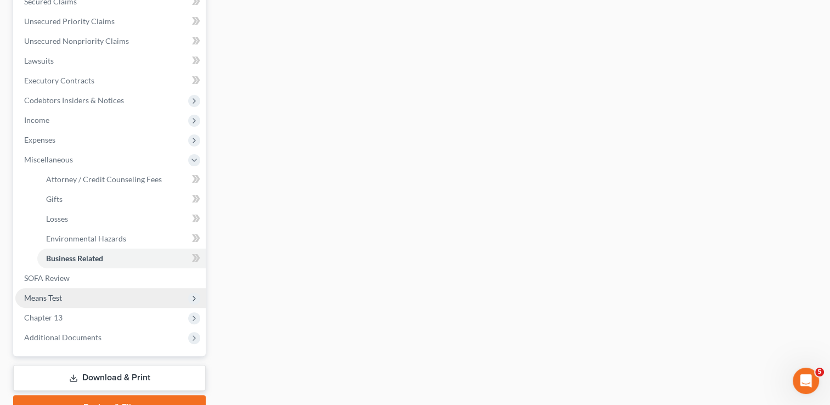
click at [75, 299] on span "Means Test" at bounding box center [110, 298] width 190 height 20
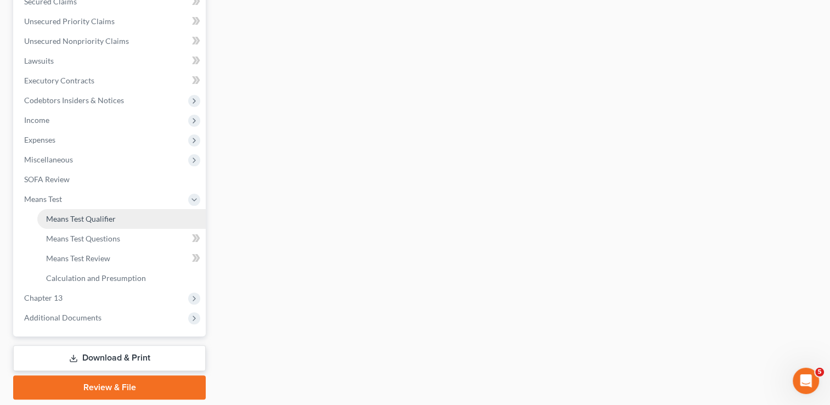
click at [112, 221] on span "Means Test Qualifier" at bounding box center [81, 218] width 70 height 9
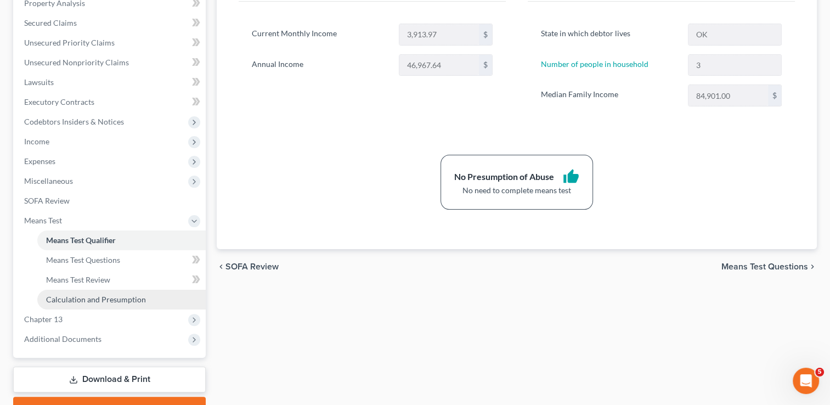
click at [128, 300] on span "Calculation and Presumption" at bounding box center [96, 299] width 100 height 9
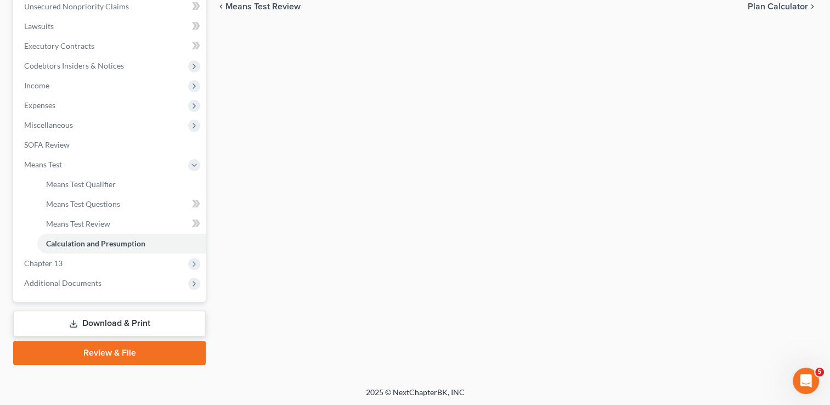
scroll to position [276, 0]
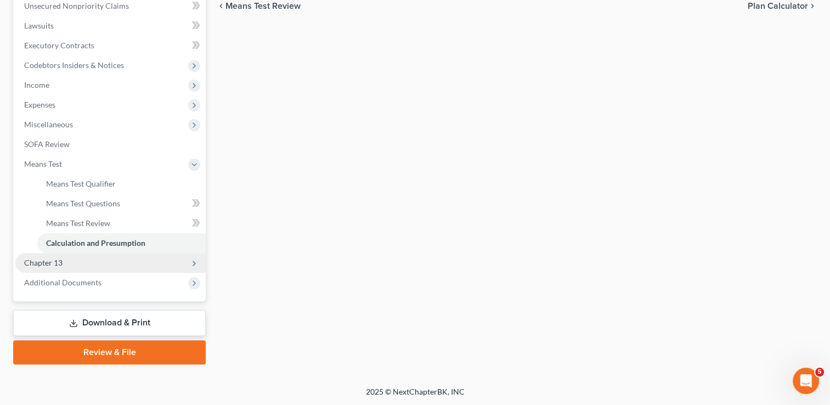
click at [75, 262] on span "Chapter 13" at bounding box center [110, 263] width 190 height 20
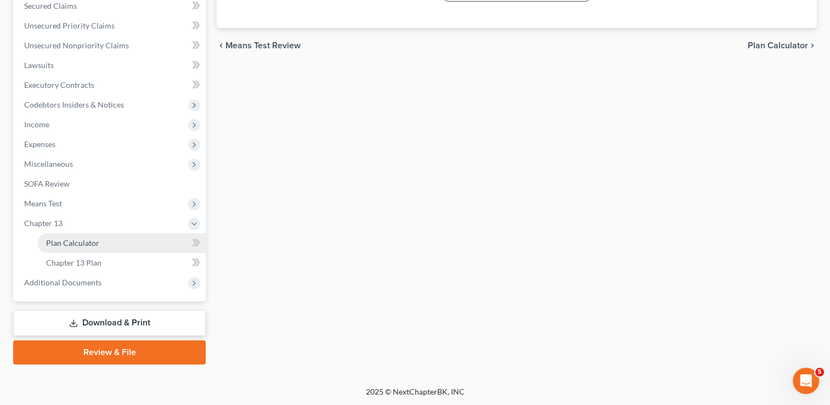
click at [100, 242] on link "Plan Calculator" at bounding box center [121, 243] width 168 height 20
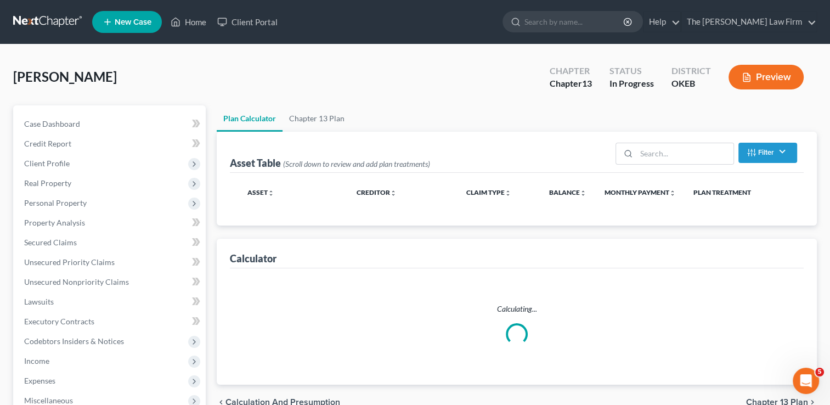
select select "35"
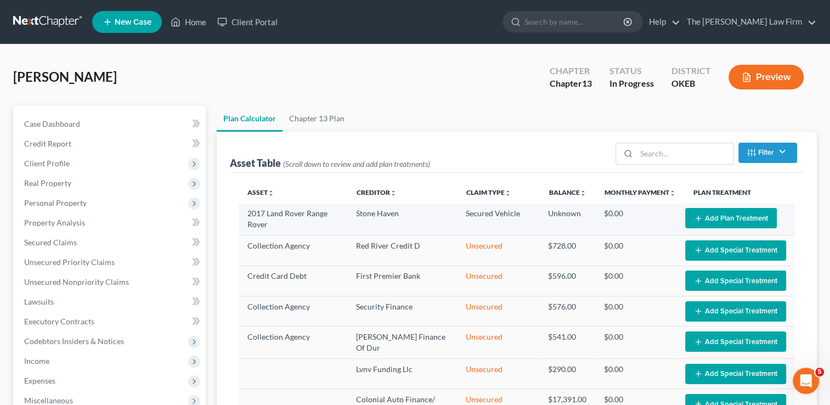
select select "35"
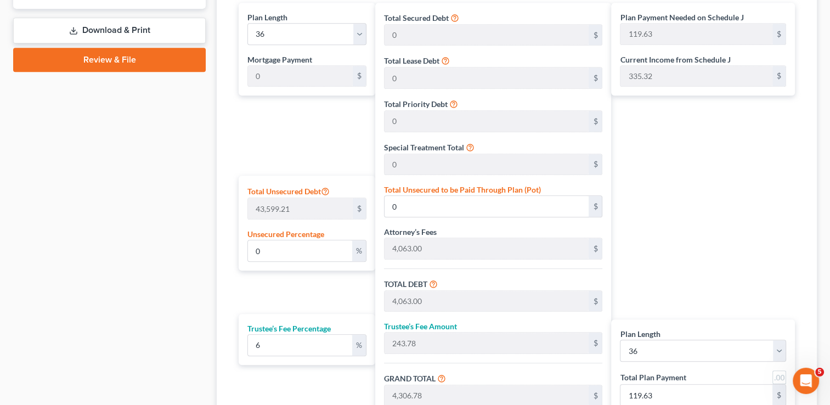
scroll to position [548, 0]
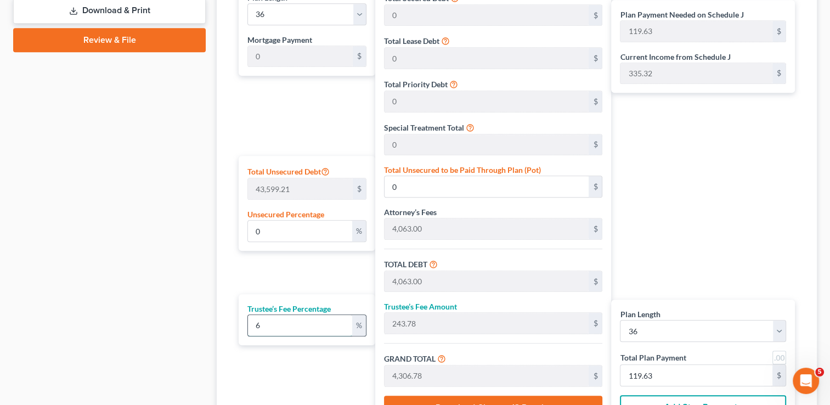
click at [273, 322] on input "6" at bounding box center [300, 325] width 104 height 21
type input "6.5"
type input "264.09"
type input "4,327.09"
type input "120.19"
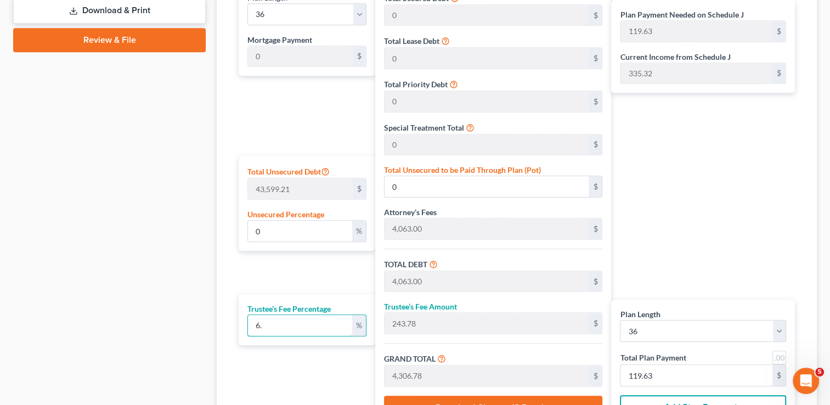
type input "120.19"
click at [273, 377] on div "Plan Length 1 2 3 4 5 6 7 8 9 10 11 12 13 14 15 16 17 18 19 20 21 22 23 24 25 2…" at bounding box center [304, 205] width 142 height 445
click at [281, 325] on input "6.5" at bounding box center [300, 325] width 104 height 21
type input "6."
type input "243.78"
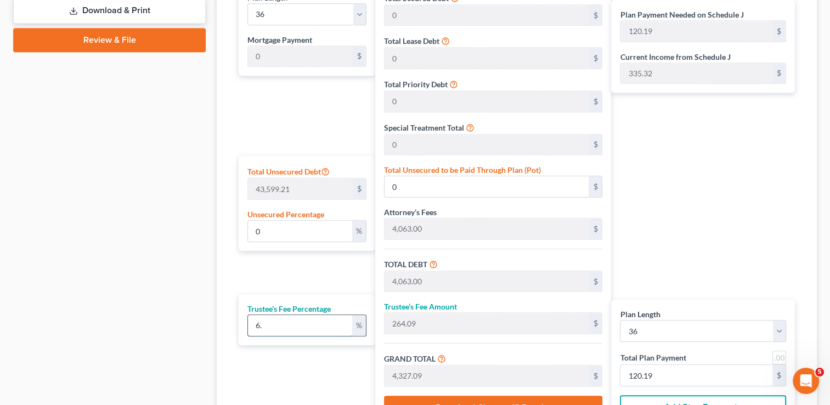
type input "4,306.78"
type input "119.63"
type input "6"
click at [255, 368] on div "Plan Length 1 2 3 4 5 6 7 8 9 10 11 12 13 14 15 16 17 18 19 20 21 22 23 24 25 2…" at bounding box center [304, 205] width 142 height 445
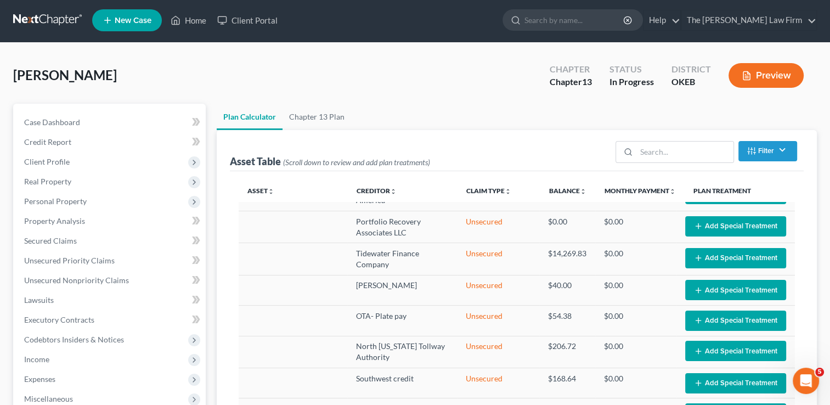
scroll to position [0, 0]
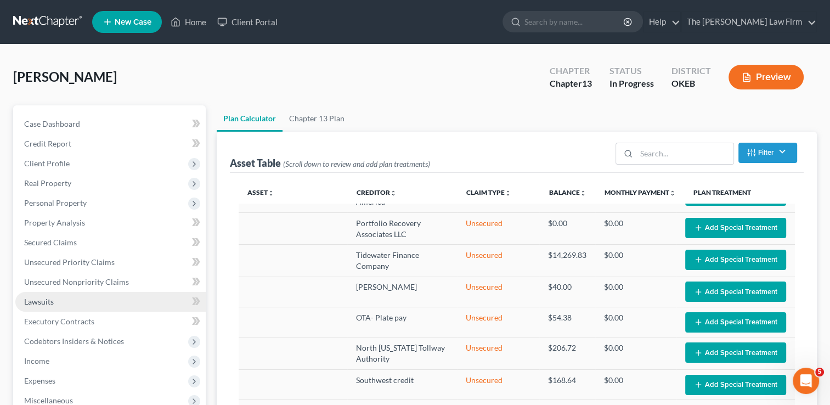
click at [55, 304] on link "Lawsuits" at bounding box center [110, 302] width 190 height 20
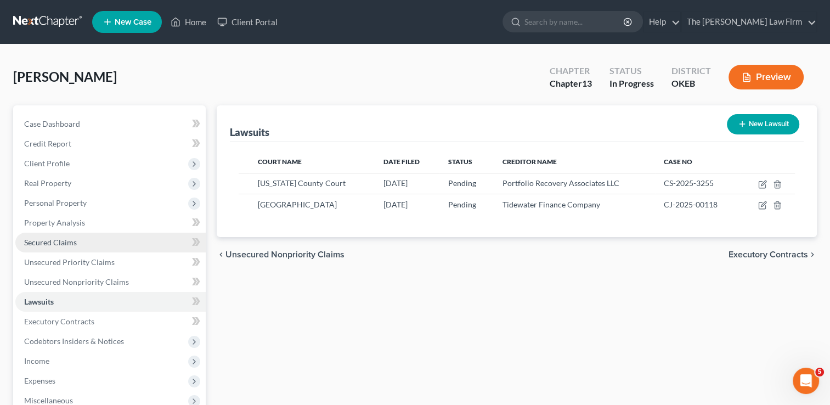
click at [66, 242] on span "Secured Claims" at bounding box center [50, 241] width 53 height 9
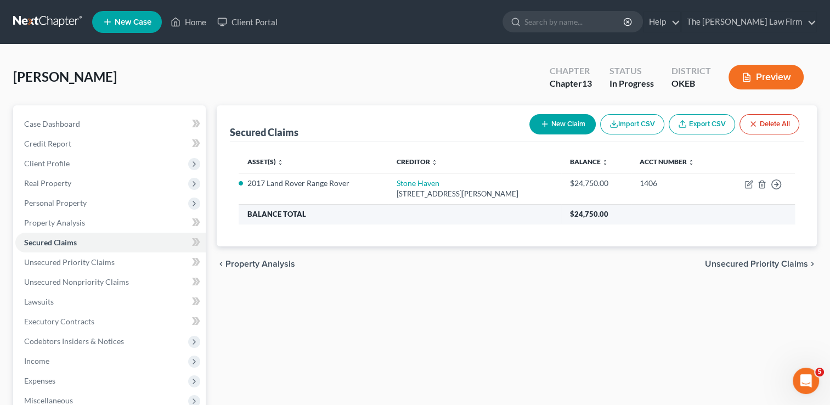
drag, startPoint x: 49, startPoint y: 22, endPoint x: 240, endPoint y: 216, distance: 271.5
click at [49, 22] on link at bounding box center [48, 22] width 70 height 20
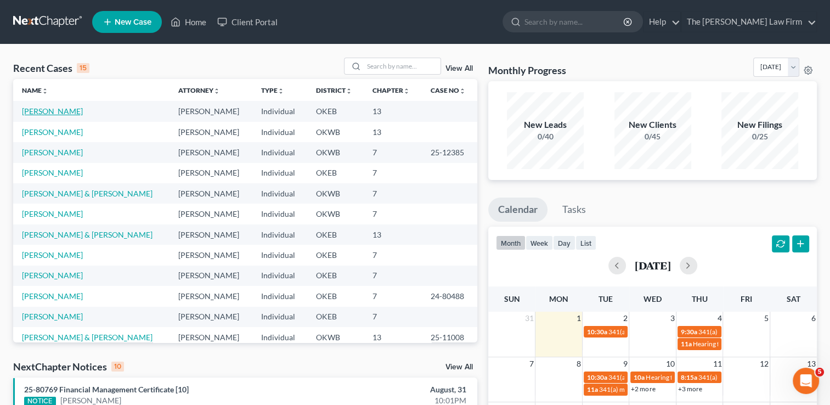
click at [48, 111] on link "[PERSON_NAME]" at bounding box center [52, 110] width 61 height 9
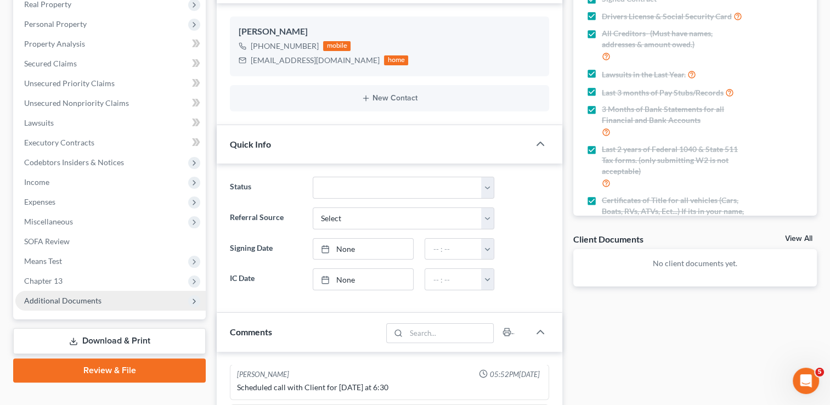
scroll to position [165, 0]
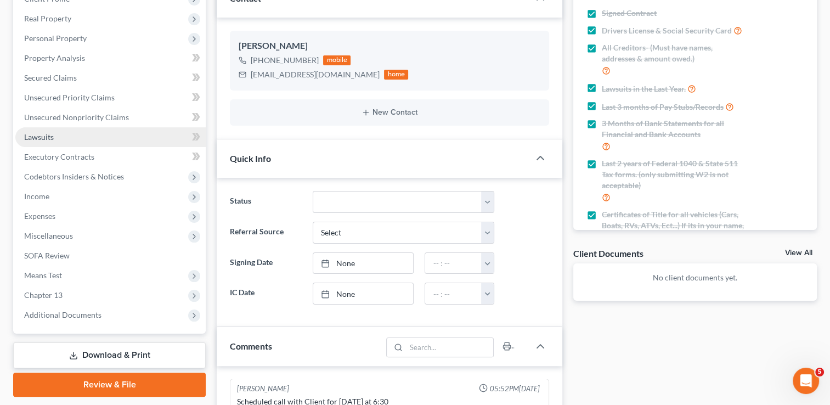
click at [53, 131] on link "Lawsuits" at bounding box center [110, 137] width 190 height 20
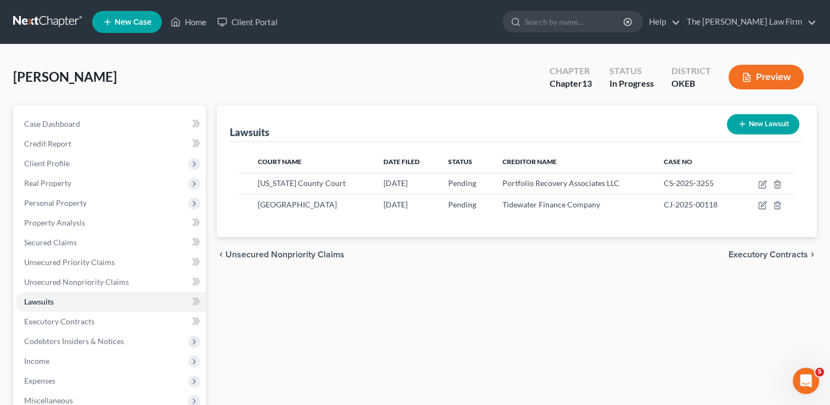
click at [42, 19] on link at bounding box center [48, 22] width 70 height 20
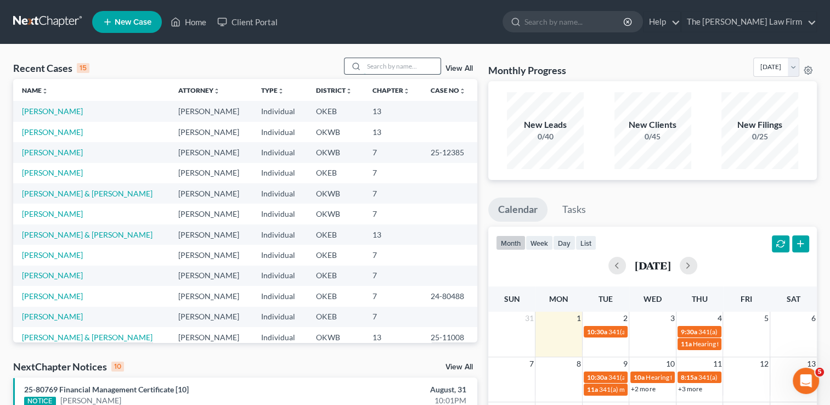
click at [379, 67] on input "search" at bounding box center [402, 66] width 77 height 16
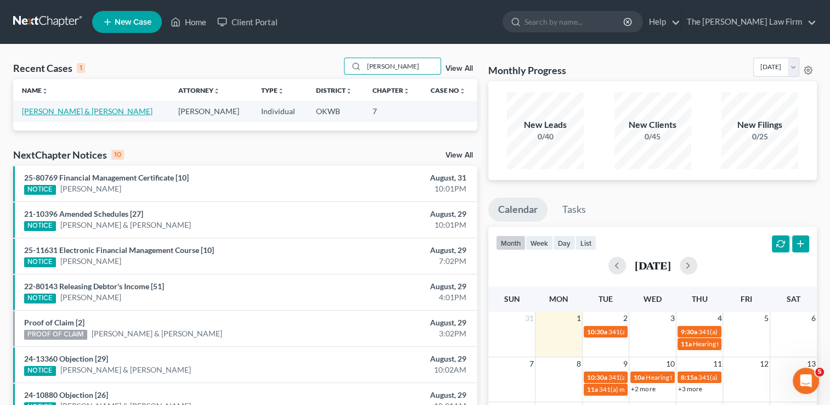
type input "[PERSON_NAME]"
click at [84, 110] on link "[PERSON_NAME] & [PERSON_NAME]" at bounding box center [87, 110] width 131 height 9
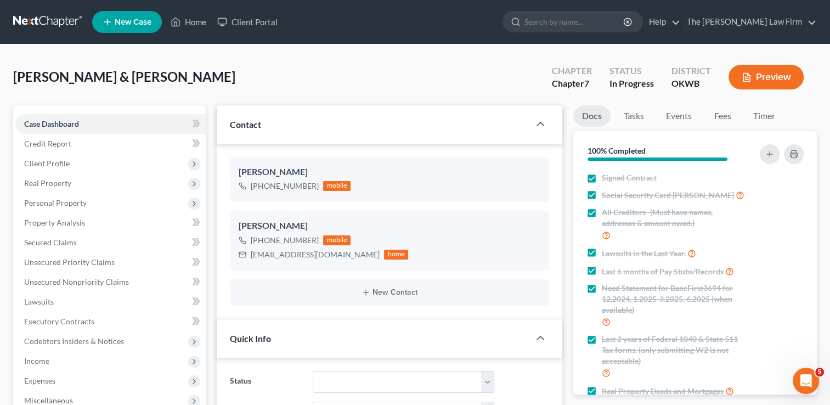
scroll to position [855, 0]
click at [33, 18] on link at bounding box center [48, 22] width 70 height 20
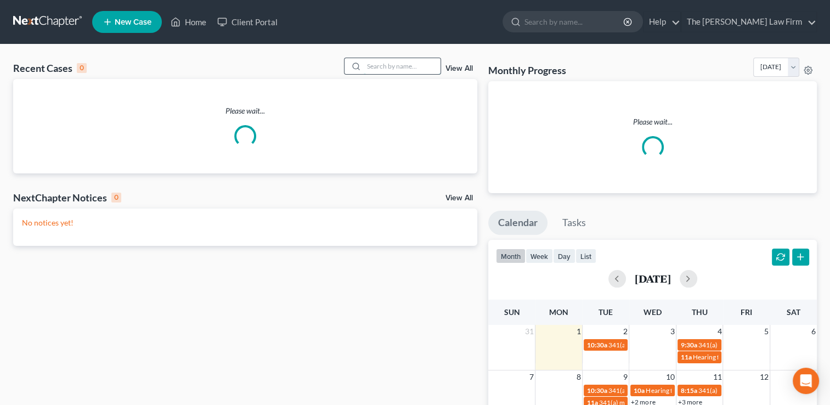
click at [393, 65] on input "search" at bounding box center [402, 66] width 77 height 16
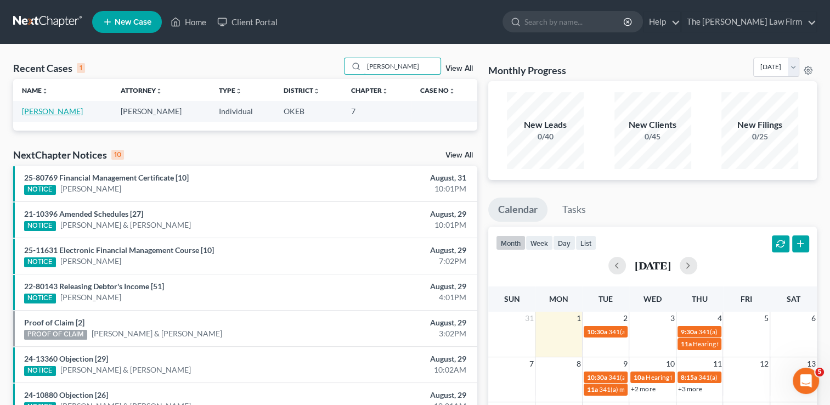
type input "[PERSON_NAME]"
click at [56, 108] on link "[PERSON_NAME]" at bounding box center [52, 110] width 61 height 9
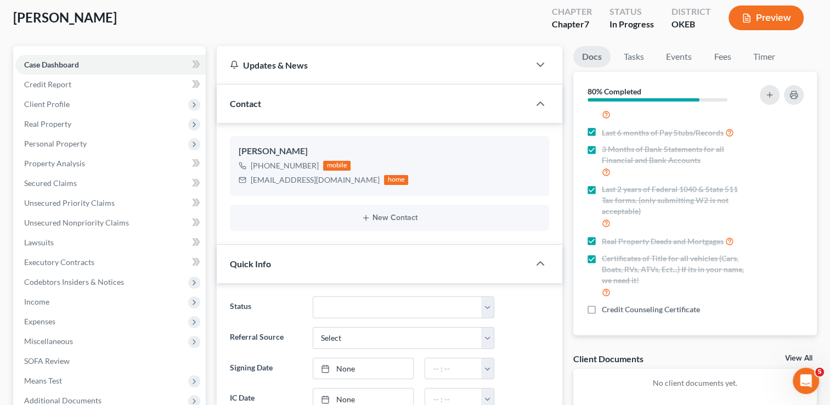
scroll to position [165, 0]
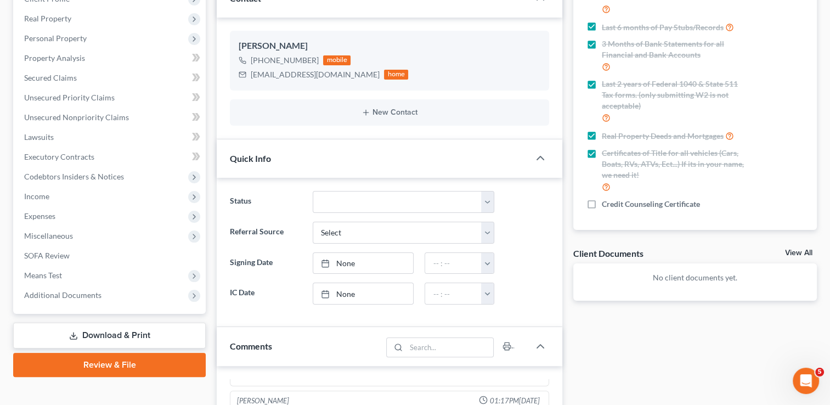
click at [602, 203] on label "Credit Counseling Certificate" at bounding box center [651, 204] width 98 height 11
click at [606, 203] on input "Credit Counseling Certificate" at bounding box center [609, 202] width 7 height 7
checkbox input "true"
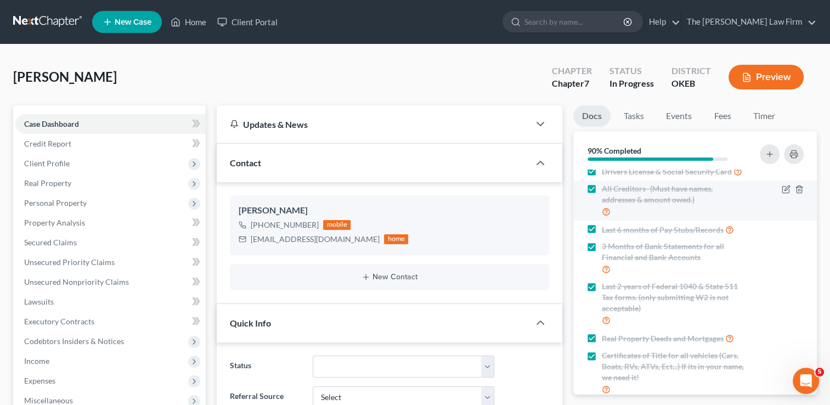
scroll to position [0, 0]
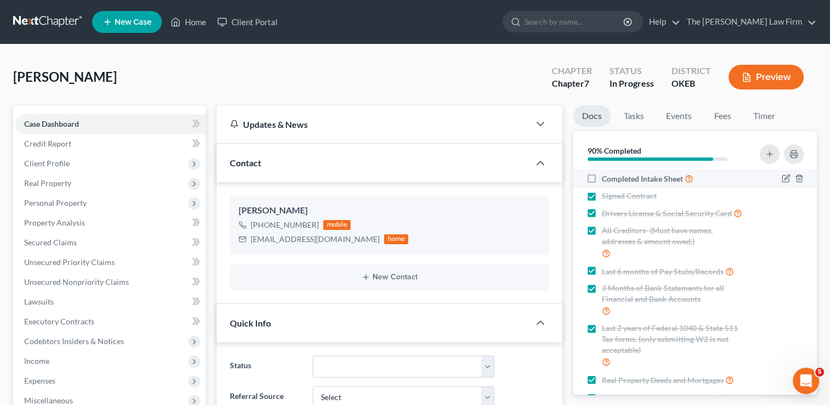
click at [602, 177] on label "Completed Intake Sheet" at bounding box center [648, 178] width 92 height 13
click at [606, 177] on input "Completed Intake Sheet" at bounding box center [609, 175] width 7 height 7
checkbox input "true"
click at [410, 78] on div "Burnell, Jennifer Upgraded Chapter Chapter 7 Status In Progress District OKEB P…" at bounding box center [415, 82] width 804 height 48
click at [36, 24] on link at bounding box center [48, 22] width 70 height 20
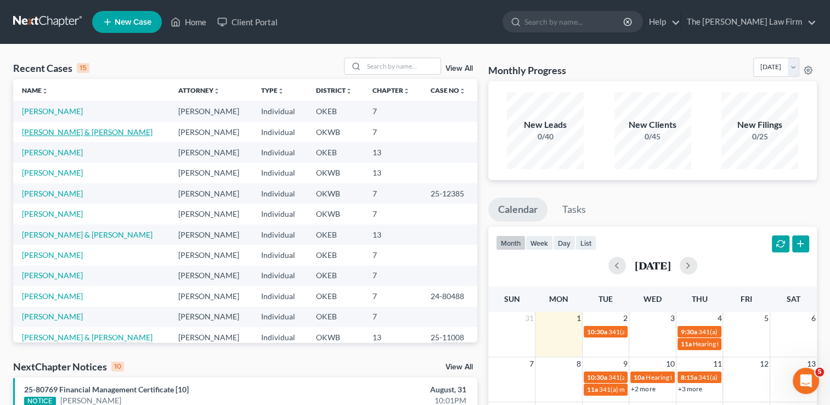
click at [71, 134] on link "[PERSON_NAME] & [PERSON_NAME]" at bounding box center [87, 131] width 131 height 9
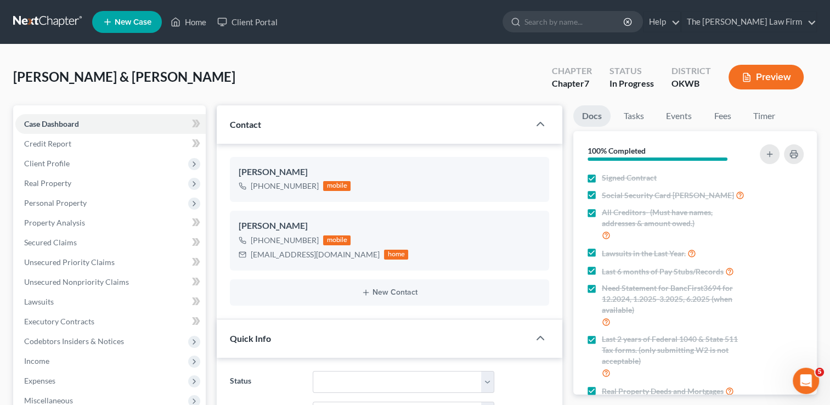
scroll to position [855, 0]
click at [42, 22] on link at bounding box center [48, 22] width 70 height 20
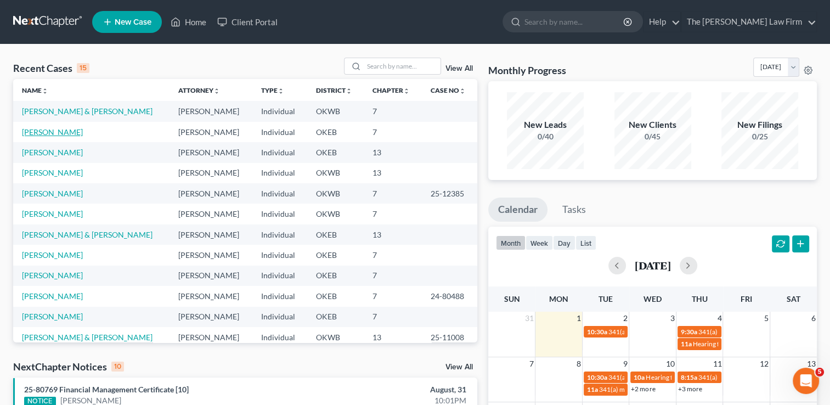
click at [59, 133] on link "[PERSON_NAME]" at bounding box center [52, 131] width 61 height 9
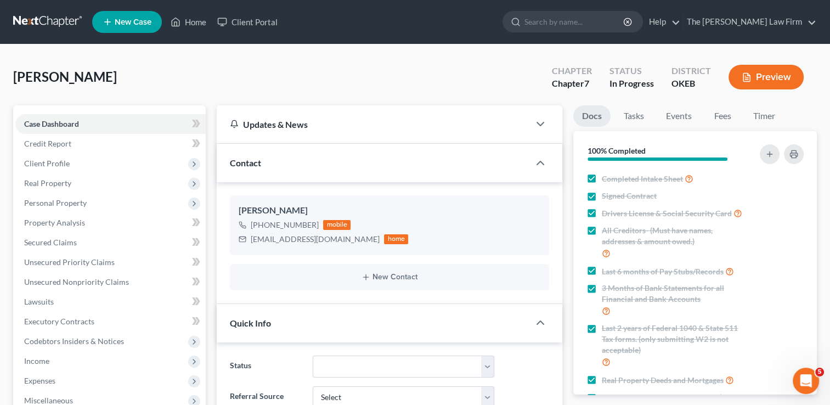
scroll to position [68, 0]
click at [60, 166] on span "Client Profile" at bounding box center [47, 163] width 46 height 9
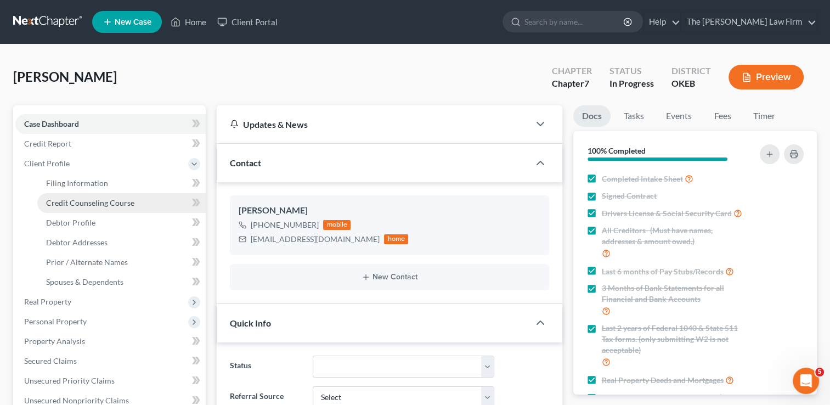
click at [94, 201] on span "Credit Counseling Course" at bounding box center [90, 202] width 88 height 9
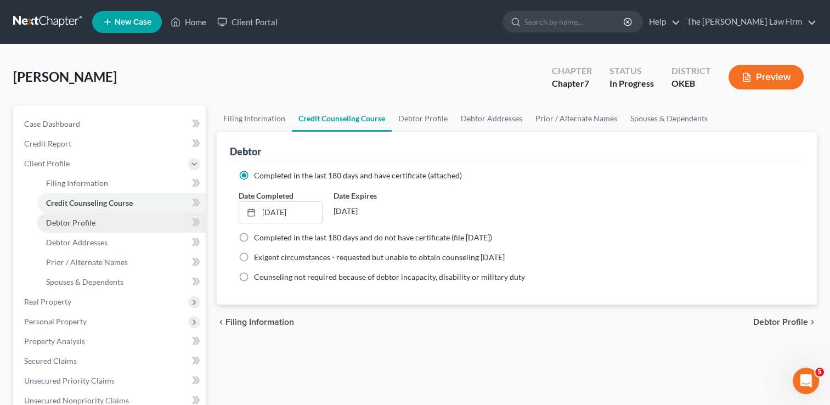
click at [93, 220] on span "Debtor Profile" at bounding box center [70, 222] width 49 height 9
select select "0"
select select "1"
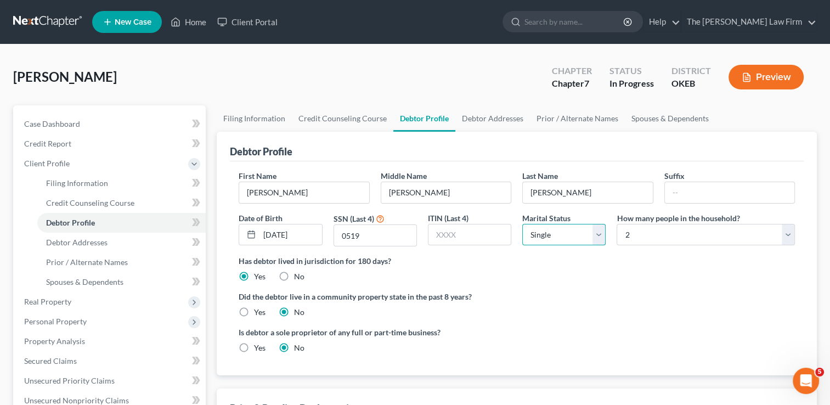
click at [600, 237] on select "Select Single Married Separated Divorced Widowed" at bounding box center [563, 235] width 83 height 22
select select "3"
click at [522, 224] on select "Select Single Married Separated Divorced Widowed" at bounding box center [563, 235] width 83 height 22
click at [782, 238] on select "Select 1 2 3 4 5 6 7 8 9 10 11 12 13 14 15 16 17 18 19 20" at bounding box center [705, 235] width 178 height 22
click at [616, 224] on select "Select 1 2 3 4 5 6 7 8 9 10 11 12 13 14 15 16 17 18 19 20" at bounding box center [705, 235] width 178 height 22
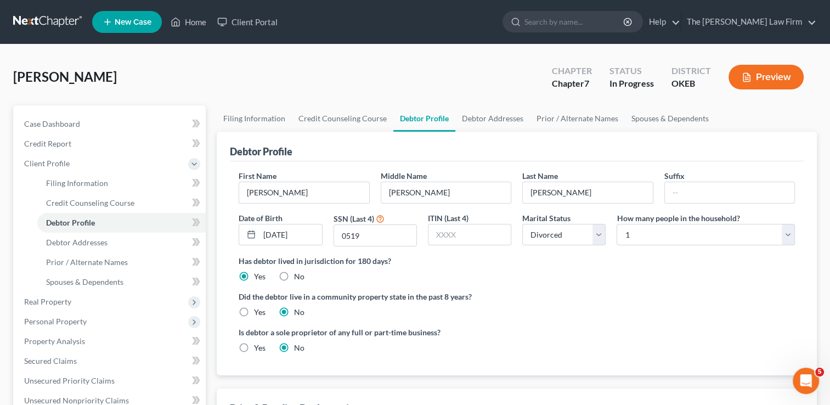
click at [544, 286] on ng-include "First Name Jennifer Middle Name Rae Last Name Burnell Suffix Date of Birth 08/0…" at bounding box center [517, 266] width 556 height 192
click at [719, 234] on select "Select 1 2 3 4 5 6 7 8 9 10 11 12 13 14 15 16 17 18 19 20" at bounding box center [705, 235] width 178 height 22
select select "1"
click at [616, 224] on select "Select 1 2 3 4 5 6 7 8 9 10 11 12 13 14 15 16 17 18 19 20" at bounding box center [705, 235] width 178 height 22
click at [612, 276] on div "Has debtor lived in jurisdiction for 180 days? Yes No Debtor must reside in jur…" at bounding box center [517, 268] width 556 height 27
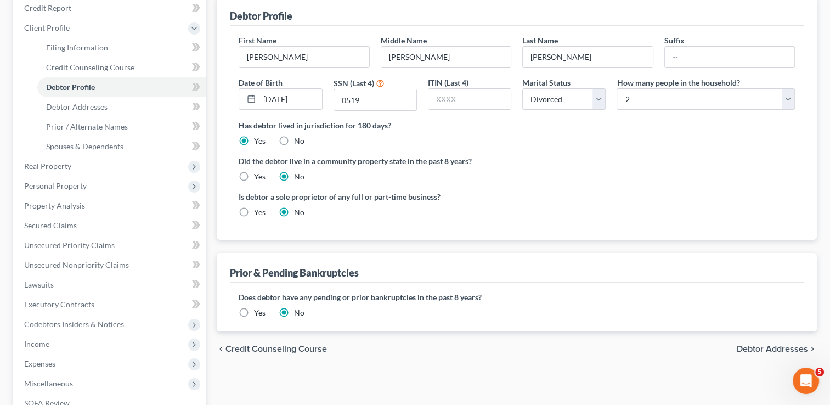
scroll to position [110, 0]
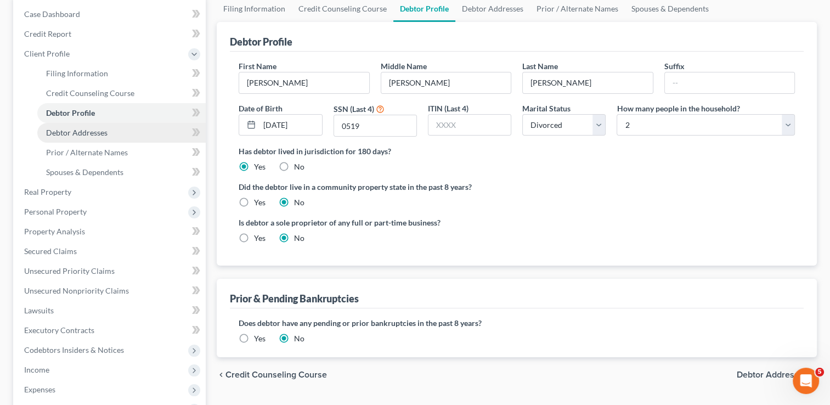
click at [99, 132] on span "Debtor Addresses" at bounding box center [76, 132] width 61 height 9
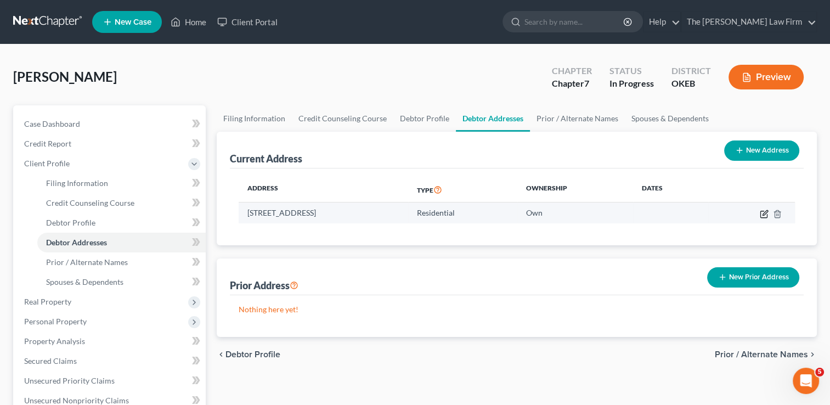
click at [763, 213] on icon "button" at bounding box center [764, 214] width 9 height 9
select select "37"
select select "0"
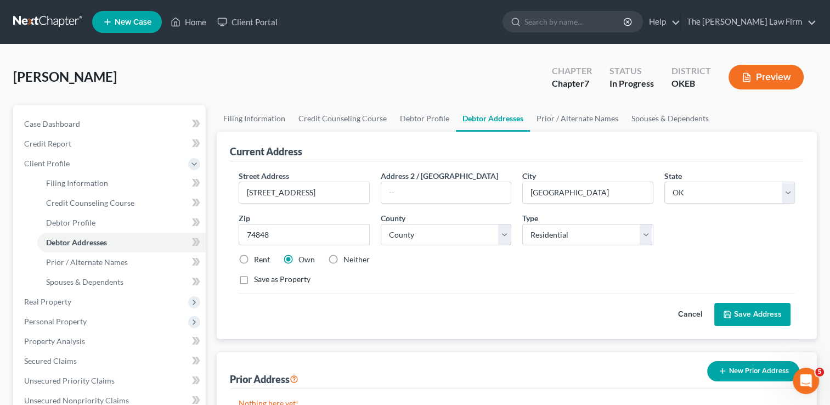
click at [748, 310] on button "Save Address" at bounding box center [752, 314] width 76 height 23
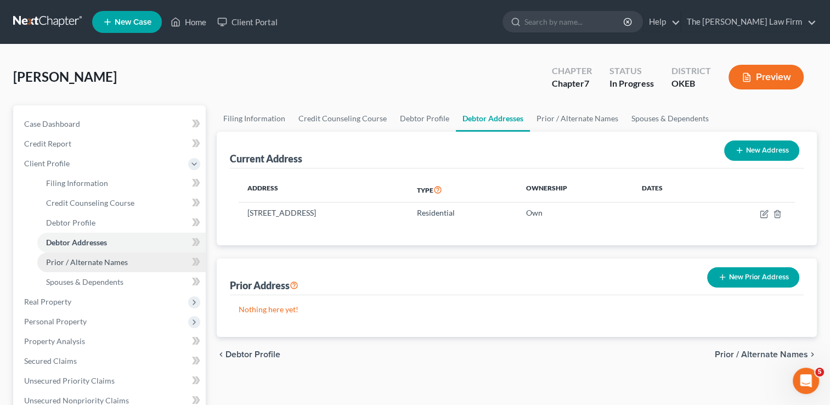
click at [134, 259] on link "Prior / Alternate Names" at bounding box center [121, 262] width 168 height 20
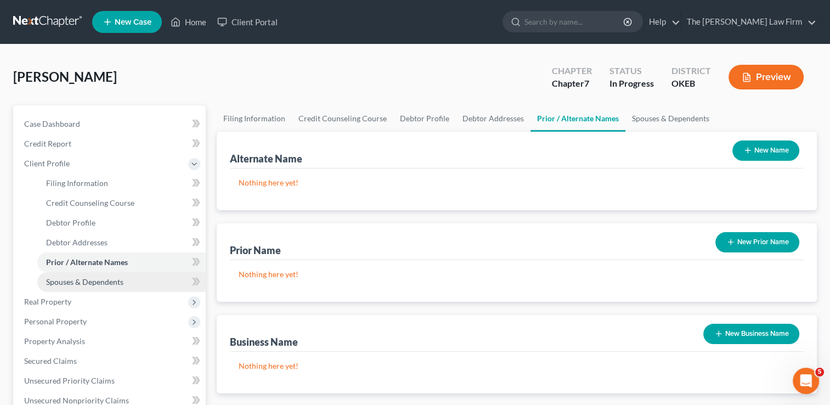
click at [125, 278] on link "Spouses & Dependents" at bounding box center [121, 282] width 168 height 20
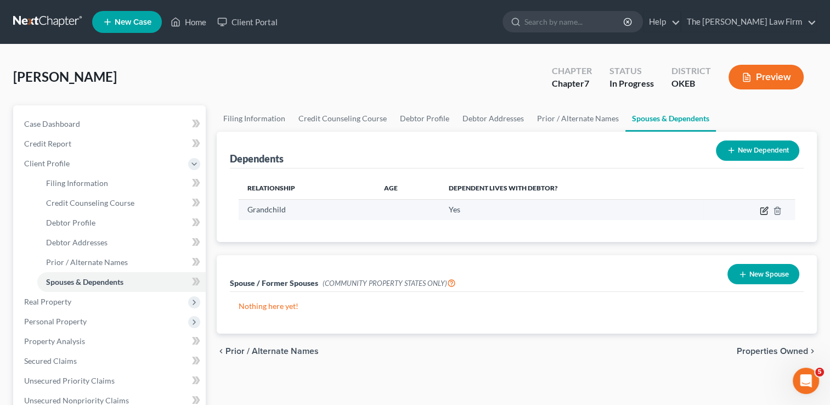
click at [761, 210] on icon "button" at bounding box center [764, 210] width 9 height 9
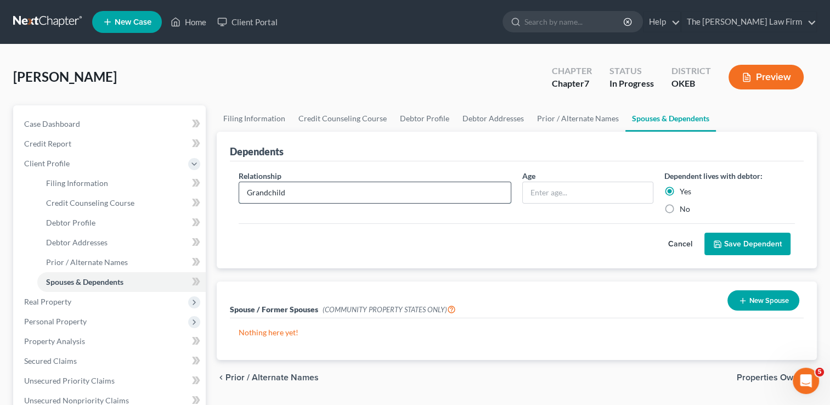
click at [305, 194] on input "Grandchild" at bounding box center [374, 192] width 271 height 21
type input "GrandSon"
click at [568, 190] on input "text" at bounding box center [587, 192] width 129 height 21
type input "7"
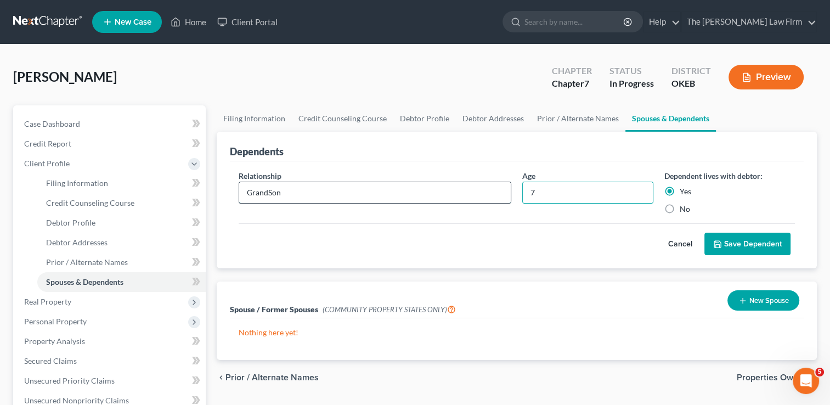
click at [268, 192] on input "GrandSon" at bounding box center [374, 192] width 271 height 21
type input "Grand Son"
click at [744, 244] on button "Save Dependent" at bounding box center [747, 244] width 86 height 23
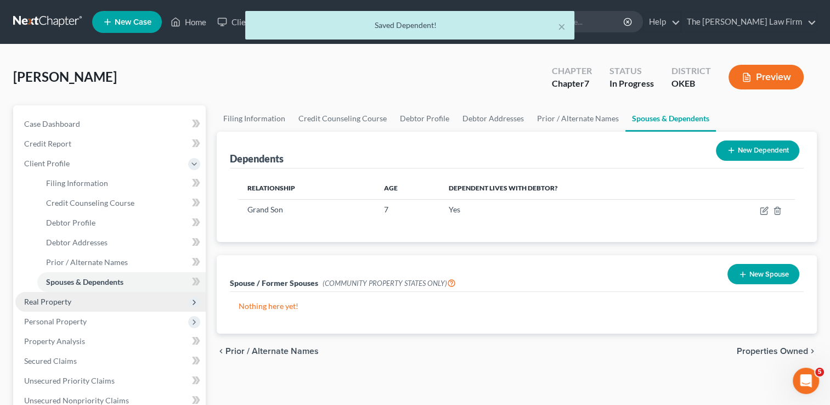
drag, startPoint x: 51, startPoint y: 301, endPoint x: 58, endPoint y: 302, distance: 6.7
click at [51, 301] on span "Real Property" at bounding box center [47, 301] width 47 height 9
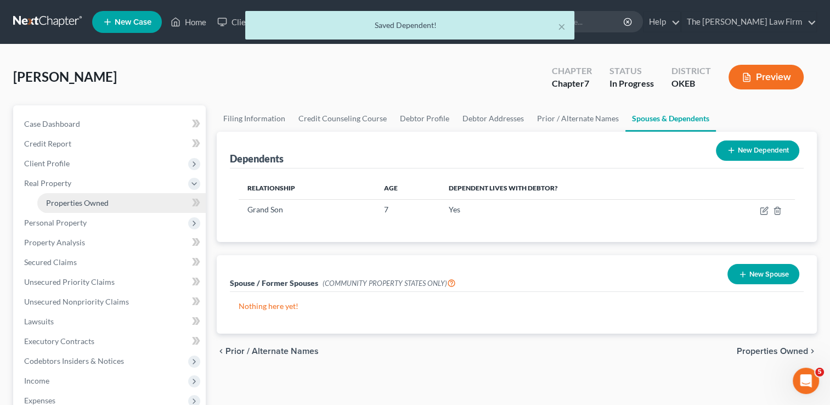
click at [78, 201] on span "Properties Owned" at bounding box center [77, 202] width 63 height 9
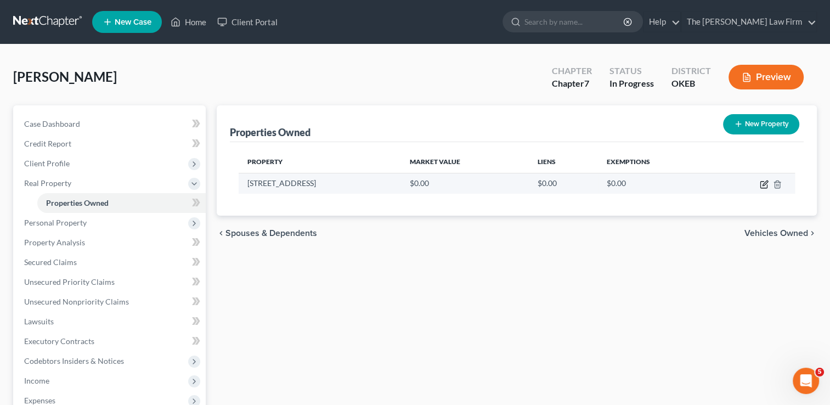
click at [762, 185] on icon "button" at bounding box center [764, 182] width 5 height 5
select select "37"
select select "31"
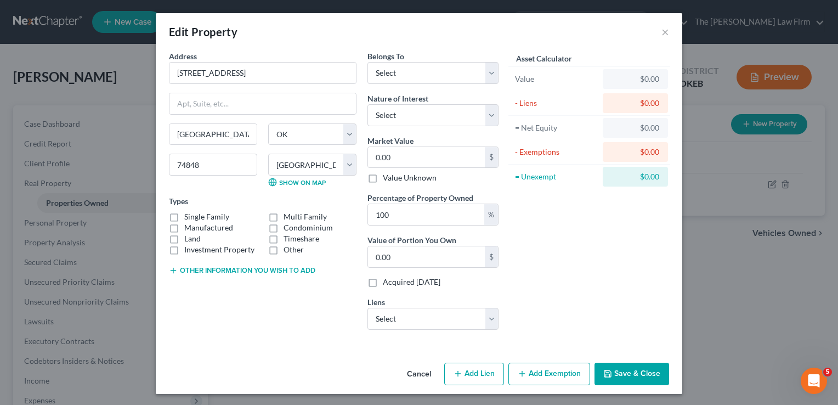
click at [184, 218] on label "Single Family" at bounding box center [206, 216] width 45 height 11
click at [189, 218] on input "Single Family" at bounding box center [192, 214] width 7 height 7
checkbox input "true"
click at [235, 269] on button "Other information you wish to add" at bounding box center [242, 270] width 146 height 9
click at [228, 284] on textarea at bounding box center [263, 295] width 188 height 41
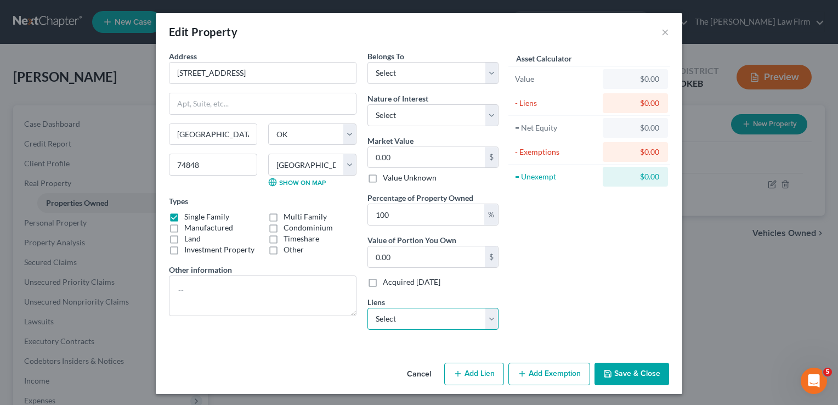
click at [486, 321] on select "Select 1st Unitd Bk - $33,814.00 Flagship Crd - $15,166.00 Chrysler Capital - $…" at bounding box center [432, 319] width 131 height 22
select select "0"
click at [367, 308] on select "Select 1st Unitd Bk - $33,814.00 Flagship Crd - $15,166.00 Chrysler Capital - $…" at bounding box center [432, 319] width 131 height 22
select select
select select "37"
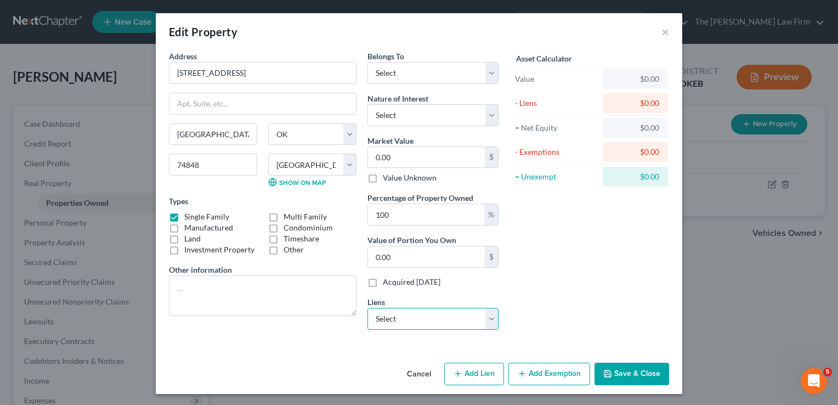
select select "0"
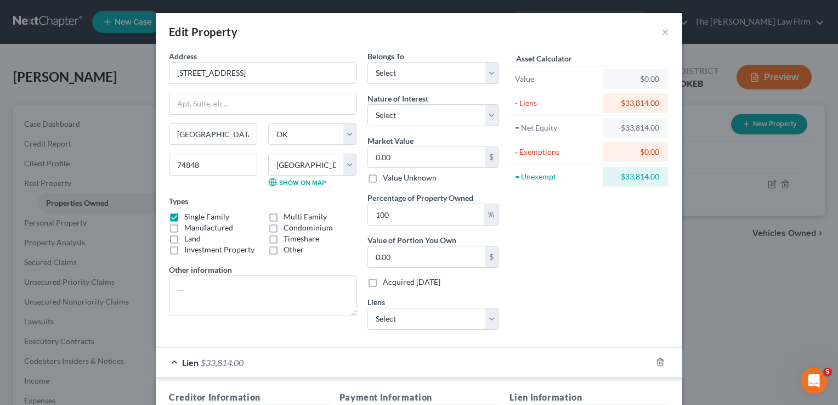
click at [535, 269] on div "Asset Calculator Value $0.00 - Liens $33,814.00 = Net Equity -$33,814.00 - Exem…" at bounding box center [589, 194] width 171 height 288
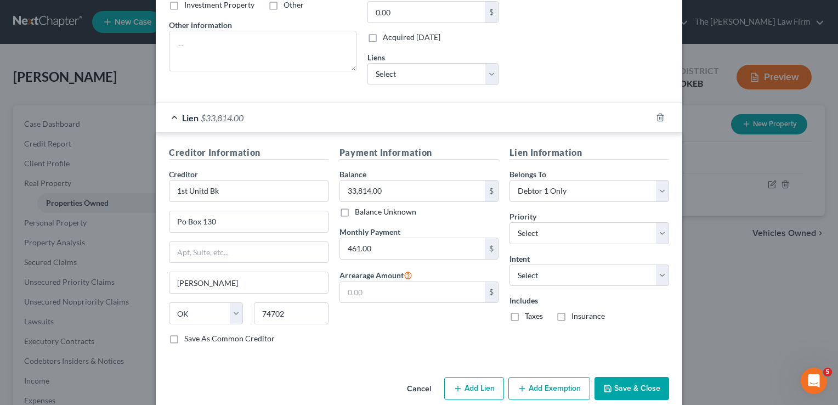
scroll to position [258, 0]
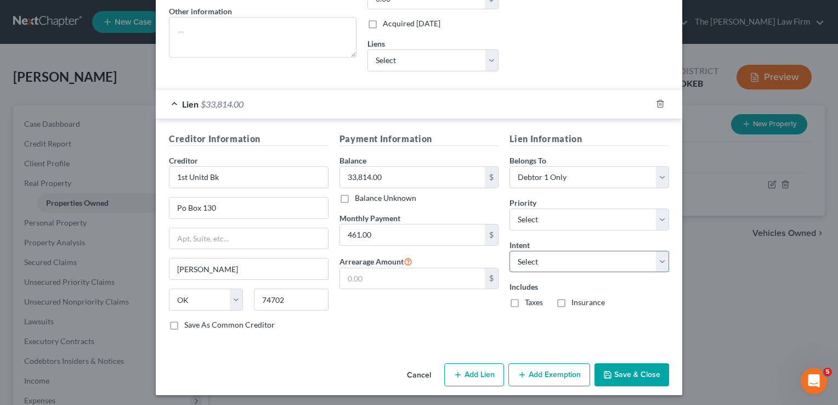
click at [658, 261] on select "Select Surrender Redeem Reaffirm Avoid Other" at bounding box center [590, 262] width 160 height 22
select select "2"
click at [510, 251] on select "Select Surrender Redeem Reaffirm Avoid Other" at bounding box center [590, 262] width 160 height 22
click at [636, 372] on button "Save & Close" at bounding box center [632, 374] width 75 height 23
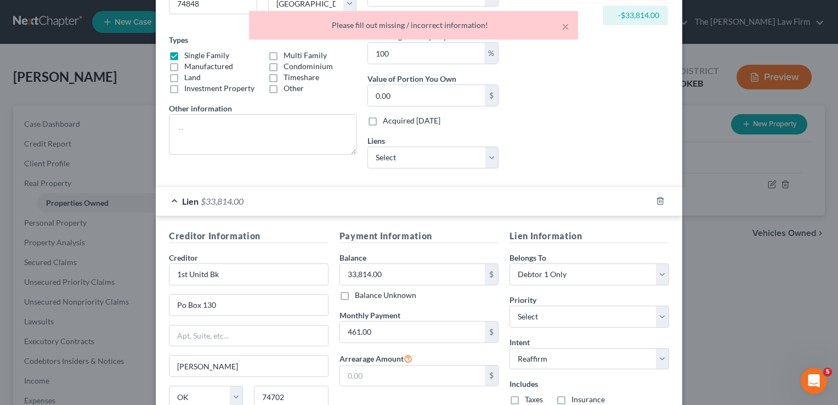
scroll to position [0, 0]
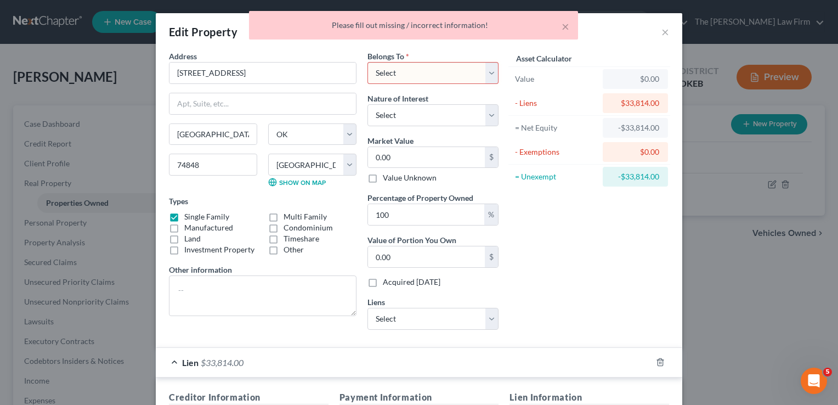
click at [435, 67] on select "Select Debtor 1 Only Debtor 2 Only Debtor 1 And Debtor 2 Only At Least One Of T…" at bounding box center [432, 73] width 131 height 22
select select "0"
click at [367, 62] on select "Select Debtor 1 Only Debtor 2 Only Debtor 1 And Debtor 2 Only At Least One Of T…" at bounding box center [432, 73] width 131 height 22
click at [625, 263] on div "Asset Calculator Value $0.00 - Liens $33,814.00 = Net Equity -$33,814.00 - Exem…" at bounding box center [589, 194] width 171 height 288
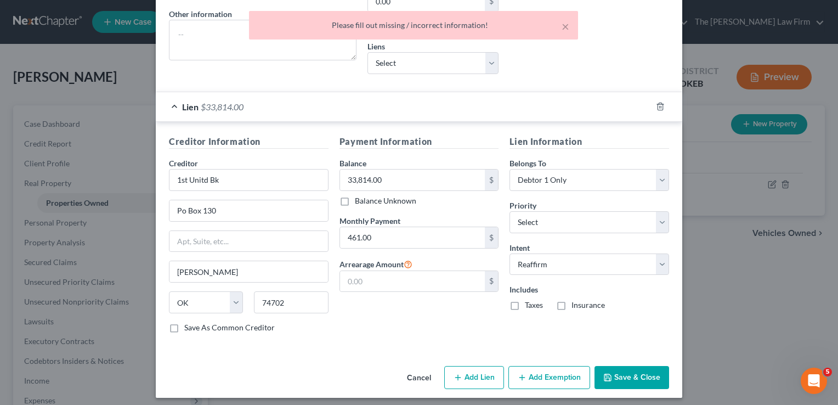
scroll to position [258, 0]
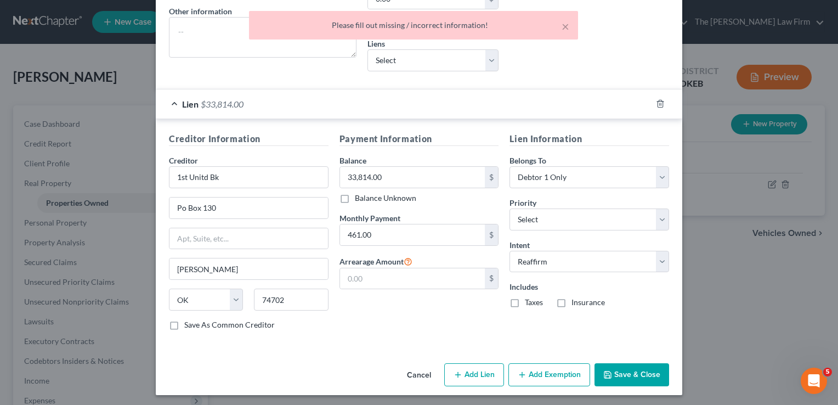
click at [641, 372] on button "Save & Close" at bounding box center [632, 374] width 75 height 23
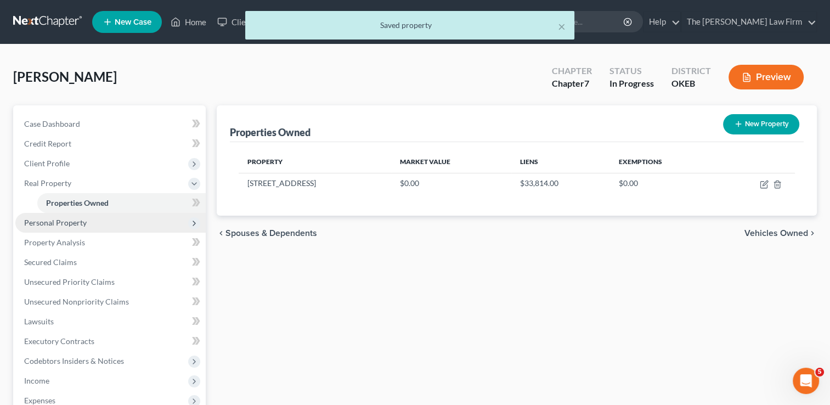
click at [80, 221] on span "Personal Property" at bounding box center [55, 222] width 63 height 9
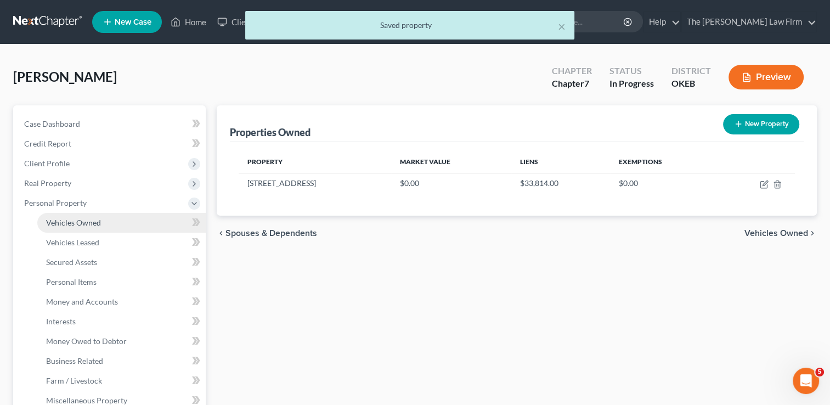
click at [114, 222] on link "Vehicles Owned" at bounding box center [121, 223] width 168 height 20
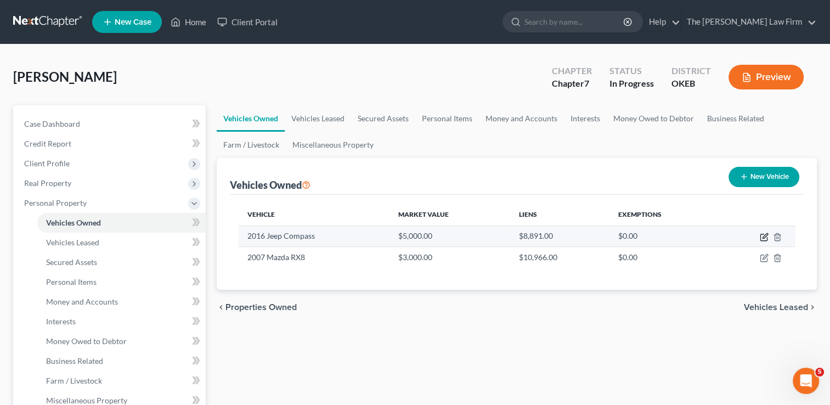
click at [763, 237] on icon "button" at bounding box center [764, 237] width 9 height 9
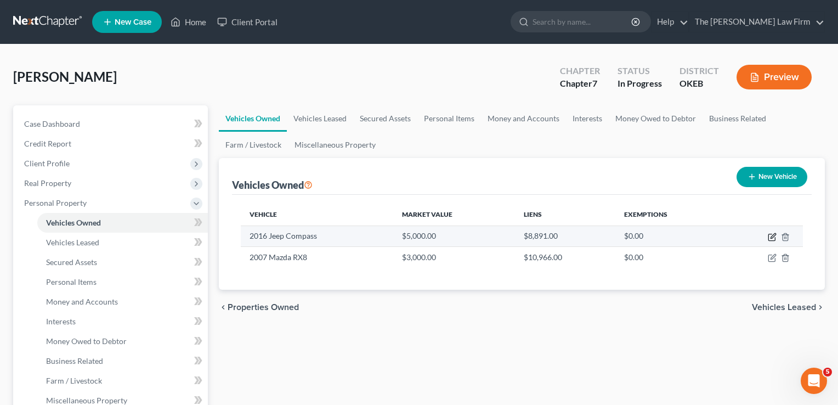
select select "0"
select select "10"
select select "0"
select select "45"
select select "0"
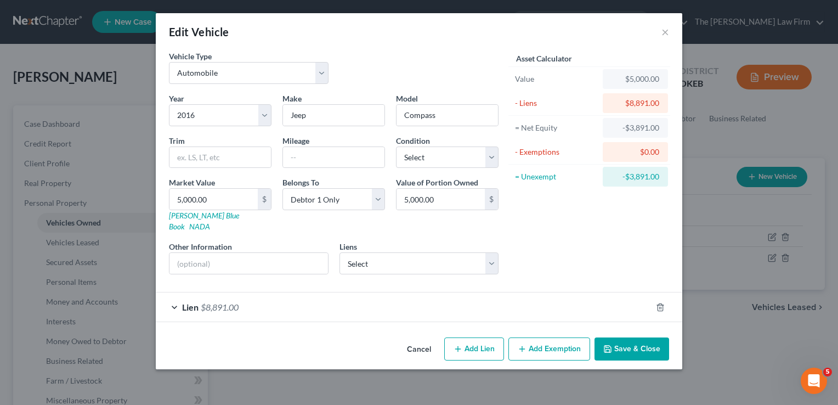
click at [307, 303] on div "Lien $8,891.00" at bounding box center [404, 306] width 496 height 29
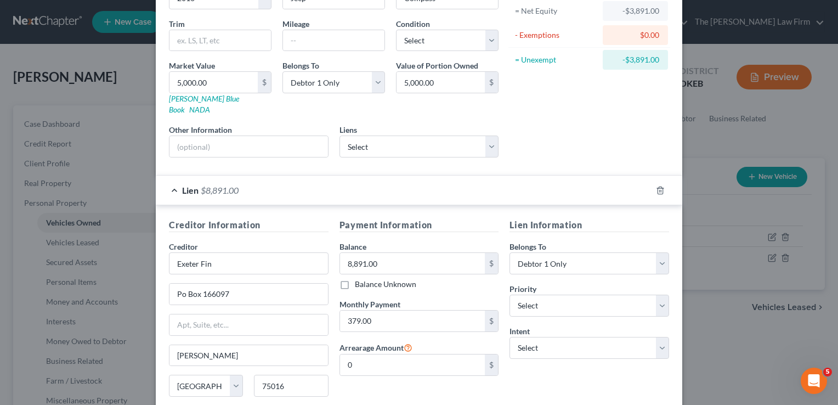
scroll to position [165, 0]
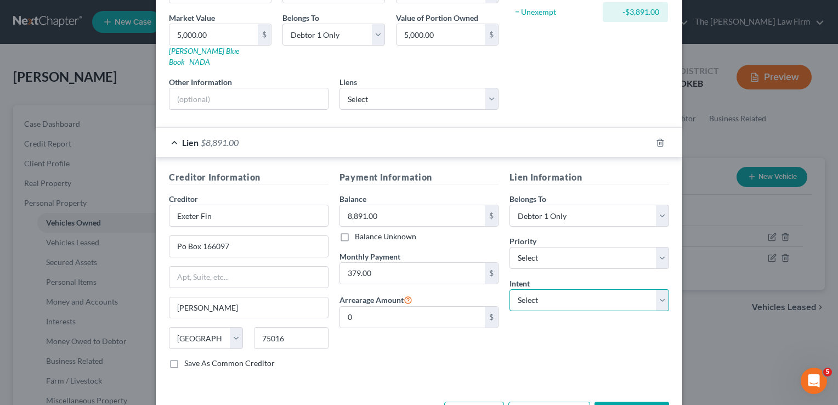
click at [659, 289] on select "Select Surrender Redeem Reaffirm Avoid Other" at bounding box center [590, 300] width 160 height 22
select select "2"
click at [510, 289] on select "Select Surrender Redeem Reaffirm Avoid Other" at bounding box center [590, 300] width 160 height 22
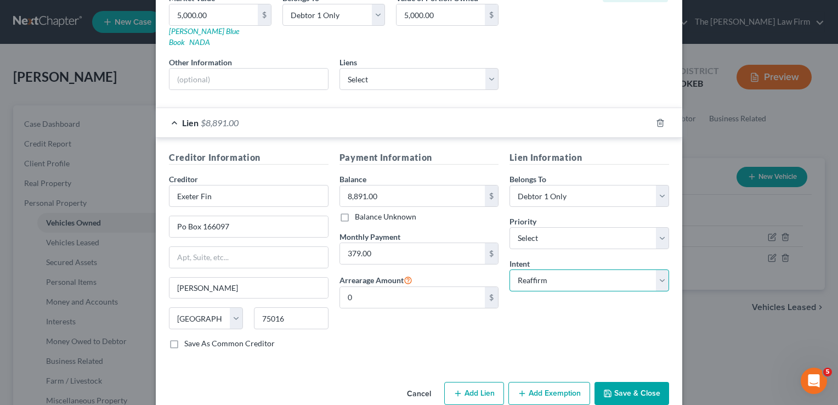
scroll to position [193, 0]
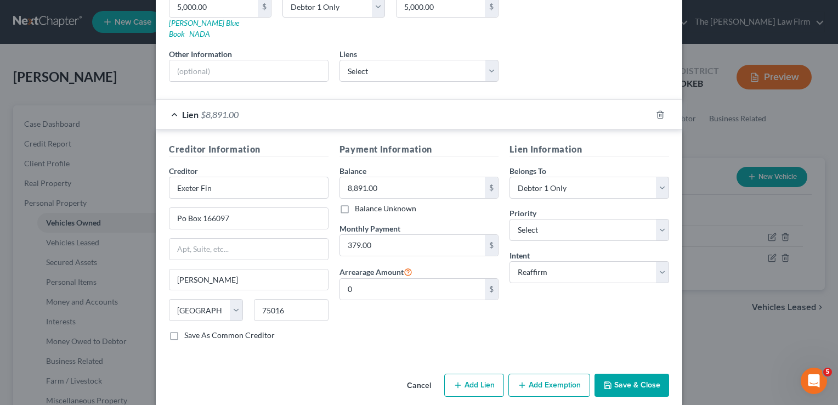
click at [626, 374] on button "Save & Close" at bounding box center [632, 385] width 75 height 23
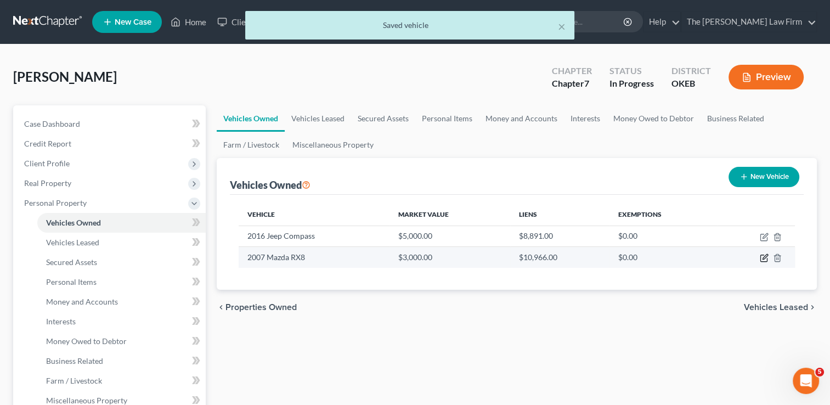
click at [763, 255] on icon "button" at bounding box center [764, 257] width 9 height 9
select select "0"
select select "19"
select select "0"
select select "15"
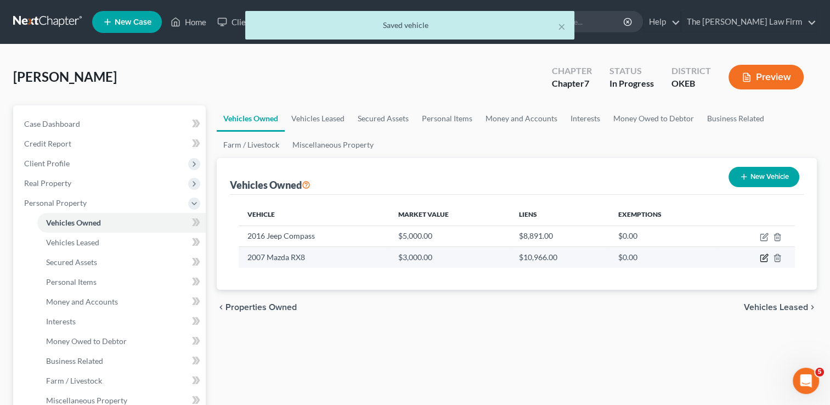
select select "0"
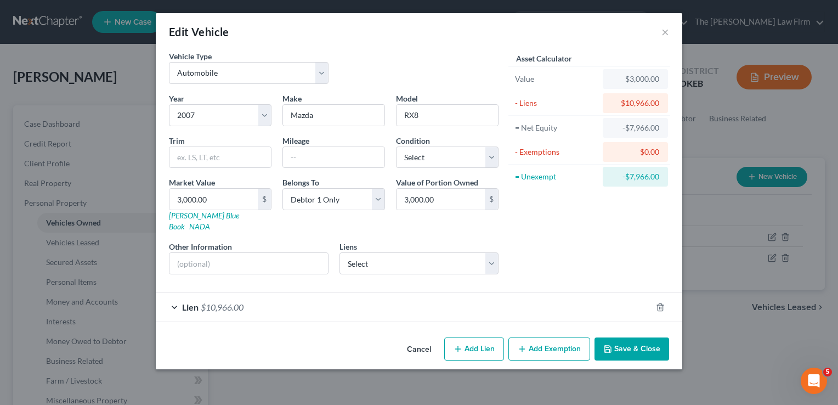
click at [305, 293] on div "Lien $10,966.00" at bounding box center [404, 306] width 496 height 29
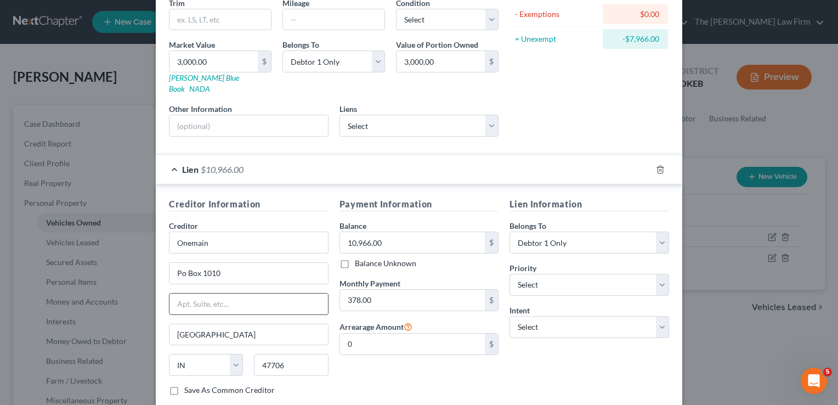
scroll to position [165, 0]
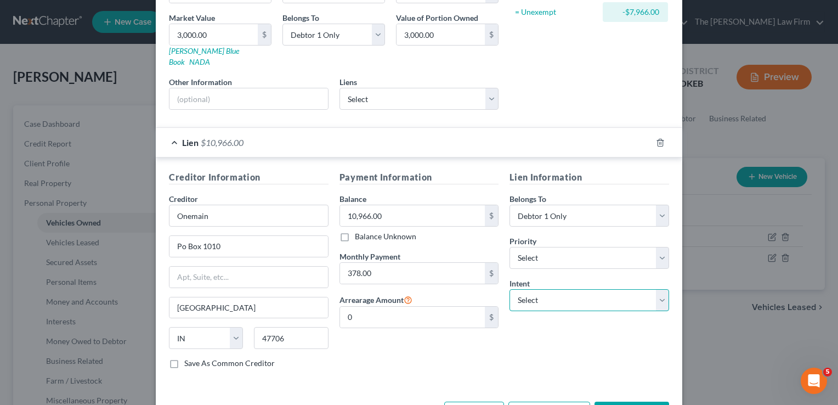
click at [659, 289] on select "Select Surrender Redeem Reaffirm Avoid Other" at bounding box center [590, 300] width 160 height 22
select select "0"
click at [510, 289] on select "Select Surrender Redeem Reaffirm Avoid Other" at bounding box center [590, 300] width 160 height 22
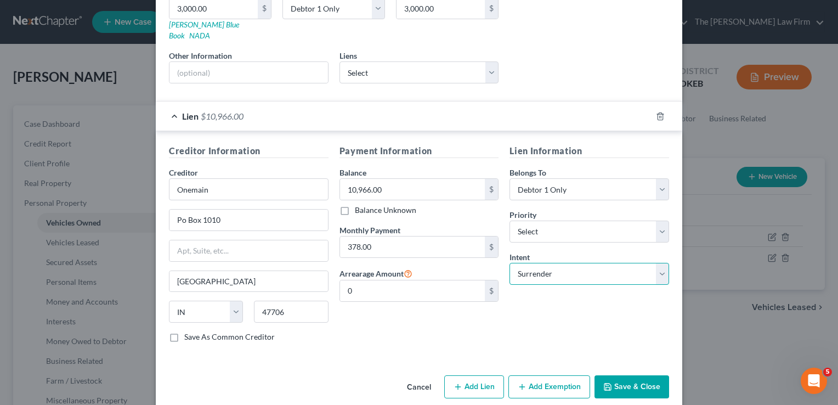
scroll to position [193, 0]
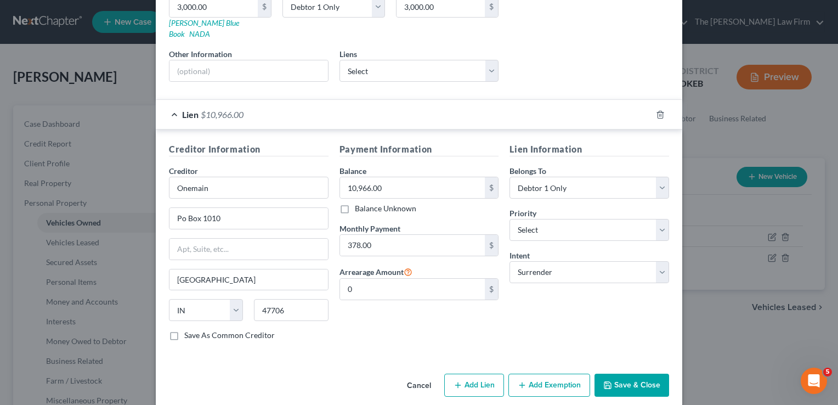
click at [632, 374] on button "Save & Close" at bounding box center [632, 385] width 75 height 23
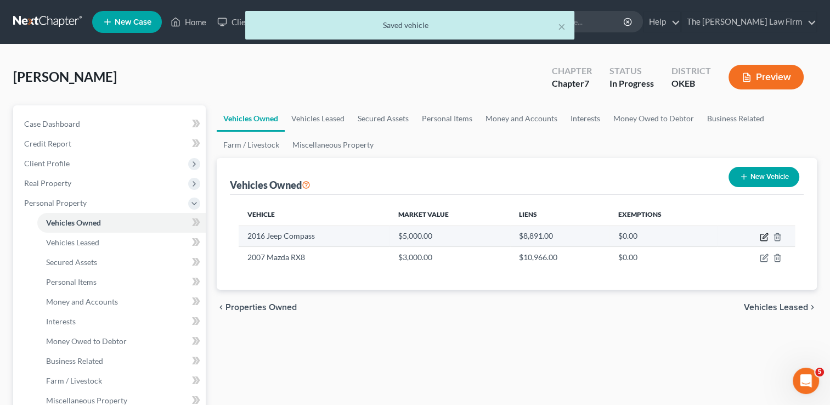
click at [763, 235] on icon "button" at bounding box center [764, 235] width 5 height 5
select select "0"
select select "10"
select select "0"
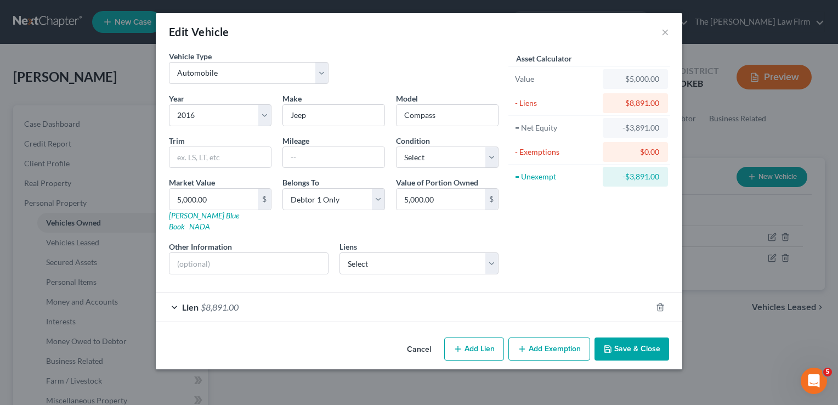
drag, startPoint x: 361, startPoint y: 301, endPoint x: 367, endPoint y: 301, distance: 6.0
click at [361, 301] on div "Lien $8,891.00" at bounding box center [404, 306] width 496 height 29
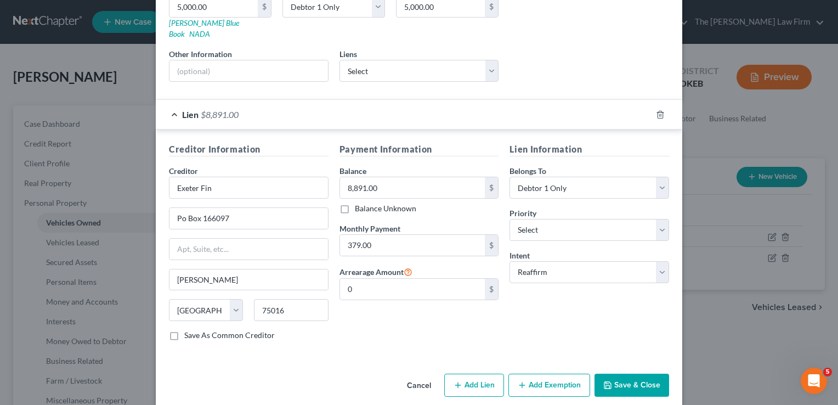
click at [546, 374] on button "Add Exemption" at bounding box center [549, 385] width 82 height 23
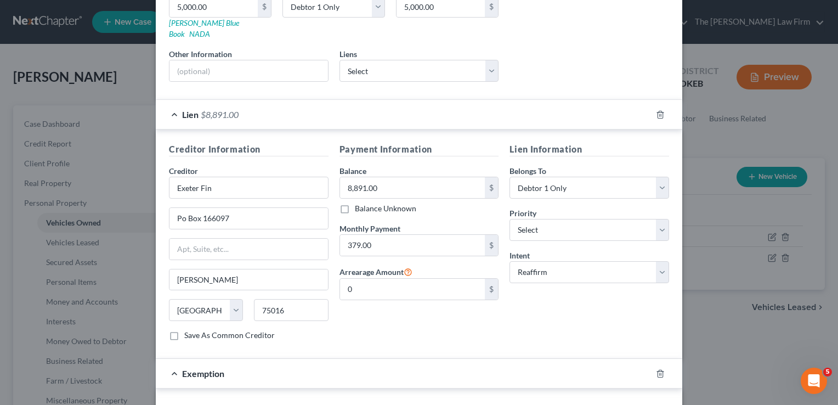
scroll to position [467, 0]
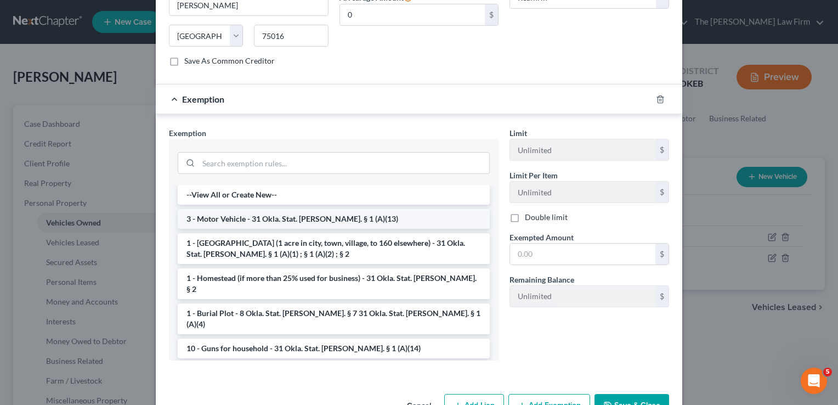
click at [244, 209] on li "3 - Motor Vehicle - 31 Okla. Stat. Ann. § 1 (A)(13)" at bounding box center [334, 219] width 312 height 20
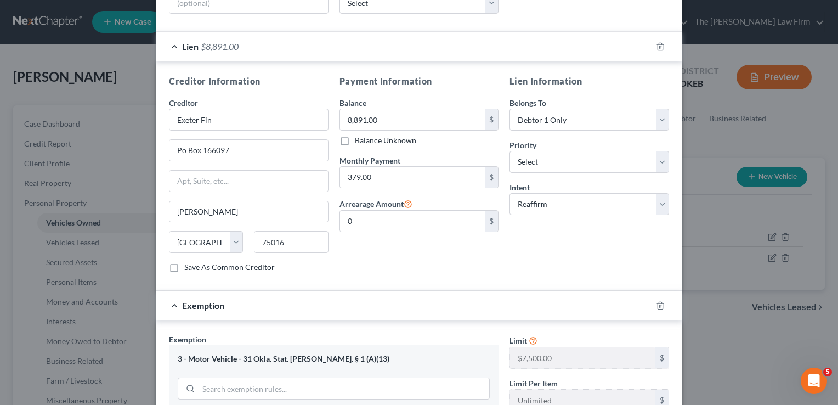
scroll to position [325, 0]
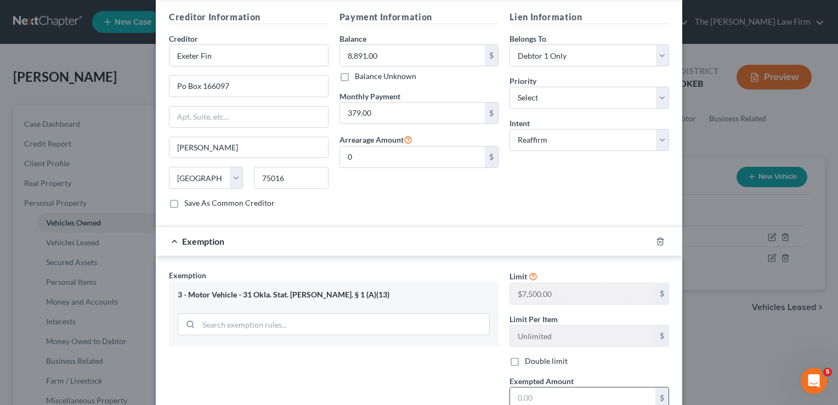
click at [534, 387] on input "text" at bounding box center [582, 397] width 145 height 21
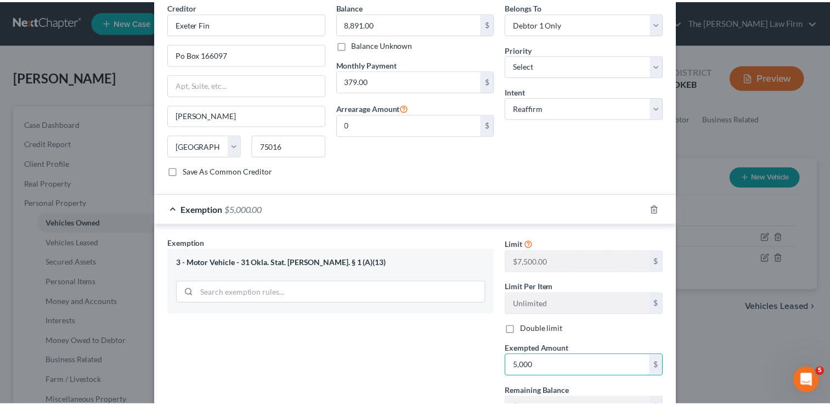
scroll to position [434, 0]
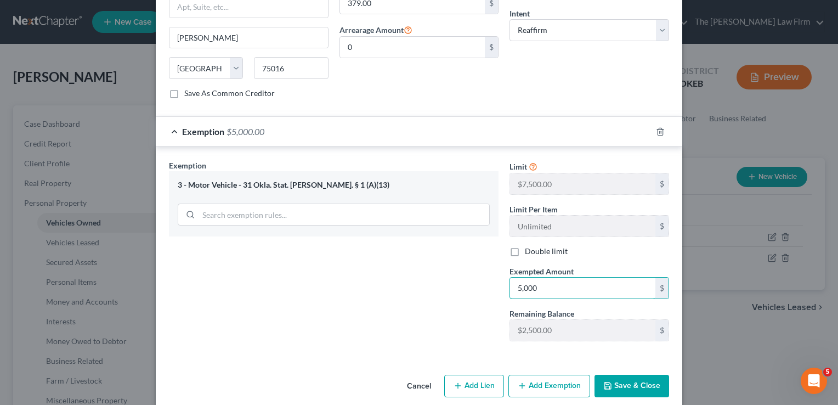
type input "5,000"
click at [646, 375] on button "Save & Close" at bounding box center [632, 386] width 75 height 23
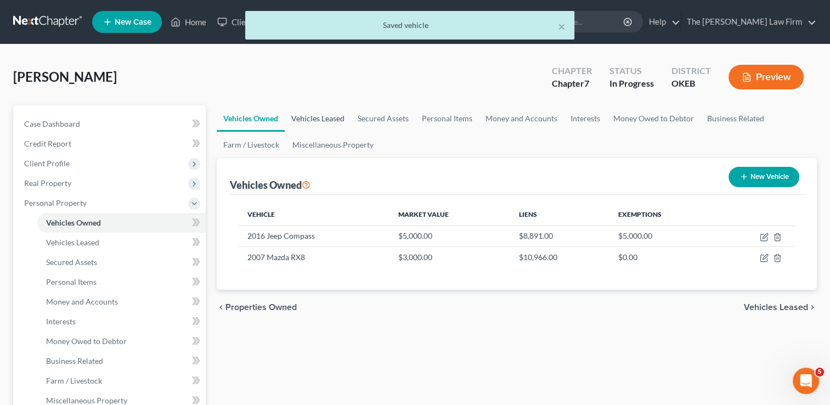
click at [316, 116] on link "Vehicles Leased" at bounding box center [318, 118] width 66 height 26
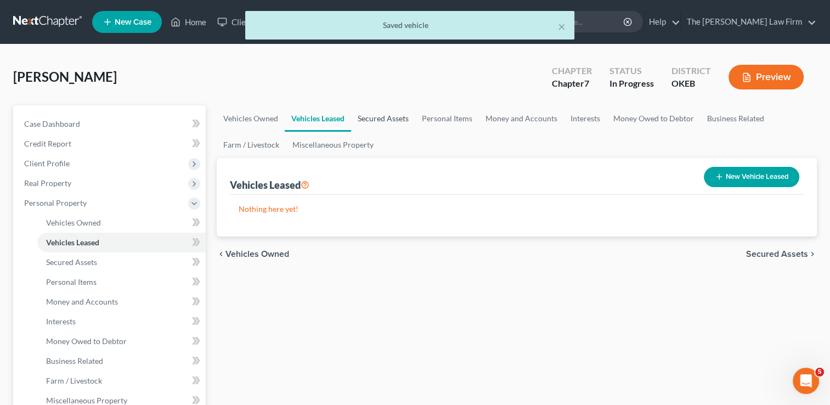
click at [388, 113] on link "Secured Assets" at bounding box center [383, 118] width 64 height 26
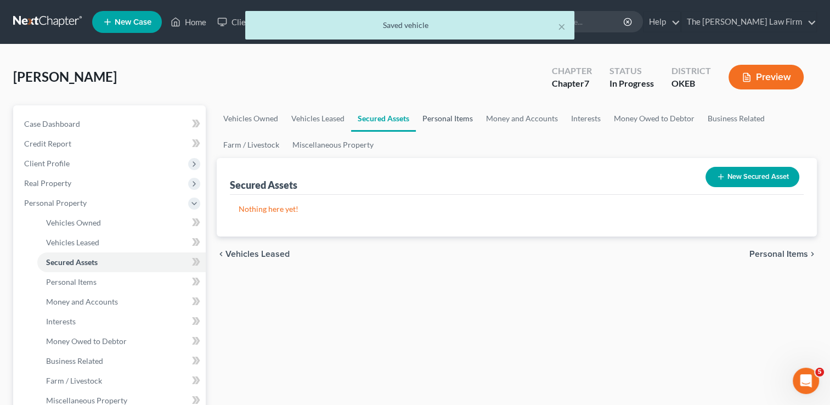
click at [448, 116] on link "Personal Items" at bounding box center [448, 118] width 64 height 26
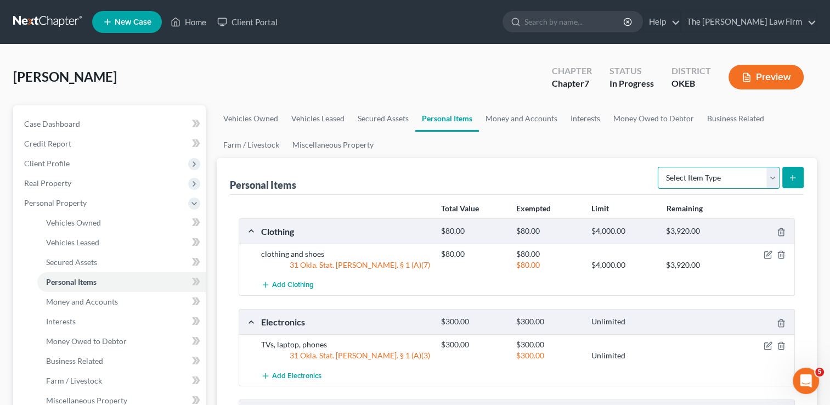
click at [770, 172] on select "Select Item Type Clothing Collectibles Of Value Electronics Firearms Household …" at bounding box center [719, 178] width 122 height 22
click at [530, 114] on link "Money and Accounts" at bounding box center [521, 118] width 85 height 26
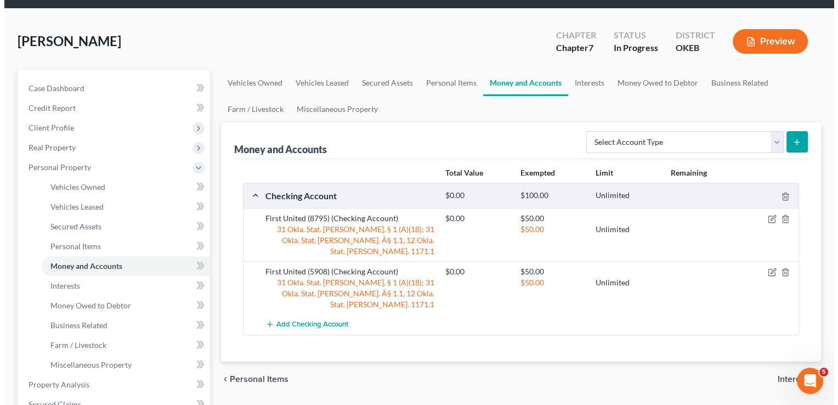
scroll to position [55, 0]
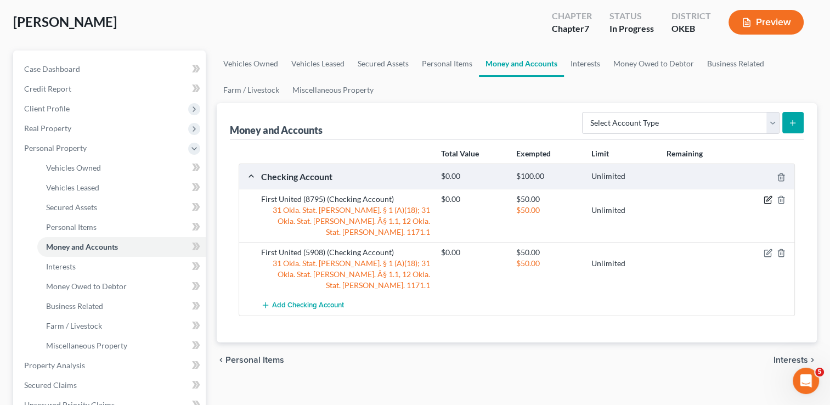
click at [766, 199] on icon "button" at bounding box center [767, 199] width 9 height 9
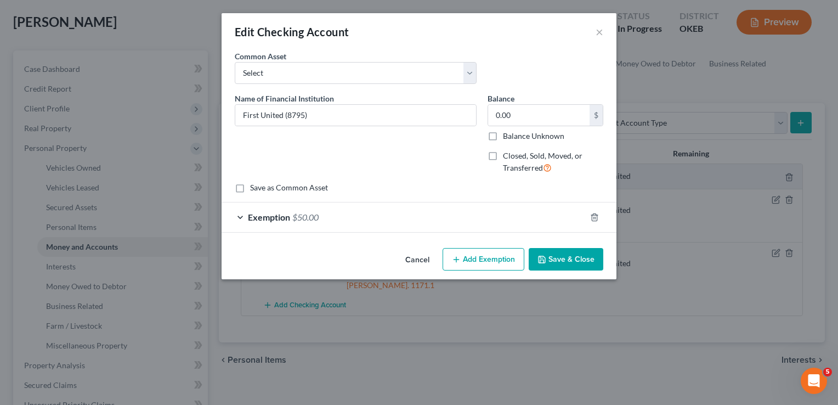
click at [336, 212] on div "Exemption $50.00" at bounding box center [404, 216] width 364 height 29
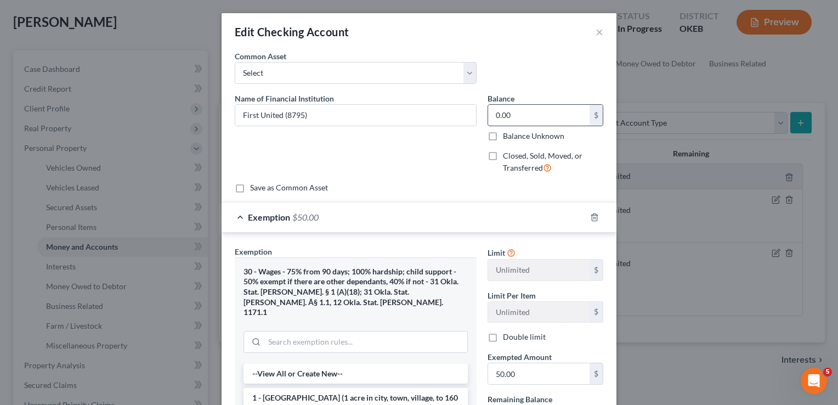
click at [512, 115] on input "0.00" at bounding box center [538, 115] width 101 height 21
type input "1,042.00"
click at [533, 376] on input "50.00" at bounding box center [538, 373] width 101 height 21
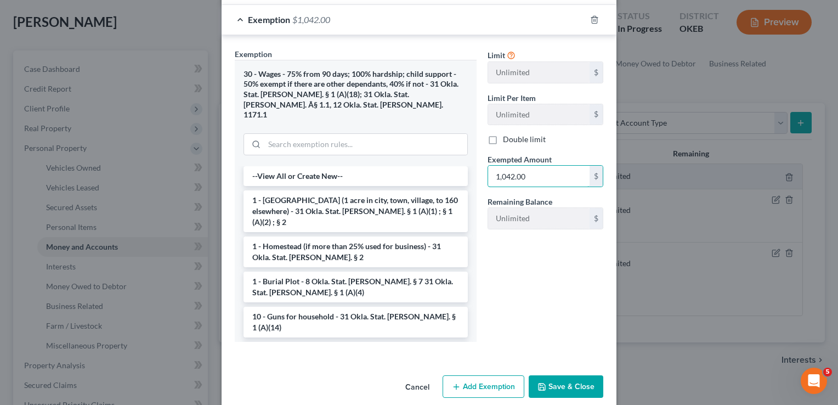
scroll to position [201, 0]
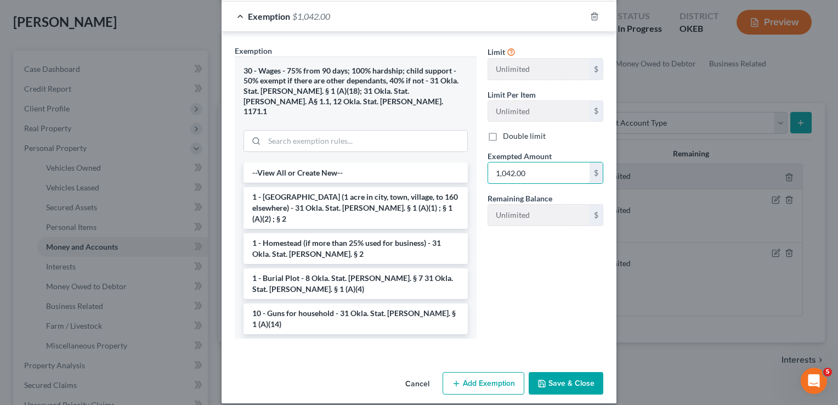
type input "1,042.00"
click at [558, 372] on button "Save & Close" at bounding box center [566, 383] width 75 height 23
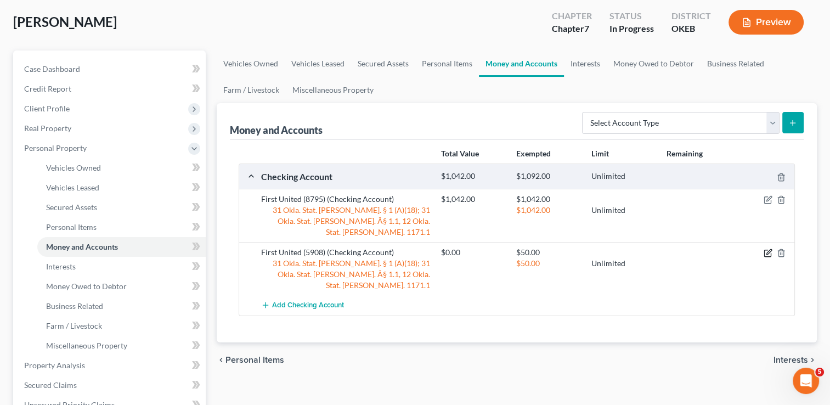
click at [766, 248] on icon "button" at bounding box center [767, 252] width 9 height 9
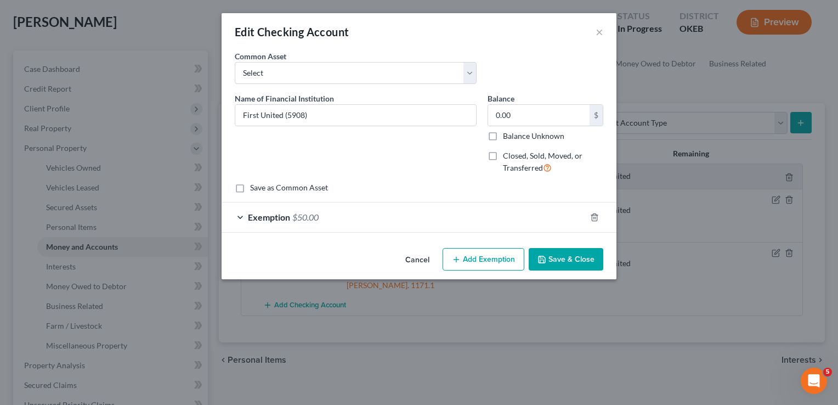
click at [337, 211] on div "Exemption $50.00" at bounding box center [404, 216] width 364 height 29
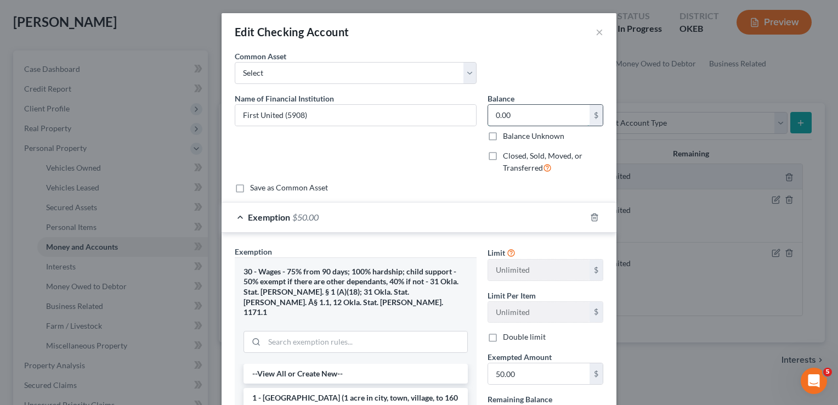
click at [522, 113] on input "0.00" at bounding box center [538, 115] width 101 height 21
type input "685.00"
click at [527, 370] on input "50.00" at bounding box center [538, 373] width 101 height 21
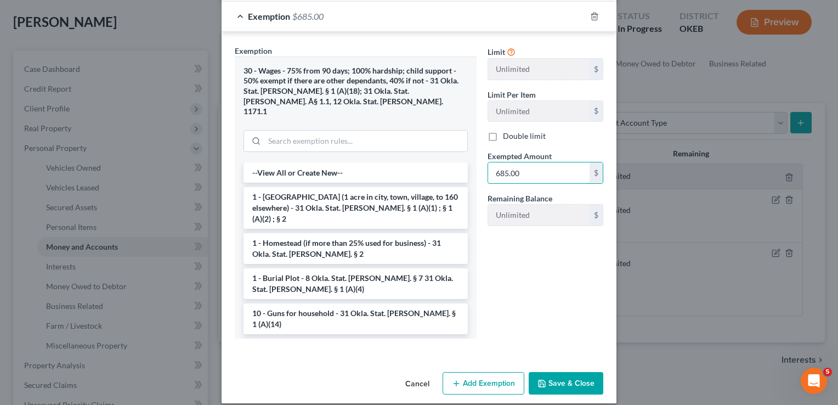
type input "685.00"
click at [566, 372] on button "Save & Close" at bounding box center [566, 383] width 75 height 23
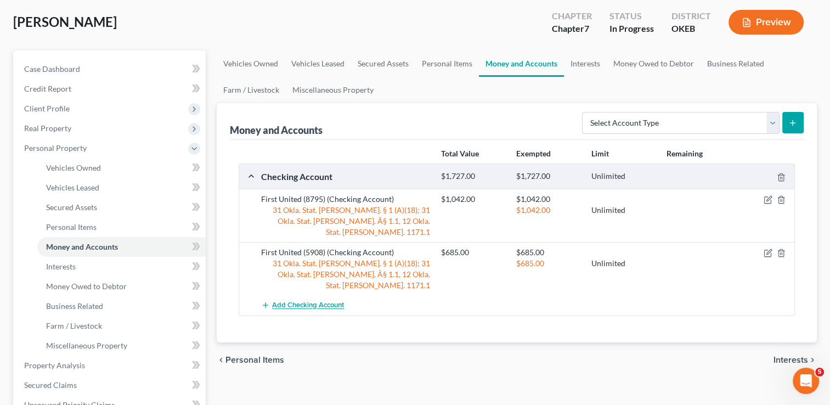
click at [314, 301] on span "Add Checking Account" at bounding box center [308, 305] width 72 height 9
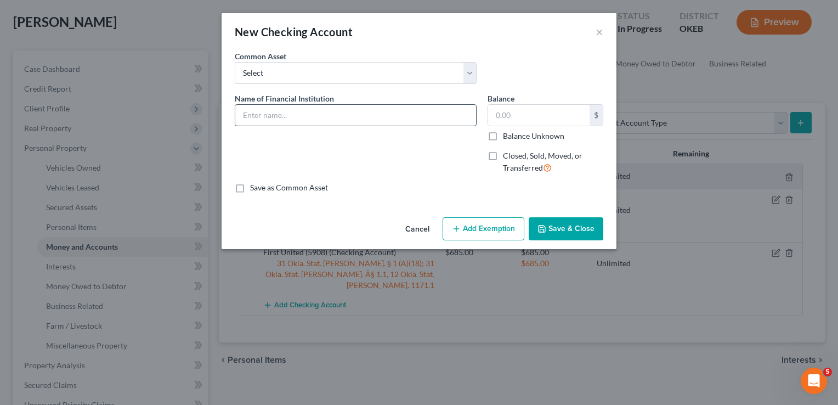
click at [296, 118] on input "text" at bounding box center [355, 115] width 241 height 21
type input "Cash App"
click at [544, 111] on input "text" at bounding box center [538, 115] width 101 height 21
type input "0.01"
click at [484, 227] on button "Add Exemption" at bounding box center [484, 228] width 82 height 23
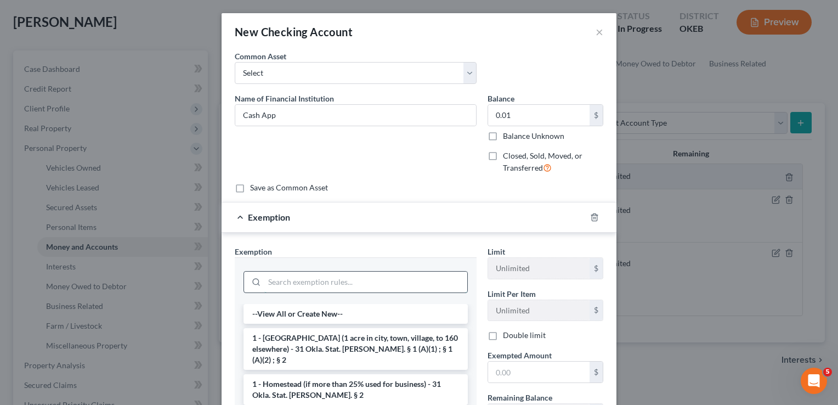
click at [320, 280] on input "search" at bounding box center [365, 281] width 203 height 21
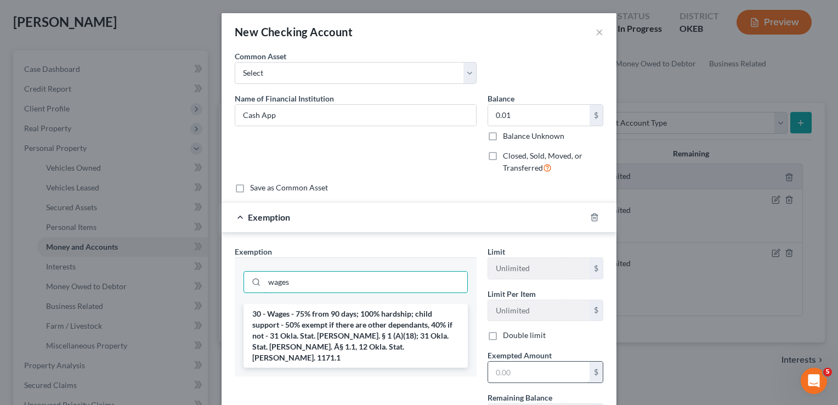
type input "wages"
click at [522, 370] on input "text" at bounding box center [538, 371] width 101 height 21
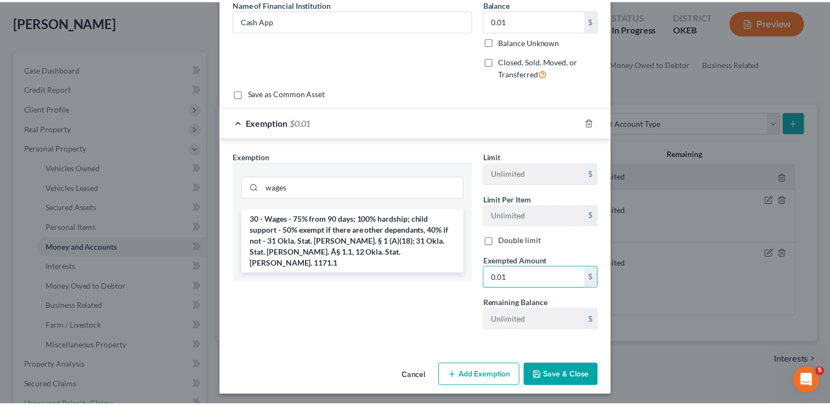
scroll to position [97, 0]
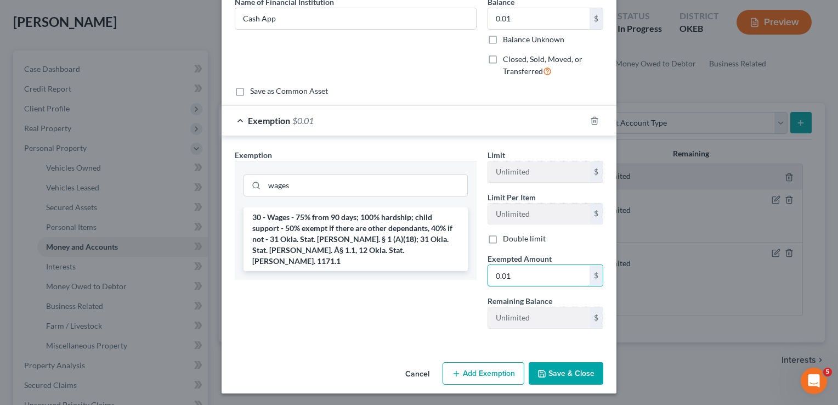
type input "0.01"
click at [564, 368] on button "Save & Close" at bounding box center [566, 373] width 75 height 23
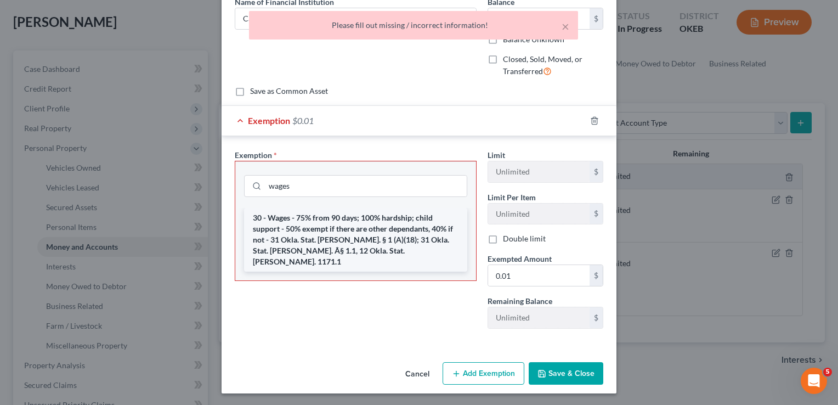
click at [327, 221] on li "30 - Wages - 75% from 90 days; 100% hardship; child support - 50% exempt if the…" at bounding box center [355, 240] width 223 height 64
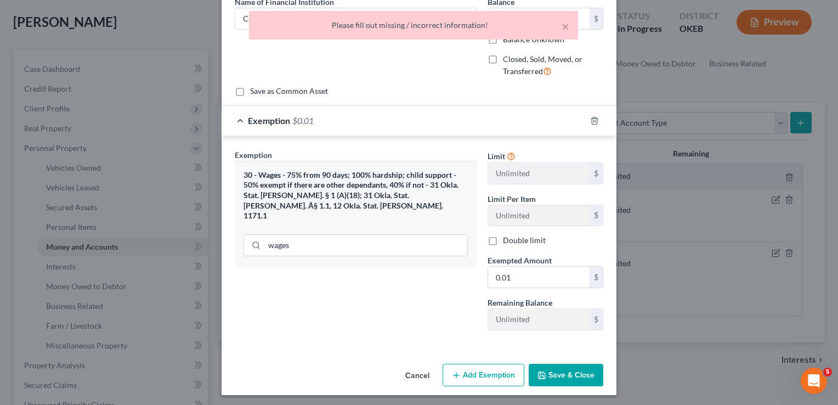
click at [567, 374] on button "Save & Close" at bounding box center [566, 375] width 75 height 23
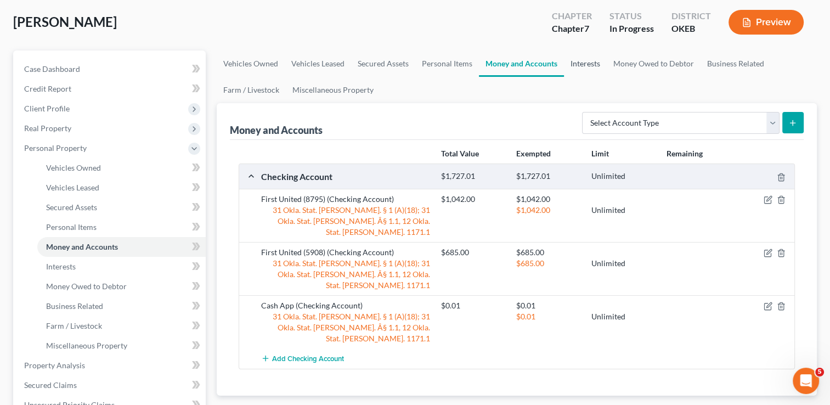
click at [589, 63] on link "Interests" at bounding box center [585, 63] width 43 height 26
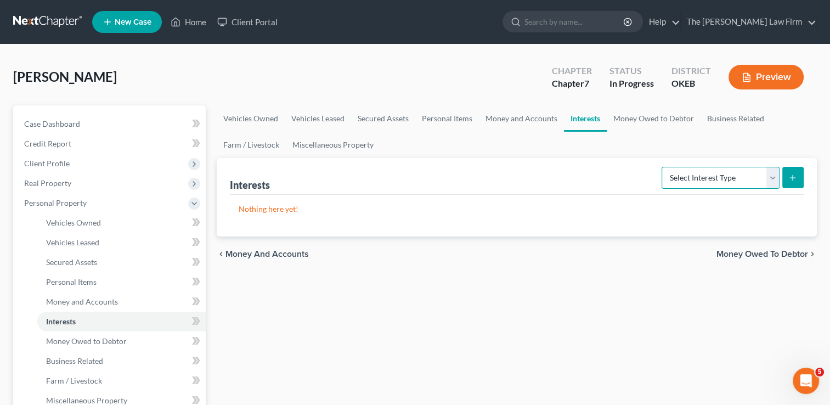
click at [773, 177] on select "Select Interest Type 401K Annuity Bond Education IRA Government Bond Government…" at bounding box center [720, 178] width 118 height 22
drag, startPoint x: 582, startPoint y: 292, endPoint x: 587, endPoint y: 282, distance: 11.3
click at [637, 117] on link "Money Owed to Debtor" at bounding box center [654, 118] width 94 height 26
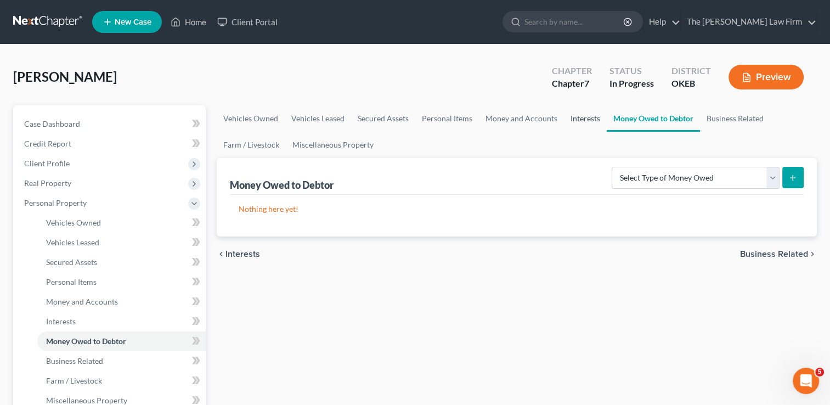
drag, startPoint x: 581, startPoint y: 116, endPoint x: 592, endPoint y: 122, distance: 12.3
click at [581, 115] on link "Interests" at bounding box center [585, 118] width 43 height 26
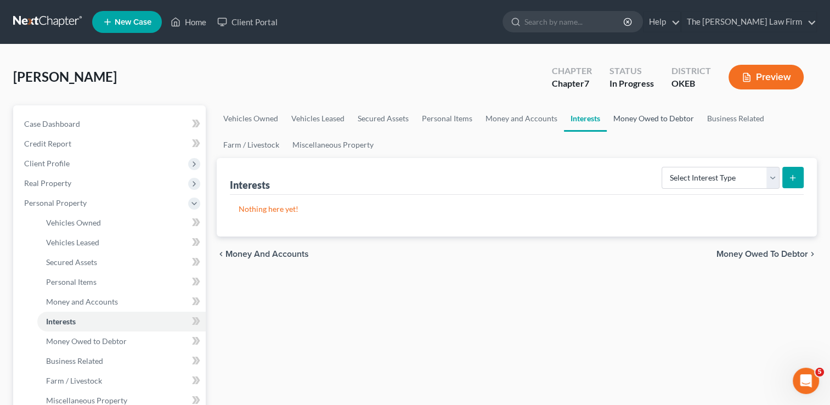
click at [659, 117] on link "Money Owed to Debtor" at bounding box center [654, 118] width 94 height 26
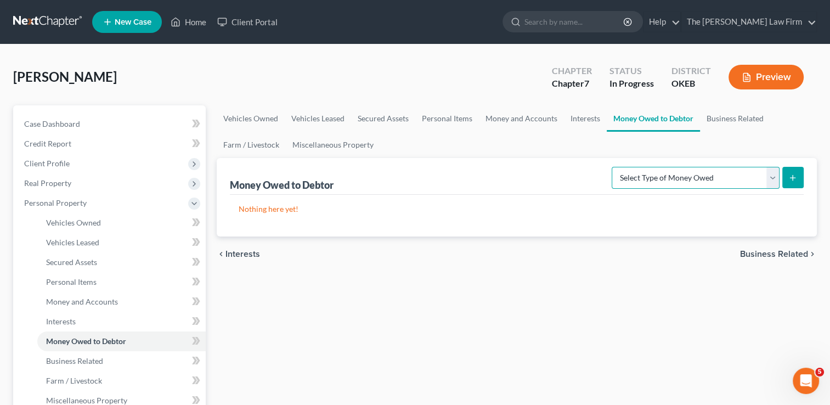
click at [774, 175] on select "Select Type of Money Owed Accounts Receivable Alimony Child Support Claims Agai…" at bounding box center [696, 178] width 168 height 22
click at [265, 146] on link "Farm / Livestock" at bounding box center [251, 145] width 69 height 26
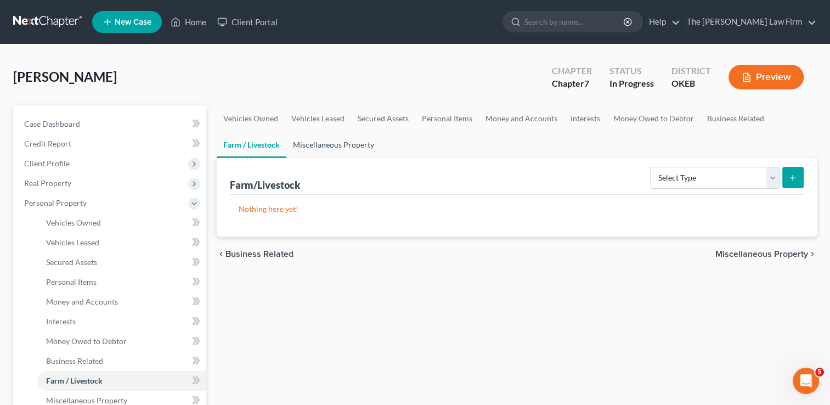
click at [335, 145] on link "Miscellaneous Property" at bounding box center [333, 145] width 94 height 26
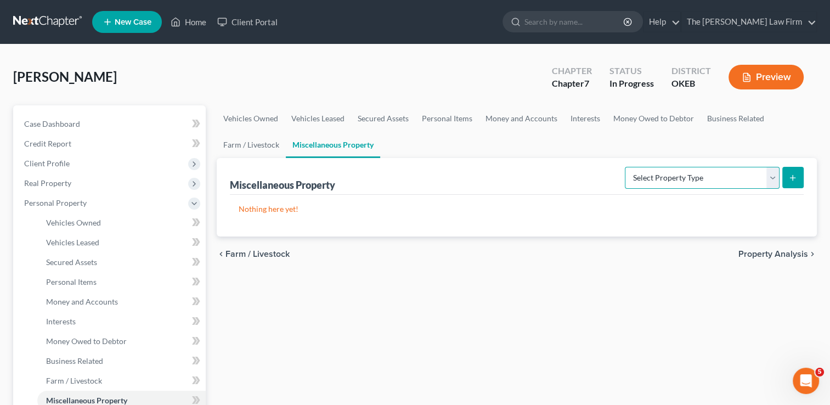
click at [688, 177] on select "Select Property Type Assigned for Creditor Benefit Within 1 Year Holding for An…" at bounding box center [702, 178] width 155 height 22
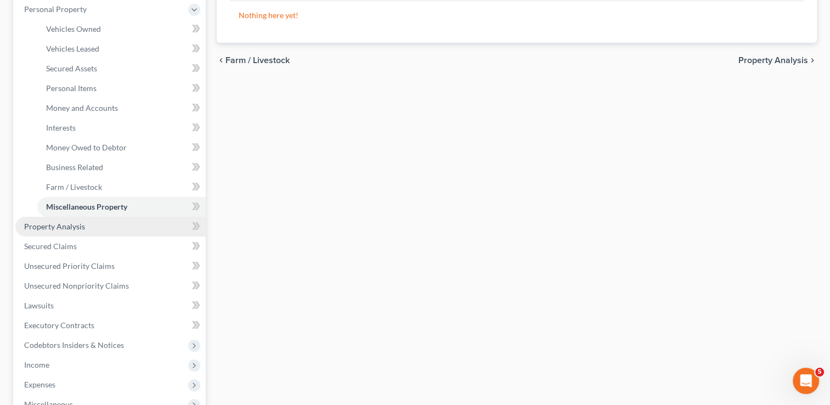
scroll to position [219, 0]
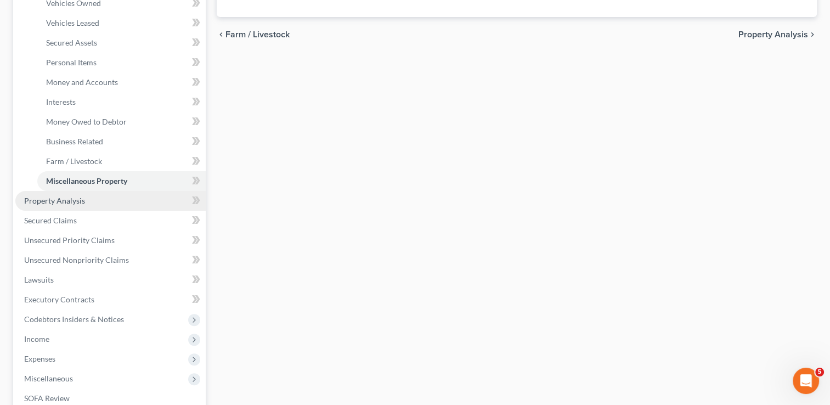
click at [86, 199] on link "Property Analysis" at bounding box center [110, 201] width 190 height 20
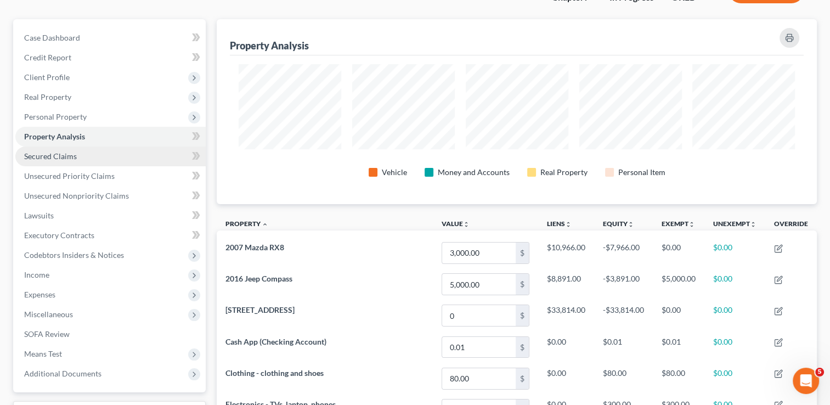
click at [82, 159] on link "Secured Claims" at bounding box center [110, 156] width 190 height 20
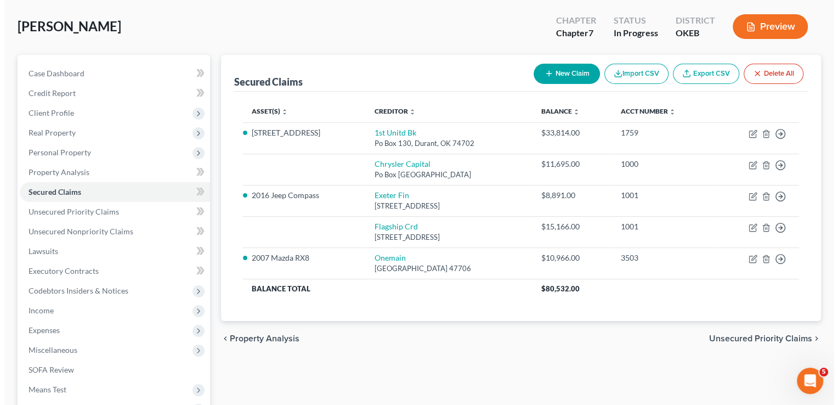
scroll to position [55, 0]
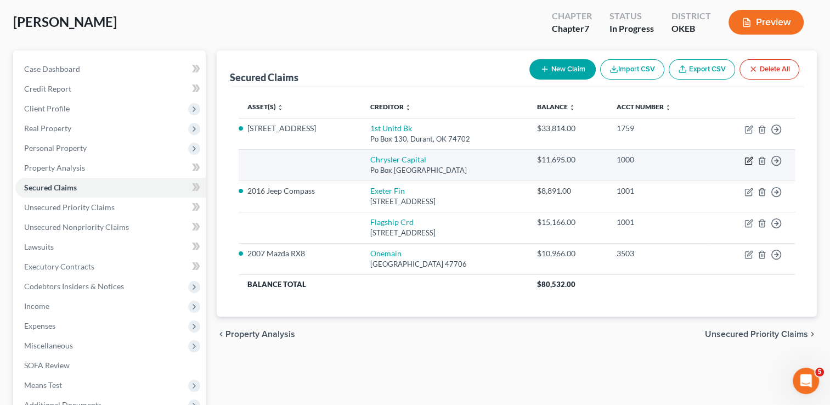
click at [749, 161] on icon "button" at bounding box center [748, 160] width 9 height 9
select select "45"
select select "0"
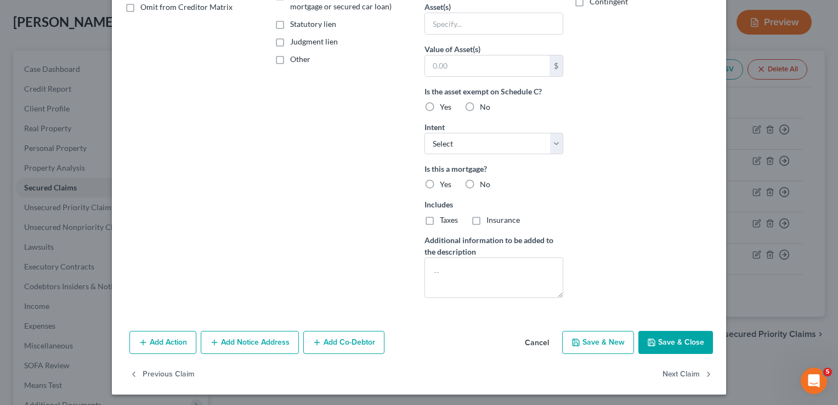
scroll to position [234, 0]
click at [162, 338] on button "Add Action" at bounding box center [162, 341] width 67 height 23
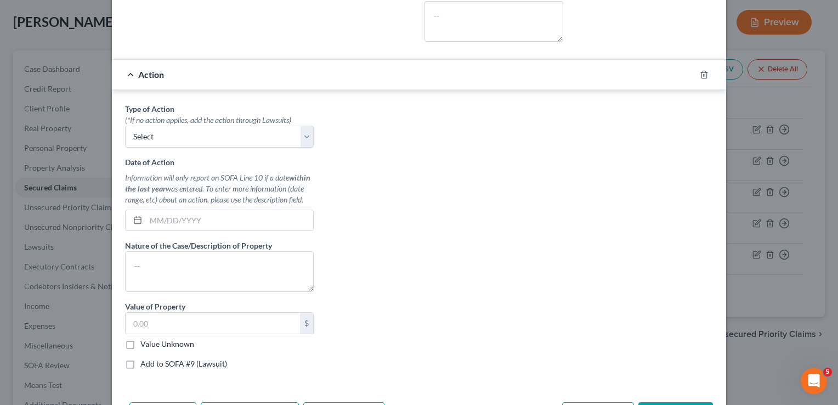
scroll to position [494, 0]
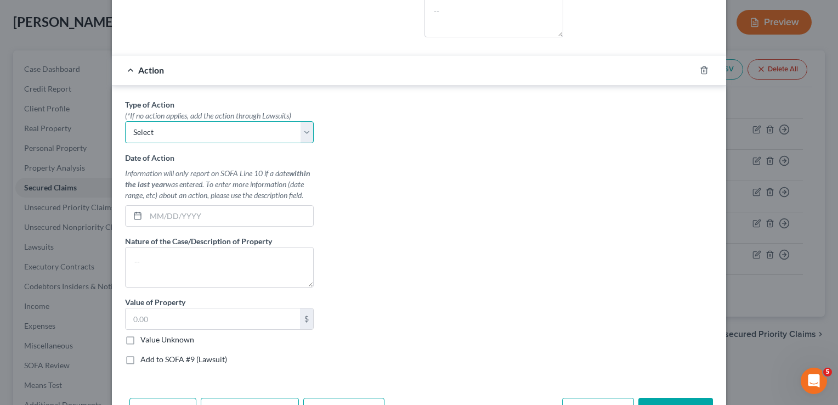
click at [160, 135] on select "Select Repossession Garnishment Foreclosure Personal Injury Attached, Seized, O…" at bounding box center [219, 132] width 189 height 22
select select "0"
click at [125, 121] on select "Select Repossession Garnishment Foreclosure Personal Injury Attached, Seized, O…" at bounding box center [219, 132] width 189 height 22
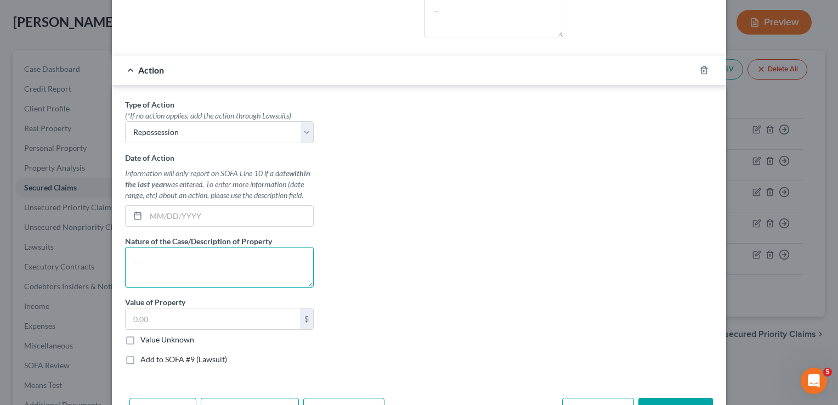
click at [173, 256] on textarea at bounding box center [219, 267] width 189 height 41
click at [356, 230] on div "Type of Action * (*If no action applies, add the action through Lawsuits) Selec…" at bounding box center [419, 236] width 599 height 275
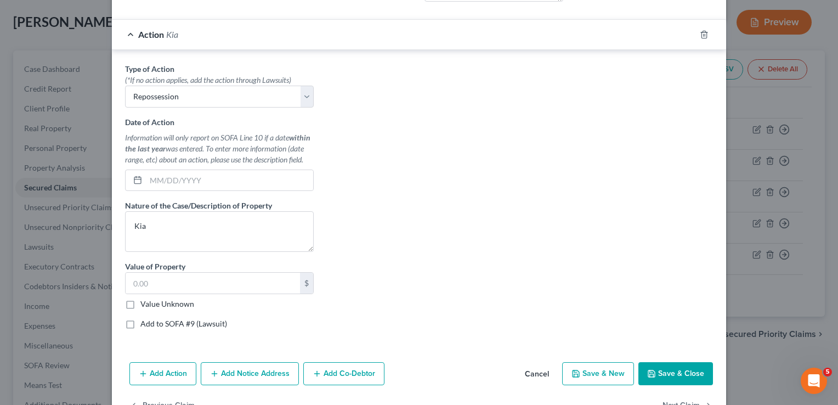
scroll to position [559, 0]
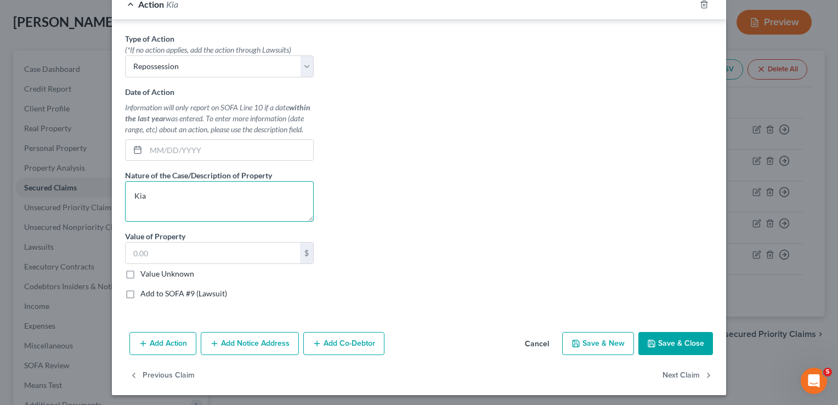
click at [130, 193] on textarea "Kia" at bounding box center [219, 201] width 189 height 41
type textarea "2023 Kia"
click at [679, 333] on button "Save & Close" at bounding box center [675, 343] width 75 height 23
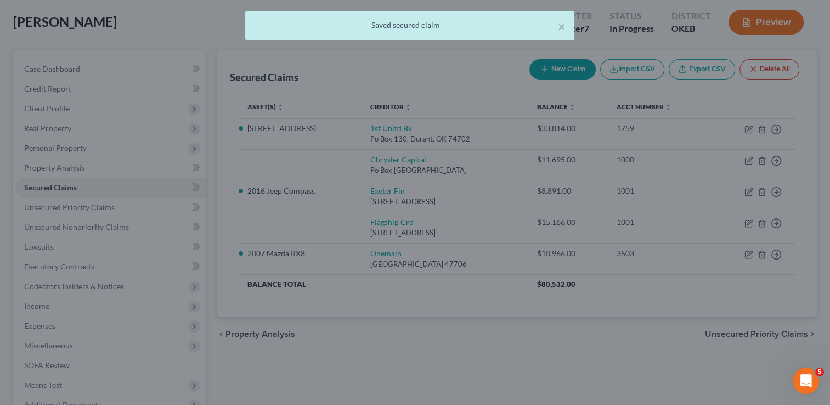
scroll to position [0, 0]
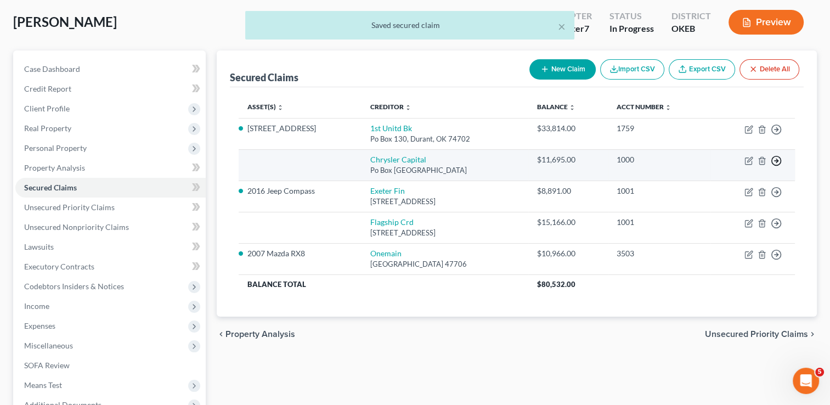
click at [777, 129] on line "button" at bounding box center [776, 129] width 4 height 0
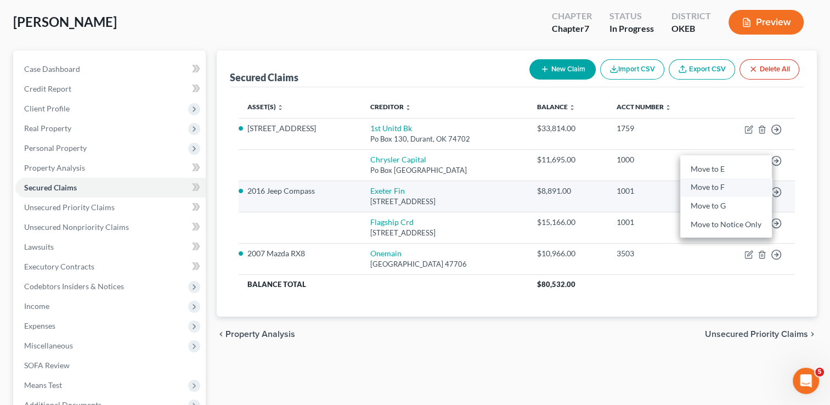
click at [714, 184] on link "Move to F" at bounding box center [726, 187] width 92 height 19
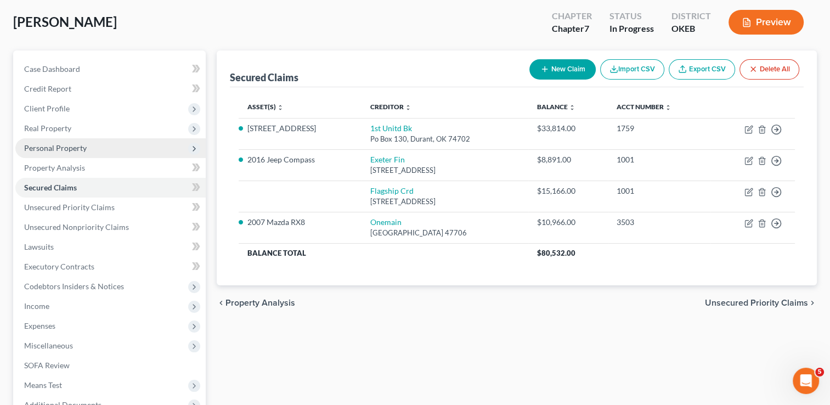
click at [75, 142] on span "Personal Property" at bounding box center [110, 148] width 190 height 20
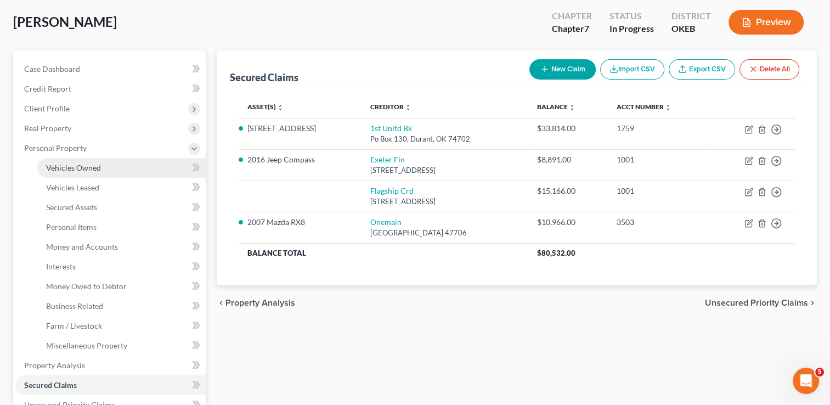
click at [110, 163] on link "Vehicles Owned" at bounding box center [121, 168] width 168 height 20
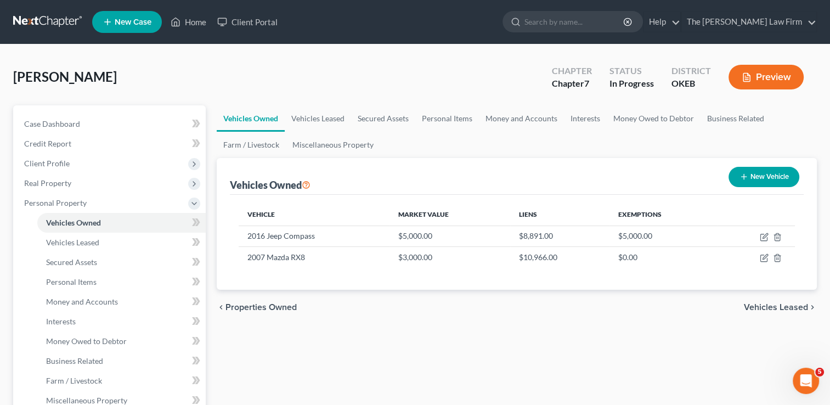
click at [773, 174] on button "New Vehicle" at bounding box center [763, 177] width 71 height 20
select select "0"
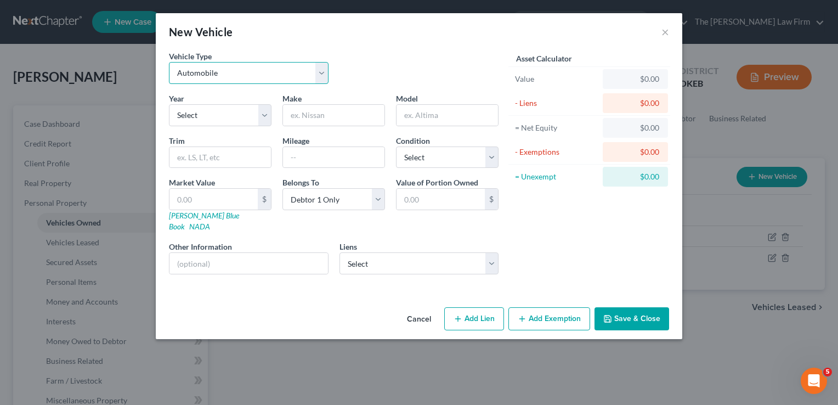
click at [227, 67] on select "Select Automobile Truck Trailer Watercraft Aircraft Motor Home Atv Other Vehicle" at bounding box center [249, 73] width 160 height 22
drag, startPoint x: 364, startPoint y: 73, endPoint x: 260, endPoint y: 104, distance: 108.1
click at [364, 73] on div "Vehicle Type Select Automobile Truck Trailer Watercraft Aircraft Motor Home Atv…" at bounding box center [333, 71] width 341 height 42
click at [187, 120] on select "Select 2026 2025 2024 2023 2022 2021 2020 2019 2018 2017 2016 2015 2014 2013 20…" at bounding box center [220, 115] width 103 height 22
select select "10"
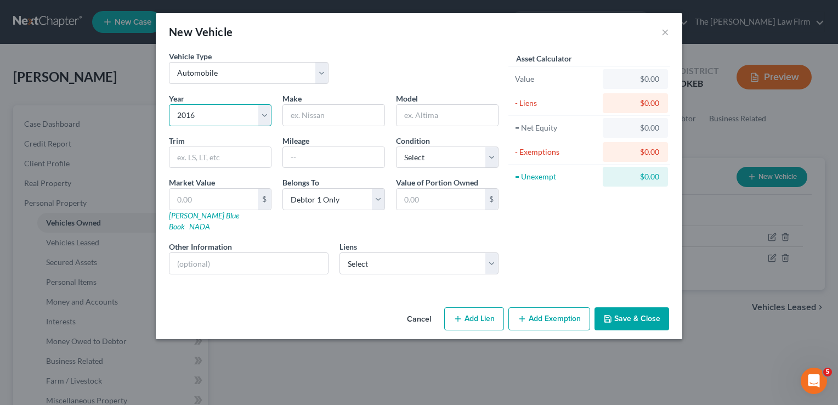
click at [169, 104] on select "Select 2026 2025 2024 2023 2022 2021 2020 2019 2018 2017 2016 2015 2014 2013 20…" at bounding box center [220, 115] width 103 height 22
drag, startPoint x: 335, startPoint y: 102, endPoint x: 334, endPoint y: 111, distance: 8.8
click at [335, 103] on div "Make *" at bounding box center [334, 109] width 114 height 33
drag, startPoint x: 332, startPoint y: 113, endPoint x: 393, endPoint y: 98, distance: 62.3
click at [333, 113] on input "text" at bounding box center [333, 115] width 101 height 21
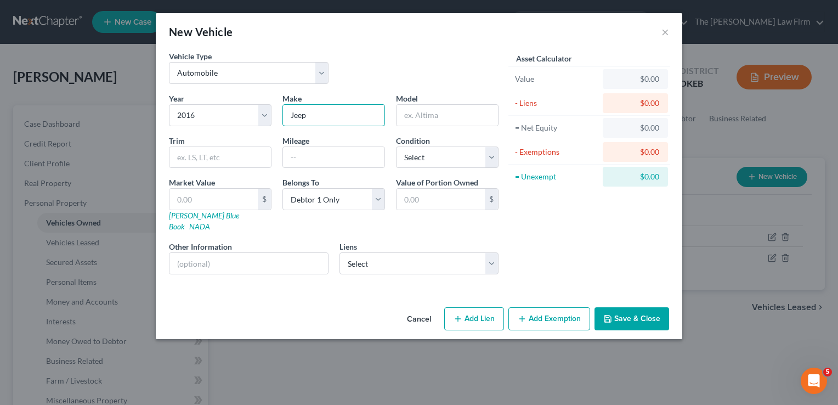
type input "Jeep"
type input "Cherokee"
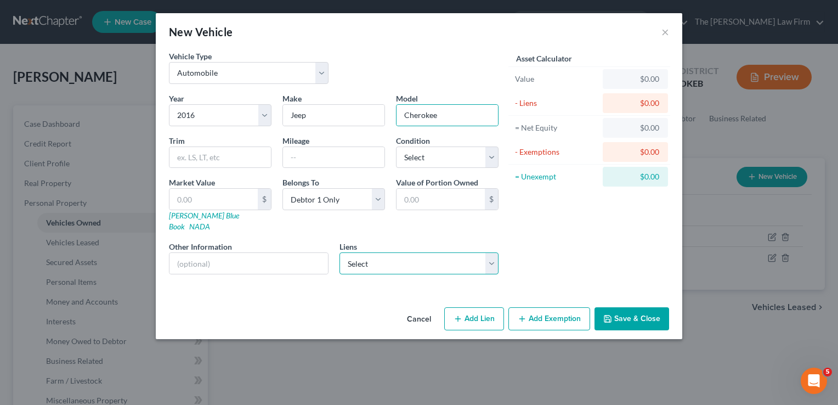
click at [387, 255] on select "Select Flagship Crd - $15,166.00" at bounding box center [419, 263] width 160 height 22
select select "45"
select select "0"
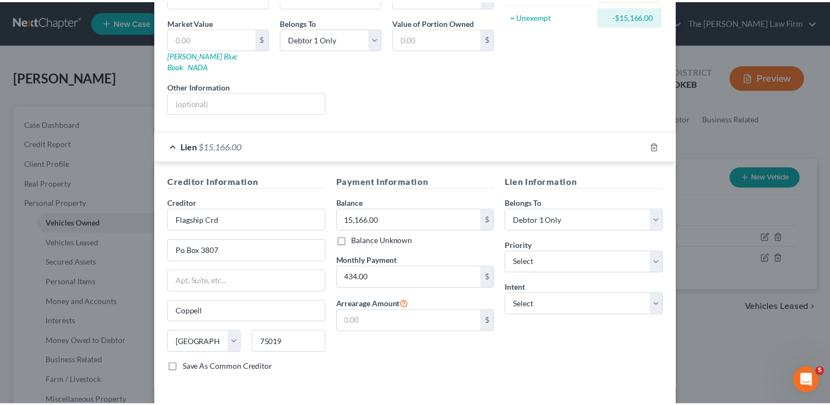
scroll to position [193, 0]
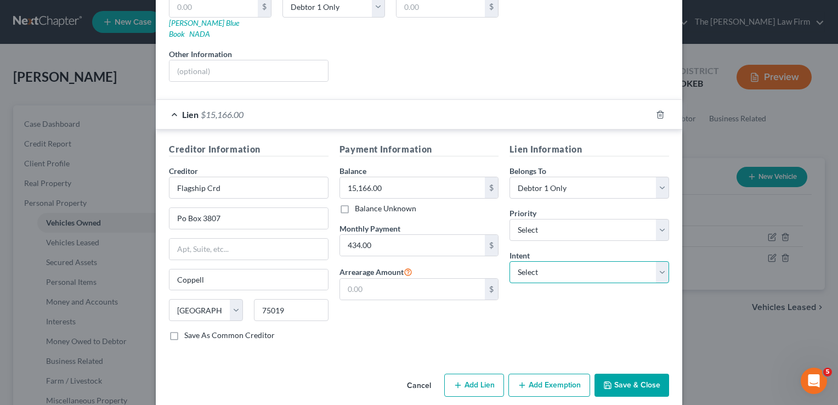
click at [564, 261] on select "Select Surrender Redeem Reaffirm Avoid Other" at bounding box center [590, 272] width 160 height 22
select select "2"
click at [510, 261] on select "Select Surrender Redeem Reaffirm Avoid Other" at bounding box center [590, 272] width 160 height 22
click at [553, 306] on div "Lien Information Belongs To * Select Debtor 1 Only Debtor 2 Only Debtor 1 And D…" at bounding box center [589, 246] width 171 height 207
click at [618, 374] on button "Save & Close" at bounding box center [632, 385] width 75 height 23
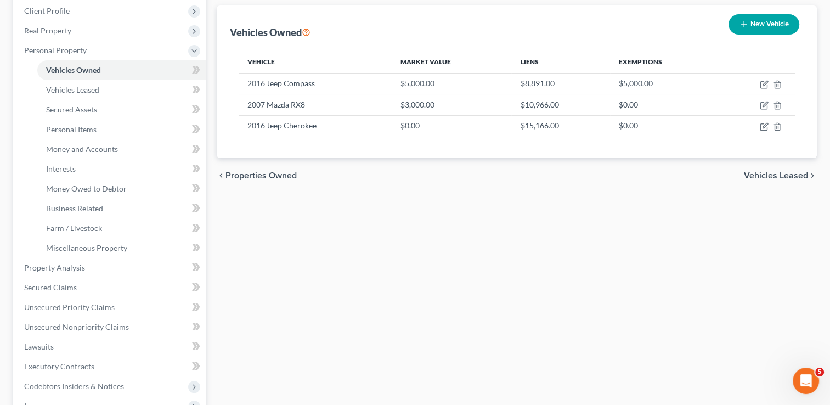
scroll to position [219, 0]
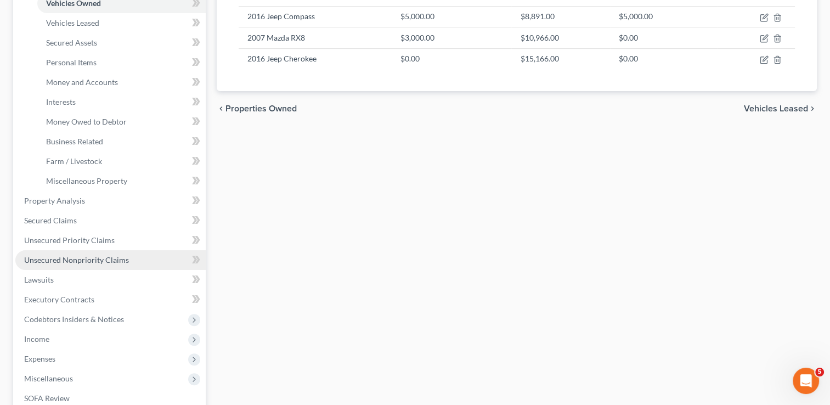
click at [105, 261] on span "Unsecured Nonpriority Claims" at bounding box center [76, 259] width 105 height 9
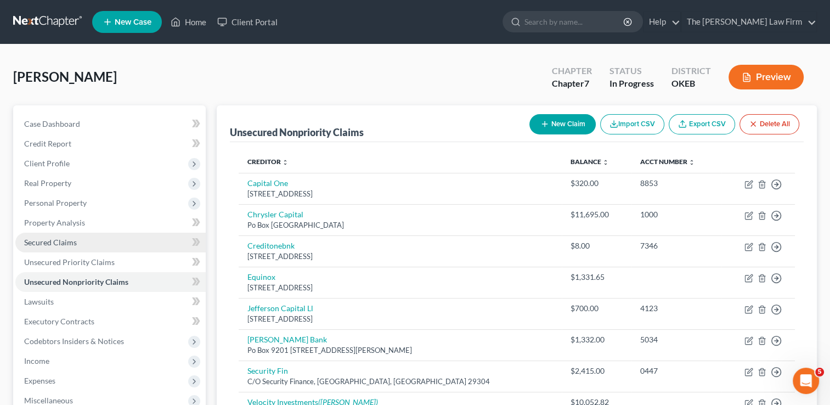
click at [63, 241] on span "Secured Claims" at bounding box center [50, 241] width 53 height 9
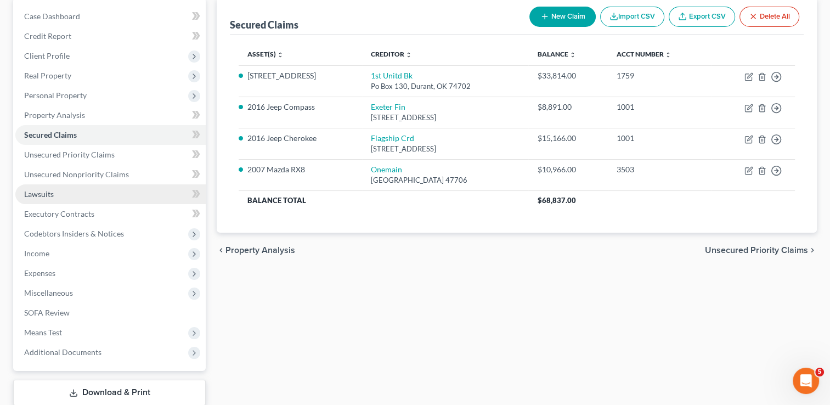
scroll to position [110, 0]
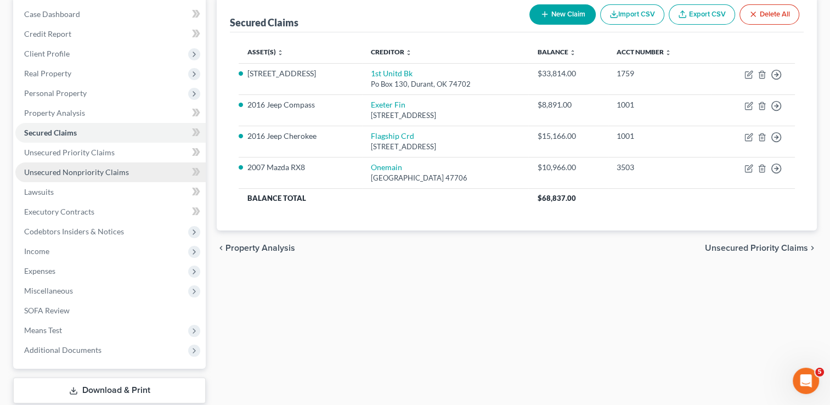
click at [68, 168] on span "Unsecured Nonpriority Claims" at bounding box center [76, 171] width 105 height 9
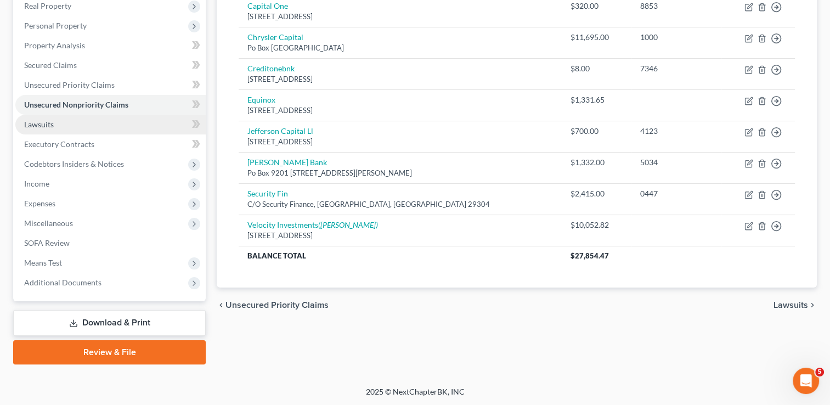
click at [46, 123] on span "Lawsuits" at bounding box center [39, 124] width 30 height 9
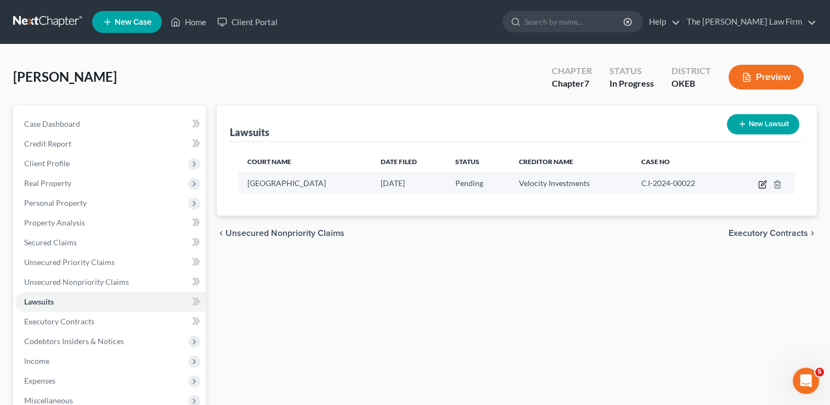
click at [763, 183] on icon "button" at bounding box center [762, 184] width 9 height 9
select select "37"
select select "0"
select select "4"
select select "33"
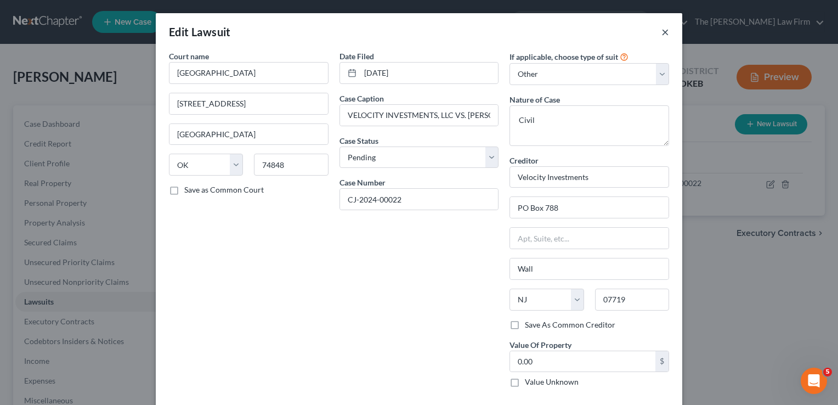
click at [661, 32] on button "×" at bounding box center [665, 31] width 8 height 13
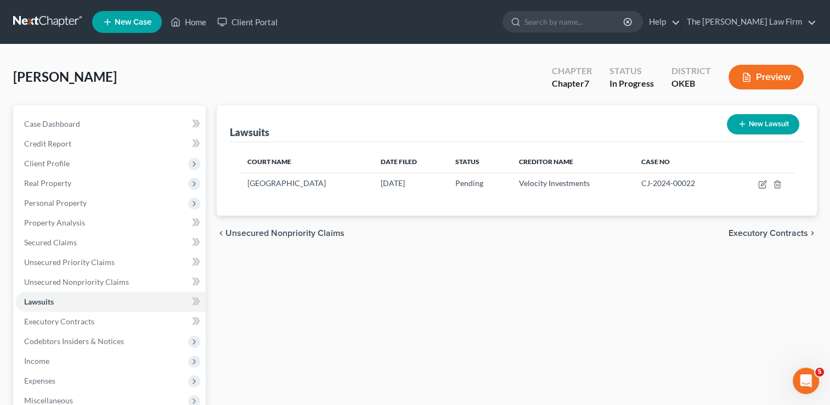
click at [411, 266] on div "Lawsuits New Lawsuit Court Name Date Filed Status Creditor Name Case No Hughes …" at bounding box center [516, 323] width 611 height 436
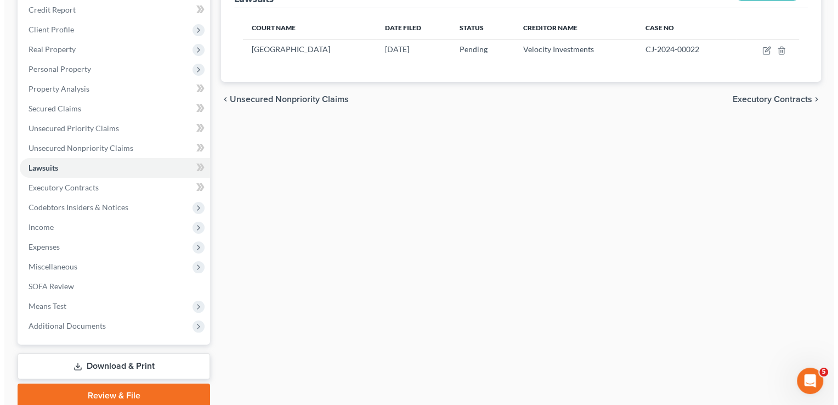
scroll to position [110, 0]
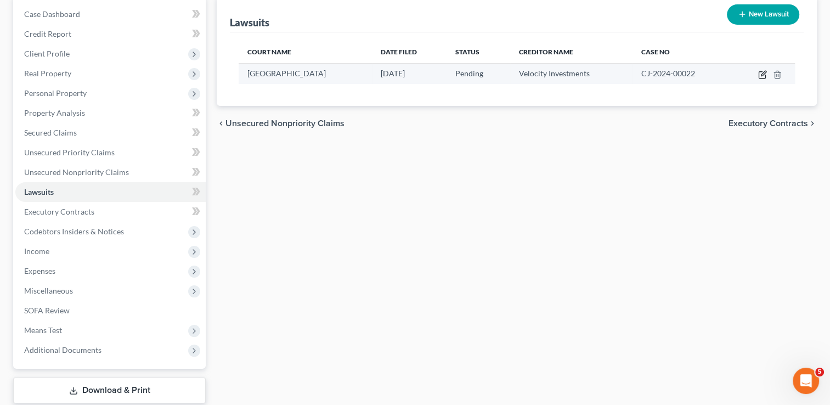
click at [761, 75] on icon "button" at bounding box center [762, 74] width 9 height 9
select select "37"
select select "0"
select select "4"
select select "33"
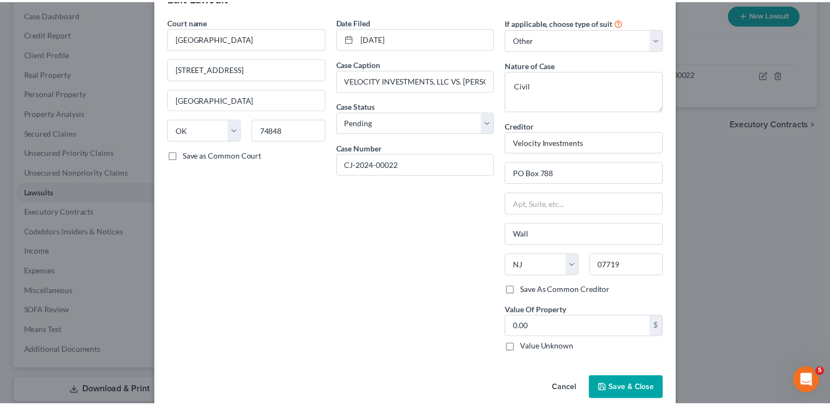
scroll to position [50, 0]
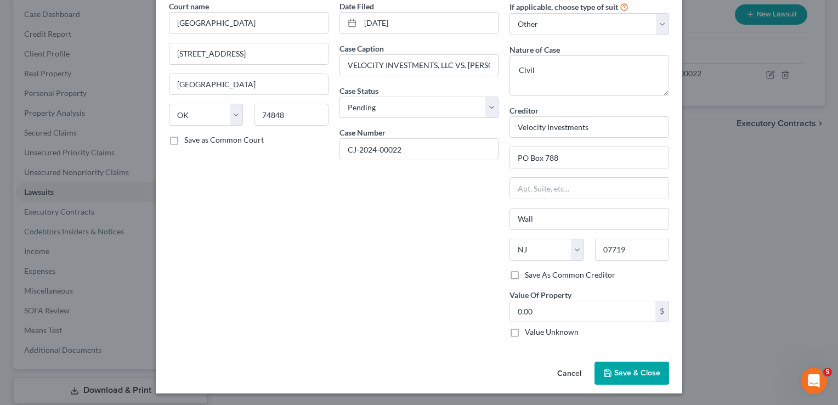
click at [639, 368] on span "Save & Close" at bounding box center [637, 372] width 46 height 9
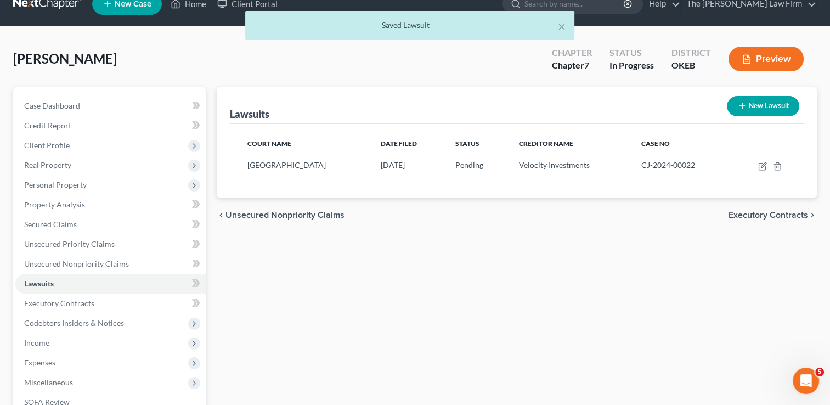
scroll to position [0, 0]
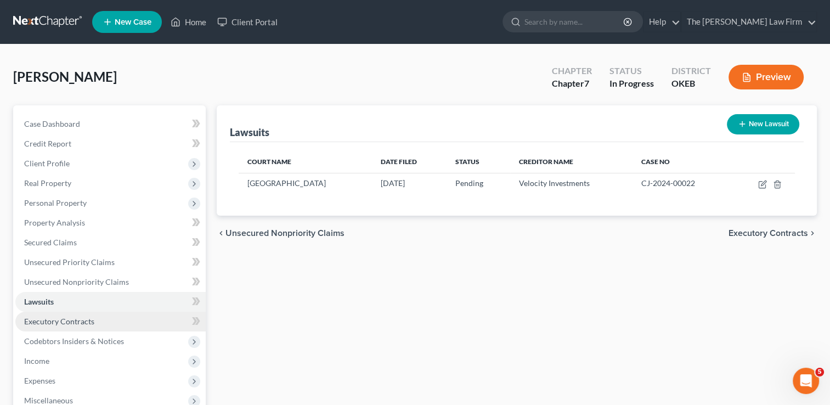
click at [66, 320] on span "Executory Contracts" at bounding box center [59, 320] width 70 height 9
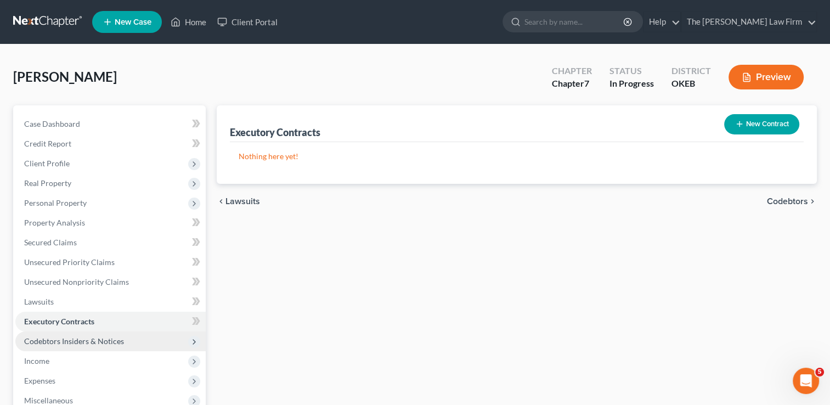
click at [86, 339] on span "Codebtors Insiders & Notices" at bounding box center [74, 340] width 100 height 9
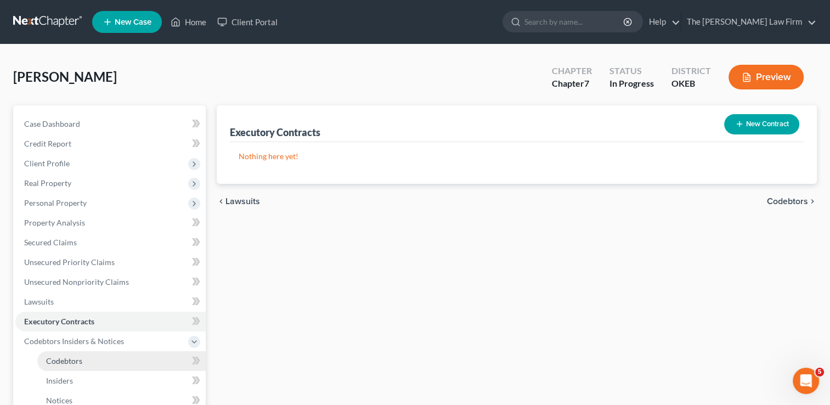
click at [78, 360] on span "Codebtors" at bounding box center [64, 360] width 36 height 9
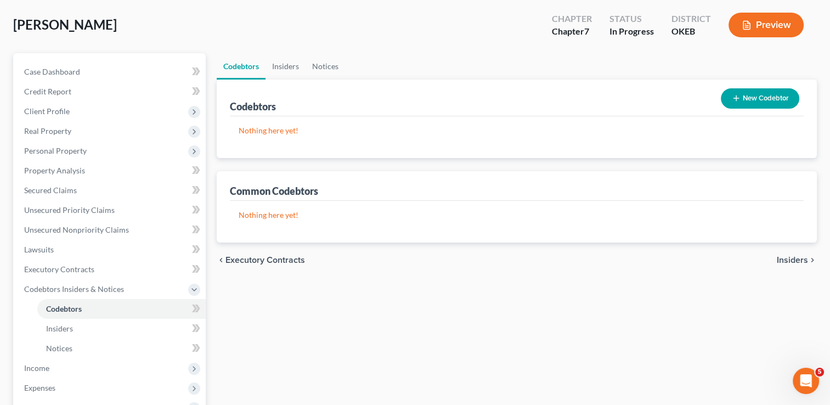
scroll to position [55, 0]
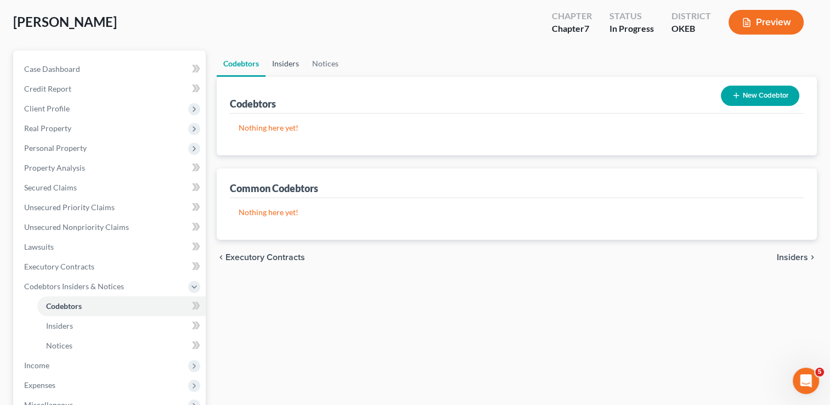
click at [283, 63] on link "Insiders" at bounding box center [285, 63] width 40 height 26
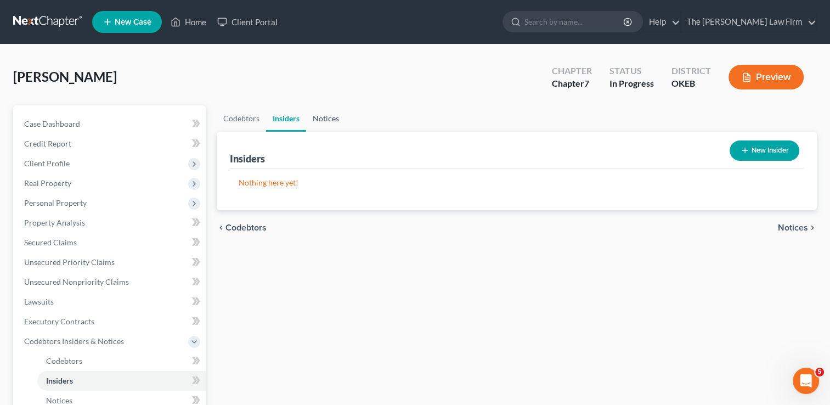
click at [320, 118] on link "Notices" at bounding box center [325, 118] width 39 height 26
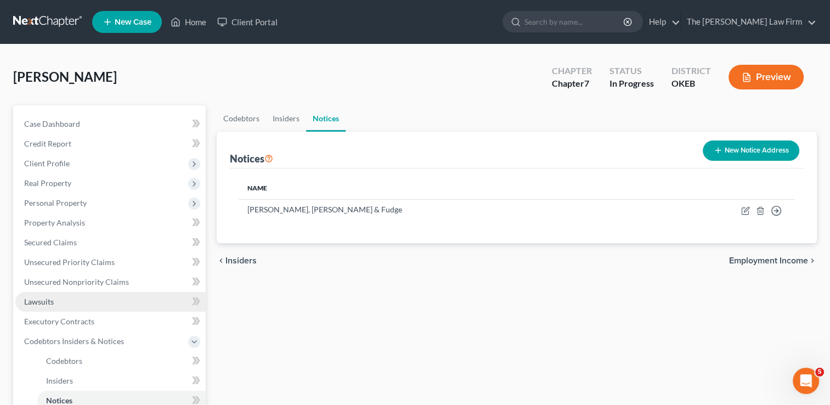
click at [48, 305] on span "Lawsuits" at bounding box center [39, 301] width 30 height 9
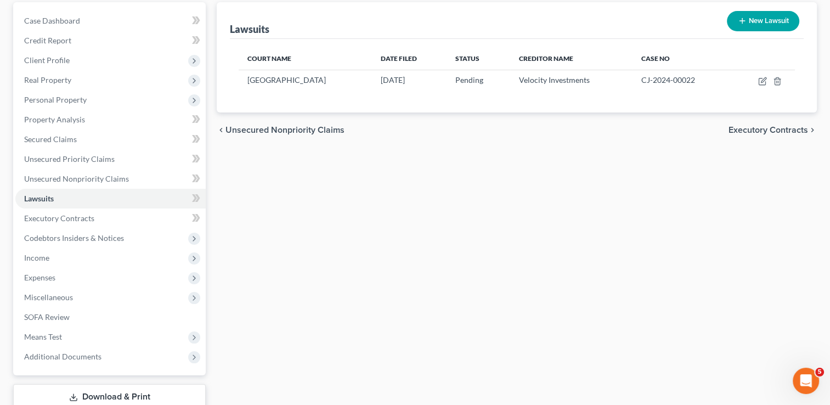
scroll to position [110, 0]
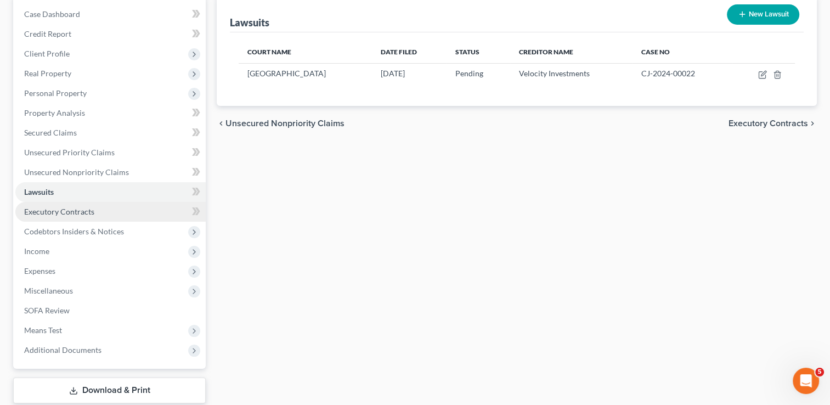
click at [103, 209] on link "Executory Contracts" at bounding box center [110, 212] width 190 height 20
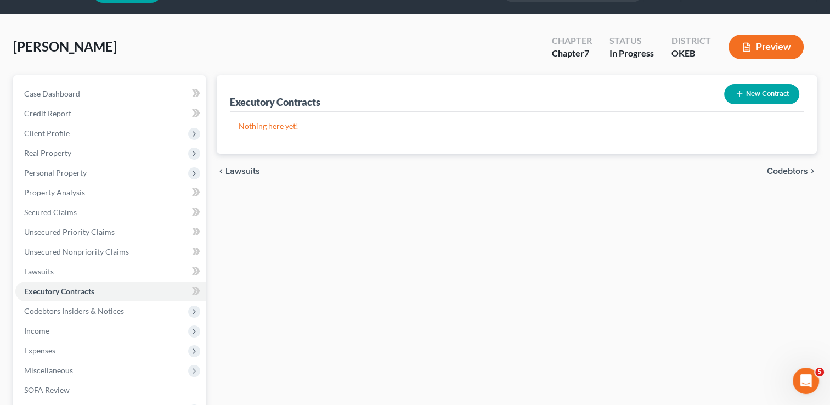
scroll to position [55, 0]
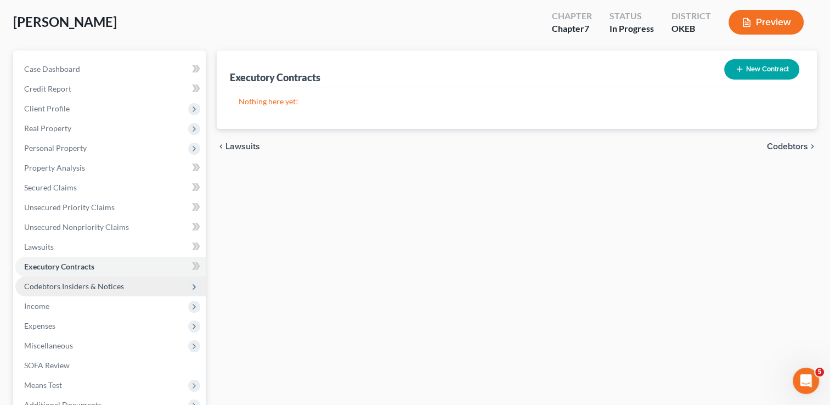
click at [111, 286] on span "Codebtors Insiders & Notices" at bounding box center [74, 285] width 100 height 9
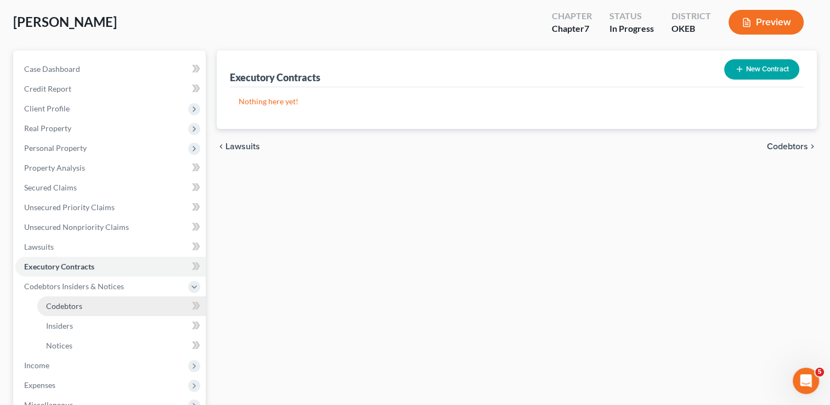
click at [64, 308] on span "Codebtors" at bounding box center [64, 305] width 36 height 9
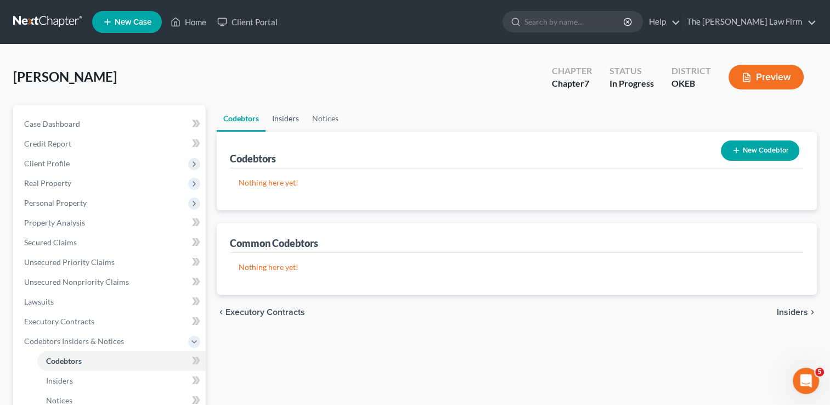
click at [276, 122] on link "Insiders" at bounding box center [285, 118] width 40 height 26
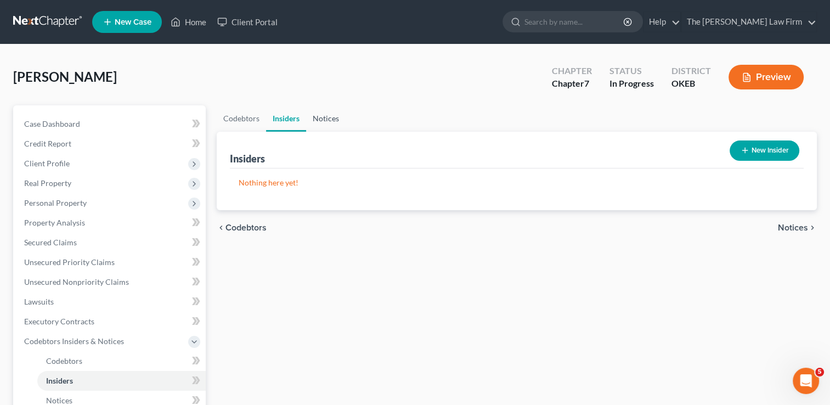
click at [324, 117] on link "Notices" at bounding box center [325, 118] width 39 height 26
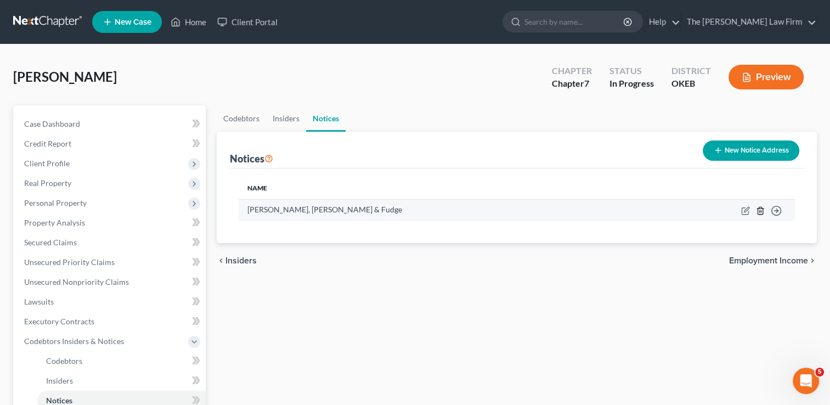
click at [760, 210] on line "button" at bounding box center [760, 211] width 0 height 2
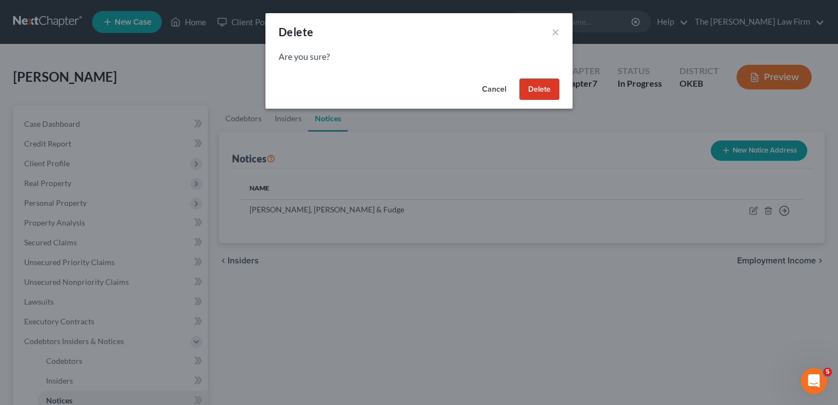
click at [534, 82] on button "Delete" at bounding box center [539, 89] width 40 height 22
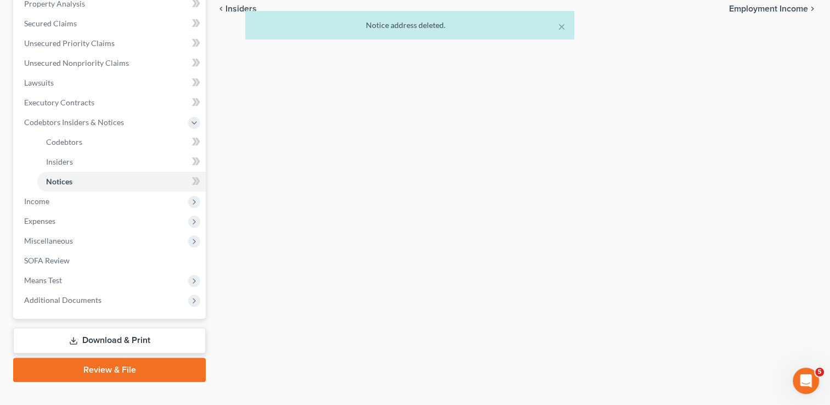
scroll to position [219, 0]
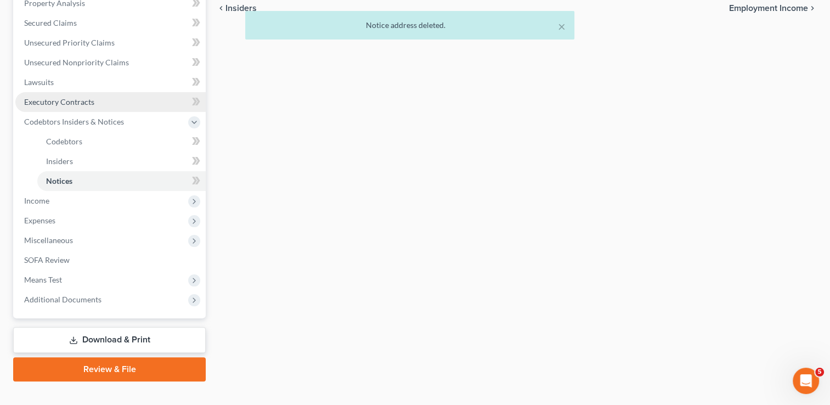
click at [85, 101] on span "Executory Contracts" at bounding box center [59, 101] width 70 height 9
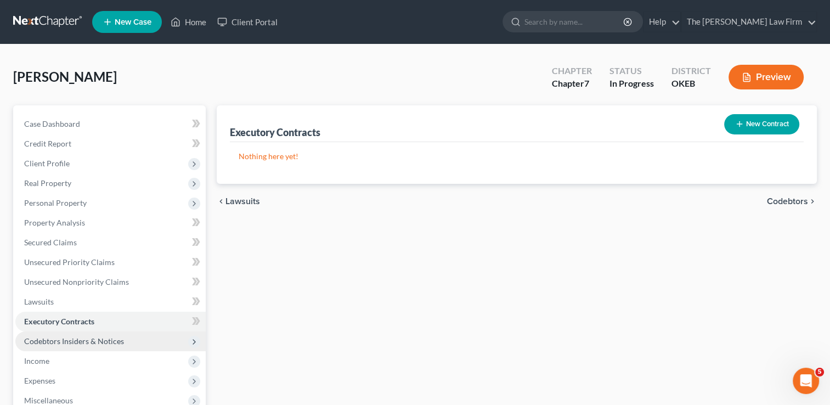
click at [65, 341] on span "Codebtors Insiders & Notices" at bounding box center [74, 340] width 100 height 9
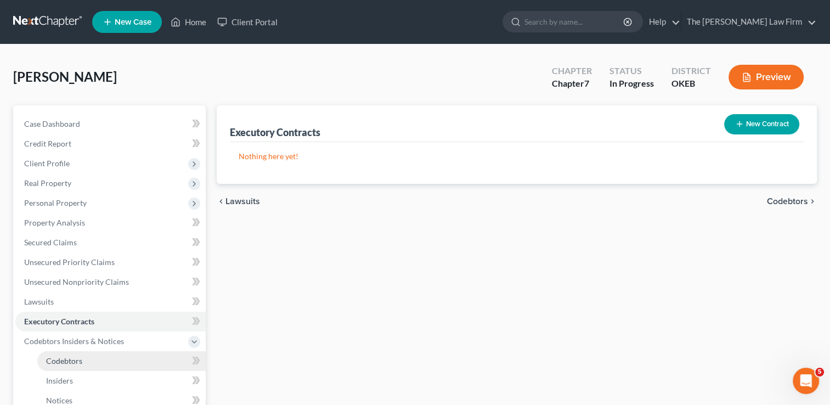
click at [69, 359] on span "Codebtors" at bounding box center [64, 360] width 36 height 9
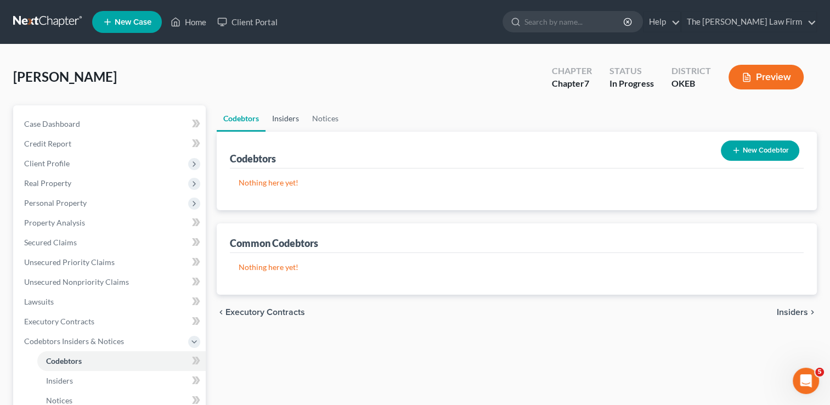
click at [283, 118] on link "Insiders" at bounding box center [285, 118] width 40 height 26
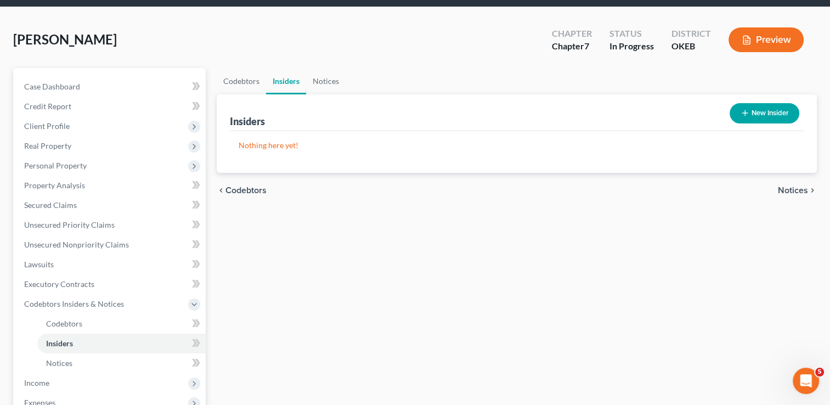
scroll to position [110, 0]
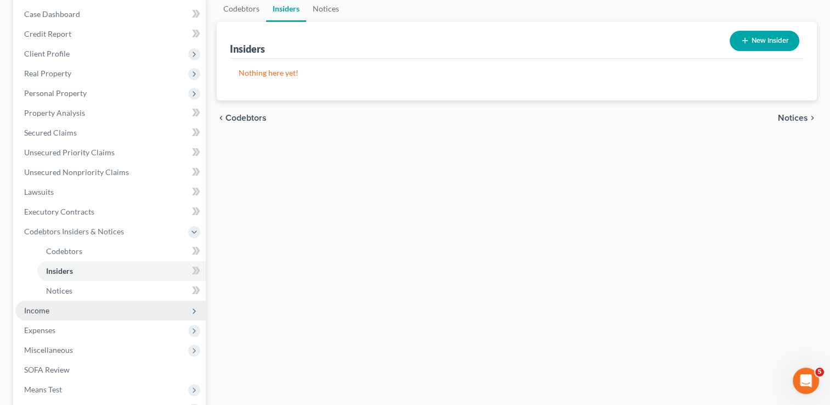
click at [52, 311] on span "Income" at bounding box center [110, 311] width 190 height 20
click at [87, 269] on span "Employment Income" at bounding box center [81, 270] width 70 height 9
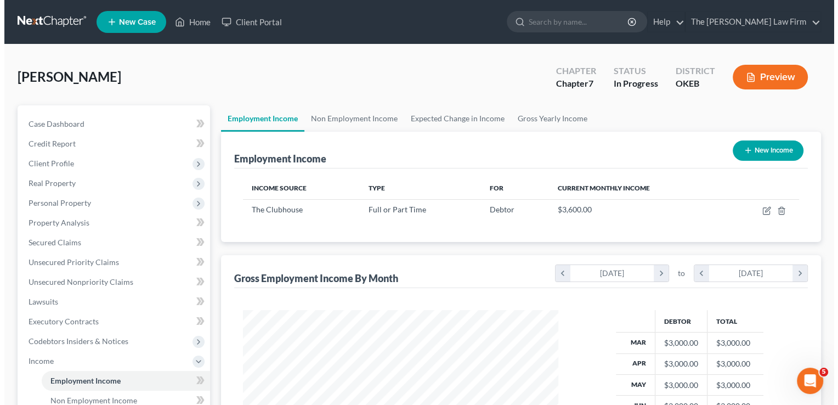
scroll to position [195, 337]
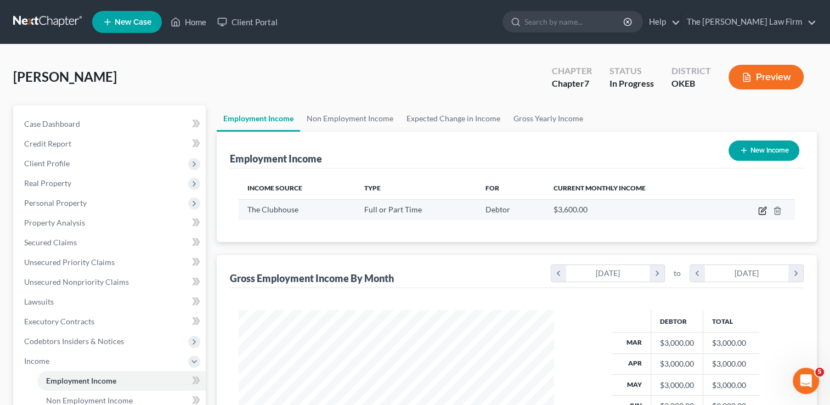
click at [761, 210] on icon "button" at bounding box center [762, 210] width 9 height 9
select select "0"
select select "37"
select select "1"
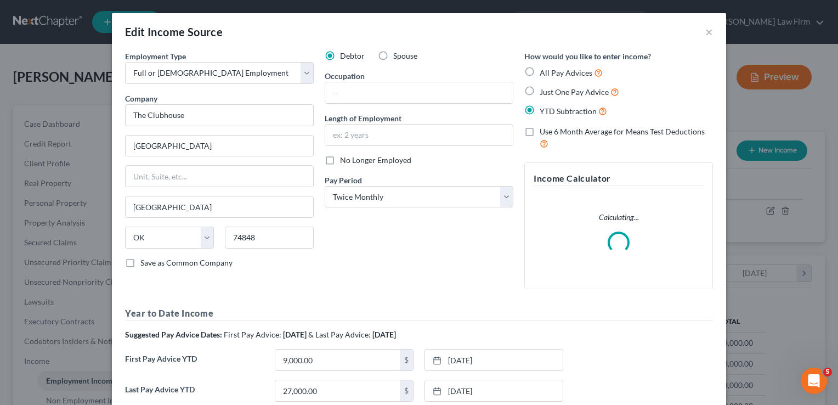
scroll to position [195, 340]
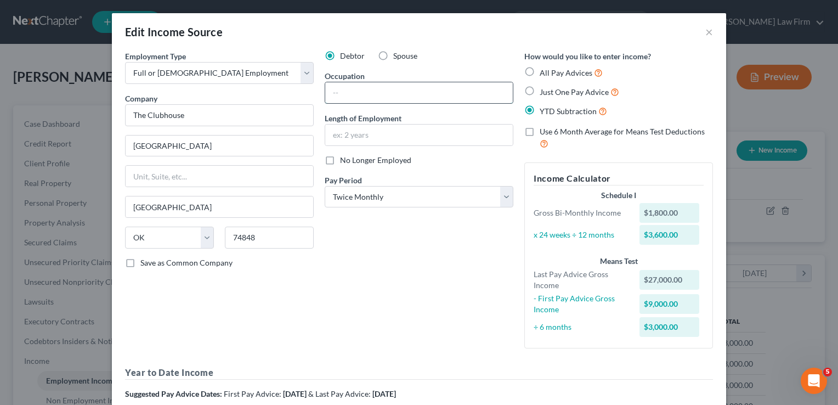
click at [404, 97] on input "text" at bounding box center [419, 92] width 188 height 21
type input "Director"
click at [380, 133] on input "text" at bounding box center [419, 135] width 188 height 21
type input "8 years"
click at [430, 279] on div "Debtor Spouse Occupation Director Length of Employment 8 years No Longer Employ…" at bounding box center [419, 203] width 200 height 307
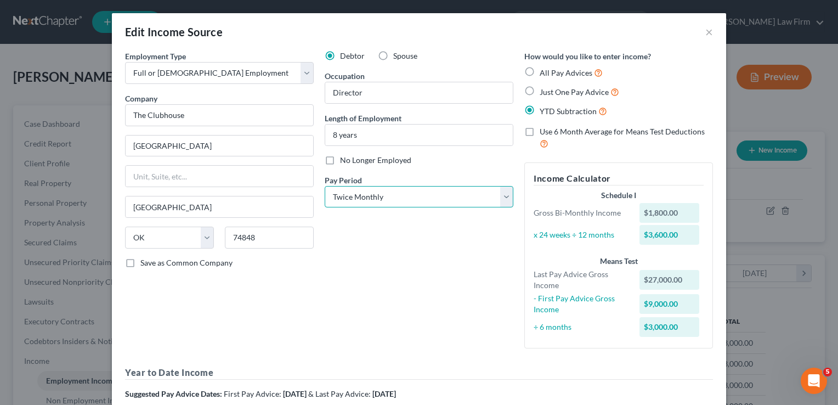
click at [505, 199] on select "Select Monthly Twice Monthly Every Other Week Weekly" at bounding box center [419, 197] width 189 height 22
click at [325, 186] on select "Select Monthly Twice Monthly Every Other Week Weekly" at bounding box center [419, 197] width 189 height 22
click at [408, 271] on div "Debtor Spouse Occupation Director Length of Employment 8 years No Longer Employ…" at bounding box center [419, 203] width 200 height 307
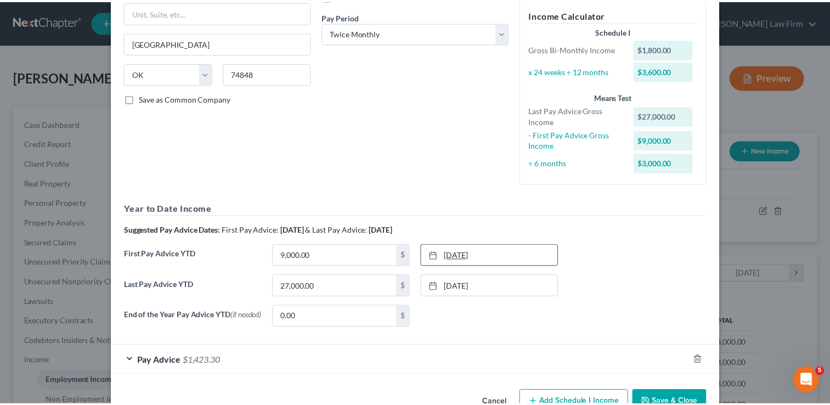
scroll to position [195, 0]
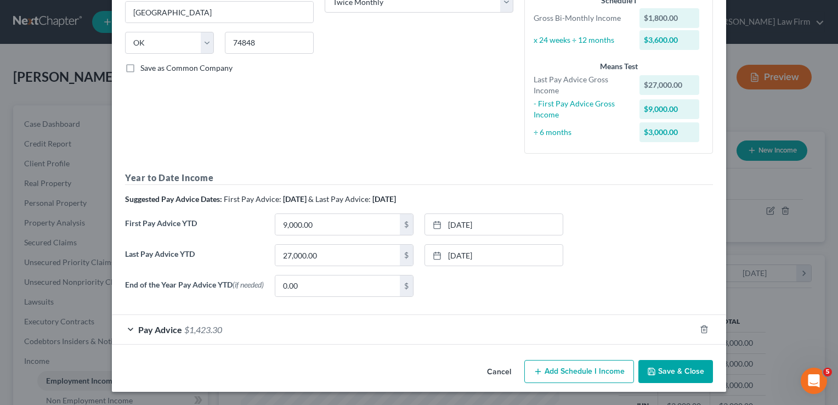
click at [676, 372] on button "Save & Close" at bounding box center [675, 371] width 75 height 23
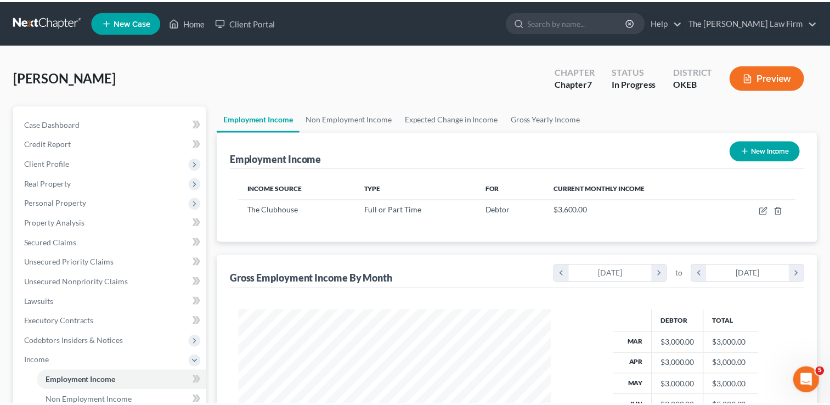
scroll to position [548269, 548128]
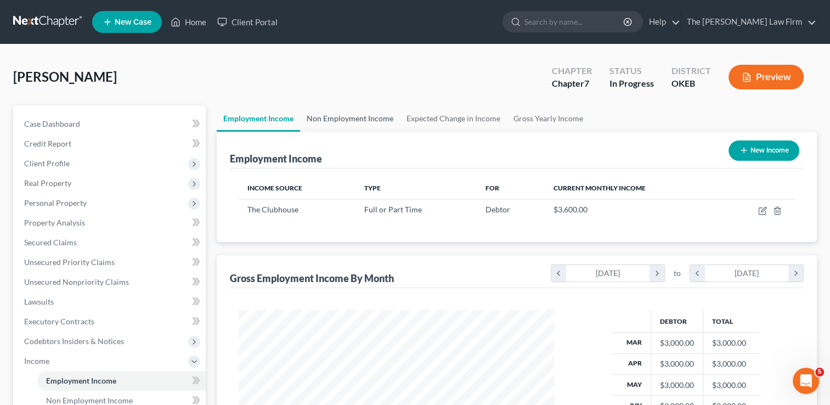
click at [353, 116] on link "Non Employment Income" at bounding box center [350, 118] width 100 height 26
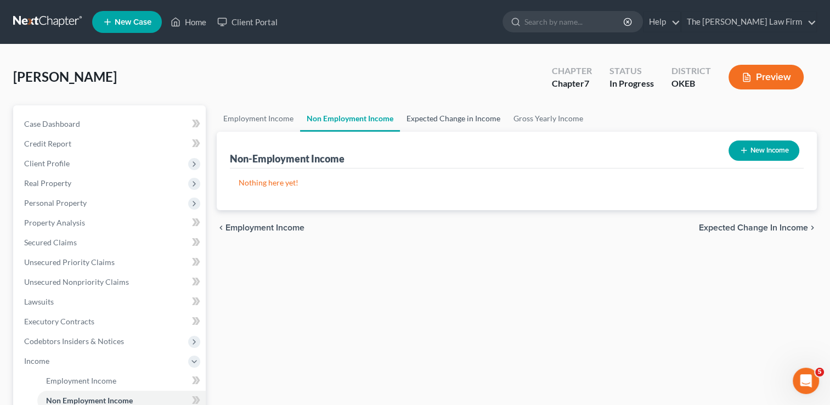
click at [449, 116] on link "Expected Change in Income" at bounding box center [453, 118] width 107 height 26
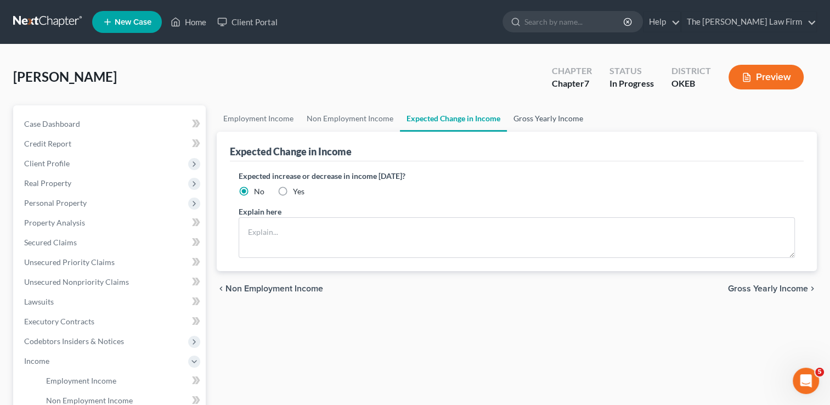
click at [539, 119] on link "Gross Yearly Income" at bounding box center [548, 118] width 83 height 26
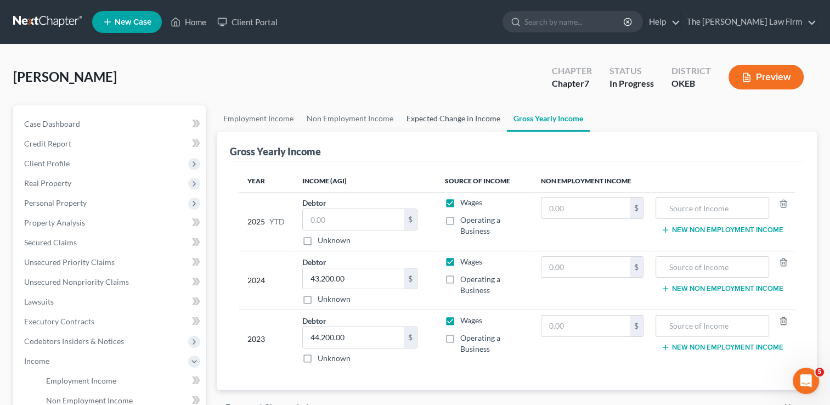
click at [448, 117] on link "Expected Change in Income" at bounding box center [453, 118] width 107 height 26
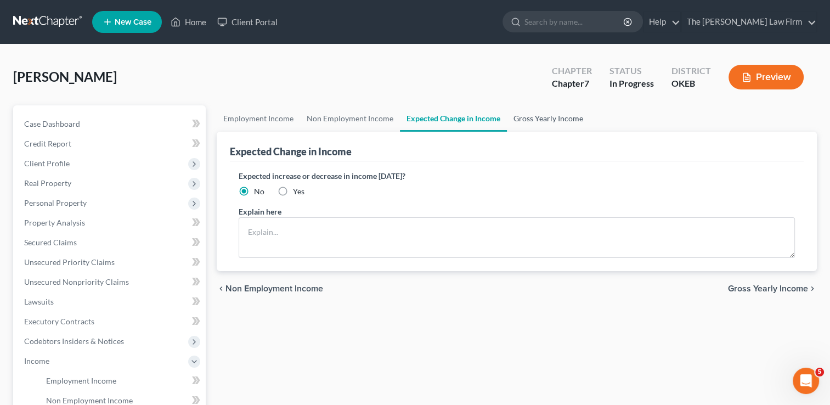
click at [517, 117] on link "Gross Yearly Income" at bounding box center [548, 118] width 83 height 26
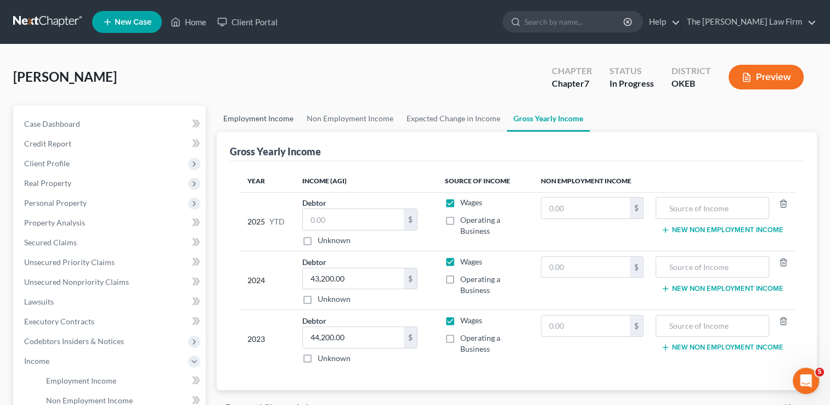
click at [258, 117] on link "Employment Income" at bounding box center [258, 118] width 83 height 26
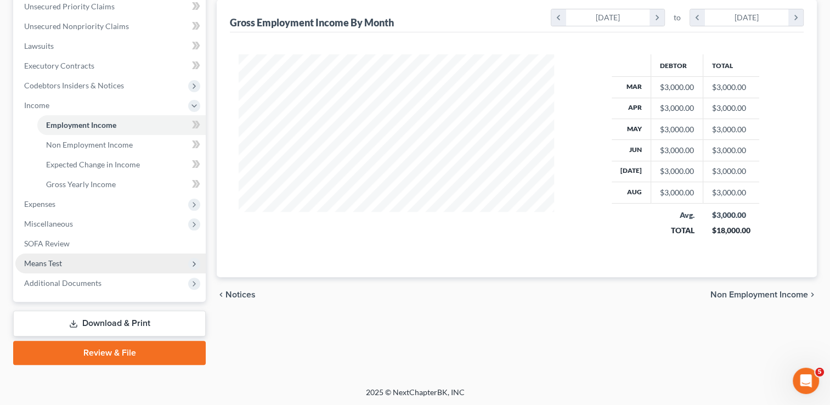
scroll to position [256, 0]
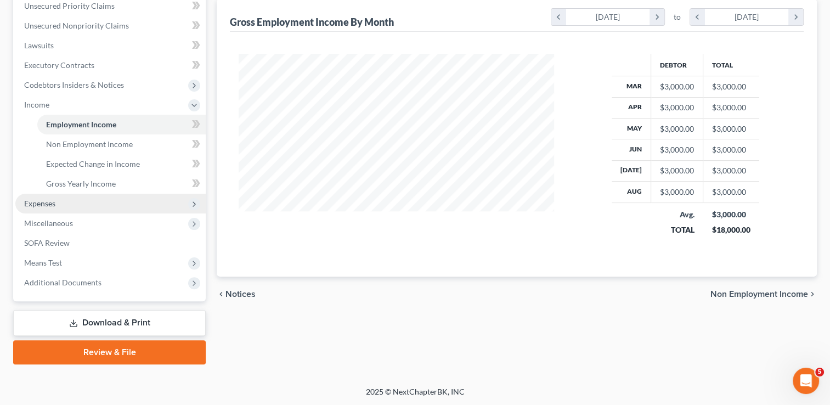
click at [59, 198] on span "Expenses" at bounding box center [110, 204] width 190 height 20
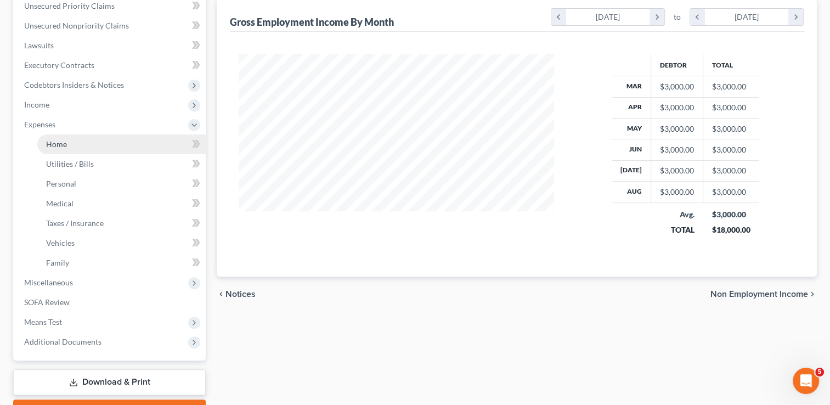
click at [68, 142] on link "Home" at bounding box center [121, 144] width 168 height 20
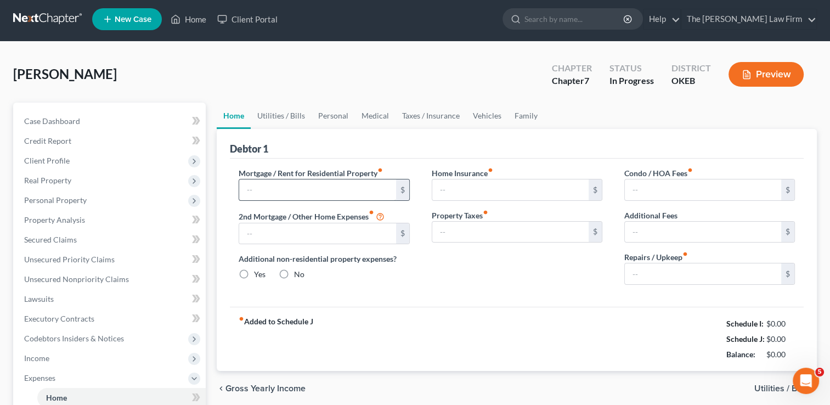
type input "0.00"
radio input "true"
type input "0.00"
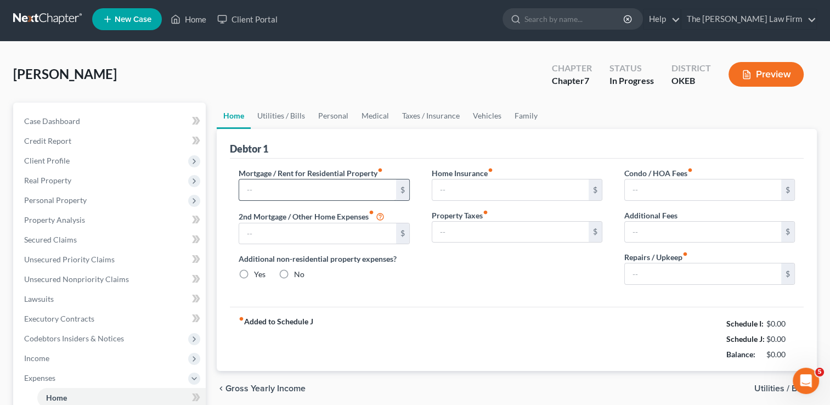
type input "0.00"
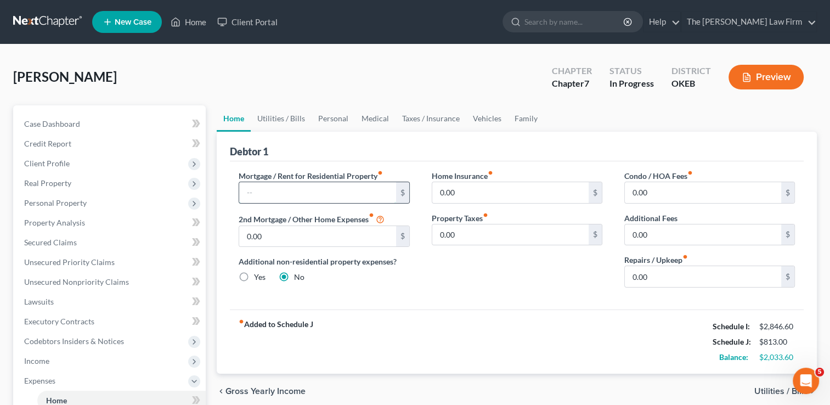
click at [294, 190] on input "text" at bounding box center [317, 192] width 156 height 21
type input "461.00"
click at [671, 270] on input "0.00" at bounding box center [703, 276] width 156 height 21
type input "50.00"
click at [531, 290] on div "Home Insurance fiber_manual_record 0.00 $ Property Taxes fiber_manual_record 0.…" at bounding box center [517, 233] width 193 height 126
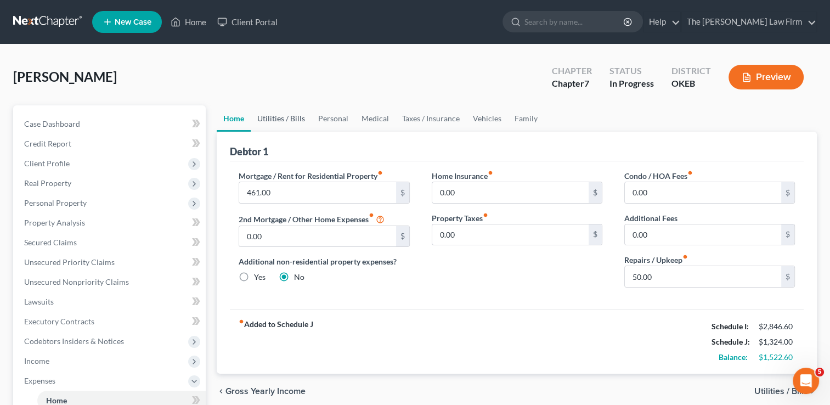
click at [286, 120] on link "Utilities / Bills" at bounding box center [281, 118] width 61 height 26
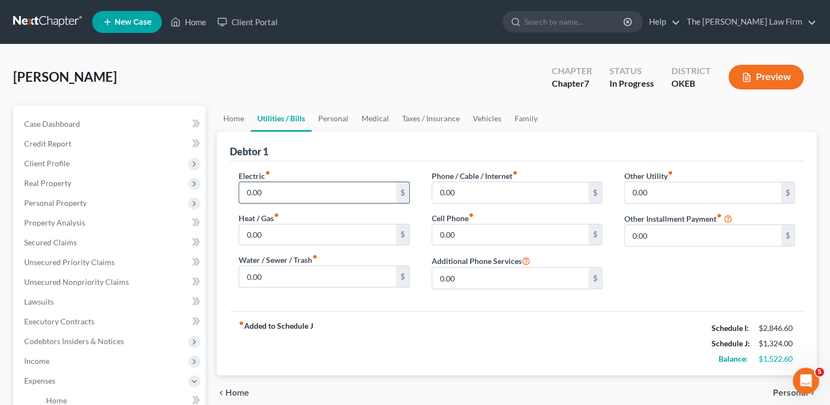
click at [284, 185] on input "0.00" at bounding box center [317, 192] width 156 height 21
type input "85.00"
click at [280, 236] on input "0.00" at bounding box center [317, 234] width 156 height 21
type input "45.00"
drag, startPoint x: 426, startPoint y: 312, endPoint x: 418, endPoint y: 326, distance: 16.2
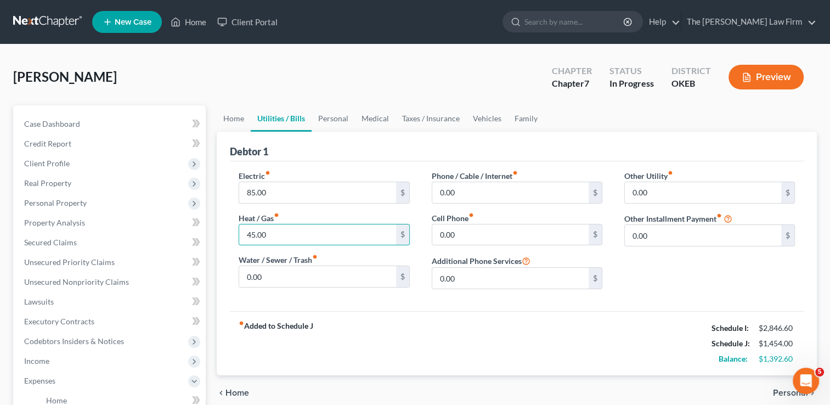
click at [426, 312] on div "fiber_manual_record Added to Schedule J Schedule I: $2,846.60 Schedule J: $1,45…" at bounding box center [517, 343] width 574 height 64
click at [271, 274] on input "0.00" at bounding box center [317, 276] width 156 height 21
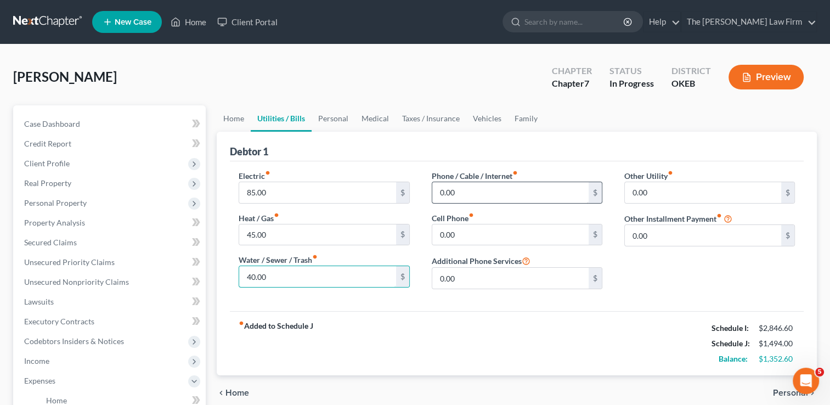
type input "40.00"
click at [481, 192] on input "0.00" at bounding box center [510, 192] width 156 height 21
type input "85.00"
click at [469, 234] on input "0.00" at bounding box center [510, 234] width 156 height 21
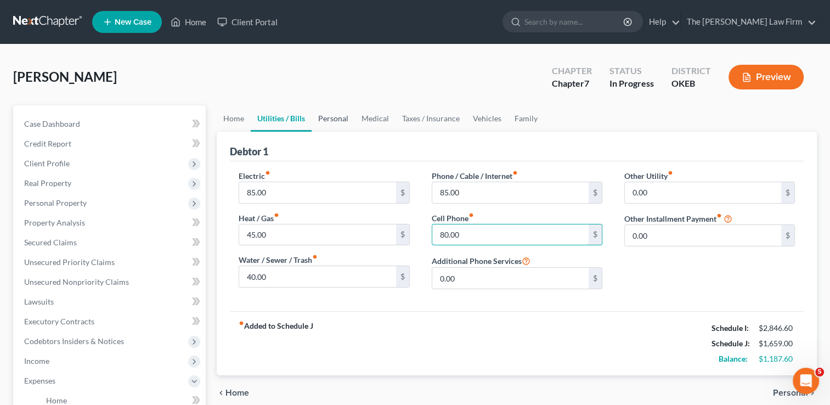
type input "80.00"
click at [339, 117] on link "Personal" at bounding box center [333, 118] width 43 height 26
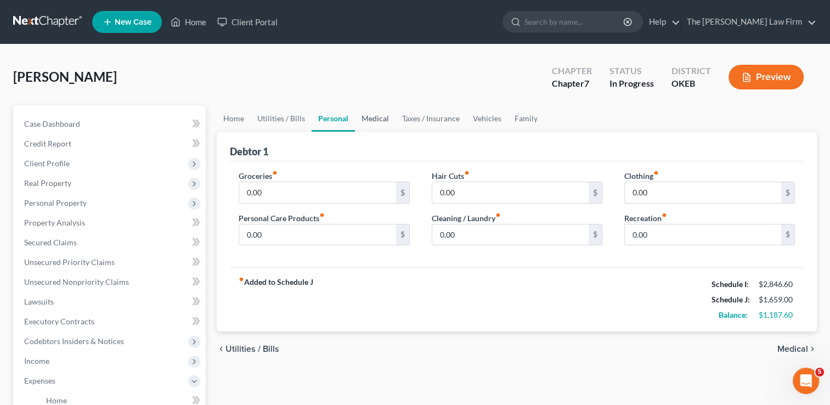
click at [381, 114] on link "Medical" at bounding box center [375, 118] width 41 height 26
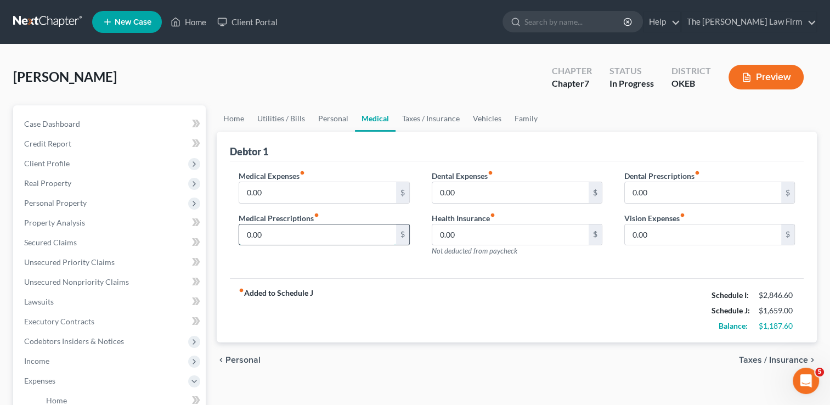
click at [281, 236] on input "0.00" at bounding box center [317, 234] width 156 height 21
type input "20.00"
click at [363, 258] on div "Medical Expenses fiber_manual_record 0.00 $ Medical Prescriptions fiber_manual_…" at bounding box center [324, 217] width 193 height 95
click at [421, 118] on link "Taxes / Insurance" at bounding box center [430, 118] width 71 height 26
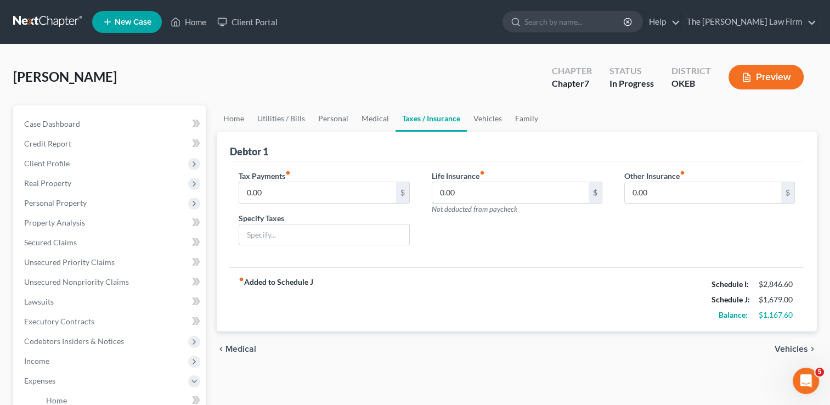
drag, startPoint x: 469, startPoint y: 194, endPoint x: 478, endPoint y: 212, distance: 19.4
click at [469, 194] on input "0.00" at bounding box center [510, 192] width 156 height 21
type input "3"
type input "40.00"
click at [478, 120] on link "Vehicles" at bounding box center [488, 118] width 42 height 26
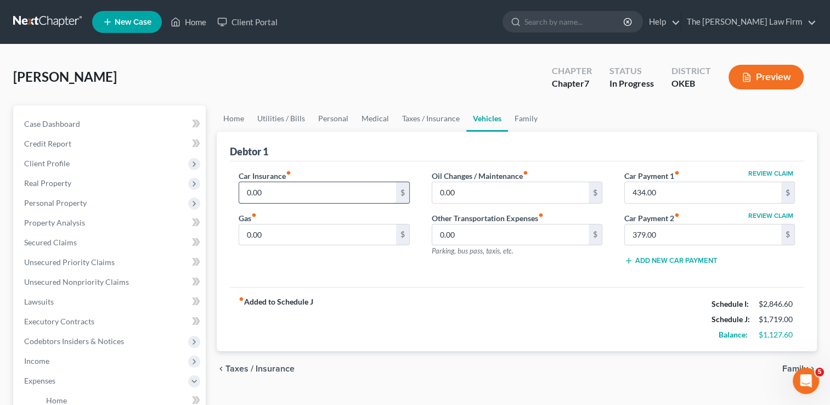
click at [276, 191] on input "0.00" at bounding box center [317, 192] width 156 height 21
type input "429.00"
click at [290, 231] on input "0.00" at bounding box center [317, 234] width 156 height 21
click at [475, 190] on input "0.00" at bounding box center [510, 192] width 156 height 21
type input "50.00"
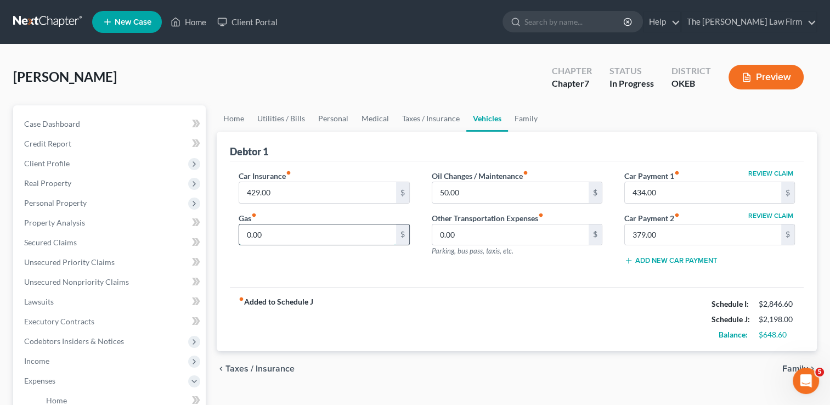
click at [285, 234] on input "0.00" at bounding box center [317, 234] width 156 height 21
type input "120.00"
click at [450, 270] on div "Oil Changes / Maintenance fiber_manual_record 50.00 $ Other Transportation Expe…" at bounding box center [517, 222] width 193 height 104
click at [669, 192] on input "434.00" at bounding box center [703, 192] width 156 height 21
click at [579, 268] on div "Oil Changes / Maintenance fiber_manual_record 50.00 $ Other Transportation Expe…" at bounding box center [517, 222] width 193 height 104
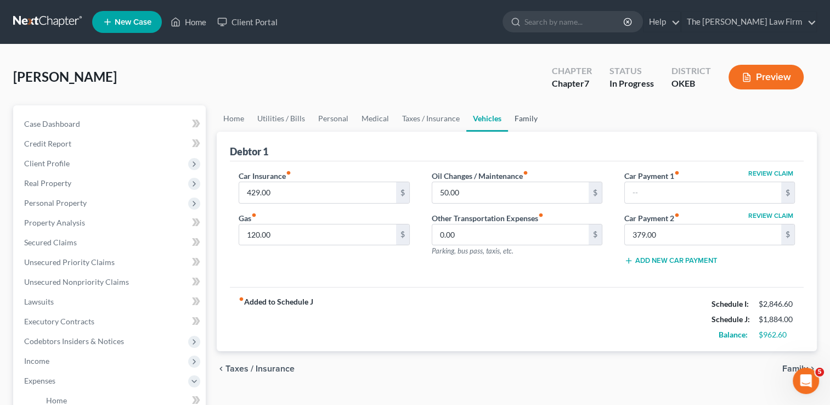
click at [524, 119] on link "Family" at bounding box center [526, 118] width 36 height 26
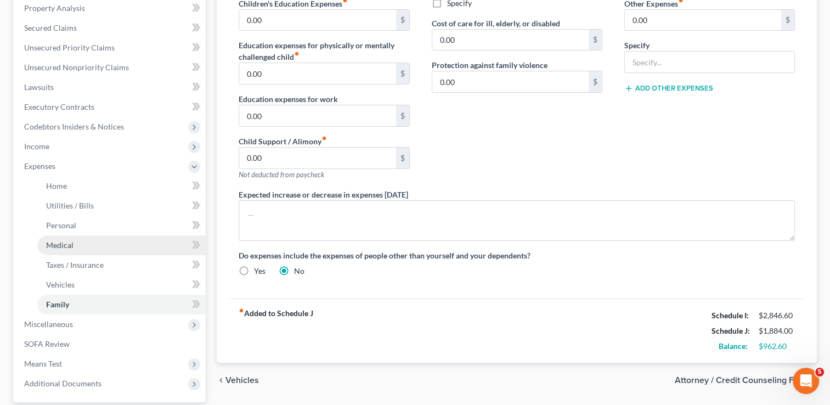
scroll to position [219, 0]
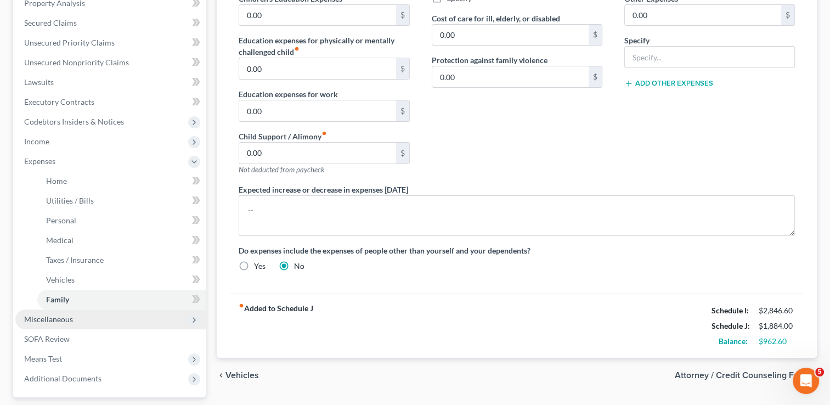
click at [65, 324] on span "Miscellaneous" at bounding box center [110, 319] width 190 height 20
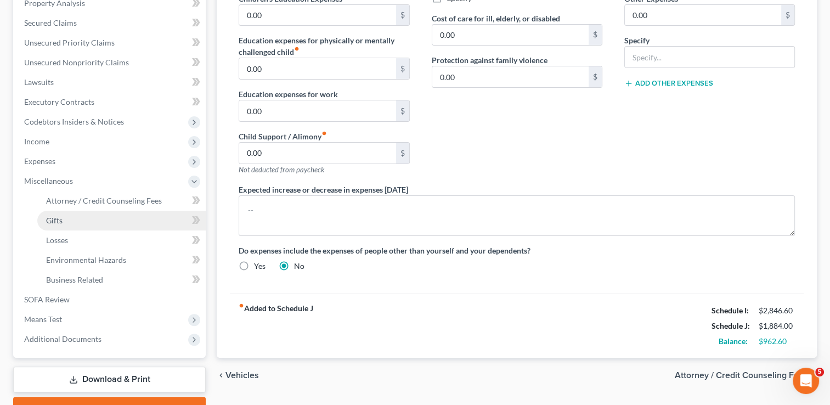
click at [68, 218] on link "Gifts" at bounding box center [121, 221] width 168 height 20
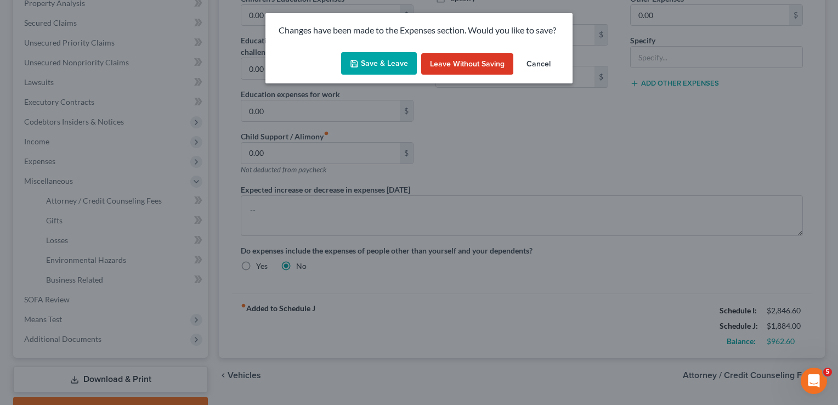
click at [386, 59] on button "Save & Leave" at bounding box center [379, 63] width 76 height 23
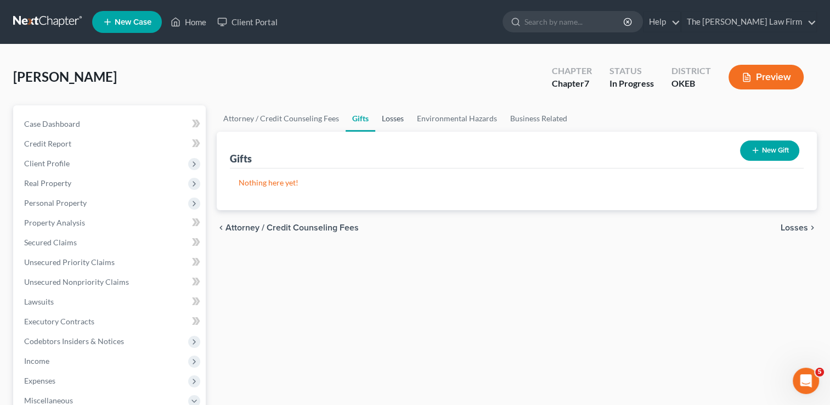
click at [384, 116] on link "Losses" at bounding box center [392, 118] width 35 height 26
click at [445, 115] on link "Environmental Hazards" at bounding box center [456, 118] width 93 height 26
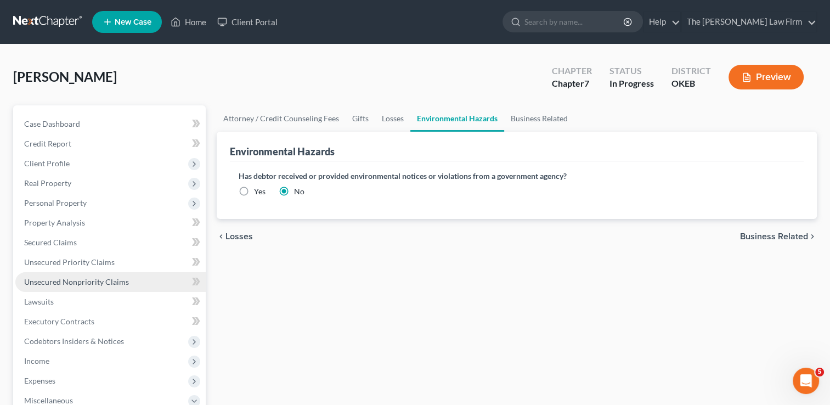
click at [56, 281] on span "Unsecured Nonpriority Claims" at bounding box center [76, 281] width 105 height 9
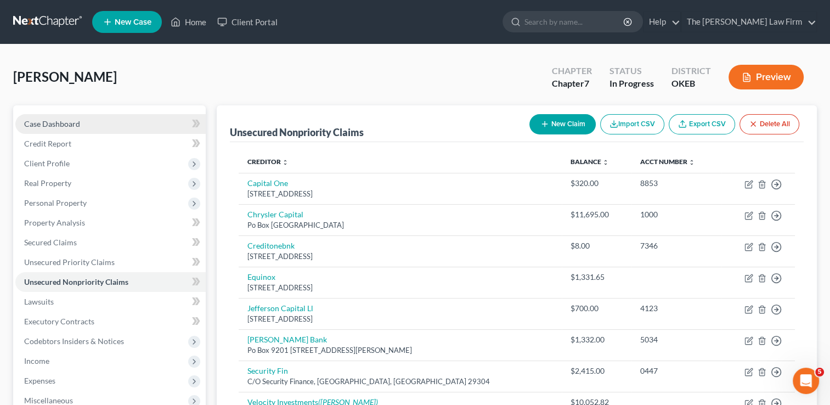
click at [61, 124] on span "Case Dashboard" at bounding box center [52, 123] width 56 height 9
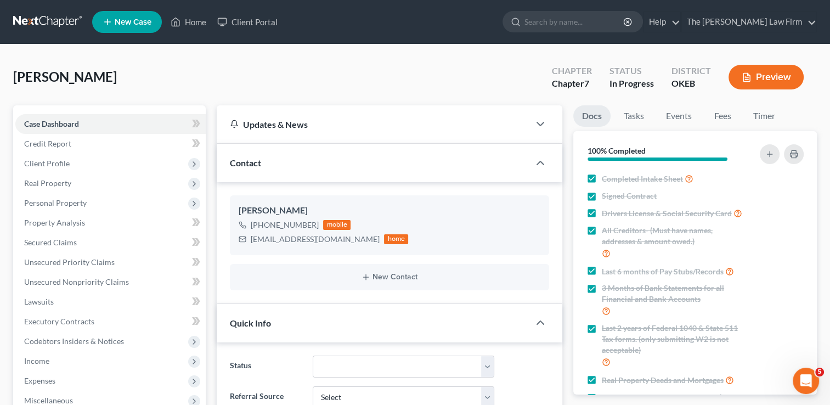
scroll to position [68, 0]
drag, startPoint x: 251, startPoint y: 239, endPoint x: 346, endPoint y: 241, distance: 94.9
click at [346, 241] on div "jcartet4045408@gmail.com home" at bounding box center [323, 239] width 169 height 14
drag, startPoint x: 329, startPoint y: 247, endPoint x: 296, endPoint y: 239, distance: 33.3
copy div "[EMAIL_ADDRESS][DOMAIN_NAME]"
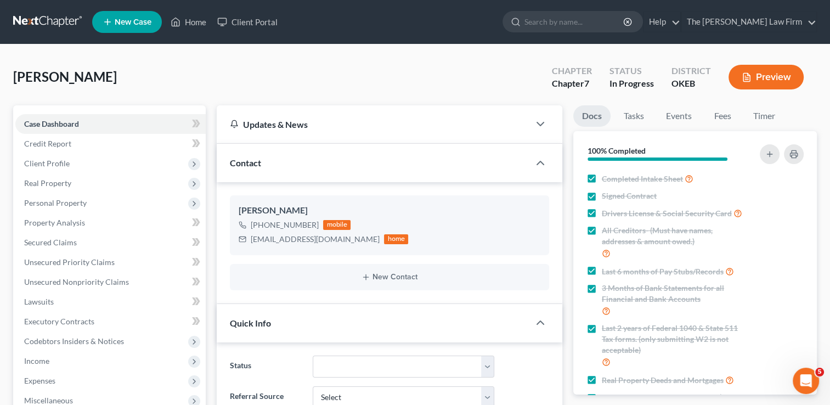
click at [363, 71] on div "Burnell, Jennifer Upgraded Chapter Chapter 7 Status In Progress District OKEB P…" at bounding box center [415, 82] width 804 height 48
drag, startPoint x: 58, startPoint y: 183, endPoint x: 77, endPoint y: 189, distance: 20.1
click at [58, 182] on span "Real Property" at bounding box center [47, 182] width 47 height 9
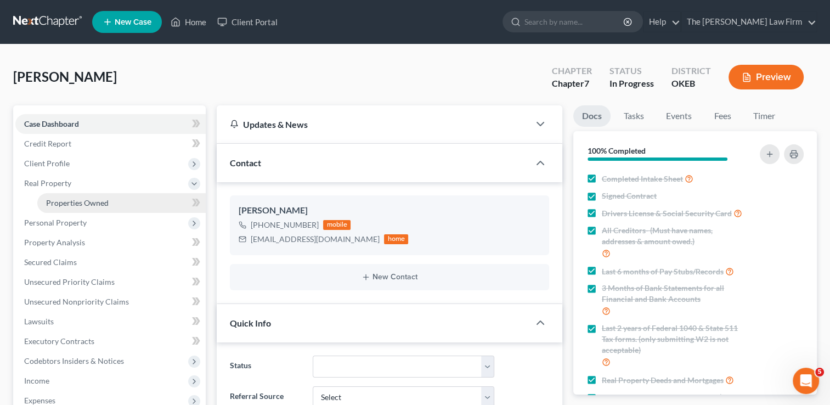
click at [94, 202] on span "Properties Owned" at bounding box center [77, 202] width 63 height 9
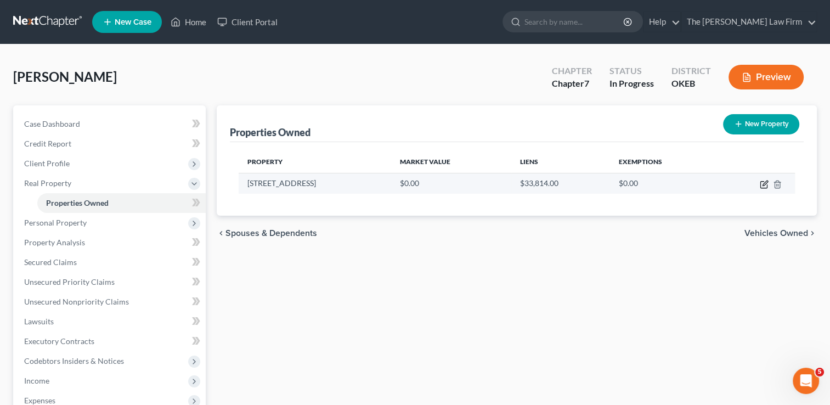
click at [763, 182] on icon "button" at bounding box center [764, 184] width 9 height 9
select select "37"
select select "31"
select select "0"
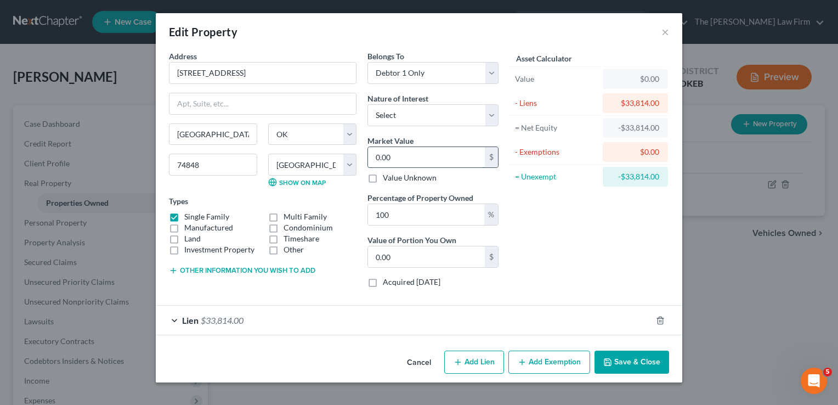
click at [411, 161] on input "0.00" at bounding box center [426, 157] width 117 height 21
type input "8"
type input "8.00"
type input "83"
type input "83.00"
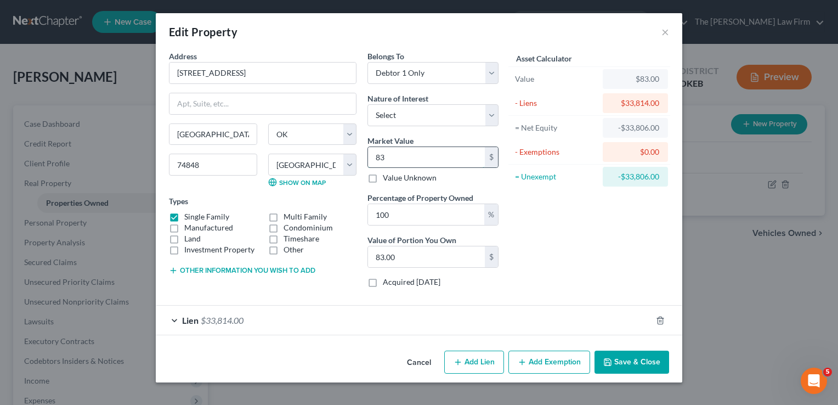
type input "834"
type input "834.00"
type input "8,340"
type input "8,340.00"
type input "8,3400"
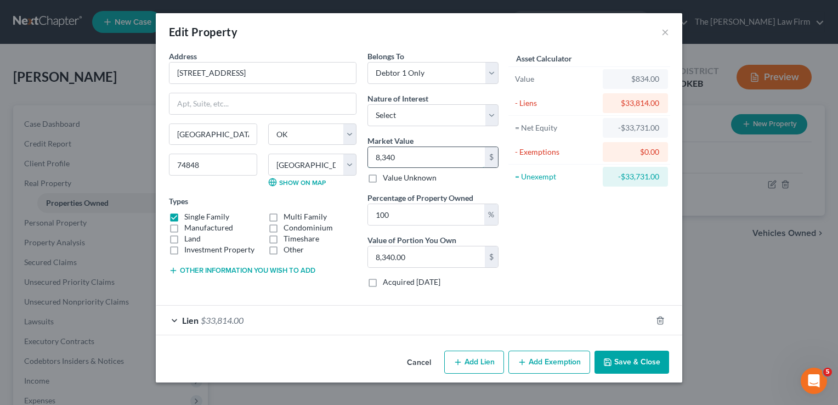
type input "83,400.00"
type input "83,400"
click at [638, 360] on button "Save & Close" at bounding box center [632, 361] width 75 height 23
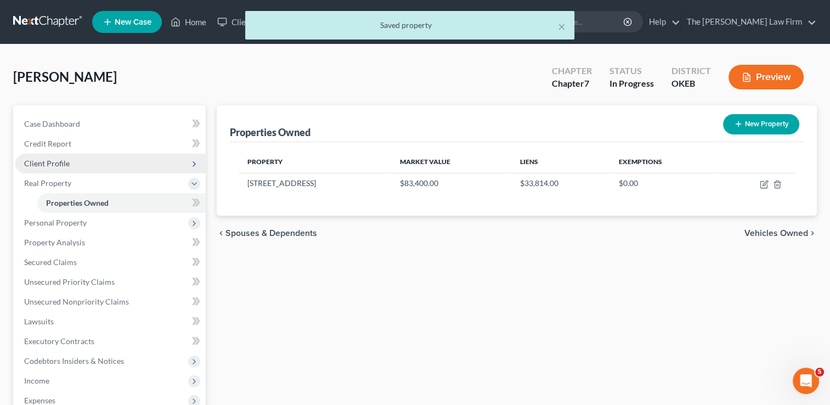
click at [67, 161] on span "Client Profile" at bounding box center [47, 163] width 46 height 9
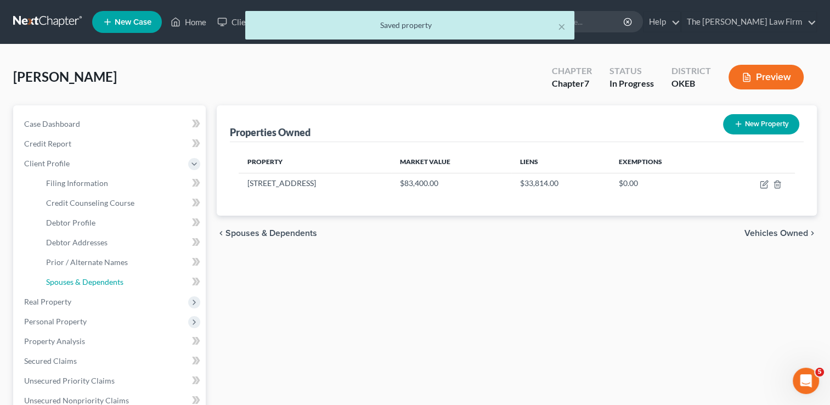
drag, startPoint x: 95, startPoint y: 282, endPoint x: 287, endPoint y: 303, distance: 193.6
click at [95, 282] on span "Spouses & Dependents" at bounding box center [84, 281] width 77 height 9
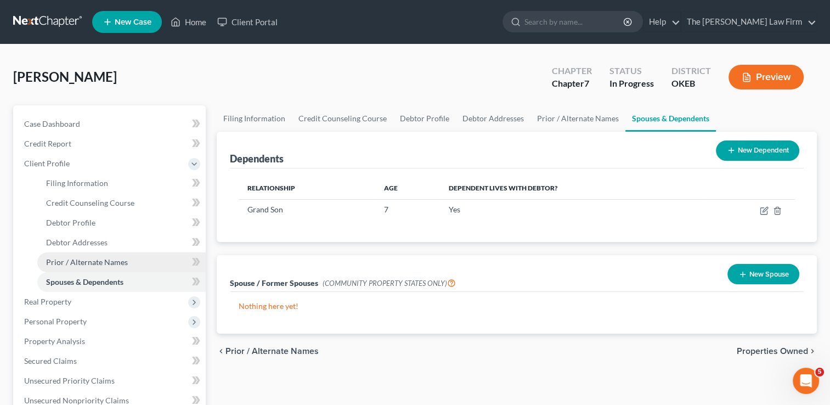
click at [77, 261] on span "Prior / Alternate Names" at bounding box center [87, 261] width 82 height 9
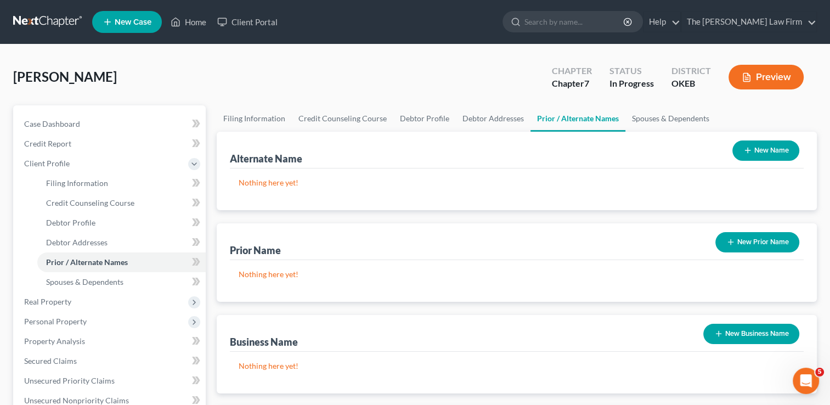
click at [762, 239] on button "New Prior Name" at bounding box center [757, 242] width 84 height 20
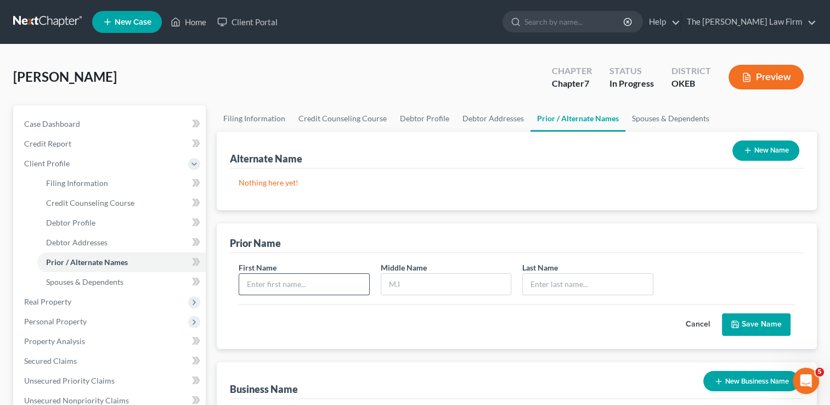
click at [316, 281] on input "text" at bounding box center [303, 284] width 129 height 21
type input "Jennifer"
type input "Ingrid"
click at [765, 322] on button "Save Name" at bounding box center [756, 324] width 69 height 23
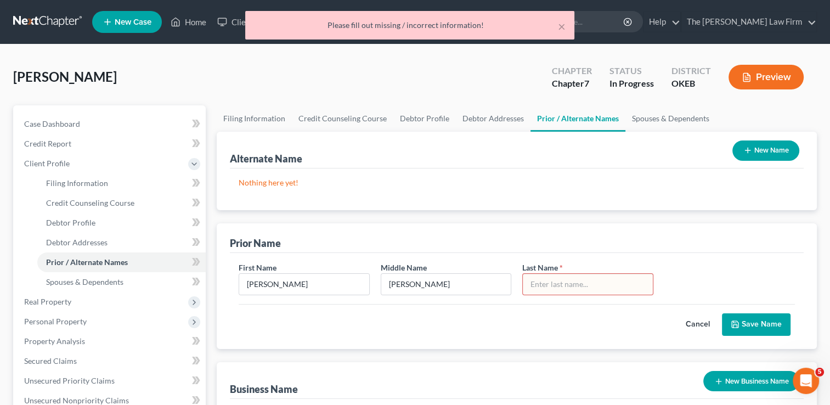
click at [597, 284] on input "text" at bounding box center [587, 284] width 129 height 21
type input "i"
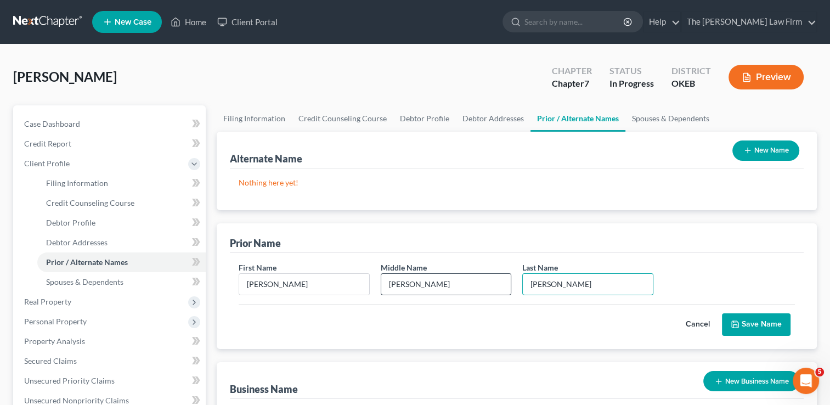
type input "Ingrid"
drag, startPoint x: 424, startPoint y: 282, endPoint x: 406, endPoint y: 303, distance: 27.2
click at [377, 284] on div "Middle Name Ingrid" at bounding box center [446, 278] width 142 height 33
click at [751, 321] on button "Save Name" at bounding box center [756, 324] width 69 height 23
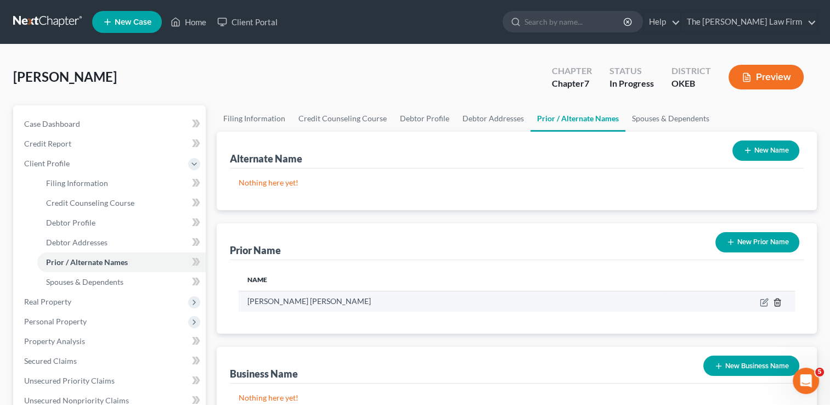
click at [778, 302] on line "button" at bounding box center [778, 303] width 0 height 2
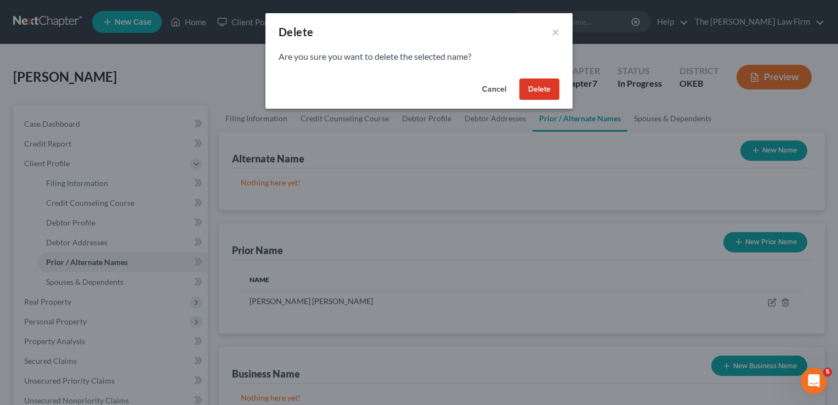
click at [537, 99] on button "Delete" at bounding box center [539, 89] width 40 height 22
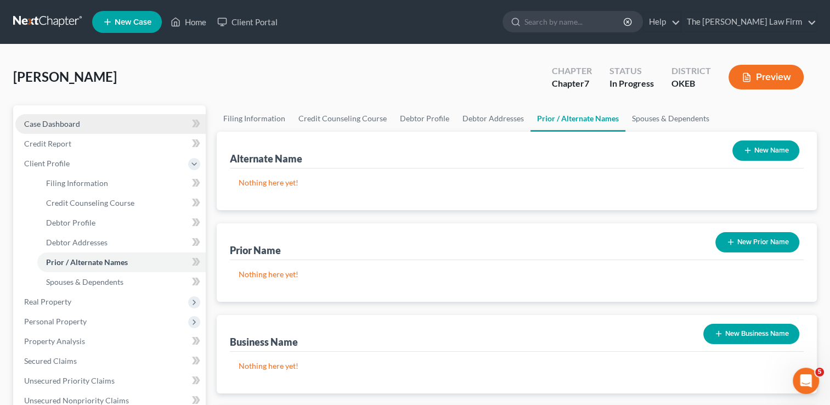
click at [51, 121] on span "Case Dashboard" at bounding box center [52, 123] width 56 height 9
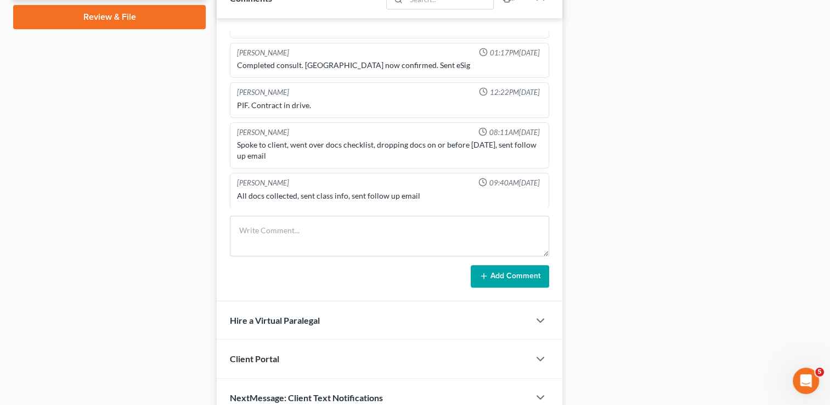
scroll to position [454, 0]
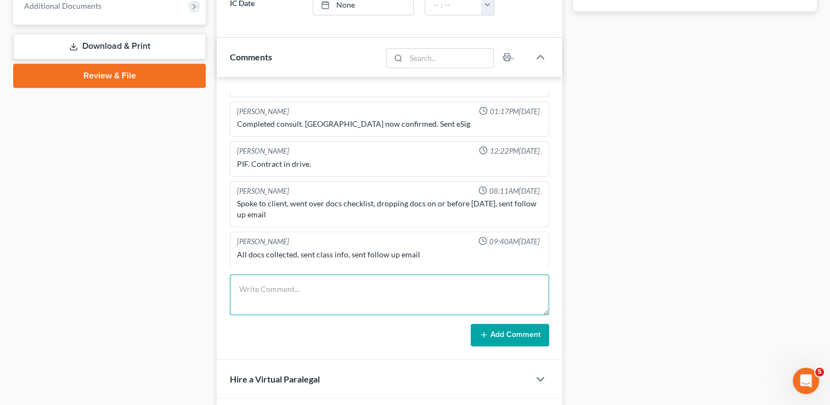
click at [337, 280] on textarea at bounding box center [389, 294] width 319 height 41
type textarea "Requested Deed. 8.30 paystub. 3 month statement cash app jeep registration. Nee…"
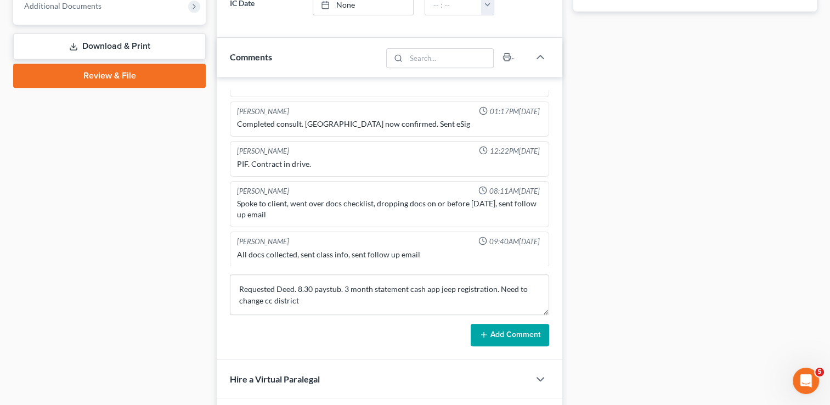
click at [525, 333] on button "Add Comment" at bounding box center [510, 335] width 78 height 23
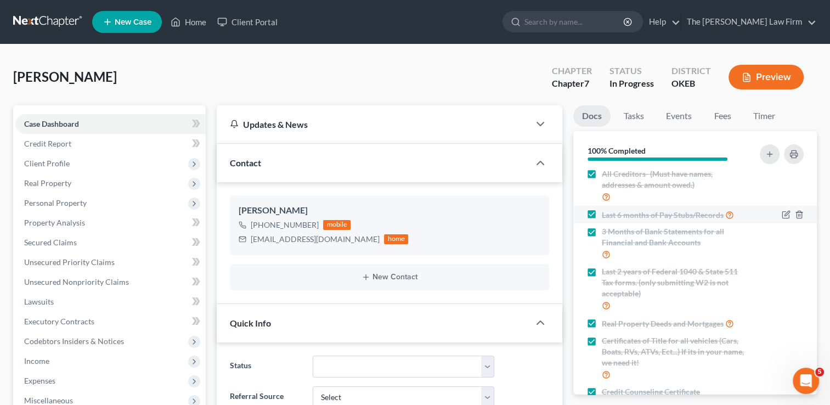
scroll to position [0, 0]
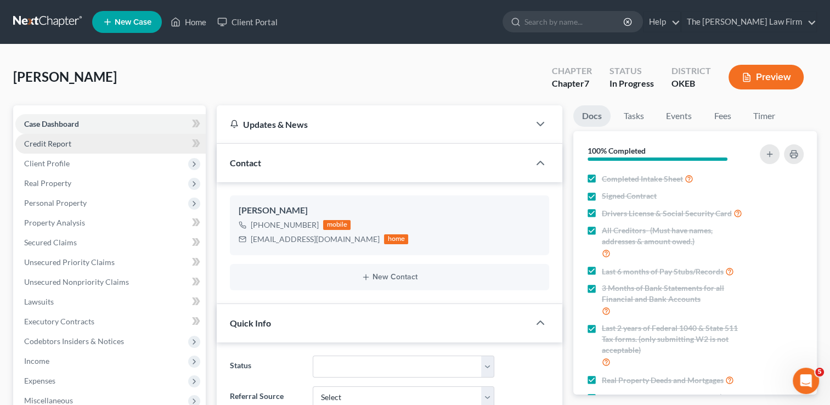
click at [76, 140] on link "Credit Report" at bounding box center [110, 144] width 190 height 20
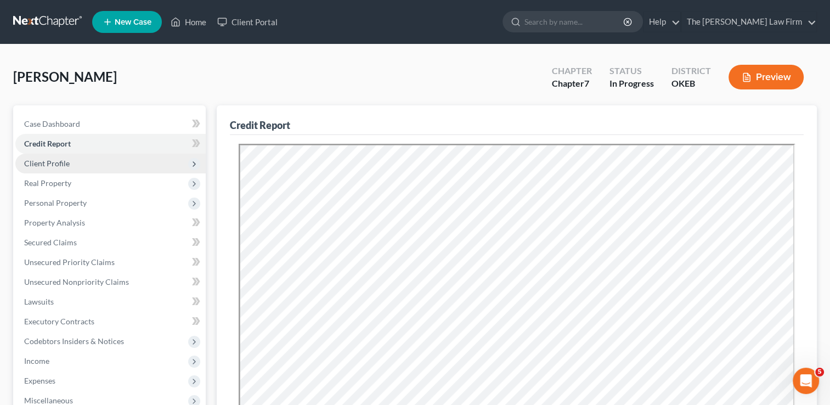
click at [86, 163] on span "Client Profile" at bounding box center [110, 164] width 190 height 20
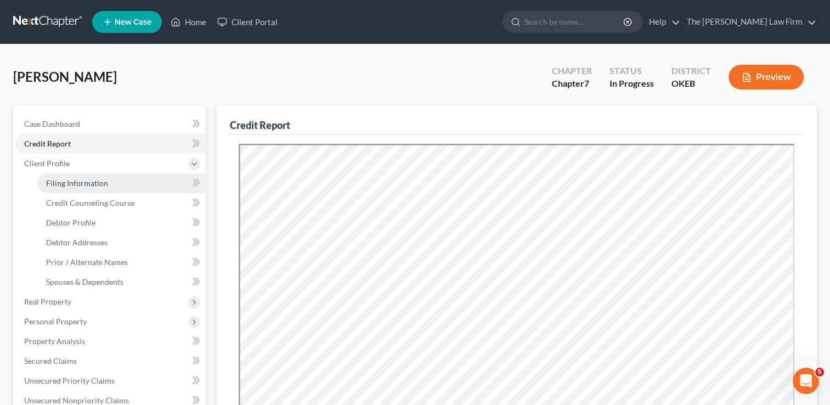
click at [83, 186] on span "Filing Information" at bounding box center [77, 182] width 62 height 9
select select "1"
select select "0"
select select "37"
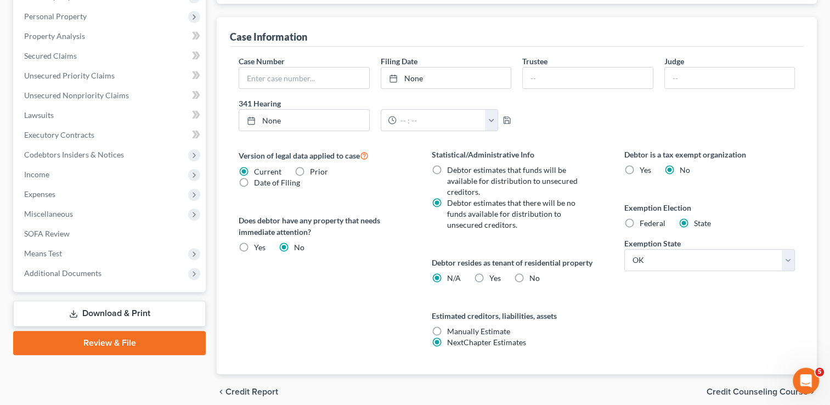
scroll to position [349, 0]
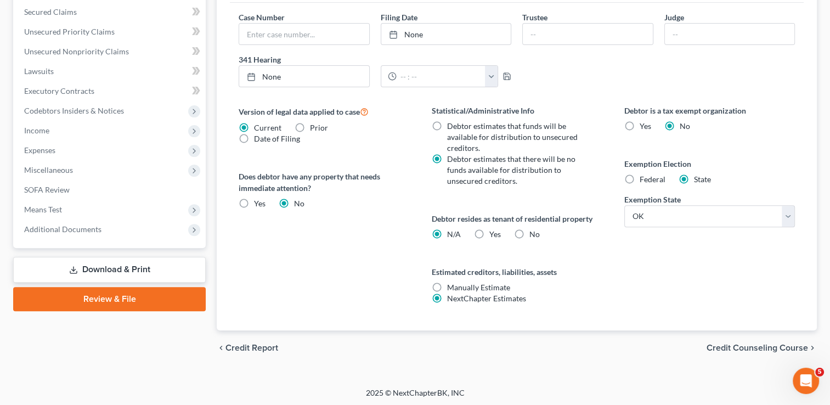
click at [529, 230] on label "No" at bounding box center [534, 234] width 10 height 11
click at [534, 230] on input "No" at bounding box center [537, 232] width 7 height 7
radio input "true"
radio input "false"
click at [348, 271] on div "Version of legal data applied to case Current Prior Date of Filing Legal data v…" at bounding box center [324, 217] width 193 height 225
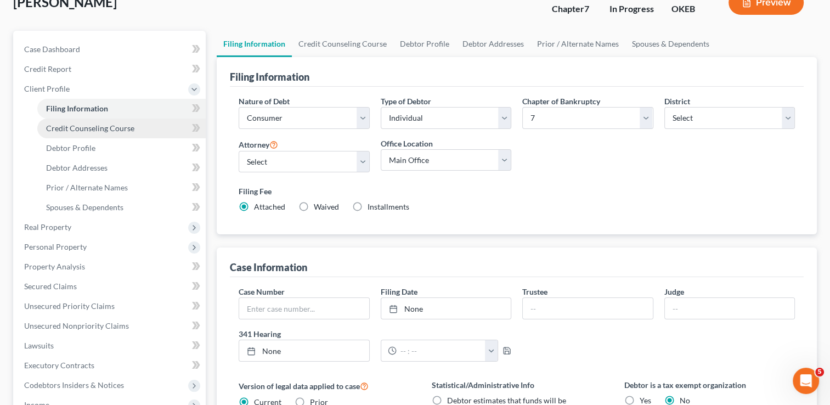
click at [103, 123] on span "Credit Counseling Course" at bounding box center [90, 127] width 88 height 9
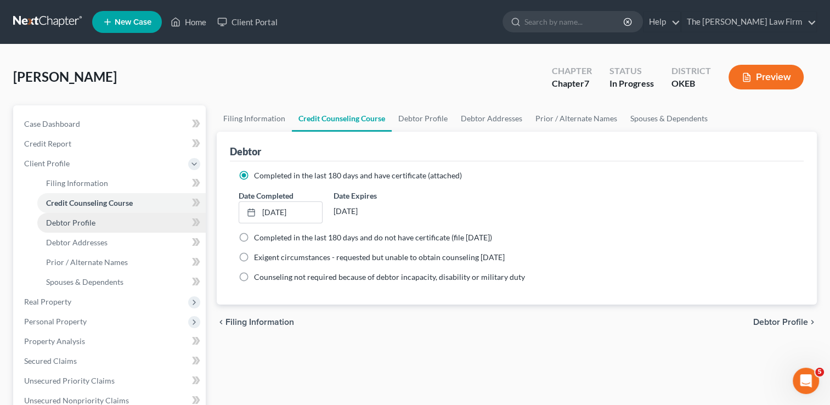
click at [81, 222] on span "Debtor Profile" at bounding box center [70, 222] width 49 height 9
select select "3"
select select "1"
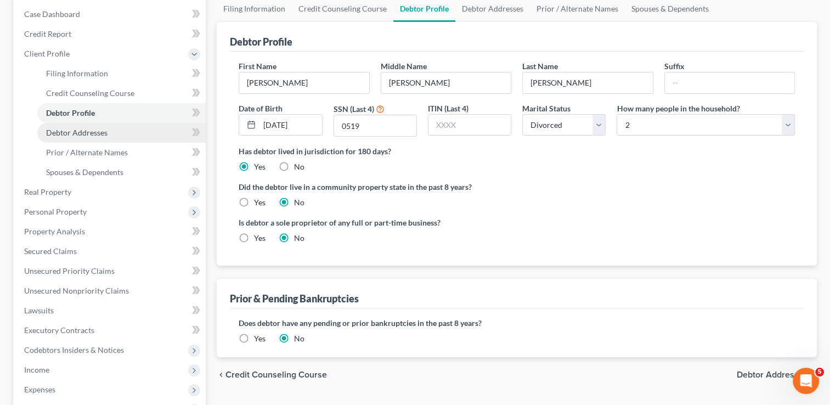
click at [93, 133] on span "Debtor Addresses" at bounding box center [76, 132] width 61 height 9
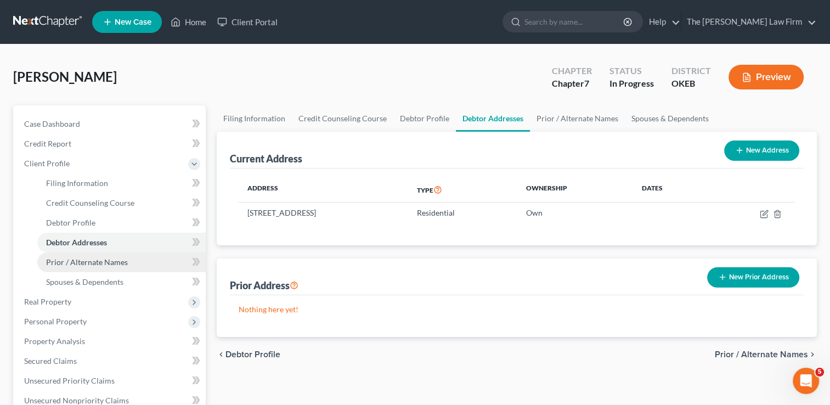
click at [139, 255] on link "Prior / Alternate Names" at bounding box center [121, 262] width 168 height 20
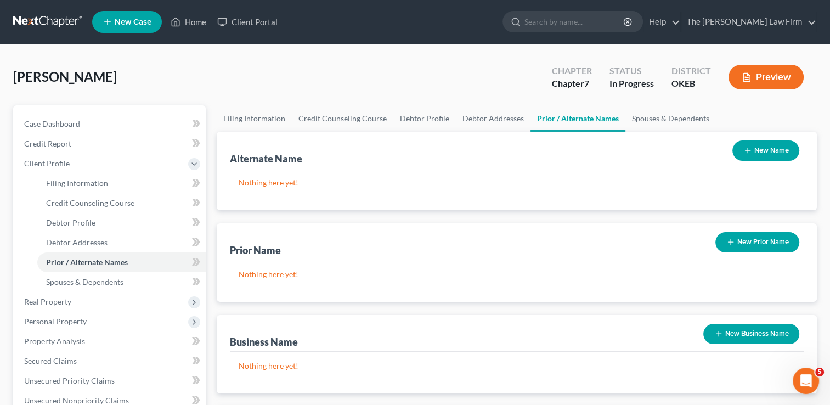
click at [769, 245] on button "New Prior Name" at bounding box center [757, 242] width 84 height 20
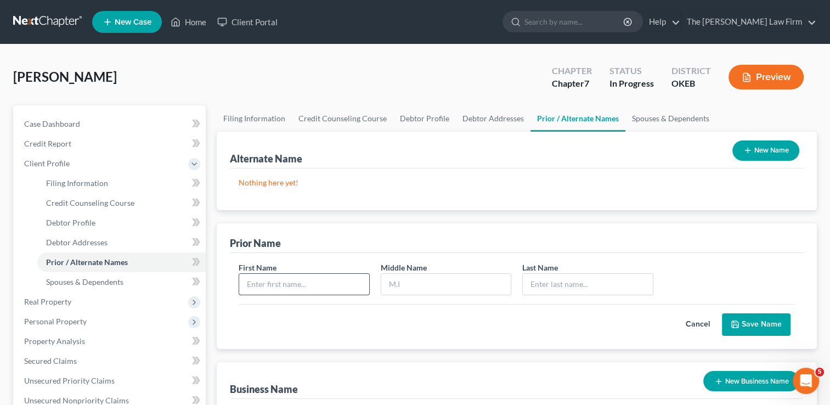
click at [353, 281] on input "text" at bounding box center [303, 284] width 129 height 21
type input "Jennifer"
click at [557, 284] on input "text" at bounding box center [587, 284] width 129 height 21
type input "?"
click at [748, 328] on button "Save Name" at bounding box center [756, 324] width 69 height 23
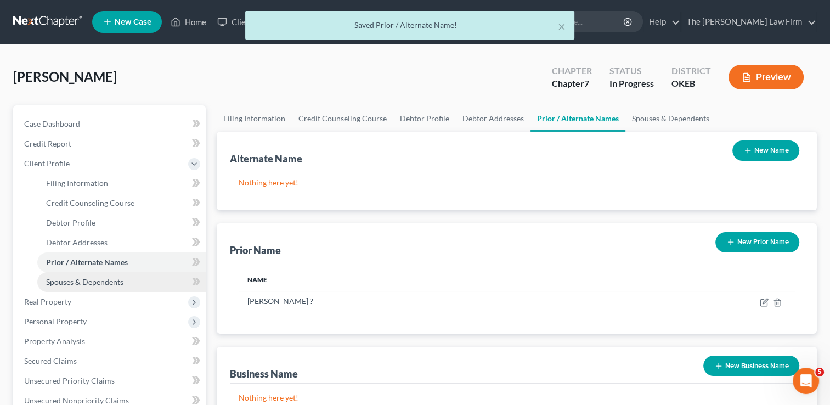
click at [123, 282] on link "Spouses & Dependents" at bounding box center [121, 282] width 168 height 20
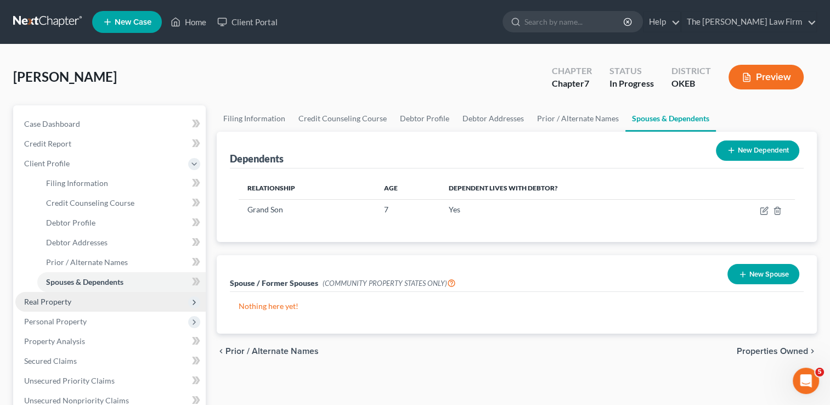
click at [75, 295] on span "Real Property" at bounding box center [110, 302] width 190 height 20
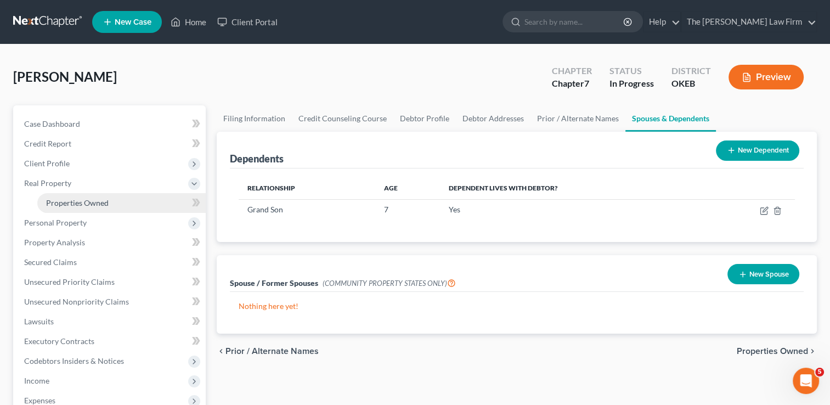
click at [98, 203] on span "Properties Owned" at bounding box center [77, 202] width 63 height 9
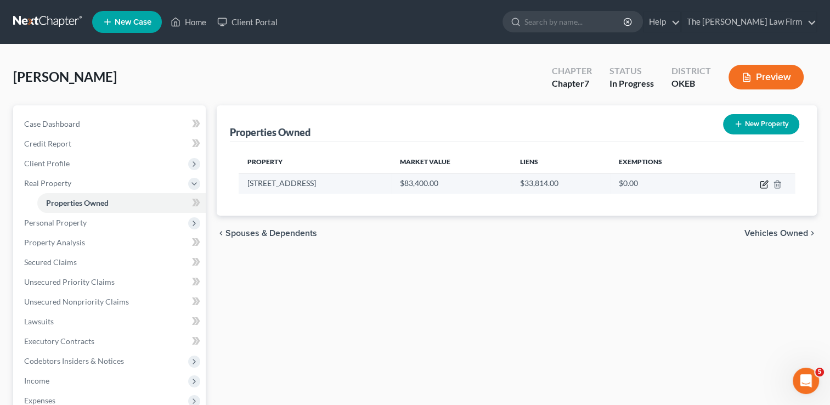
click at [762, 185] on icon "button" at bounding box center [764, 182] width 5 height 5
select select "37"
select select "31"
select select "0"
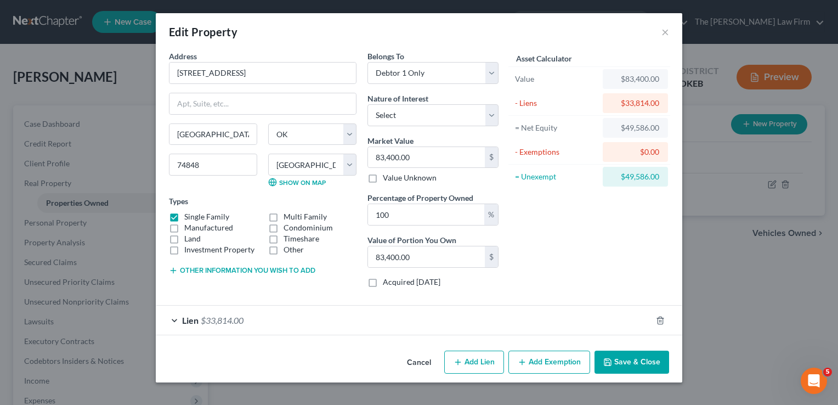
click at [314, 322] on div "Lien $33,814.00" at bounding box center [404, 319] width 496 height 29
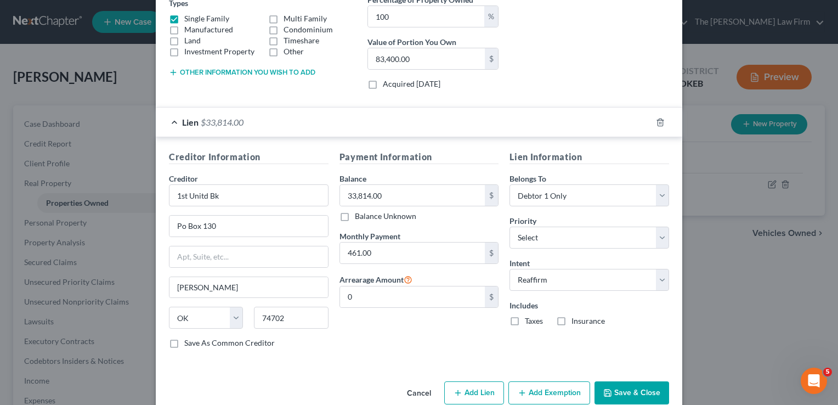
scroll to position [217, 0]
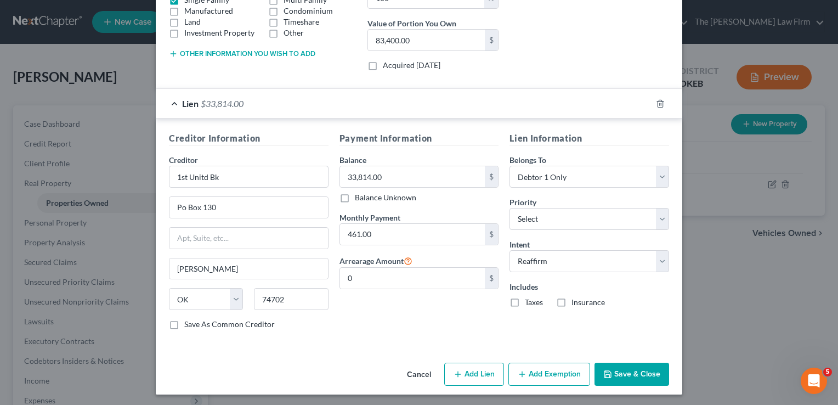
click at [643, 367] on button "Save & Close" at bounding box center [632, 374] width 75 height 23
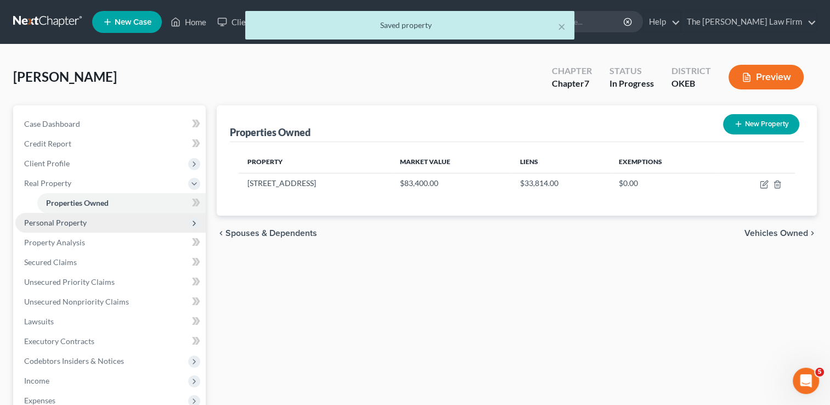
click at [83, 222] on span "Personal Property" at bounding box center [55, 222] width 63 height 9
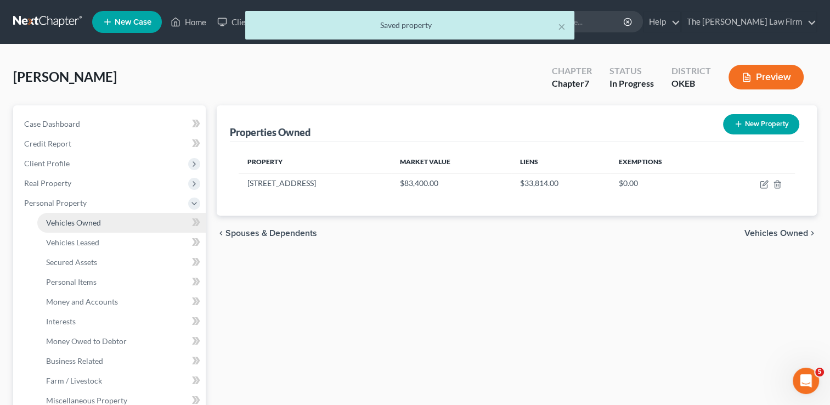
click at [86, 222] on span "Vehicles Owned" at bounding box center [73, 222] width 55 height 9
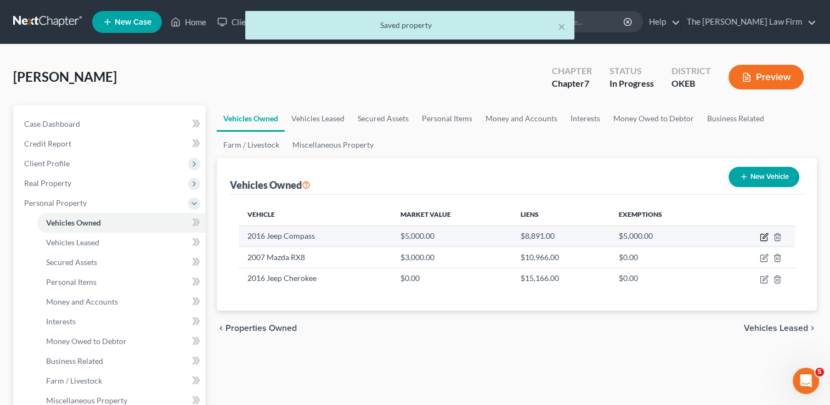
click at [766, 235] on icon "button" at bounding box center [764, 237] width 9 height 9
select select "0"
select select "10"
select select "0"
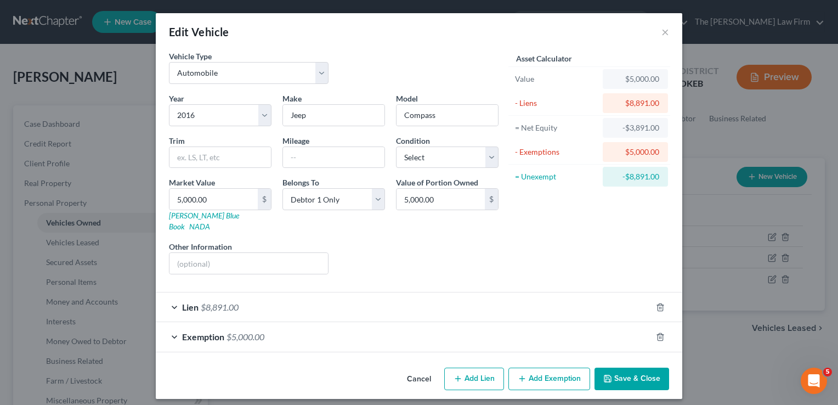
click at [343, 292] on div "Lien $8,891.00" at bounding box center [404, 306] width 496 height 29
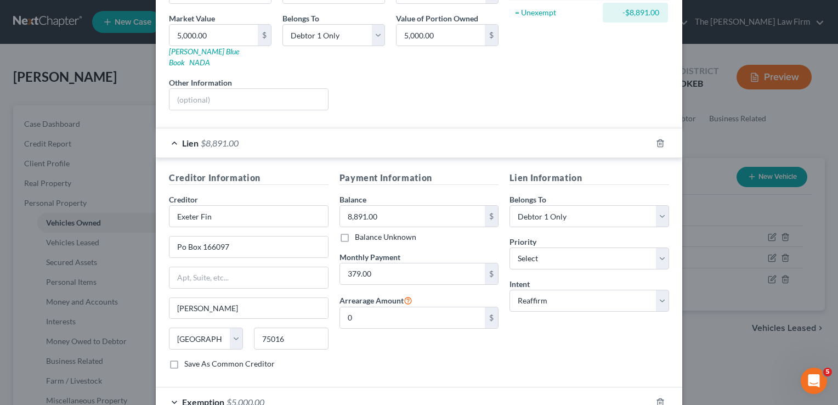
scroll to position [222, 0]
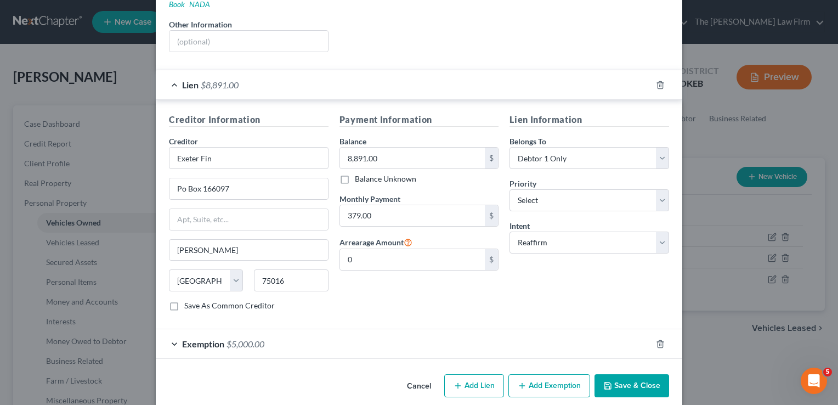
click at [614, 374] on button "Save & Close" at bounding box center [632, 385] width 75 height 23
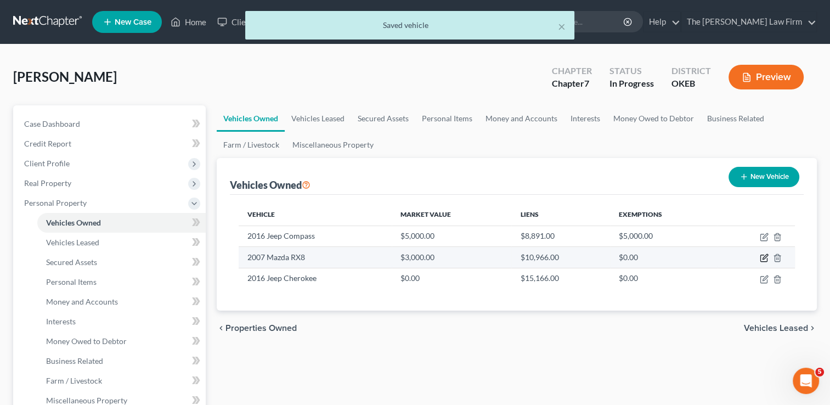
click at [766, 256] on icon "button" at bounding box center [764, 256] width 5 height 5
select select "0"
select select "19"
select select "0"
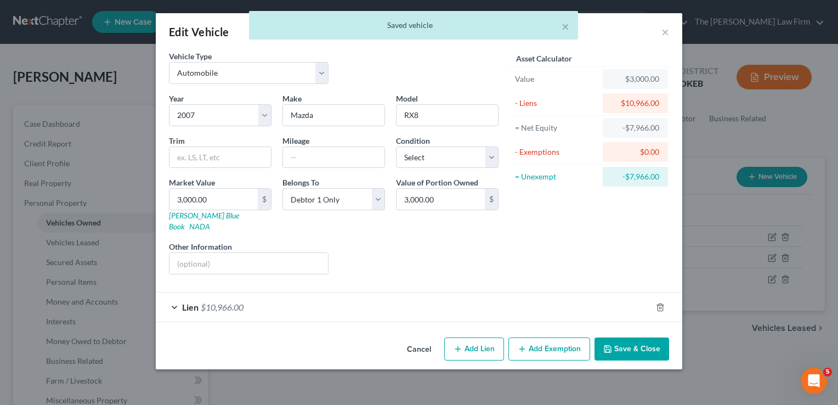
click at [352, 298] on div "Lien $10,966.00" at bounding box center [404, 306] width 496 height 29
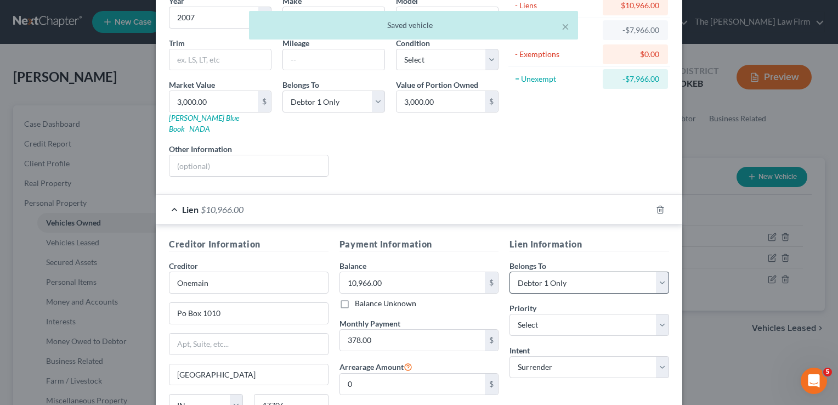
scroll to position [193, 0]
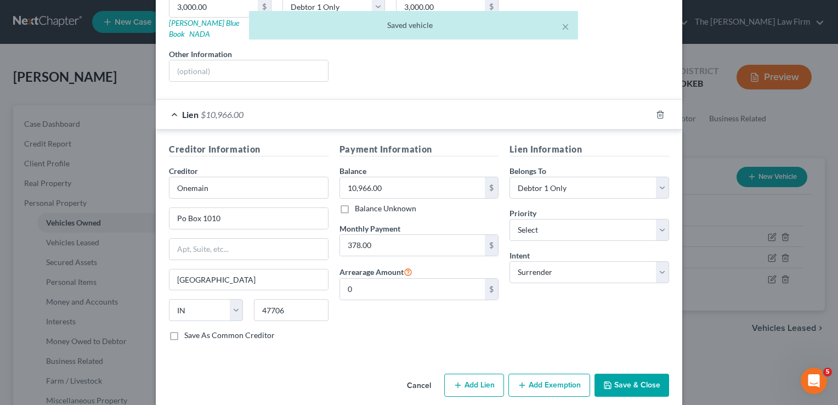
click at [627, 374] on button "Save & Close" at bounding box center [632, 385] width 75 height 23
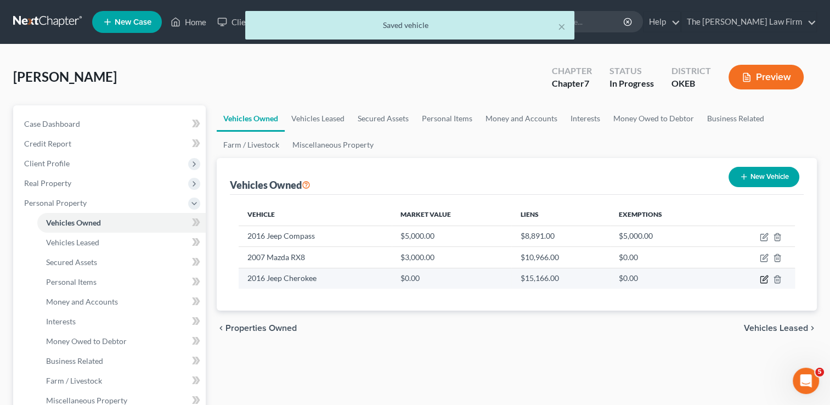
click at [765, 278] on icon "button" at bounding box center [764, 277] width 5 height 5
select select "0"
select select "10"
select select "0"
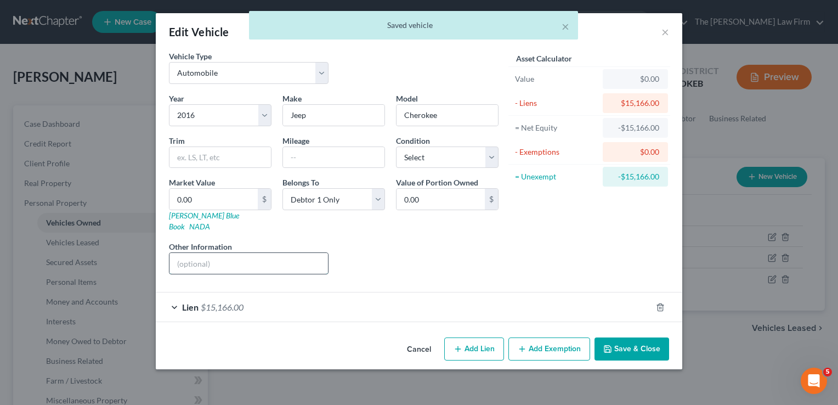
click at [234, 254] on input "text" at bounding box center [248, 263] width 159 height 21
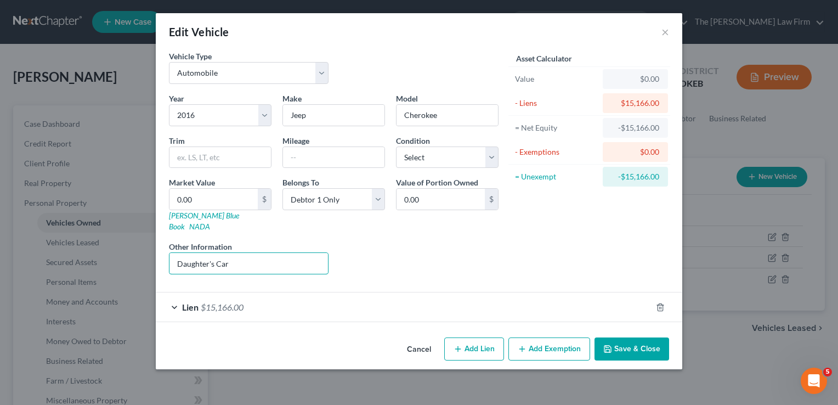
type input "Daughter's Car"
click at [412, 223] on div "Year Select 2026 2025 2024 2023 2022 2021 2020 2019 2018 2017 2016 2015 2014 20…" at bounding box center [333, 188] width 341 height 190
click at [210, 200] on input "0.00" at bounding box center [213, 199] width 88 height 21
type input "1"
type input "1.00"
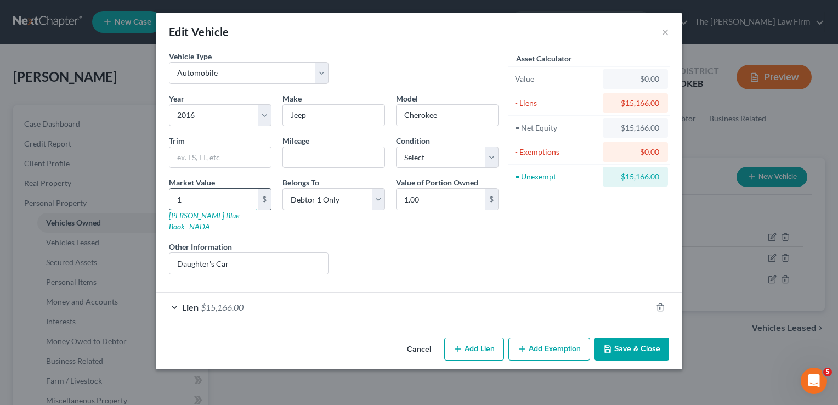
type input "12"
type input "12.00"
type input "120"
type input "120.00"
type input "1200"
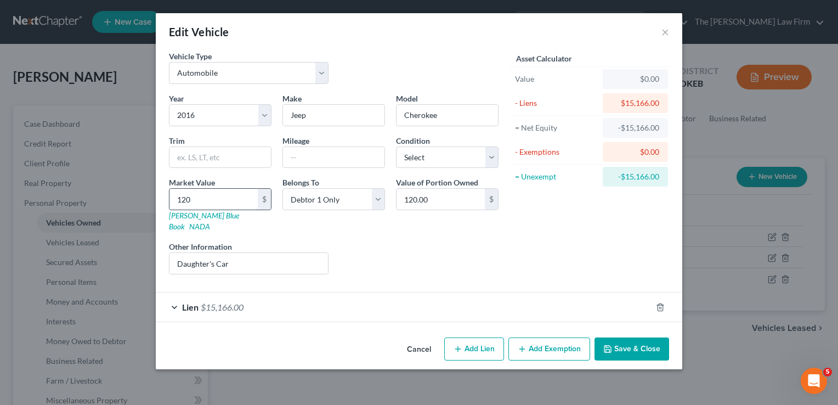
type input "1,200.00"
type input "1,2000"
type input "12,000.00"
click at [398, 241] on div "Liens Select" at bounding box center [419, 257] width 171 height 33
click at [212, 199] on input "12,000" at bounding box center [213, 199] width 88 height 21
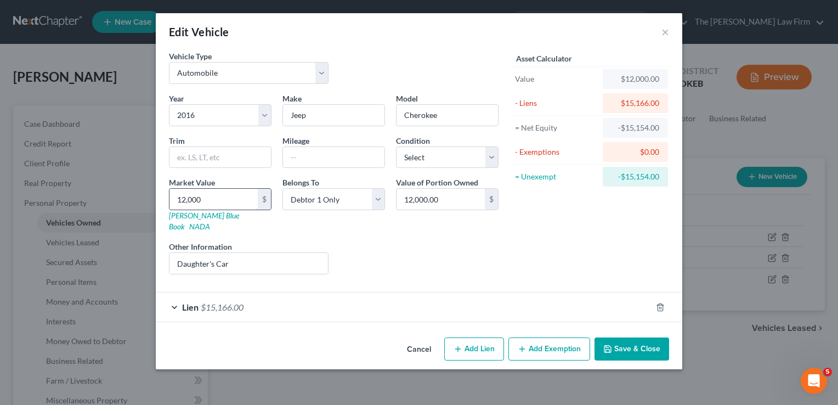
type input "1"
type input "1.00"
type input "13"
type input "13.00"
type input "130"
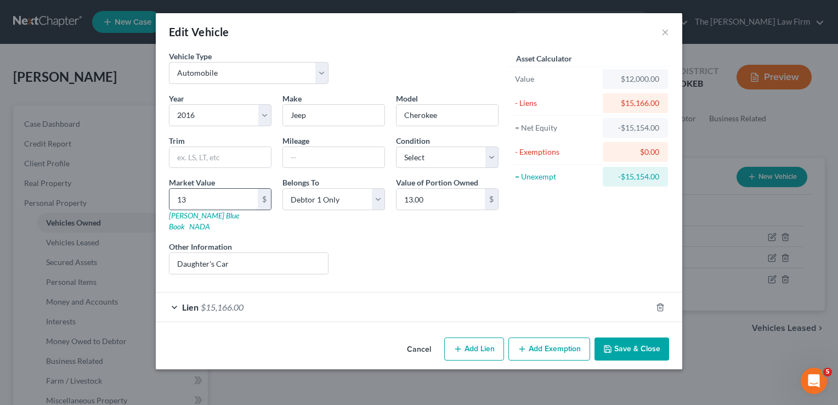
type input "130.00"
type input "1300"
type input "1,300.00"
type input "1,3000"
type input "13,000.00"
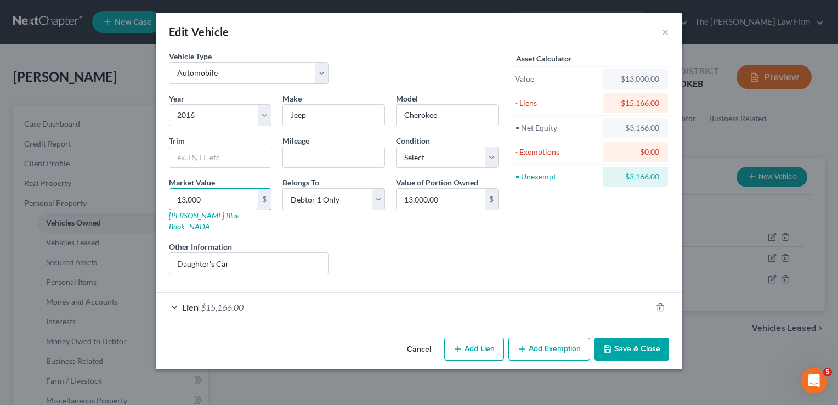
type input "13,000"
click at [327, 299] on div "Lien $15,166.00" at bounding box center [404, 306] width 496 height 29
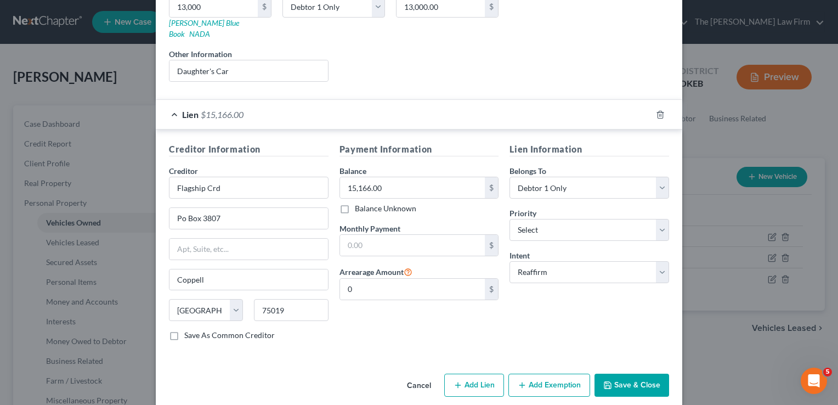
click at [625, 374] on button "Save & Close" at bounding box center [632, 385] width 75 height 23
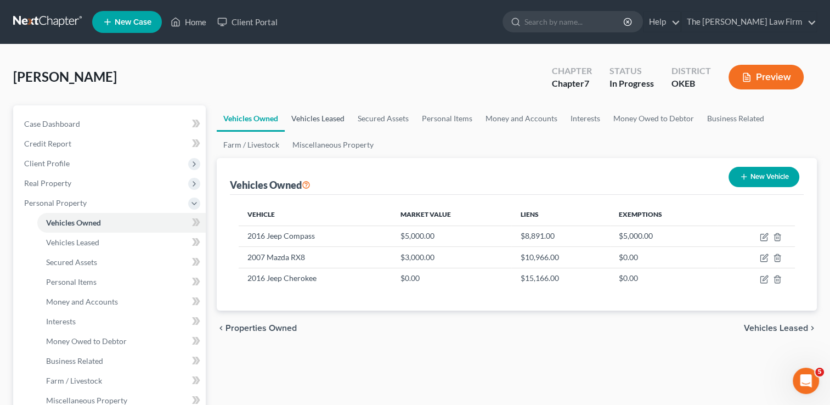
click at [331, 117] on link "Vehicles Leased" at bounding box center [318, 118] width 66 height 26
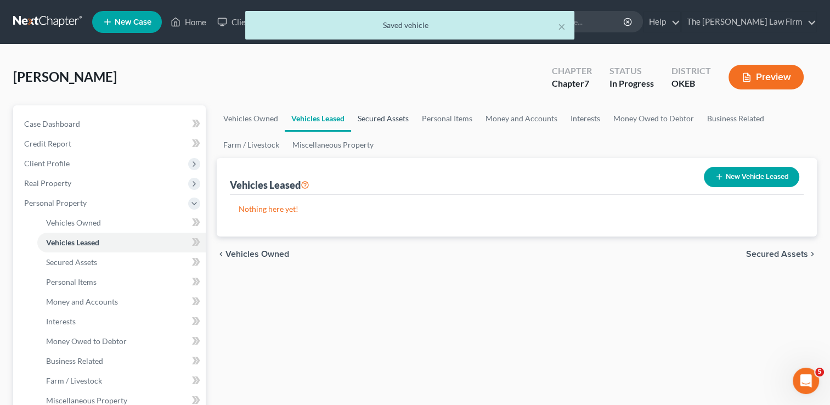
click at [392, 117] on link "Secured Assets" at bounding box center [383, 118] width 64 height 26
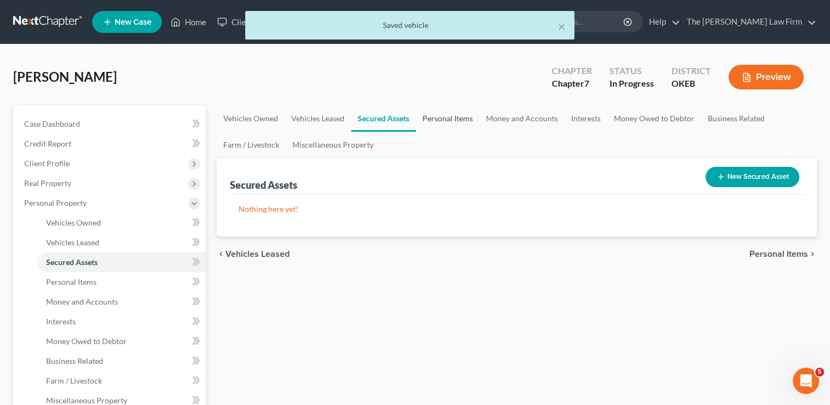
click at [446, 117] on link "Personal Items" at bounding box center [448, 118] width 64 height 26
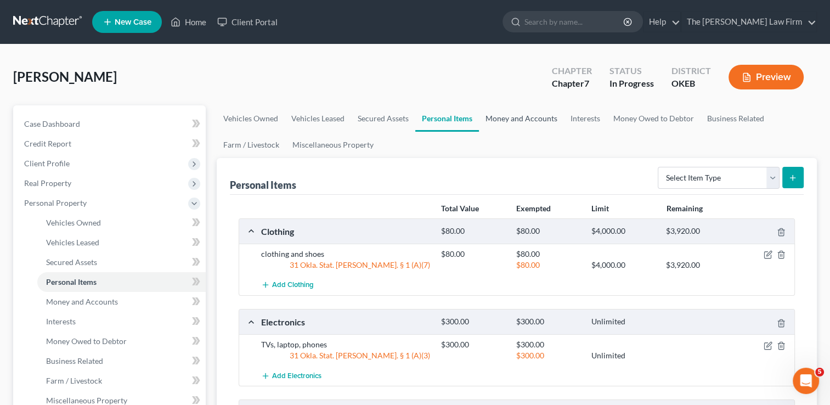
click at [505, 115] on link "Money and Accounts" at bounding box center [521, 118] width 85 height 26
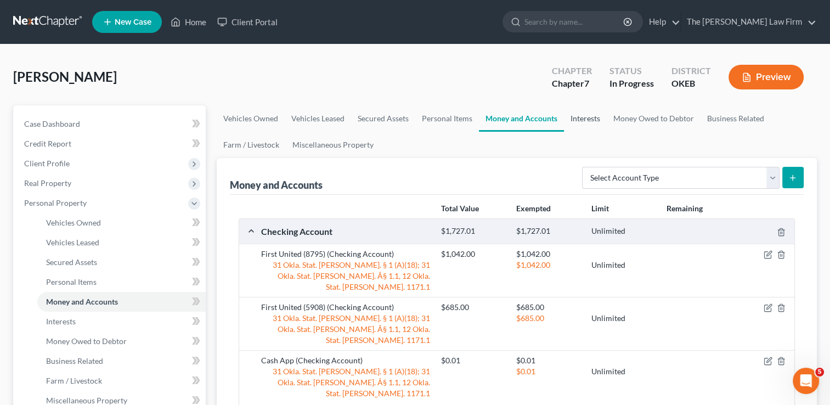
click at [592, 115] on link "Interests" at bounding box center [585, 118] width 43 height 26
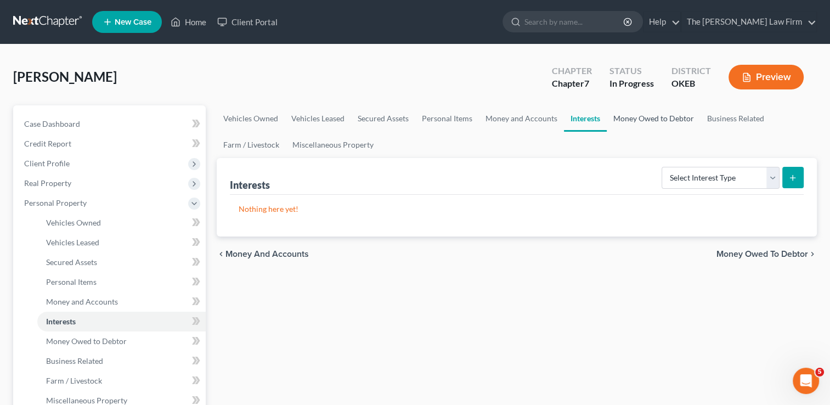
click at [652, 119] on link "Money Owed to Debtor" at bounding box center [654, 118] width 94 height 26
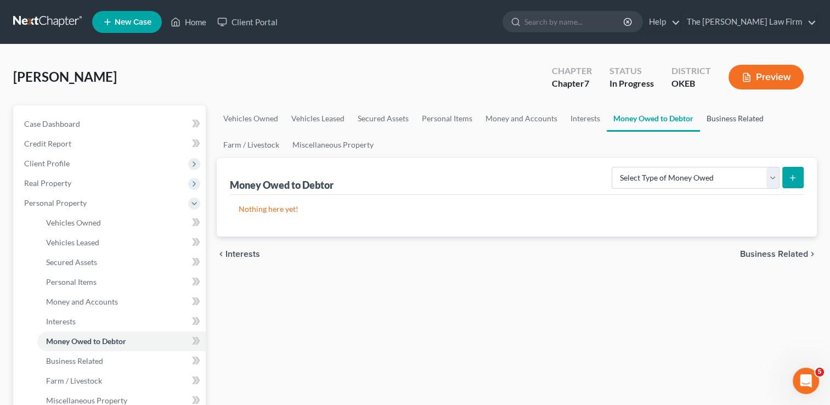
click at [724, 118] on link "Business Related" at bounding box center [735, 118] width 70 height 26
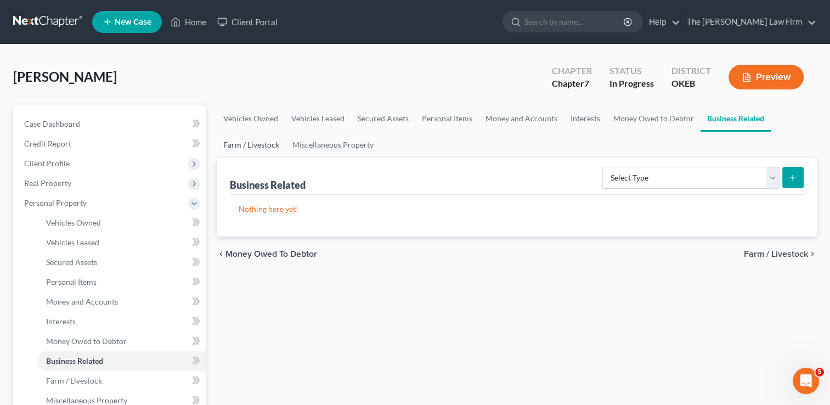
click at [267, 148] on link "Farm / Livestock" at bounding box center [251, 145] width 69 height 26
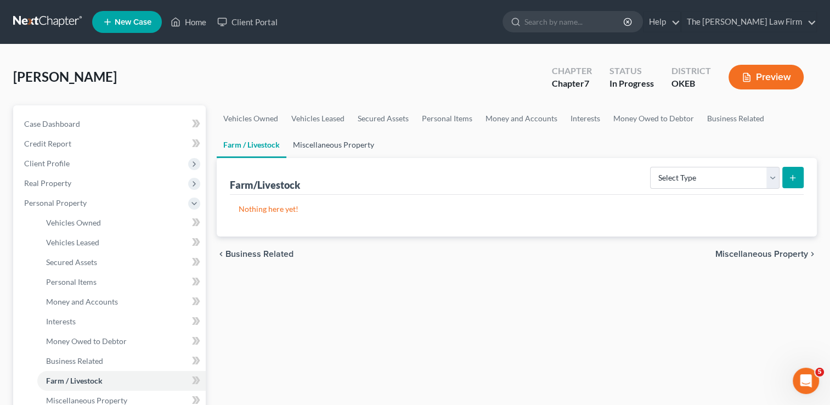
click at [327, 143] on link "Miscellaneous Property" at bounding box center [333, 145] width 94 height 26
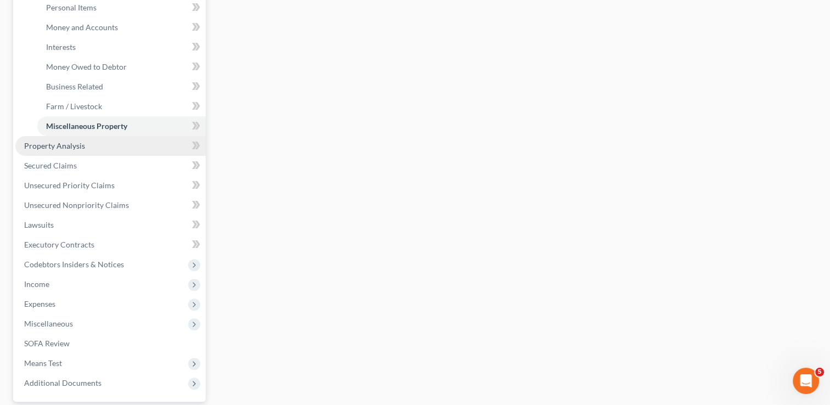
click at [71, 144] on span "Property Analysis" at bounding box center [54, 145] width 61 height 9
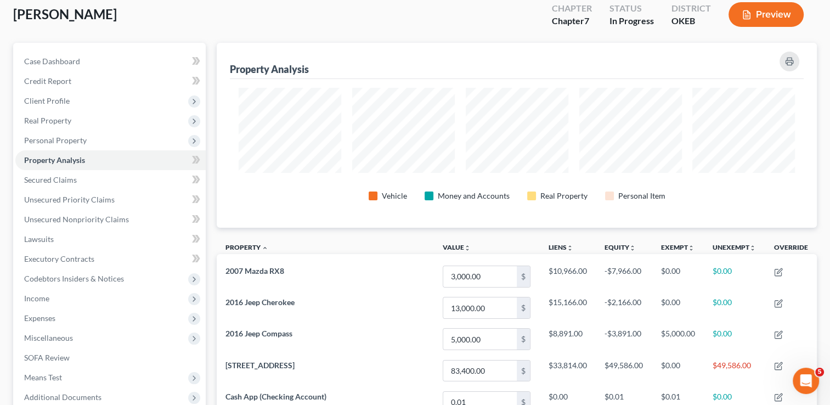
scroll to position [55, 0]
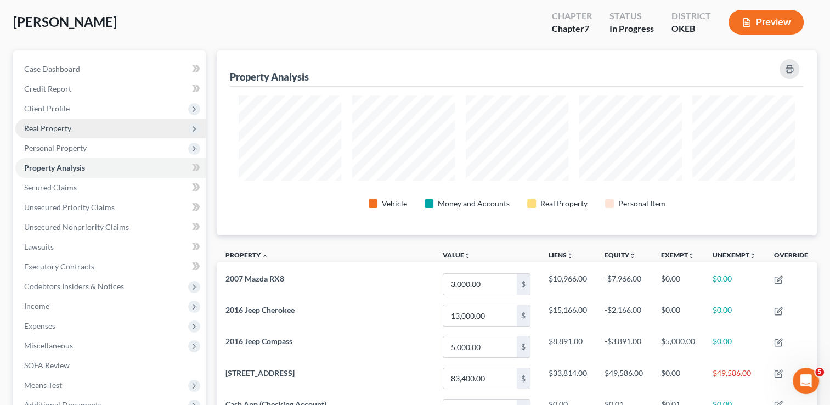
click at [68, 130] on span "Real Property" at bounding box center [47, 127] width 47 height 9
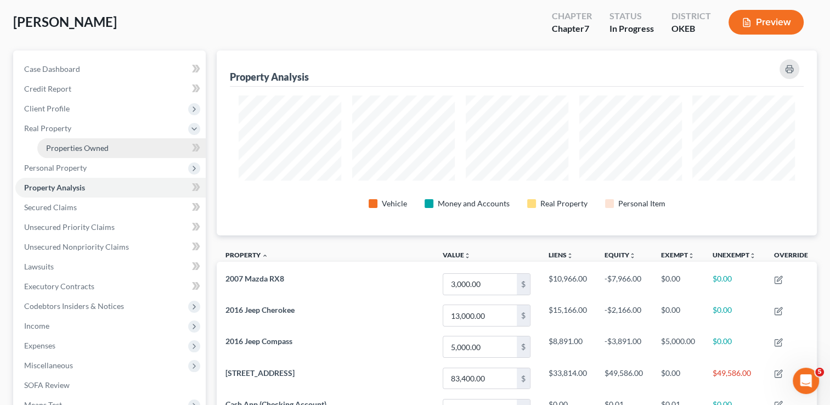
click at [106, 150] on span "Properties Owned" at bounding box center [77, 147] width 63 height 9
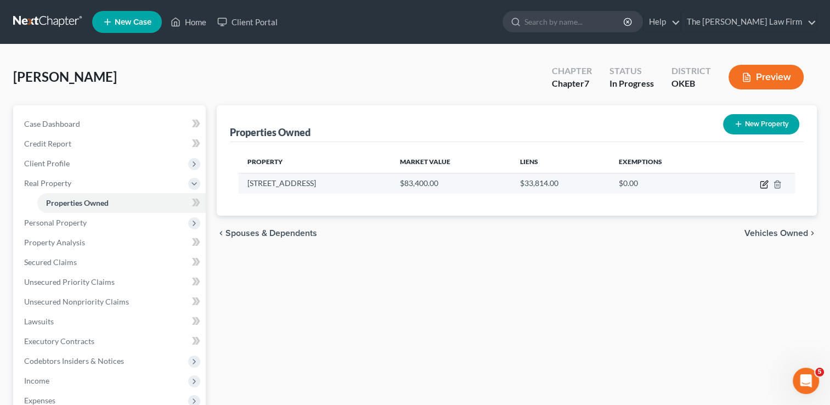
click at [761, 184] on icon "button" at bounding box center [764, 184] width 9 height 9
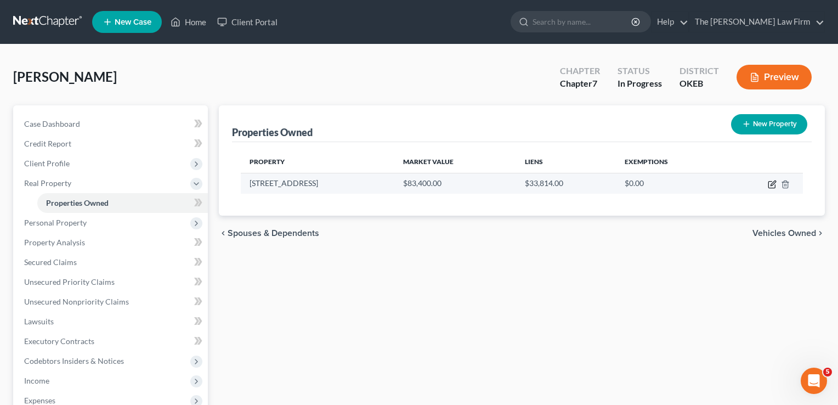
select select "37"
select select "31"
select select "0"
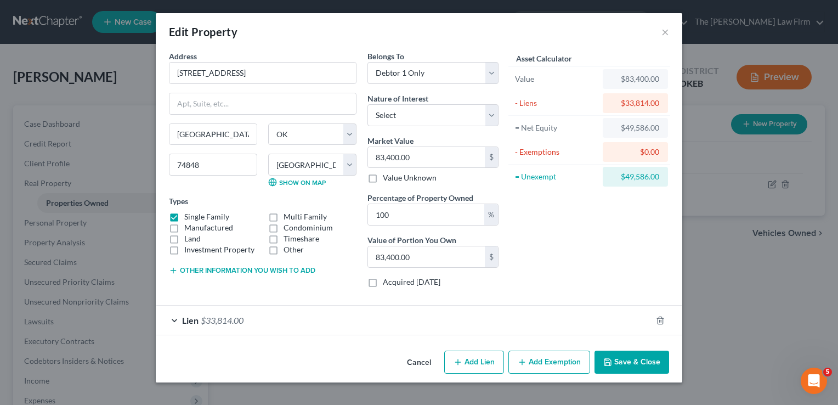
click at [570, 361] on button "Add Exemption" at bounding box center [549, 361] width 82 height 23
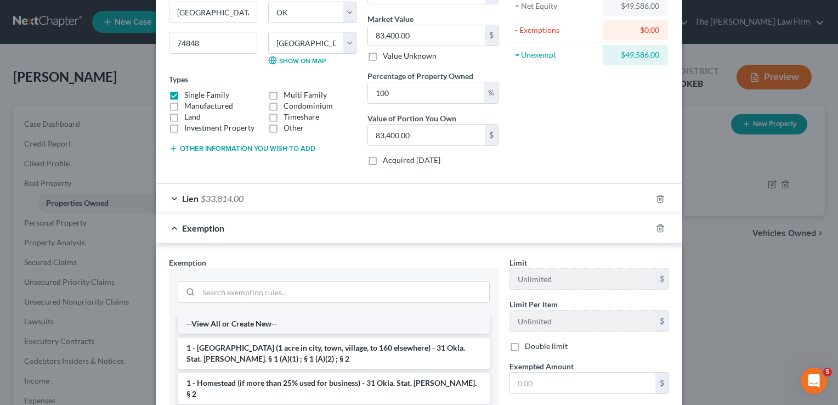
scroll to position [165, 0]
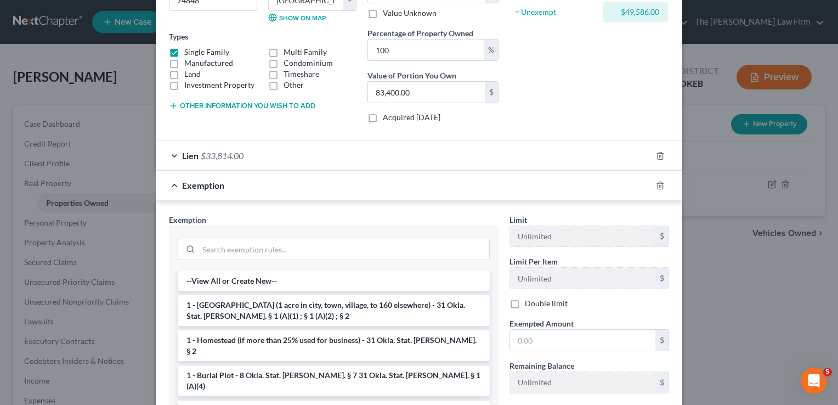
click at [222, 310] on li "1 - Homestead (1 acre in city, town, village, to 160 elsewhere) - 31 Okla. Stat…" at bounding box center [334, 310] width 312 height 31
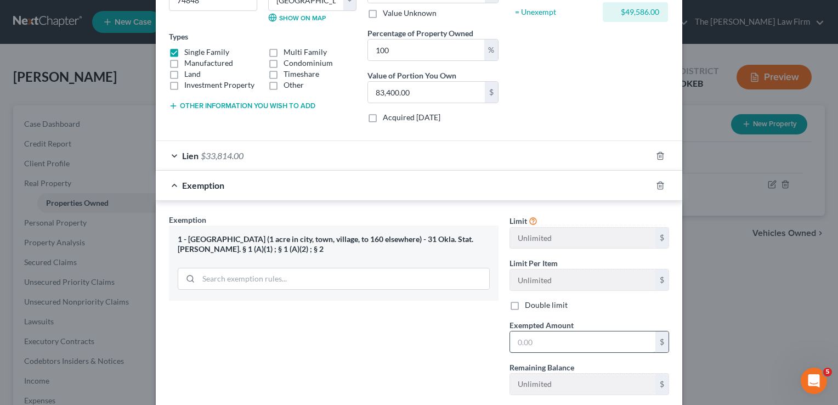
click at [535, 339] on input "text" at bounding box center [582, 341] width 145 height 21
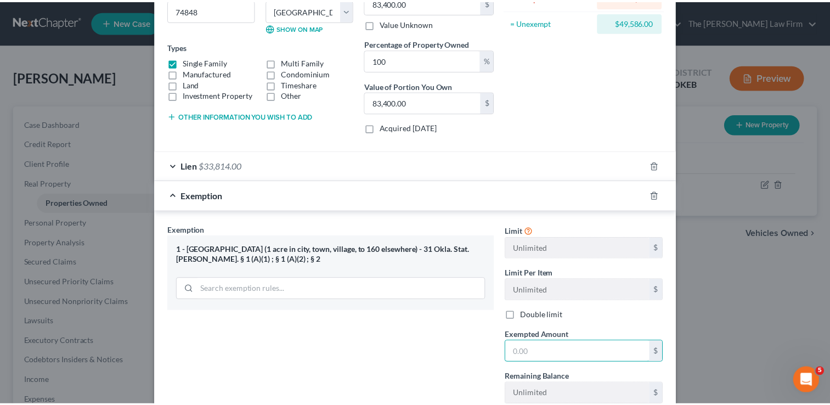
scroll to position [219, 0]
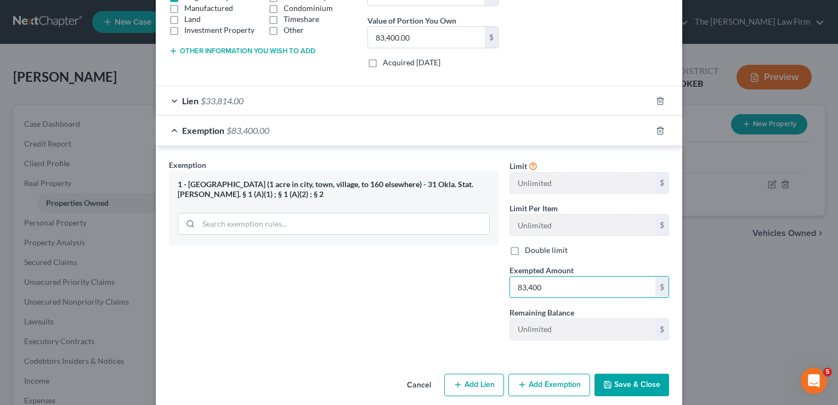
type input "83,400"
click at [648, 383] on button "Save & Close" at bounding box center [632, 385] width 75 height 23
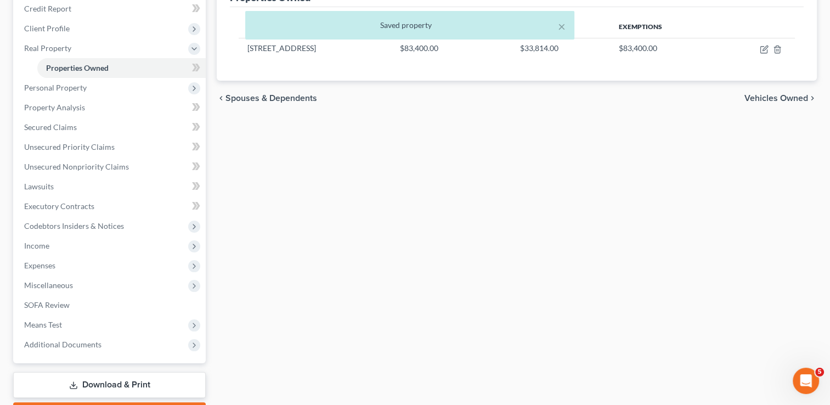
scroll to position [165, 0]
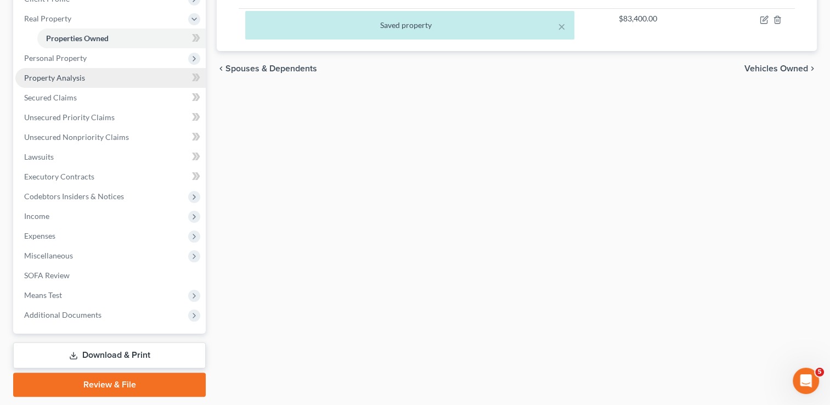
click at [80, 80] on span "Property Analysis" at bounding box center [54, 77] width 61 height 9
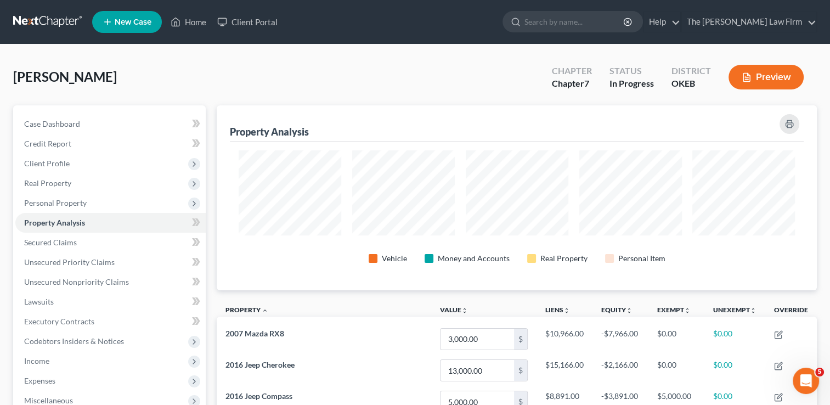
scroll to position [548280, 547865]
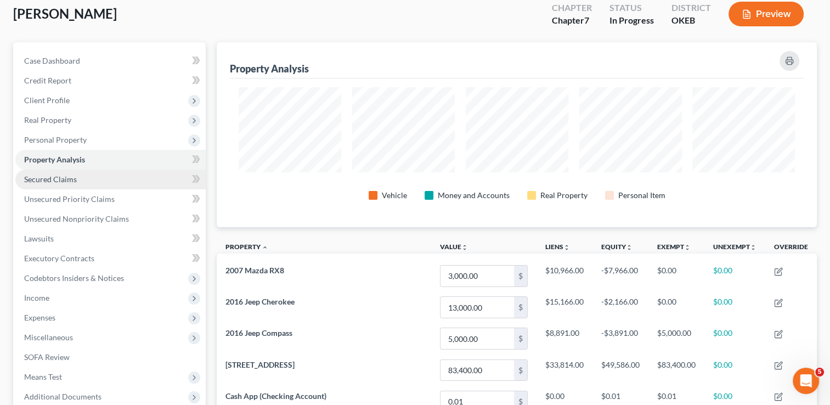
click at [58, 179] on span "Secured Claims" at bounding box center [50, 178] width 53 height 9
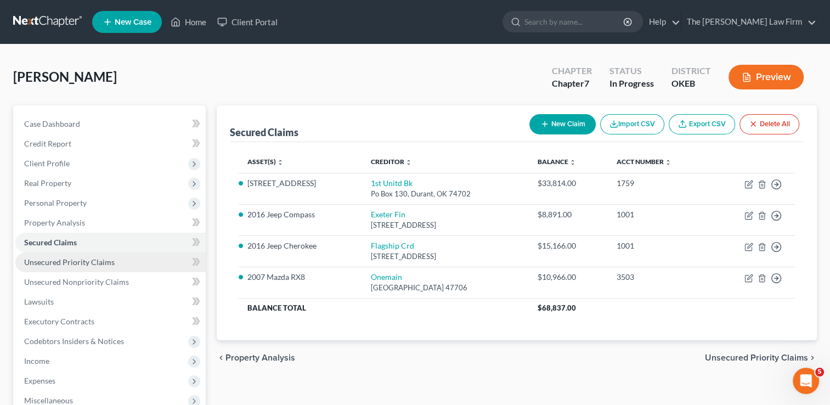
click at [87, 264] on span "Unsecured Priority Claims" at bounding box center [69, 261] width 90 height 9
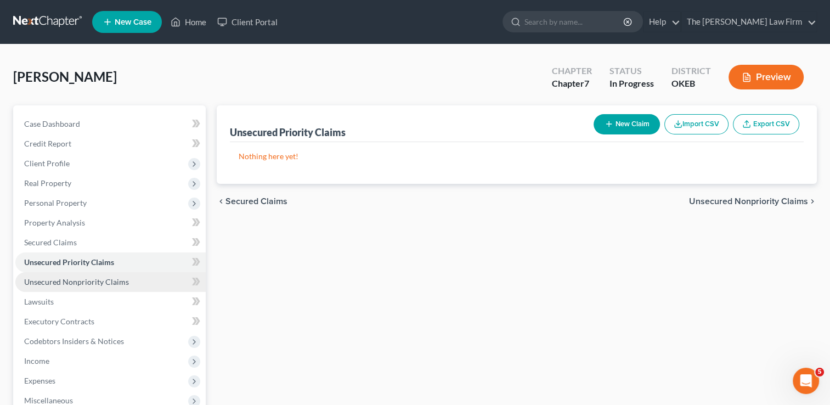
click at [126, 280] on span "Unsecured Nonpriority Claims" at bounding box center [76, 281] width 105 height 9
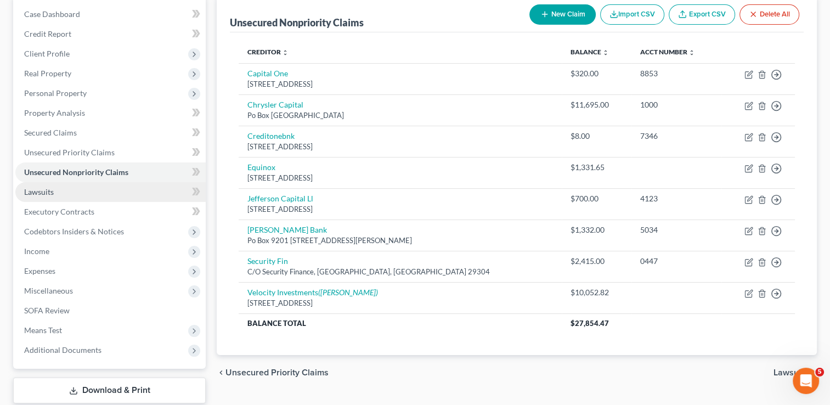
click at [61, 193] on link "Lawsuits" at bounding box center [110, 192] width 190 height 20
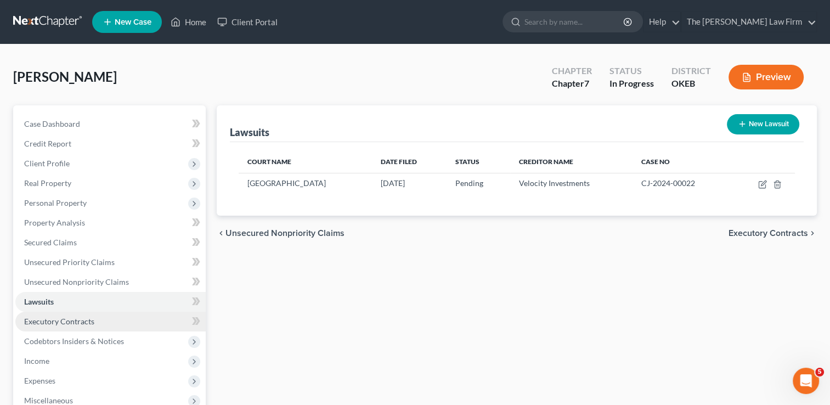
click at [84, 327] on link "Executory Contracts" at bounding box center [110, 322] width 190 height 20
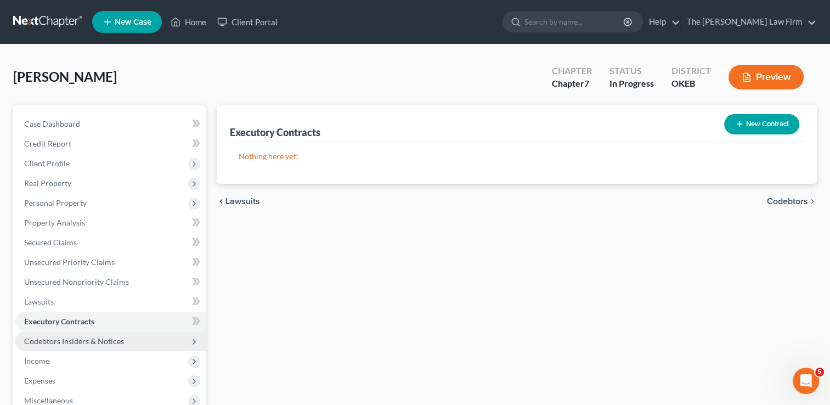
click at [122, 336] on span "Codebtors Insiders & Notices" at bounding box center [74, 340] width 100 height 9
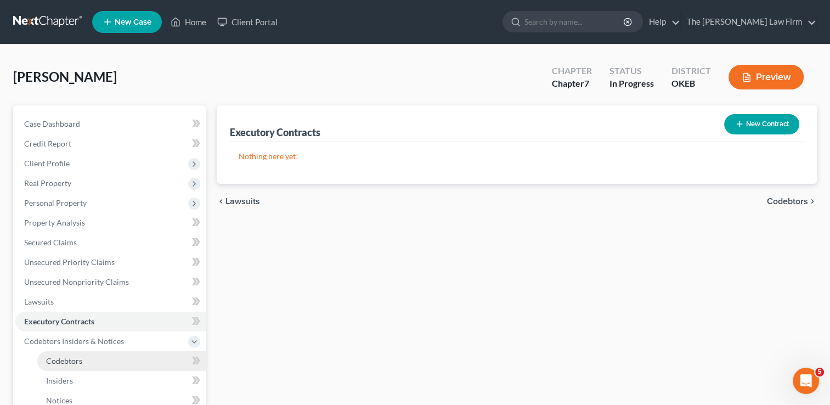
click at [57, 358] on span "Codebtors" at bounding box center [64, 360] width 36 height 9
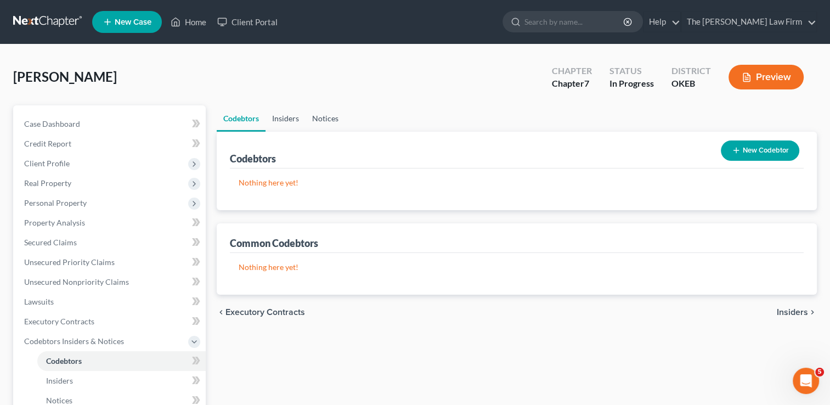
click at [285, 120] on link "Insiders" at bounding box center [285, 118] width 40 height 26
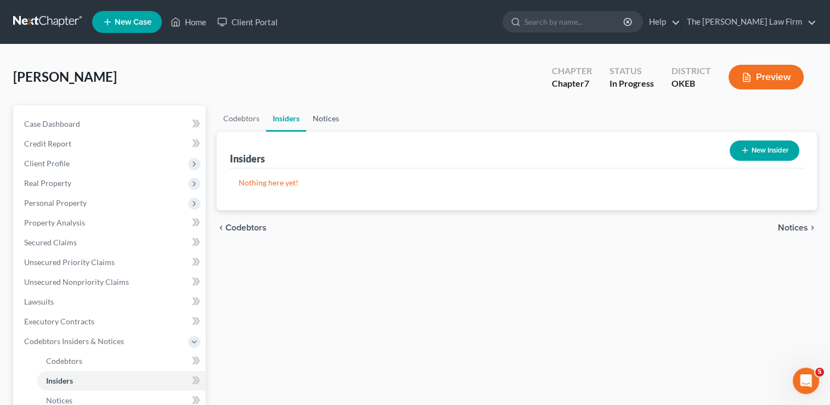
click at [325, 117] on link "Notices" at bounding box center [325, 118] width 39 height 26
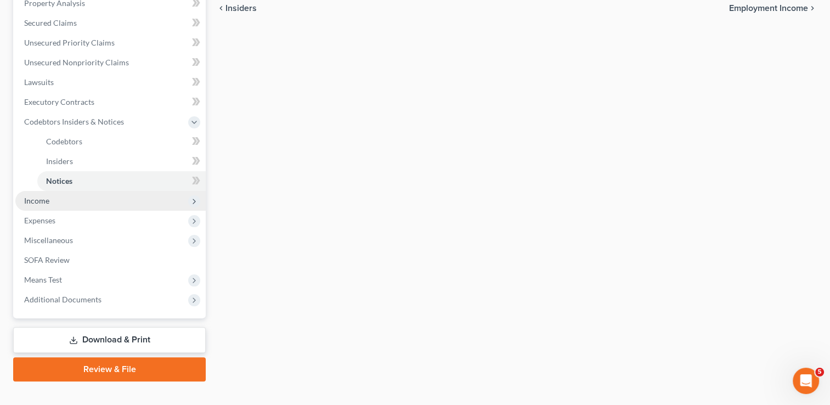
click at [65, 199] on span "Income" at bounding box center [110, 201] width 190 height 20
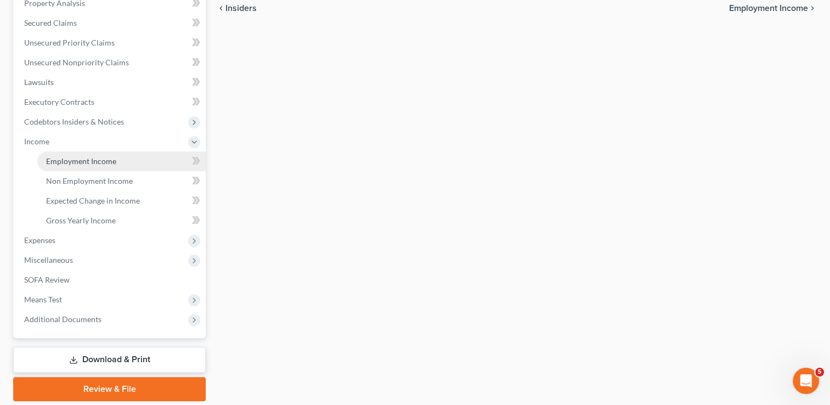
click at [112, 161] on span "Employment Income" at bounding box center [81, 160] width 70 height 9
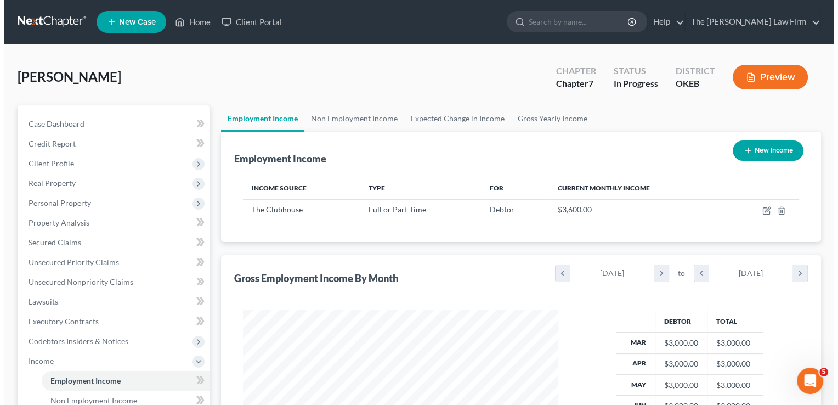
scroll to position [195, 337]
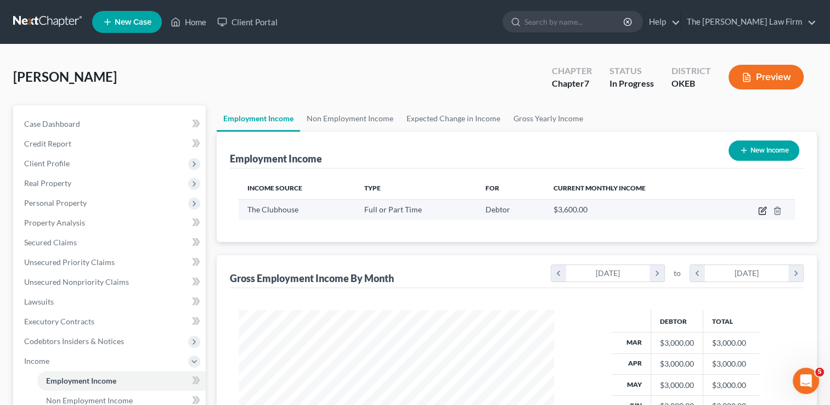
click at [761, 210] on icon "button" at bounding box center [763, 209] width 5 height 5
select select "0"
select select "37"
select select "1"
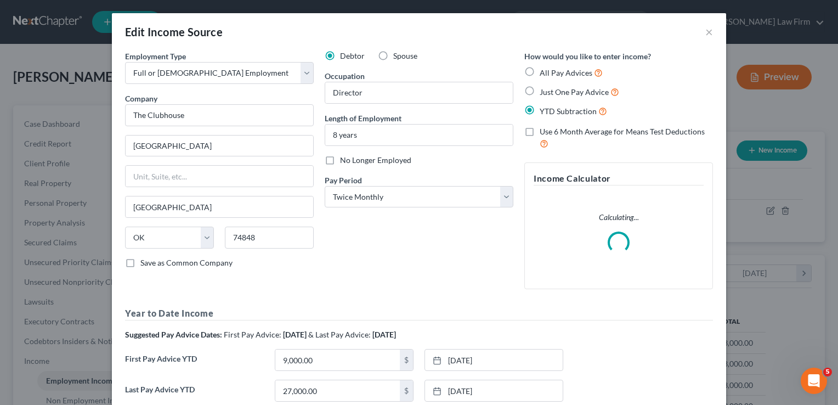
scroll to position [195, 340]
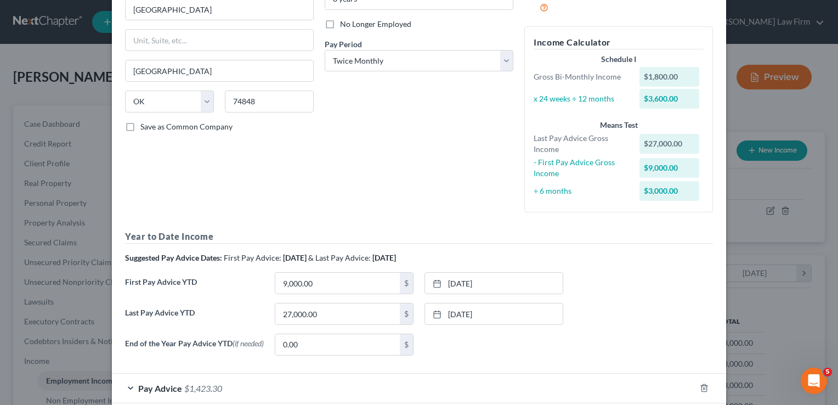
click at [327, 253] on span "& Last Pay Advice:" at bounding box center [339, 257] width 63 height 9
click at [330, 315] on input "27,000.00" at bounding box center [337, 313] width 125 height 21
click at [474, 167] on div "Debtor Spouse Occupation Director Length of Employment 8 years No Longer Employ…" at bounding box center [419, 67] width 200 height 307
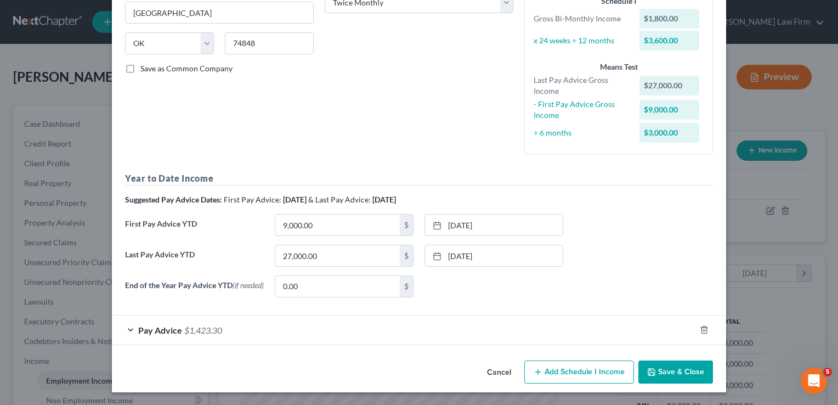
scroll to position [195, 0]
click at [680, 375] on button "Save & Close" at bounding box center [675, 371] width 75 height 23
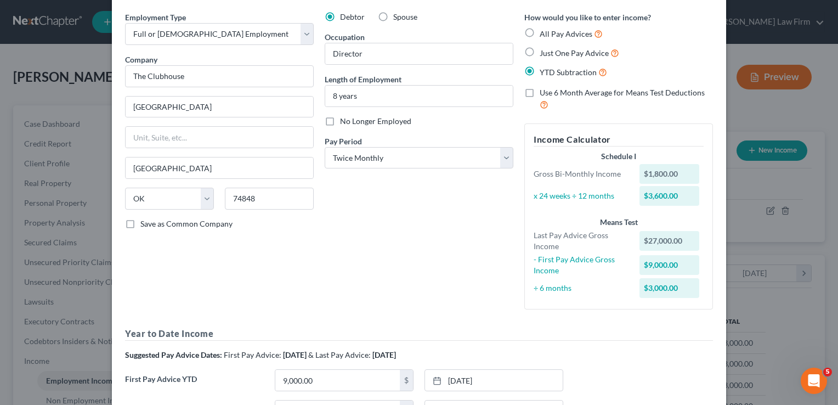
scroll to position [0, 0]
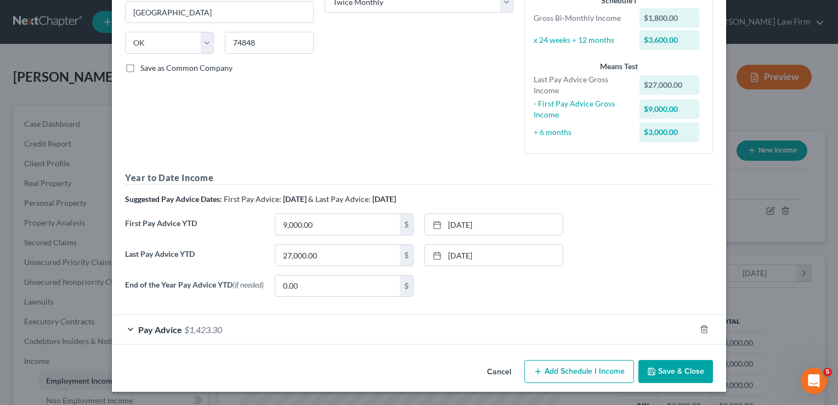
click at [683, 371] on button "Save & Close" at bounding box center [675, 371] width 75 height 23
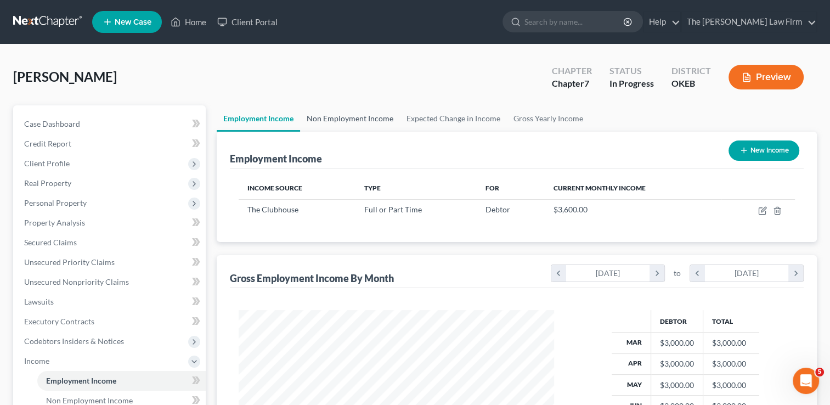
click at [348, 119] on link "Non Employment Income" at bounding box center [350, 118] width 100 height 26
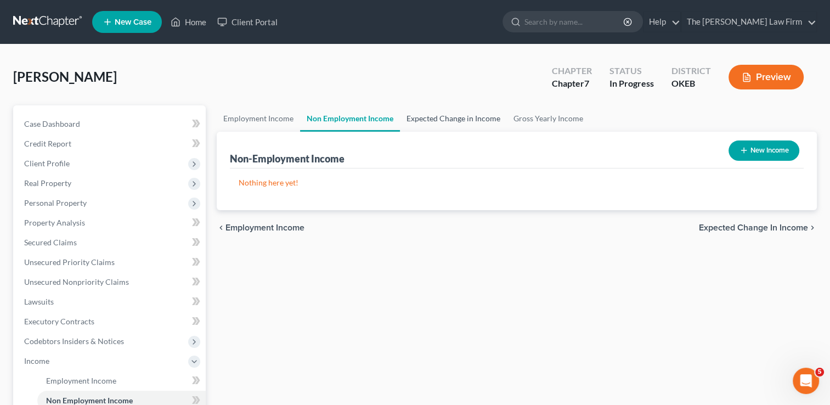
click at [450, 121] on link "Expected Change in Income" at bounding box center [453, 118] width 107 height 26
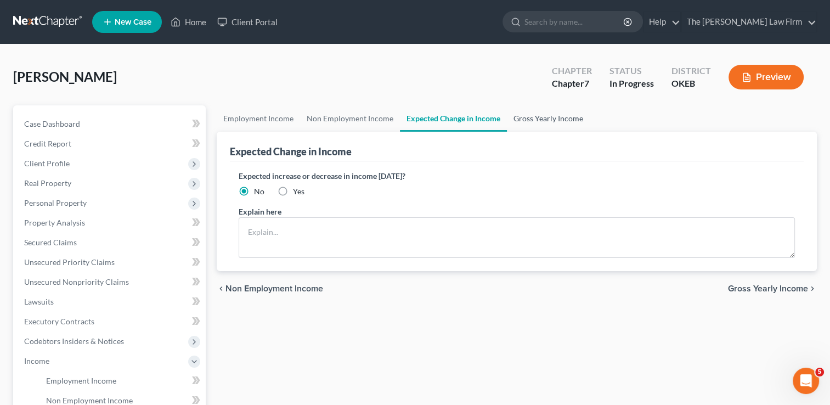
click at [532, 118] on link "Gross Yearly Income" at bounding box center [548, 118] width 83 height 26
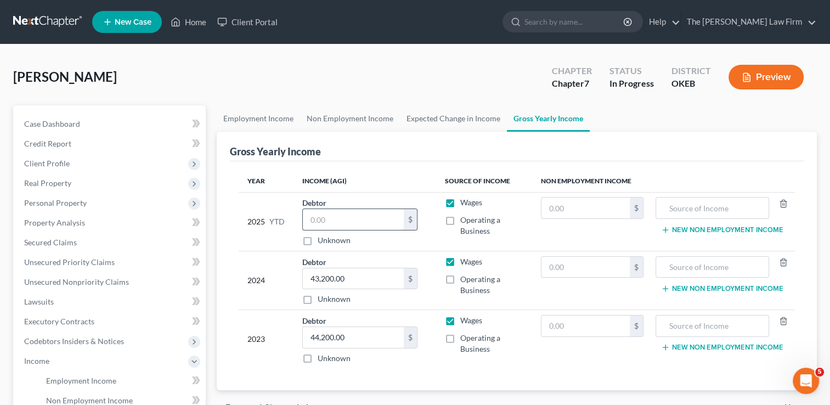
click at [340, 220] on input "text" at bounding box center [353, 219] width 101 height 21
paste input "27,000.00"
type input "27,000.00"
click at [400, 86] on div "Burnell, Jennifer Upgraded Chapter Chapter 7 Status In Progress District OKEB P…" at bounding box center [415, 82] width 804 height 48
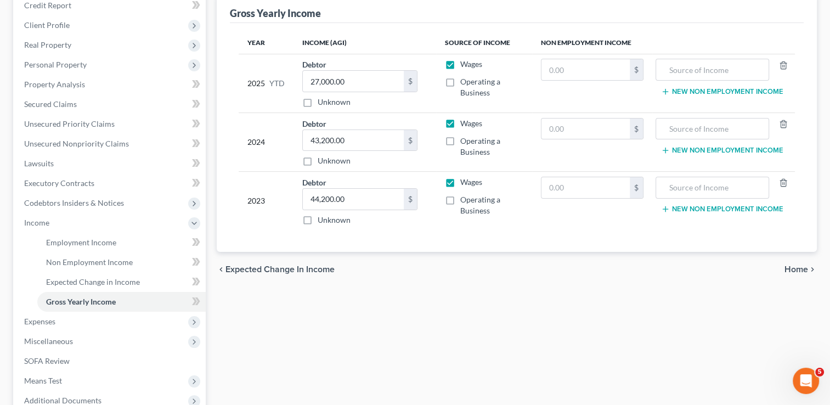
scroll to position [165, 0]
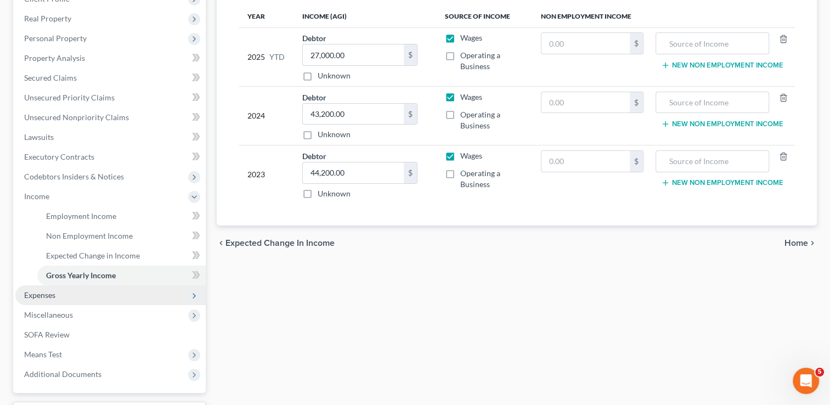
click at [35, 295] on span "Expenses" at bounding box center [39, 294] width 31 height 9
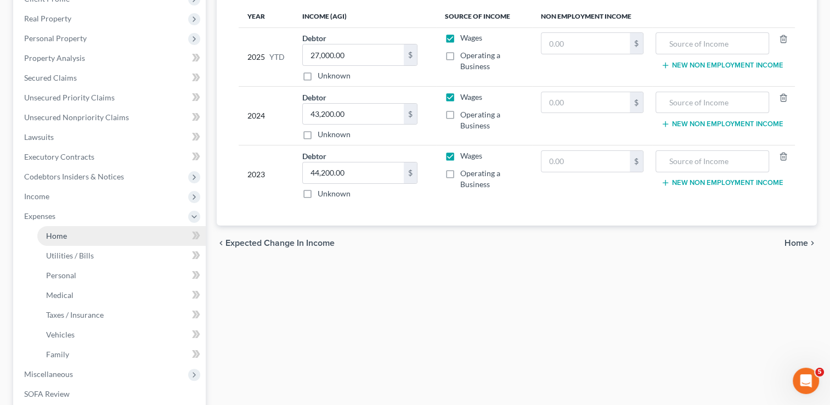
click at [71, 238] on link "Home" at bounding box center [121, 236] width 168 height 20
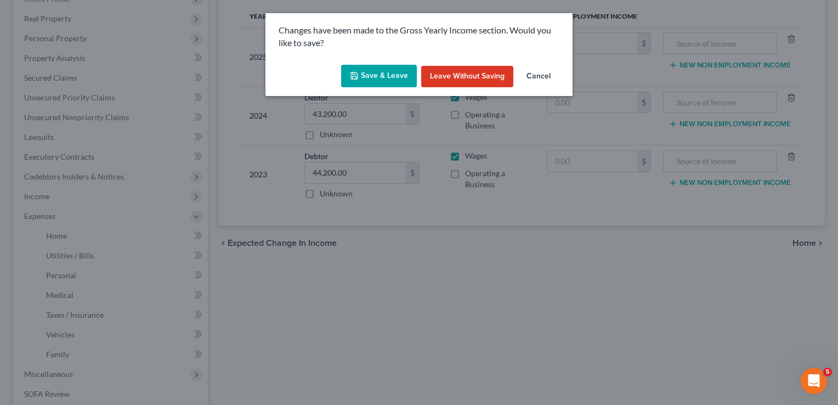
click at [364, 78] on button "Save & Leave" at bounding box center [379, 76] width 76 height 23
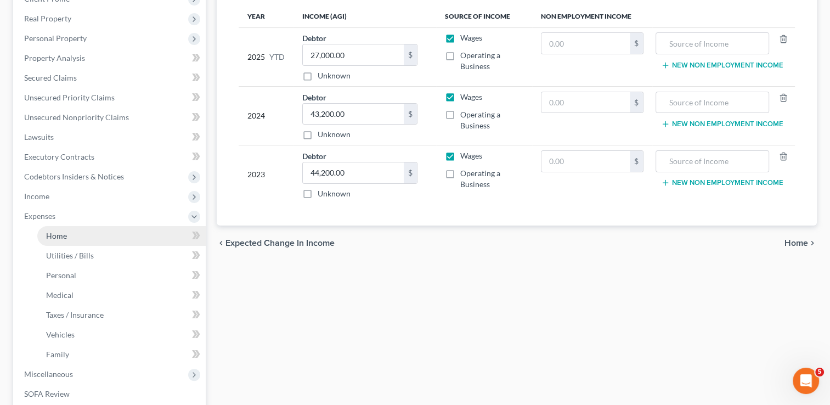
click at [61, 235] on span "Home" at bounding box center [56, 235] width 21 height 9
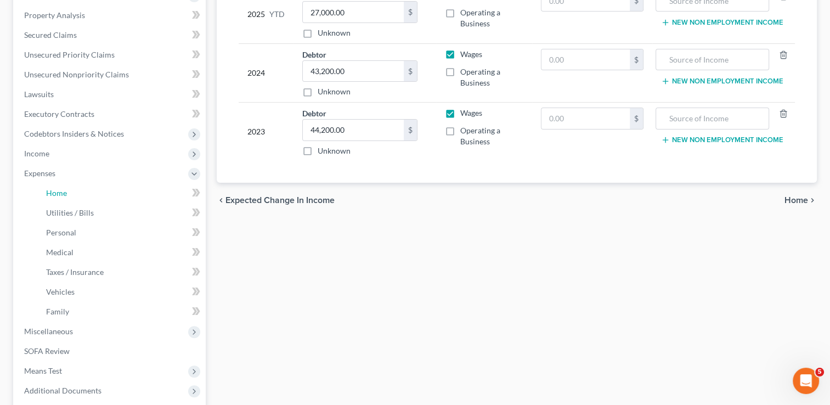
scroll to position [219, 0]
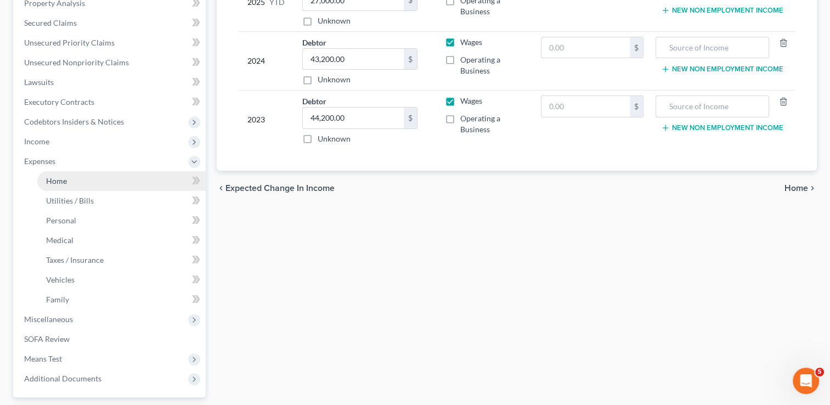
click at [55, 182] on span "Home" at bounding box center [56, 180] width 21 height 9
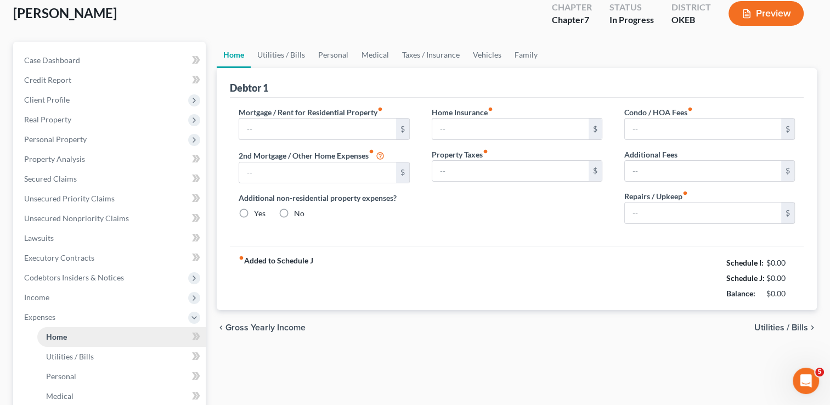
scroll to position [2, 0]
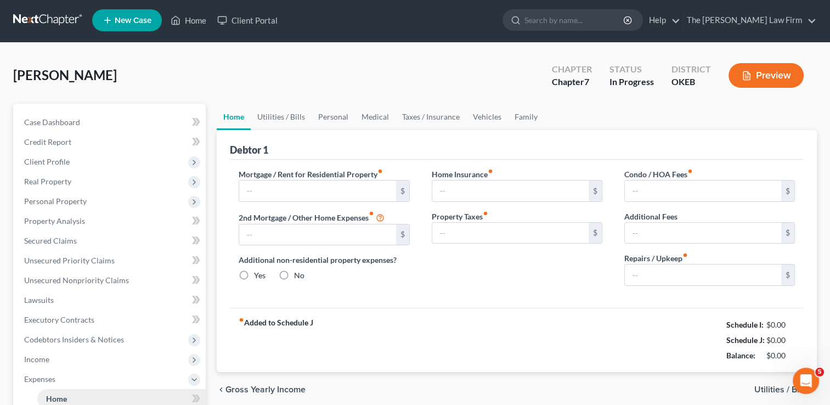
type input "461.00"
type input "0.00"
radio input "true"
type input "0.00"
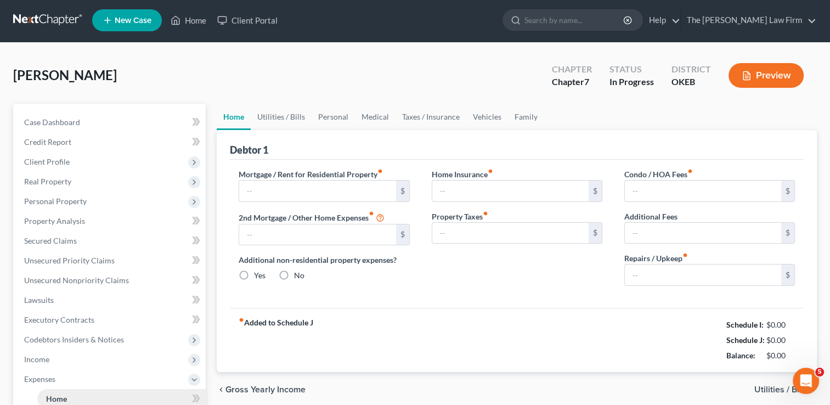
type input "0.00"
type input "50.00"
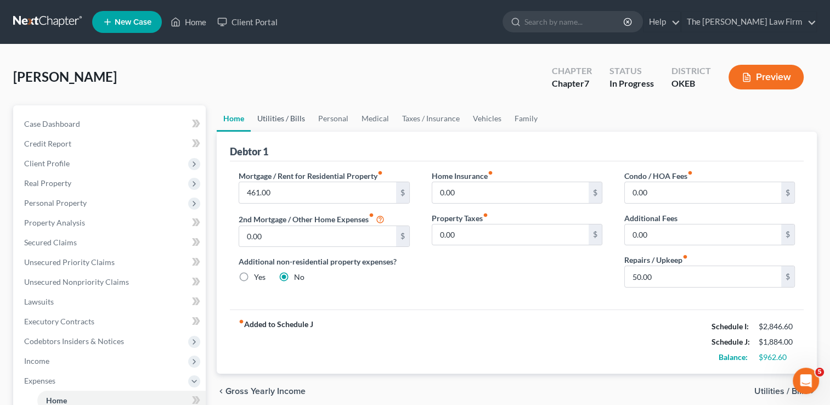
click at [275, 117] on link "Utilities / Bills" at bounding box center [281, 118] width 61 height 26
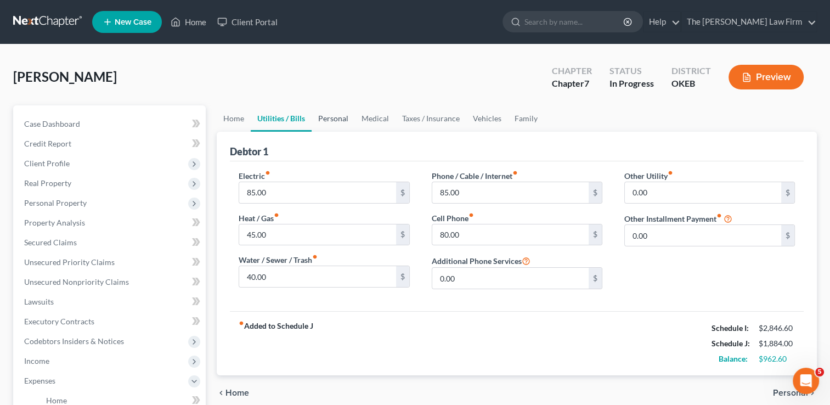
click at [338, 119] on link "Personal" at bounding box center [333, 118] width 43 height 26
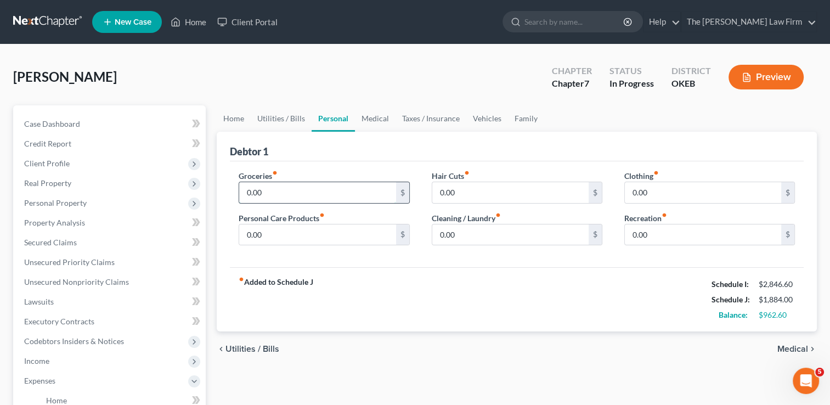
click at [294, 191] on input "0.00" at bounding box center [317, 192] width 156 height 21
type input "850.00"
click at [279, 236] on input "0.00" at bounding box center [317, 234] width 156 height 21
type input "90.00"
click at [486, 234] on input "0.00" at bounding box center [510, 234] width 156 height 21
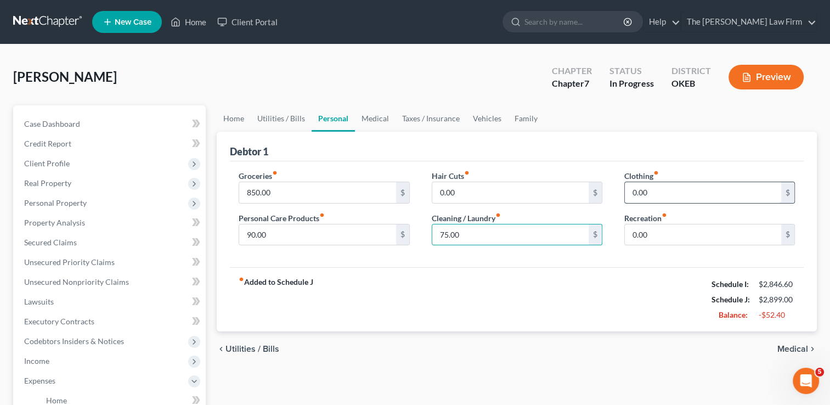
click at [691, 194] on input "0.00" at bounding box center [703, 192] width 156 height 21
click at [482, 231] on input "75.00" at bounding box center [510, 234] width 156 height 21
type input "50.00"
click at [283, 235] on input "90.00" at bounding box center [317, 234] width 156 height 21
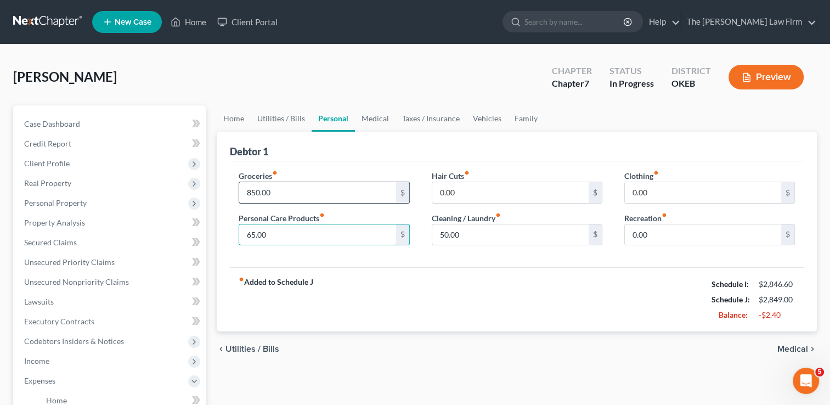
type input "65.00"
click at [281, 190] on input "850.00" at bounding box center [317, 192] width 156 height 21
type input "800.00"
click at [397, 154] on div "Debtor 1" at bounding box center [517, 147] width 574 height 30
click at [363, 114] on link "Medical" at bounding box center [375, 118] width 41 height 26
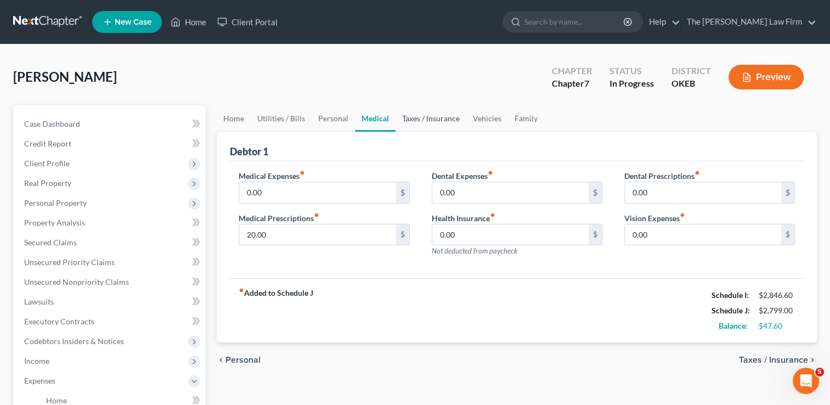
click at [417, 118] on link "Taxes / Insurance" at bounding box center [430, 118] width 71 height 26
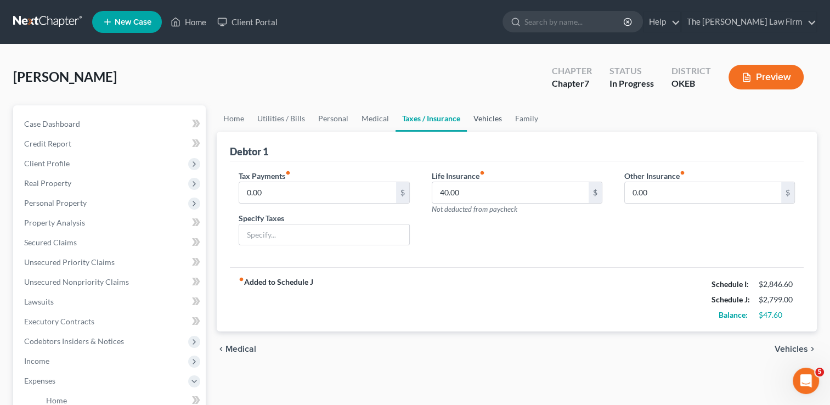
click at [482, 117] on link "Vehicles" at bounding box center [488, 118] width 42 height 26
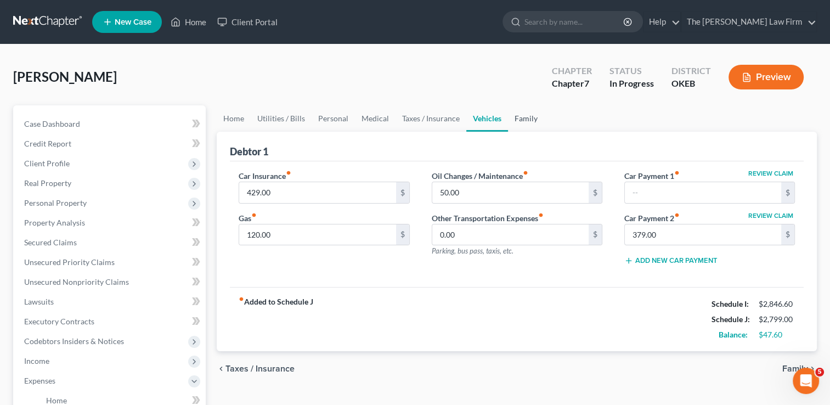
click at [522, 117] on link "Family" at bounding box center [526, 118] width 36 height 26
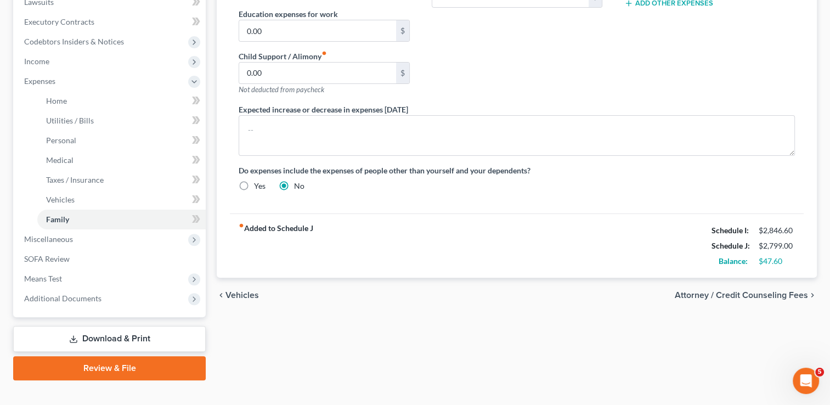
scroll to position [315, 0]
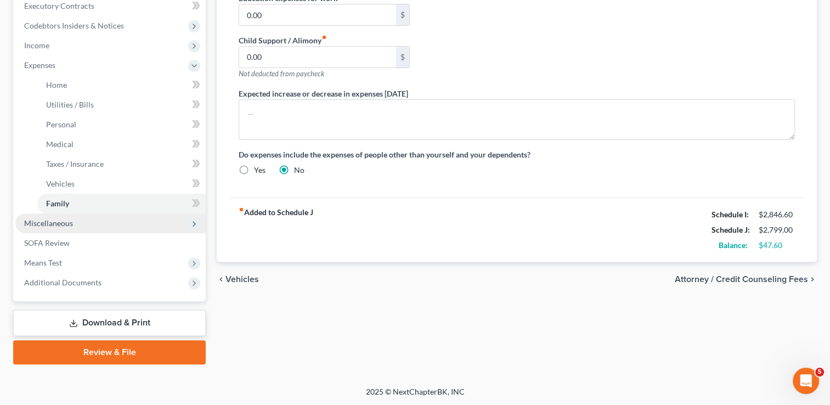
click at [87, 219] on span "Miscellaneous" at bounding box center [110, 223] width 190 height 20
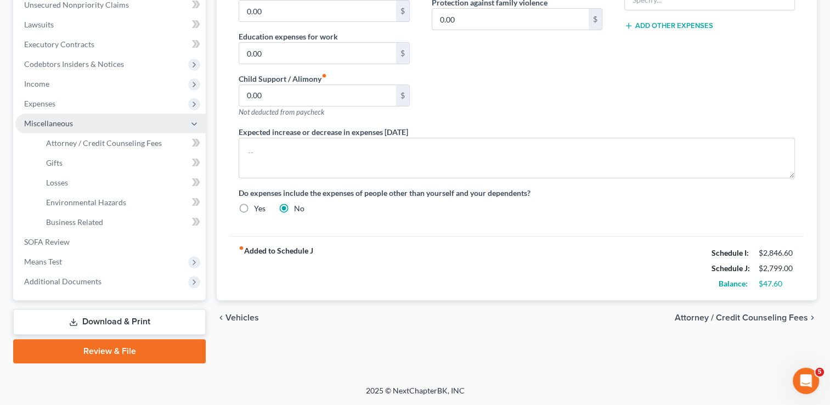
scroll to position [276, 0]
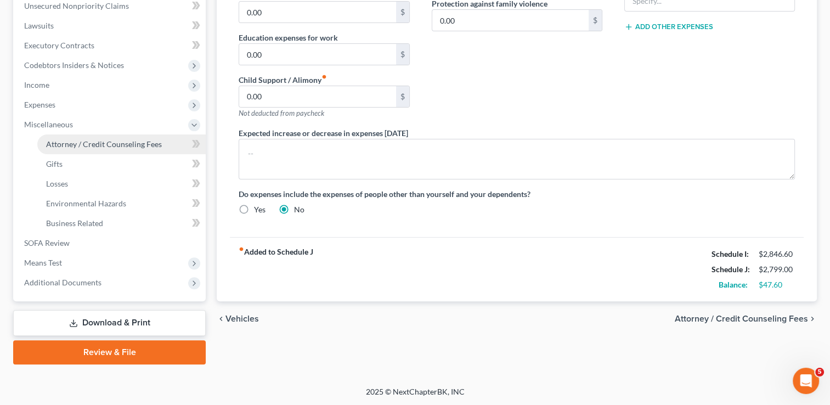
click at [111, 144] on span "Attorney / Credit Counseling Fees" at bounding box center [104, 143] width 116 height 9
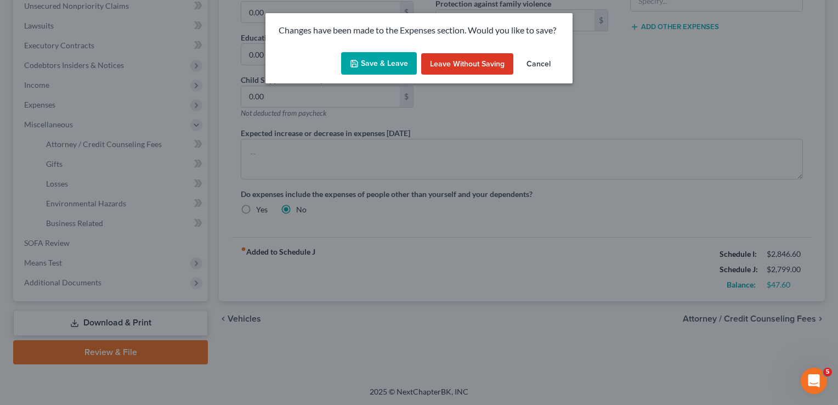
click at [357, 70] on button "Save & Leave" at bounding box center [379, 63] width 76 height 23
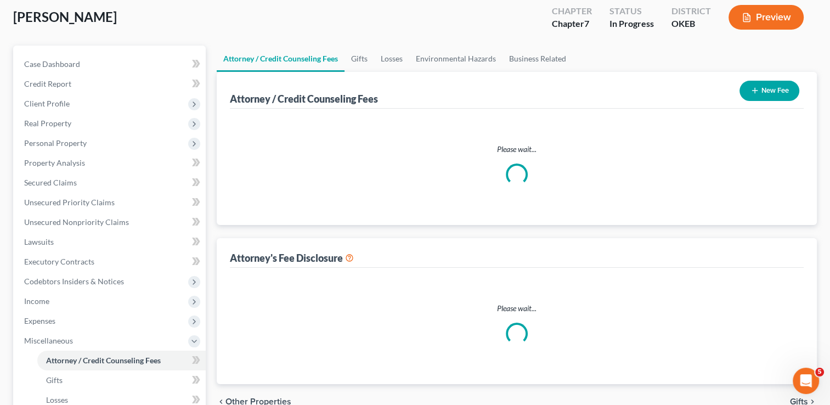
select select "0"
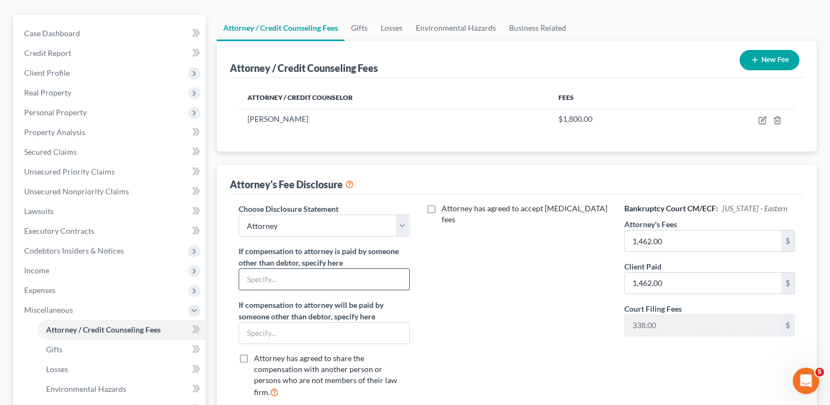
scroll to position [110, 0]
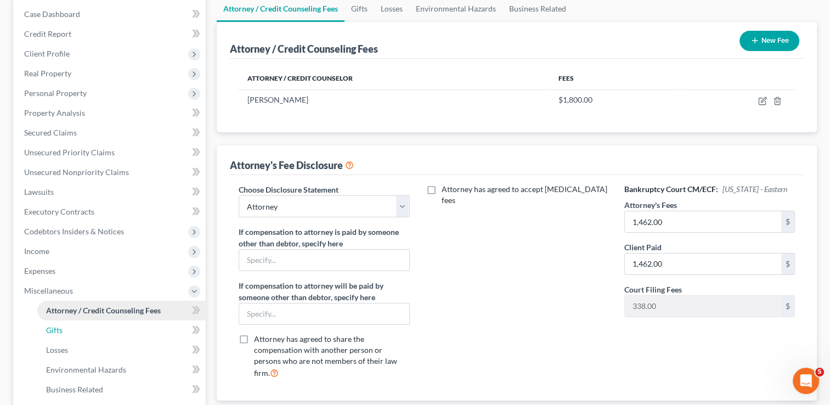
click at [50, 329] on span "Gifts" at bounding box center [54, 329] width 16 height 9
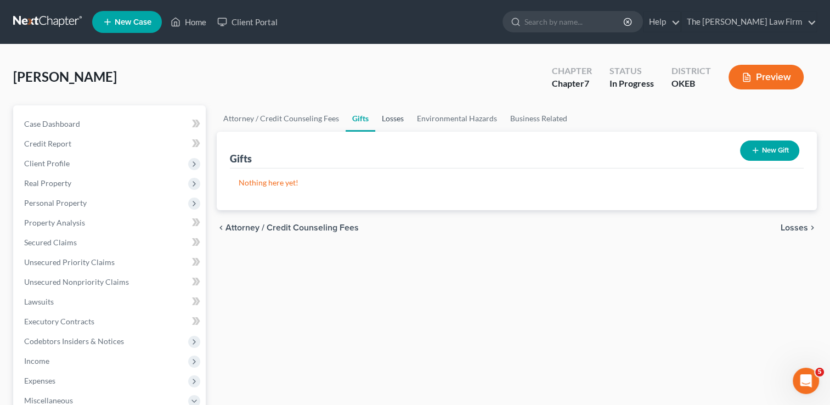
click at [392, 120] on link "Losses" at bounding box center [392, 118] width 35 height 26
click at [462, 120] on link "Environmental Hazards" at bounding box center [456, 118] width 93 height 26
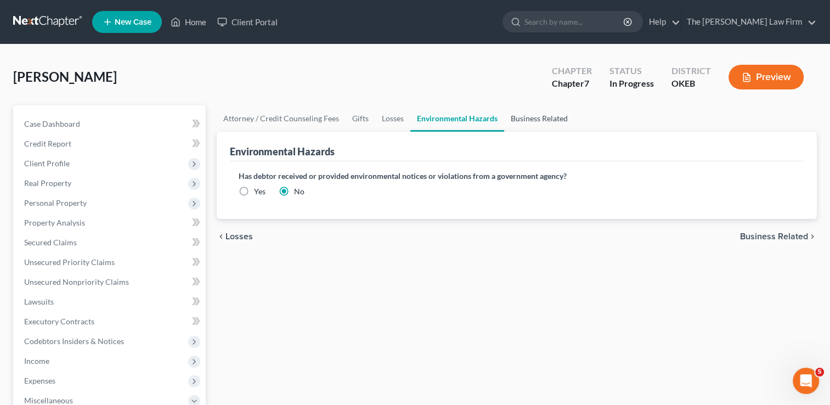
click at [535, 117] on link "Business Related" at bounding box center [539, 118] width 70 height 26
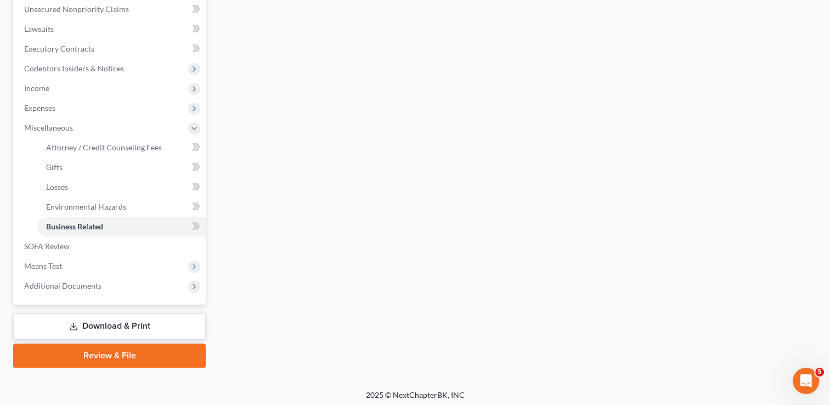
scroll to position [276, 0]
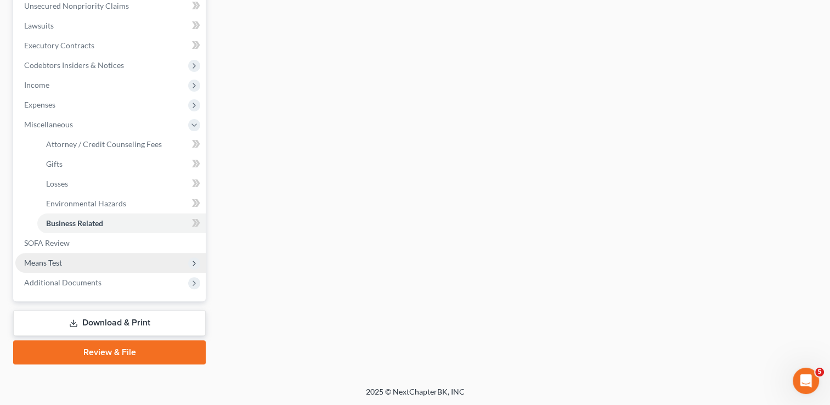
click at [66, 258] on span "Means Test" at bounding box center [110, 263] width 190 height 20
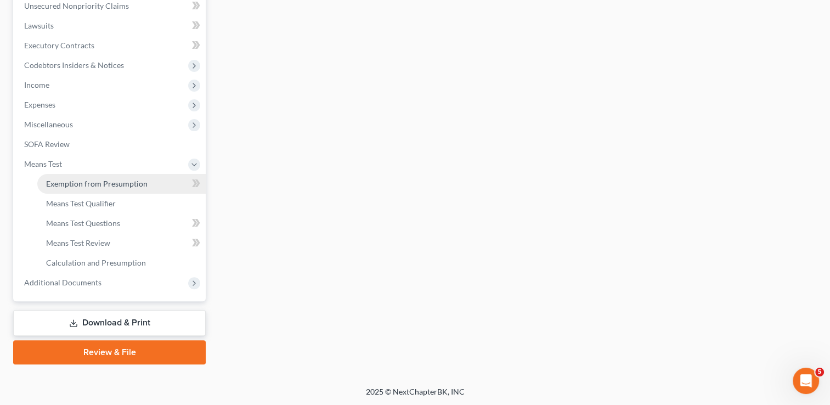
click at [123, 184] on span "Exemption from Presumption" at bounding box center [96, 183] width 101 height 9
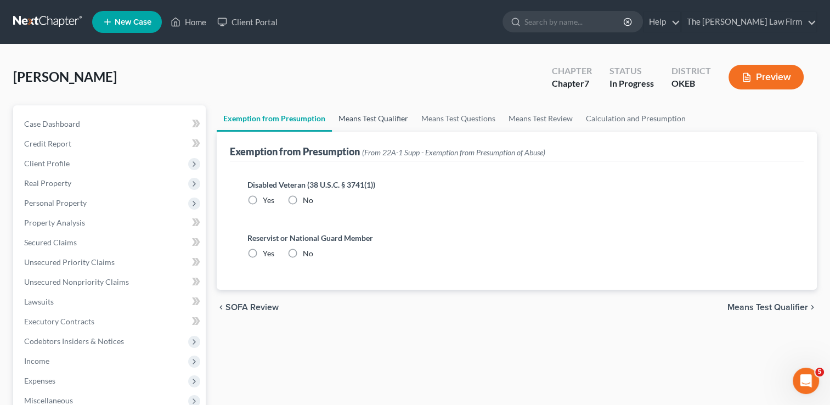
click at [395, 117] on link "Means Test Qualifier" at bounding box center [373, 118] width 83 height 26
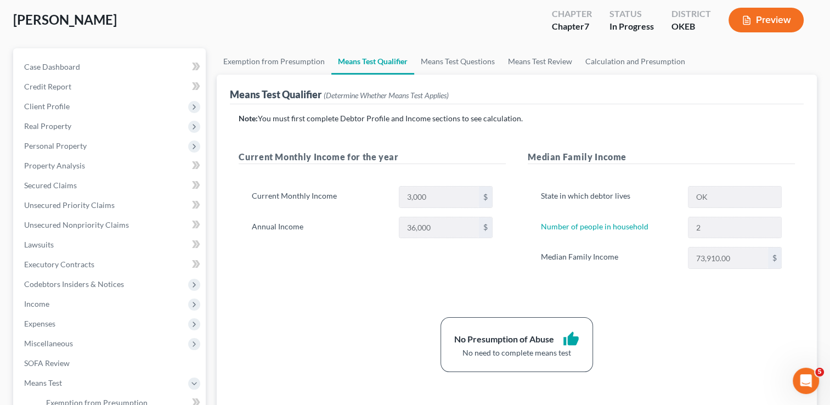
scroll to position [2, 0]
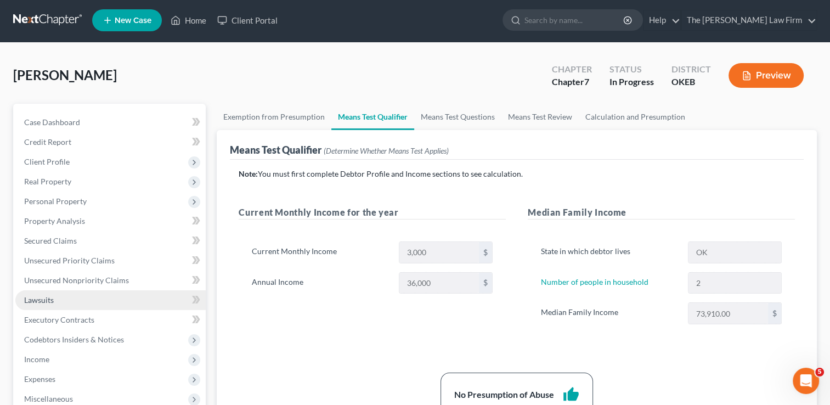
click at [51, 299] on span "Lawsuits" at bounding box center [39, 299] width 30 height 9
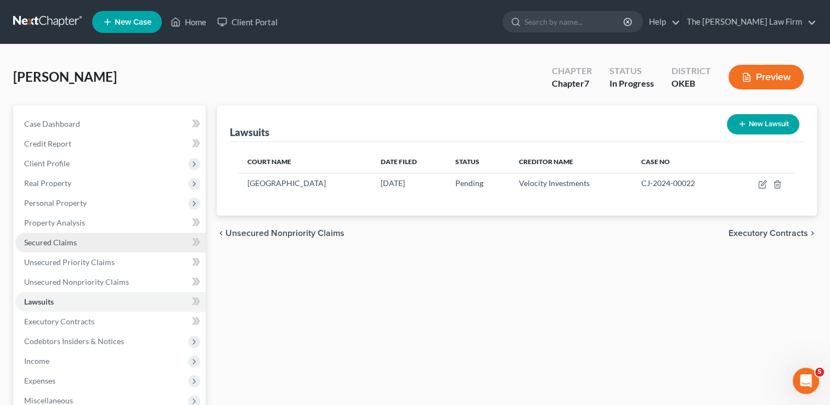
click at [59, 240] on span "Secured Claims" at bounding box center [50, 241] width 53 height 9
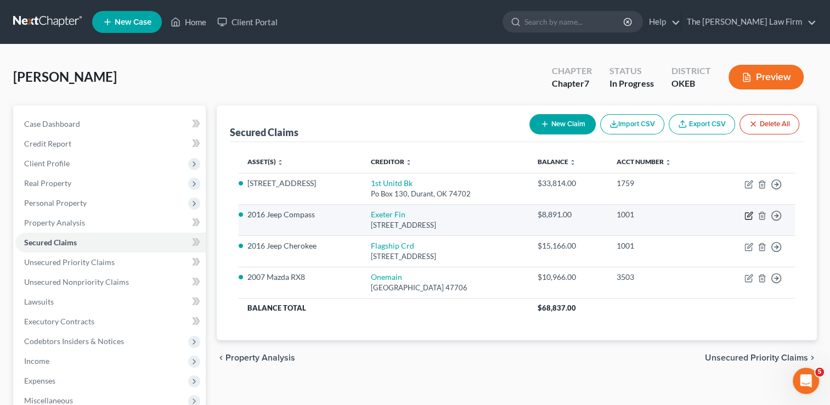
click at [748, 214] on icon "button" at bounding box center [748, 215] width 9 height 9
select select "45"
select select "2"
select select "0"
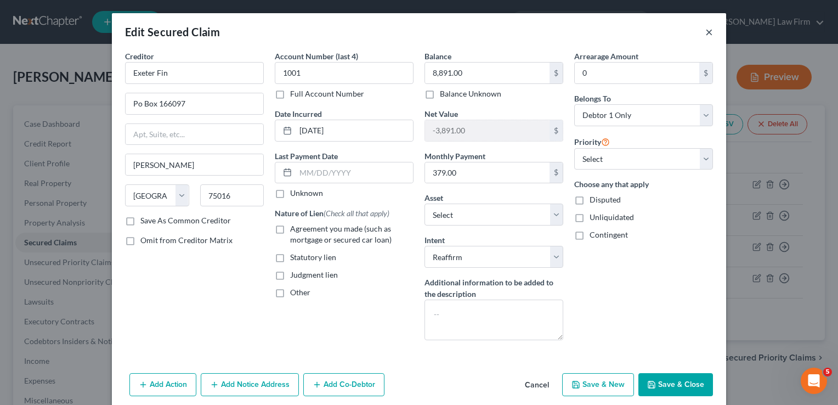
click at [706, 32] on button "×" at bounding box center [709, 31] width 8 height 13
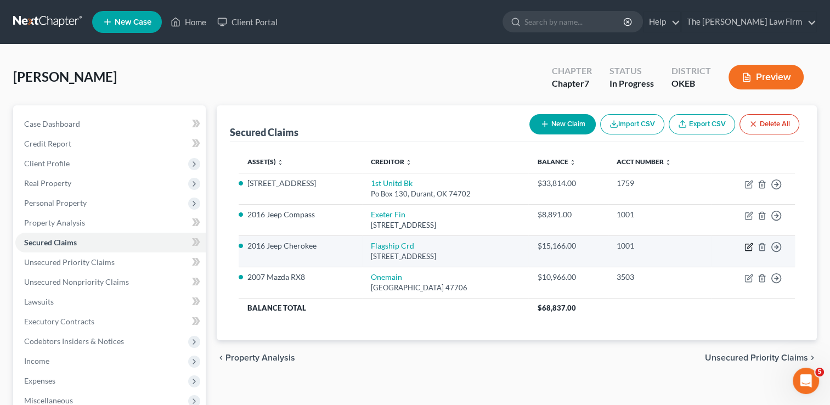
click at [748, 247] on icon "button" at bounding box center [749, 245] width 5 height 5
select select "45"
select select "11"
select select "2"
select select "0"
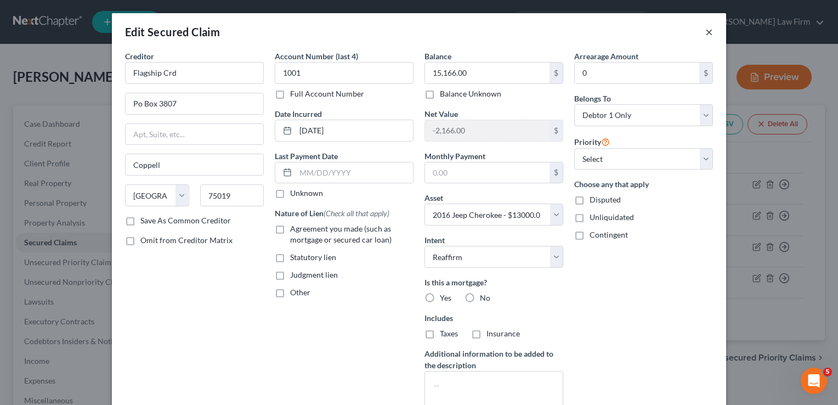
click at [705, 32] on button "×" at bounding box center [709, 31] width 8 height 13
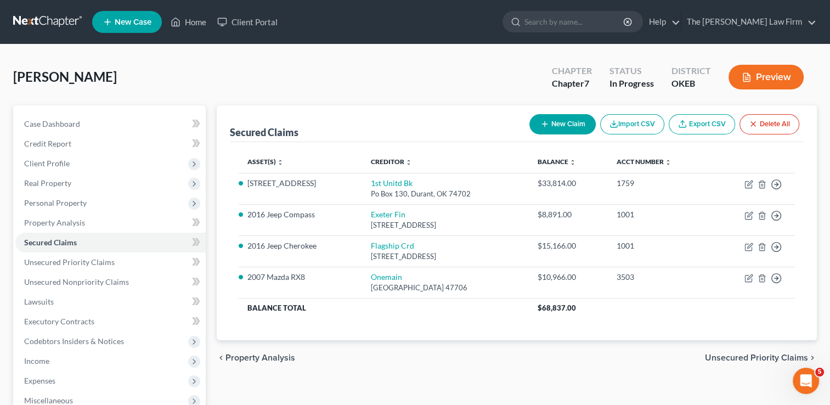
click at [60, 20] on link at bounding box center [48, 22] width 70 height 20
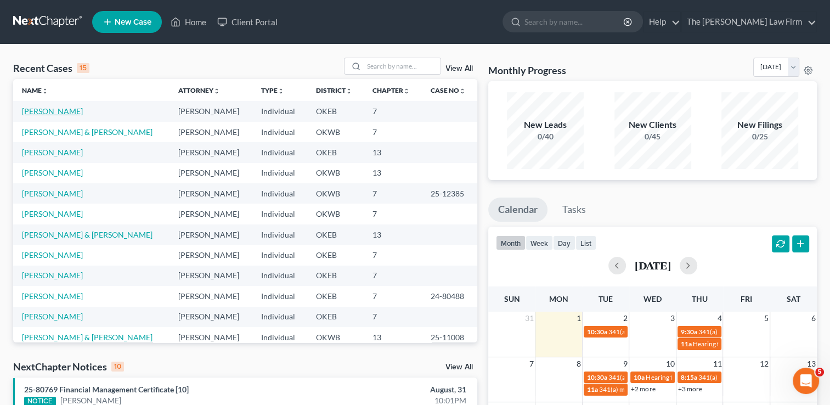
click at [42, 109] on link "[PERSON_NAME]" at bounding box center [52, 110] width 61 height 9
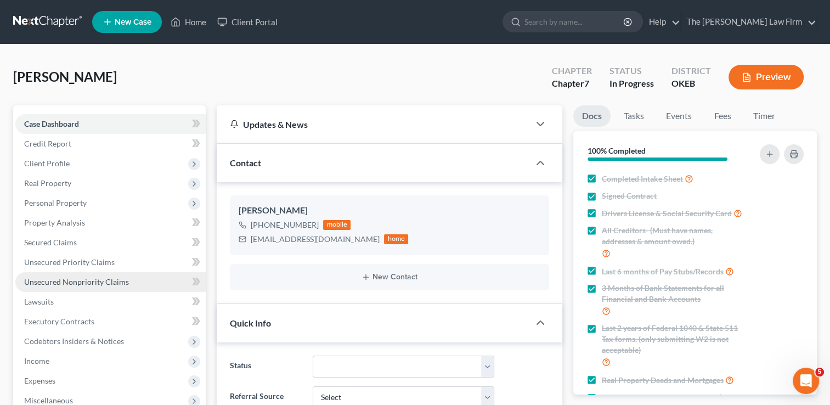
scroll to position [120, 0]
click at [82, 279] on span "Unsecured Nonpriority Claims" at bounding box center [76, 281] width 105 height 9
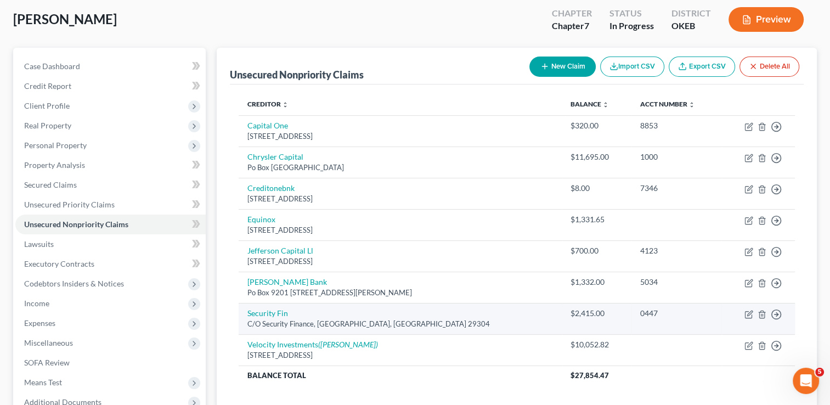
scroll to position [110, 0]
